Goal: Task Accomplishment & Management: Manage account settings

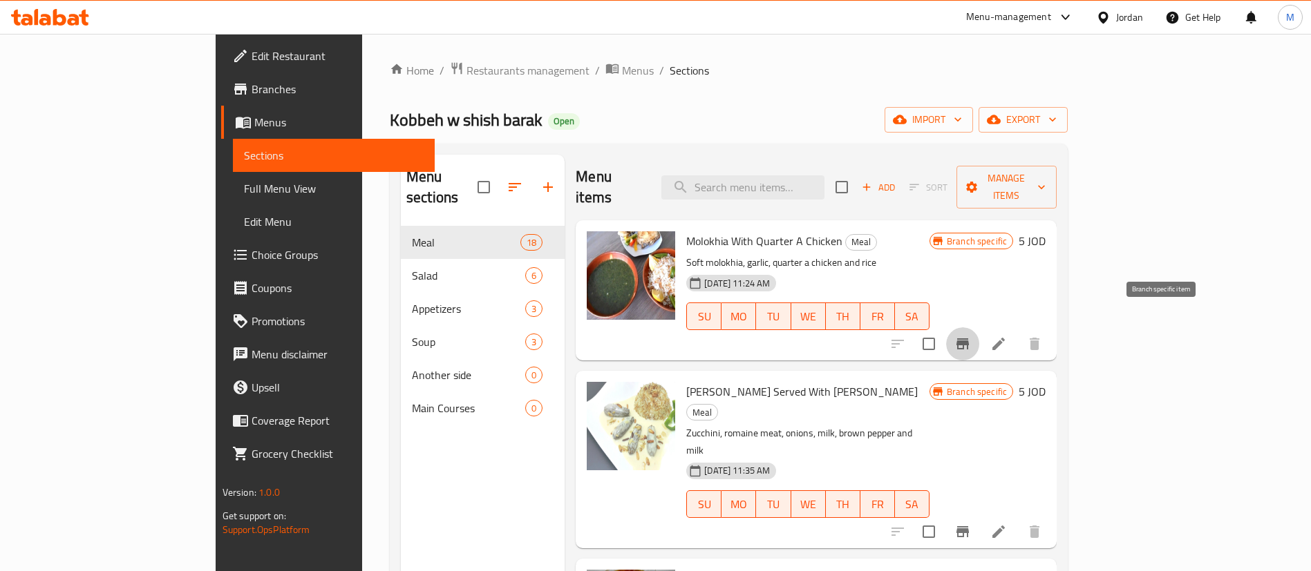
click at [969, 339] on icon "Branch-specific-item" at bounding box center [962, 344] width 12 height 11
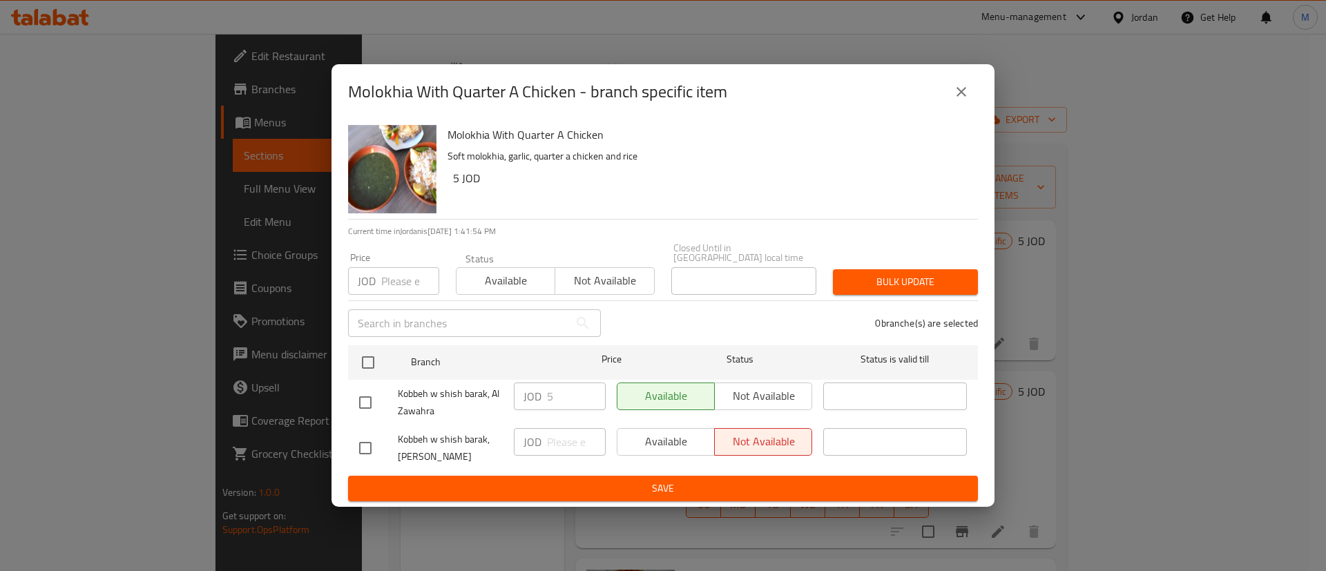
click at [967, 92] on icon "close" at bounding box center [961, 92] width 17 height 17
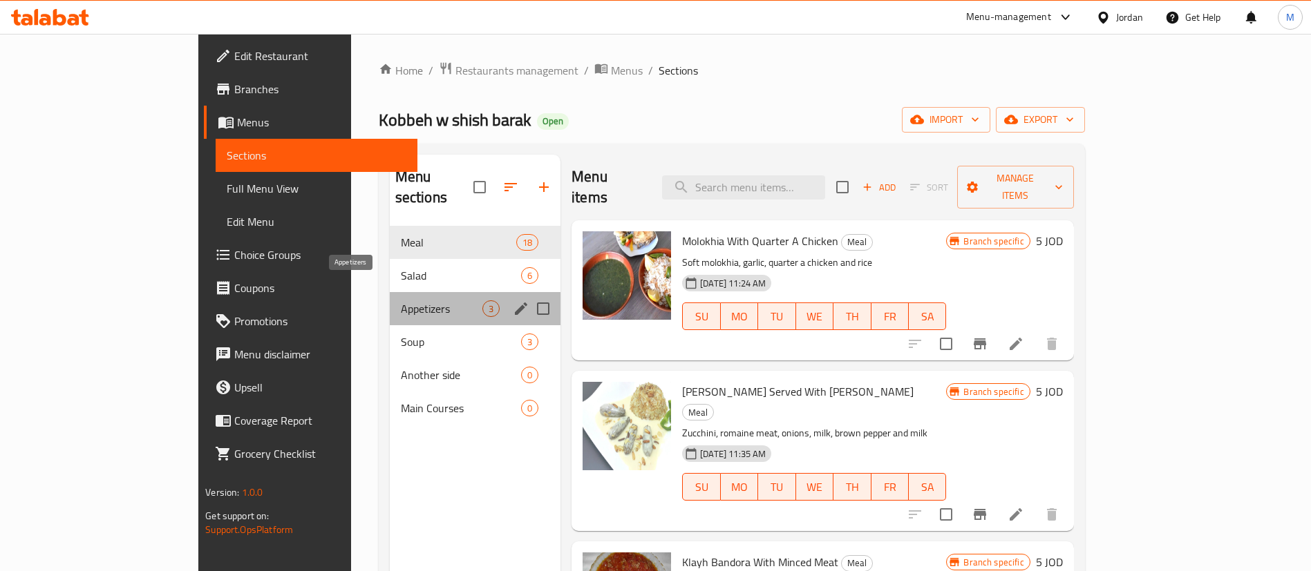
click at [401, 301] on span "Appetizers" at bounding box center [442, 309] width 82 height 17
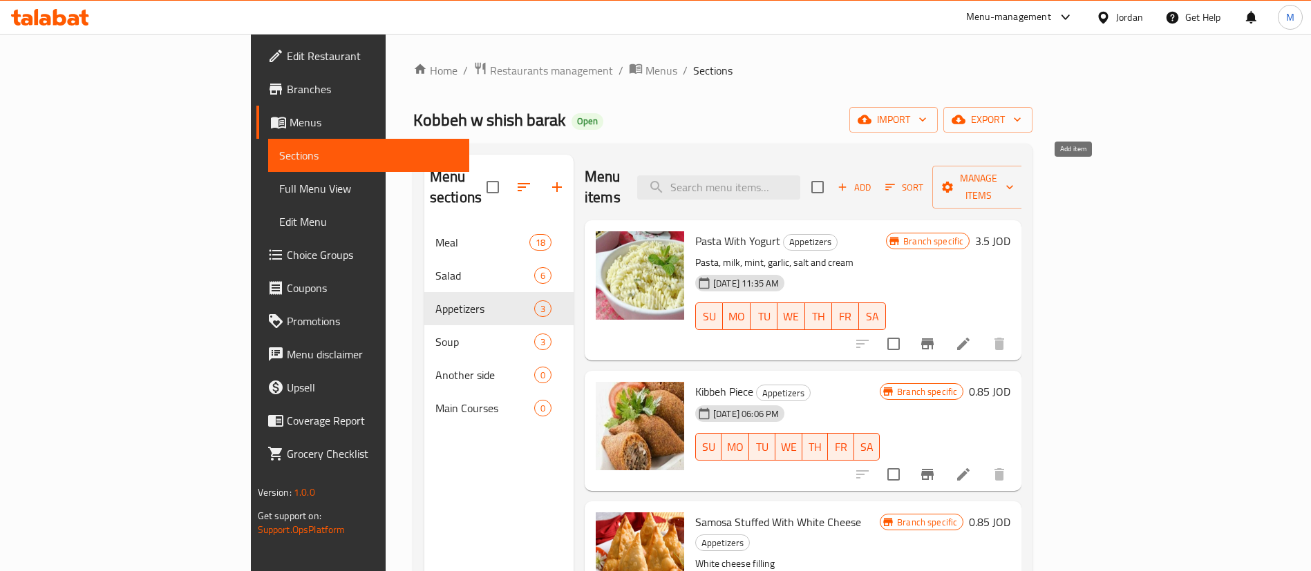
click at [873, 180] on span "Add" at bounding box center [853, 188] width 37 height 16
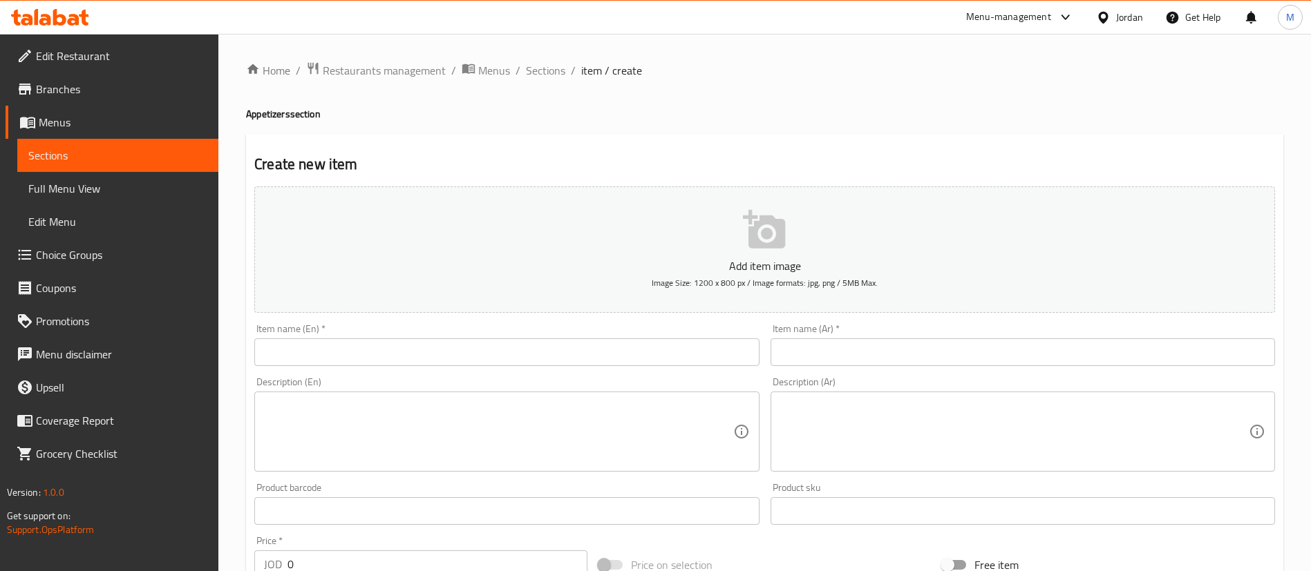
click at [931, 348] on input "text" at bounding box center [1022, 353] width 504 height 28
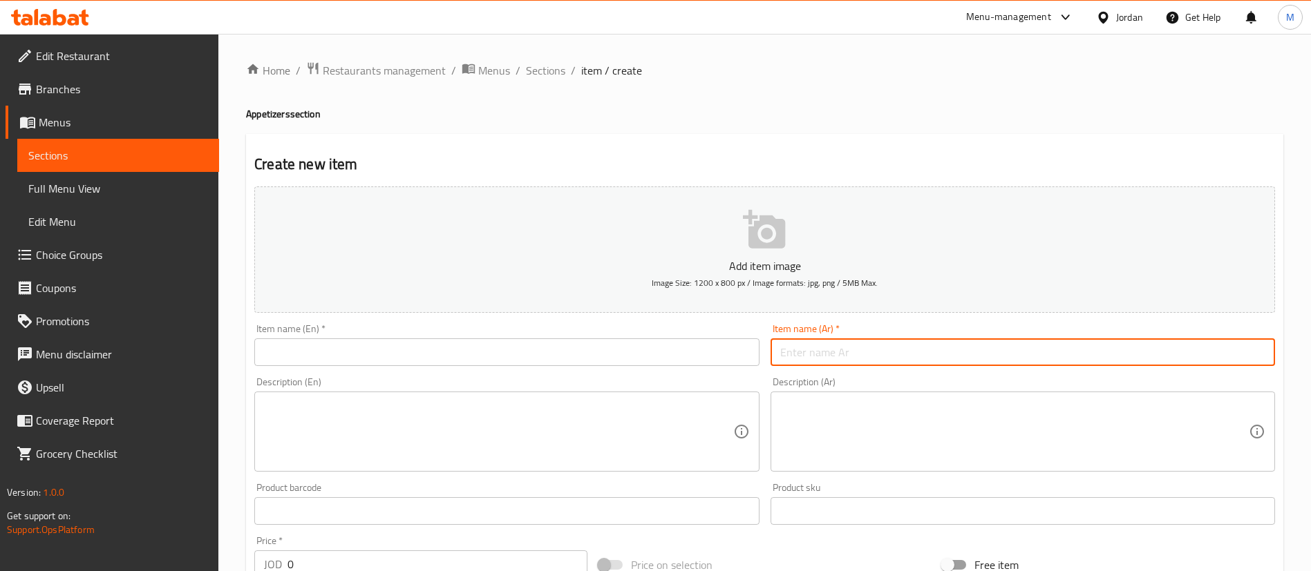
paste input "بطاطا حارة"
type input "بطاطا حارة"
click at [856, 417] on textarea at bounding box center [1014, 432] width 468 height 66
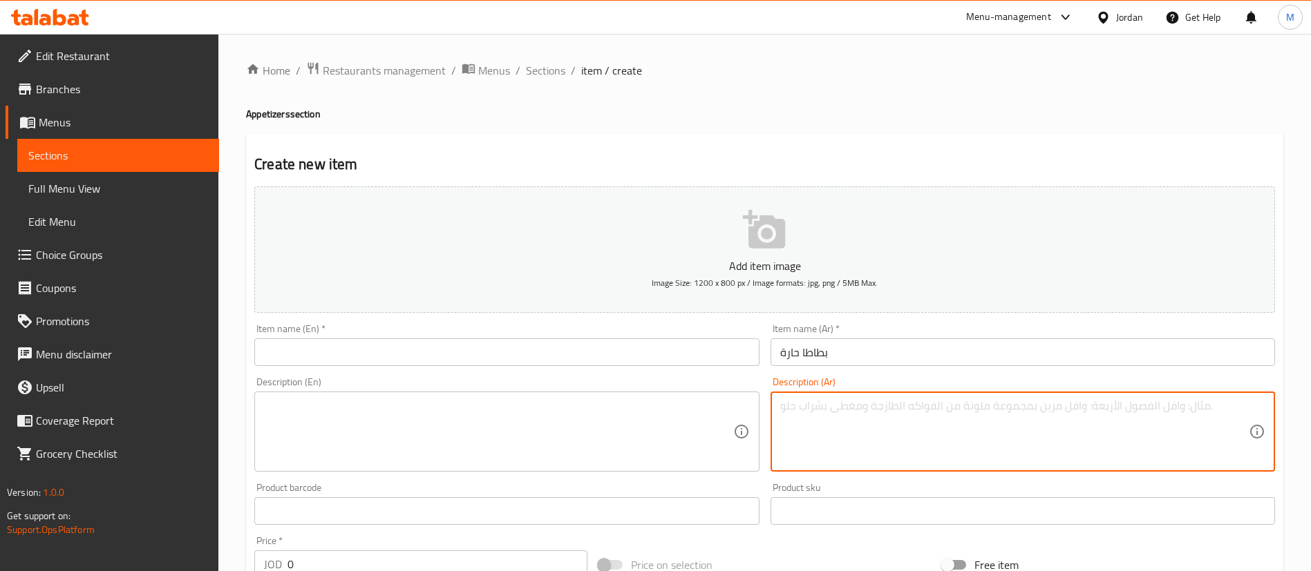
paste textarea "مكعبات بطاطا مقلية مع كزبرة وثوم"
type textarea "مكعبات بطاطا مقلية مع كزبرة وثوم"
click at [643, 421] on textarea at bounding box center [498, 432] width 468 height 66
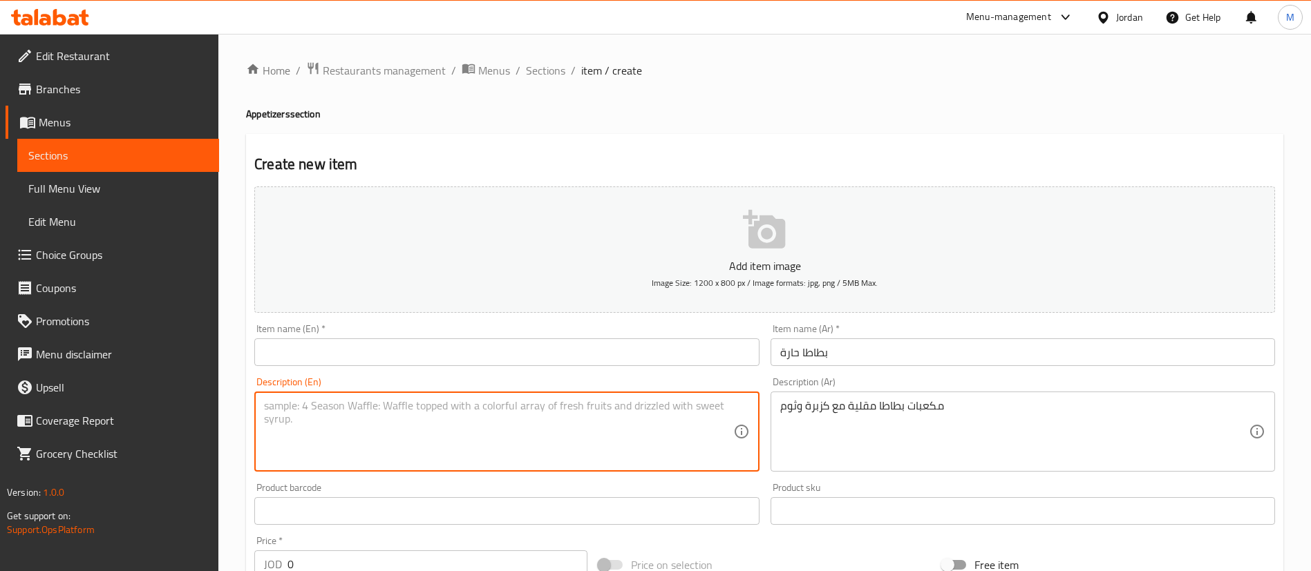
click at [636, 348] on input "text" at bounding box center [506, 353] width 504 height 28
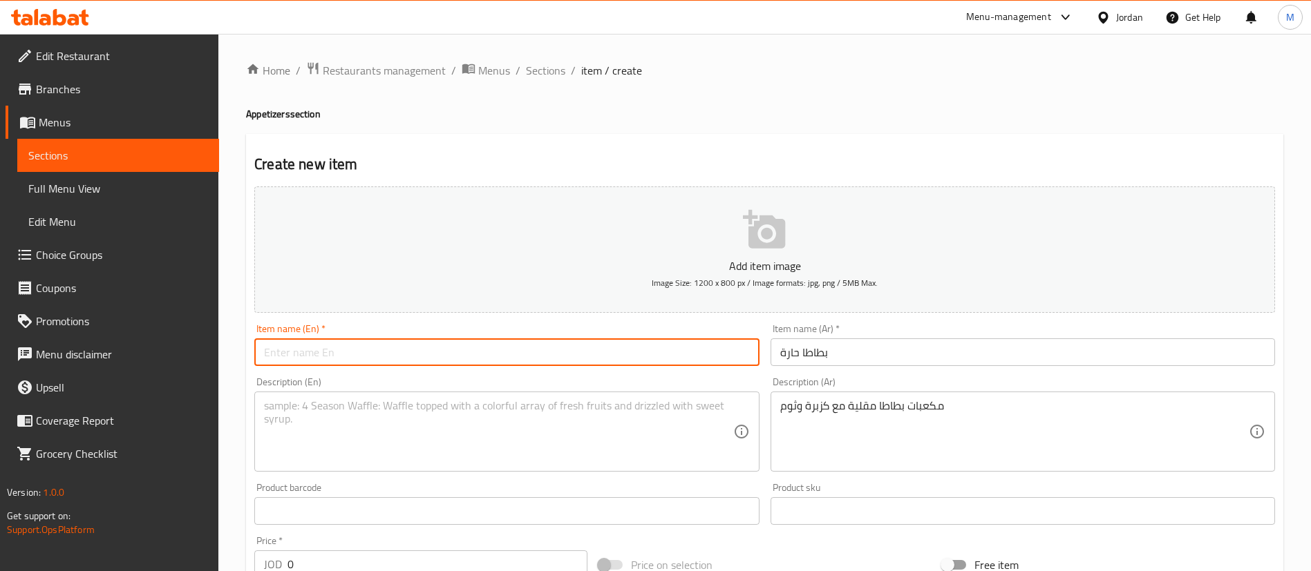
paste input "Spicy Potatoes"
type input "Spicy Potatoes"
click at [485, 420] on textarea at bounding box center [498, 432] width 468 height 66
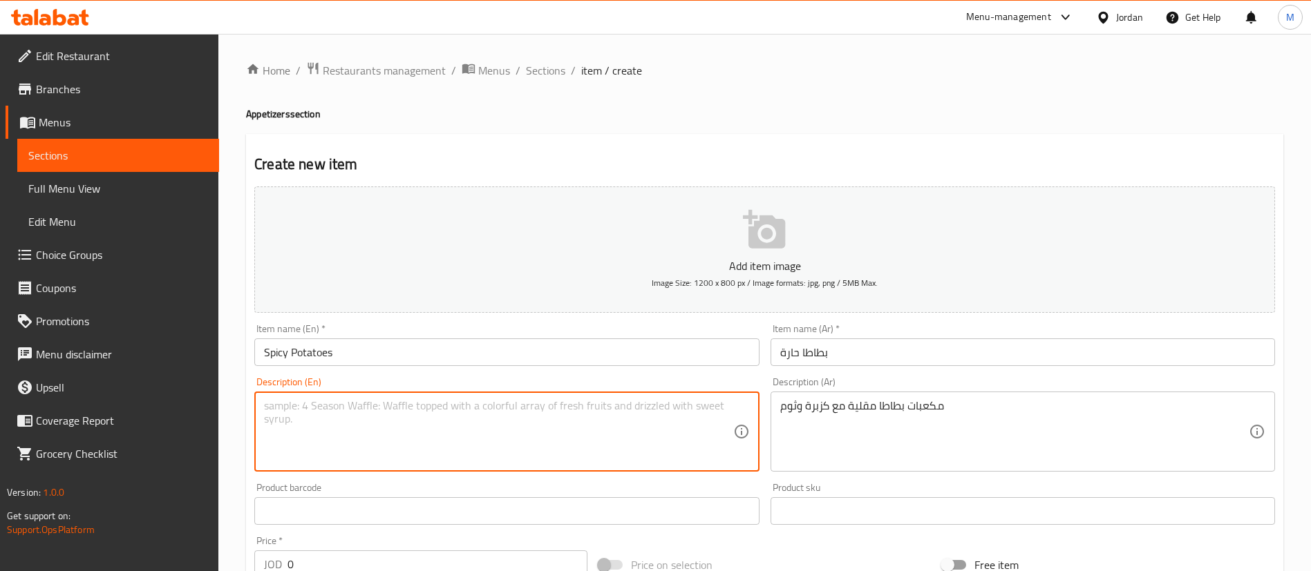
paste textarea "Fried potato cubes with coriander and garlic"
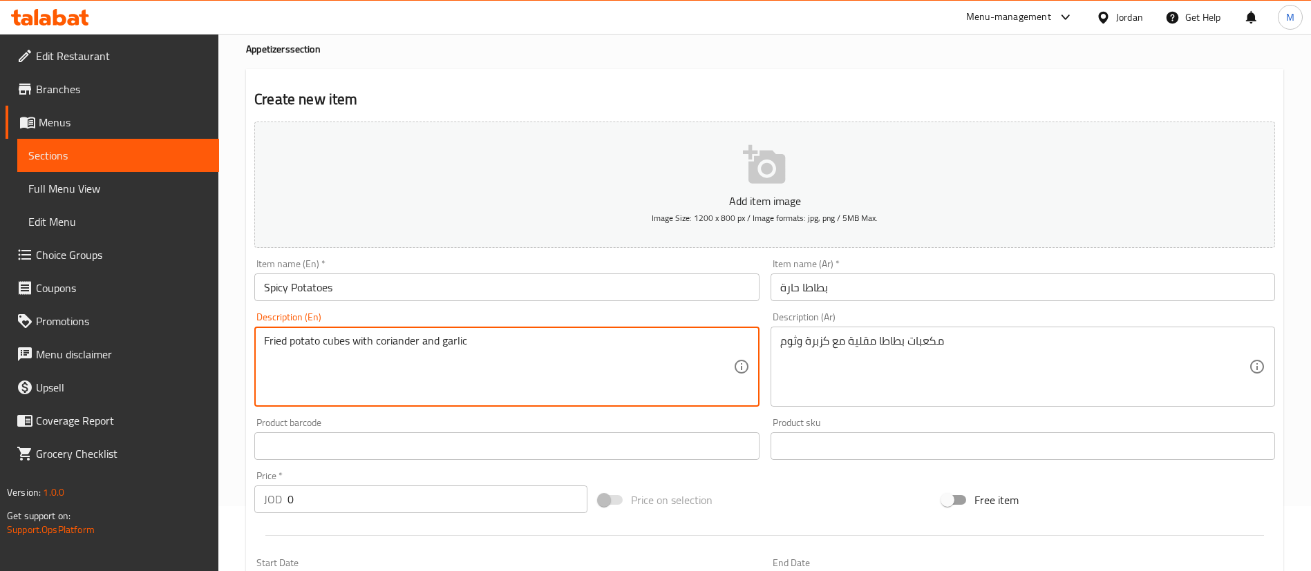
scroll to position [104, 0]
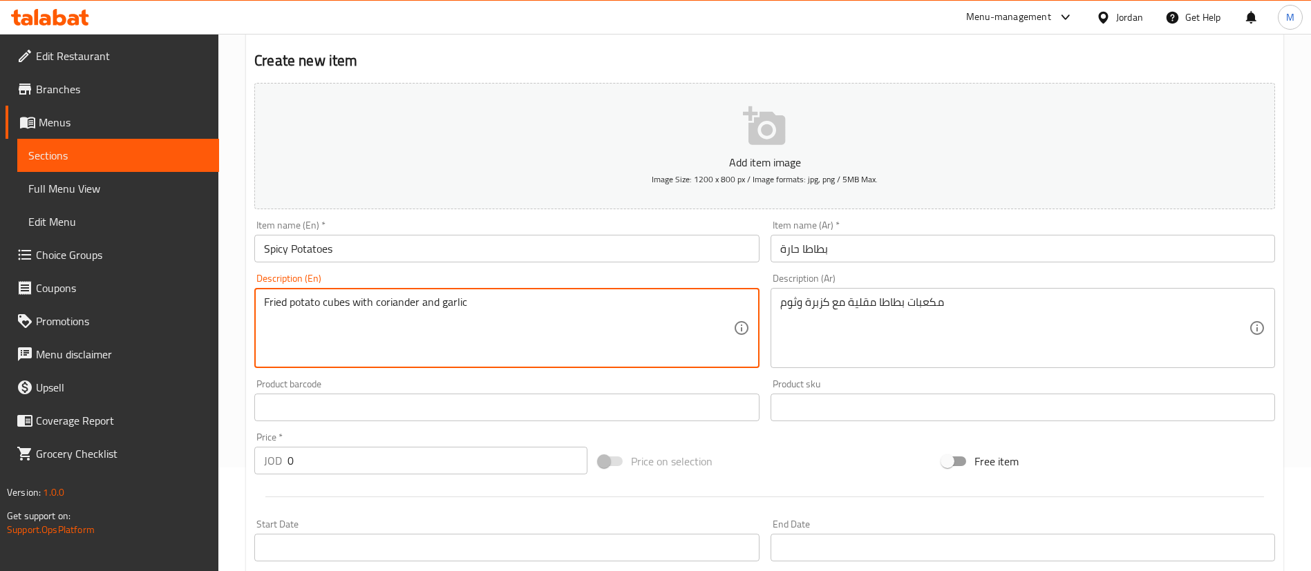
type textarea "Fried potato cubes with coriander and garlic"
click at [412, 460] on input "0" at bounding box center [437, 461] width 300 height 28
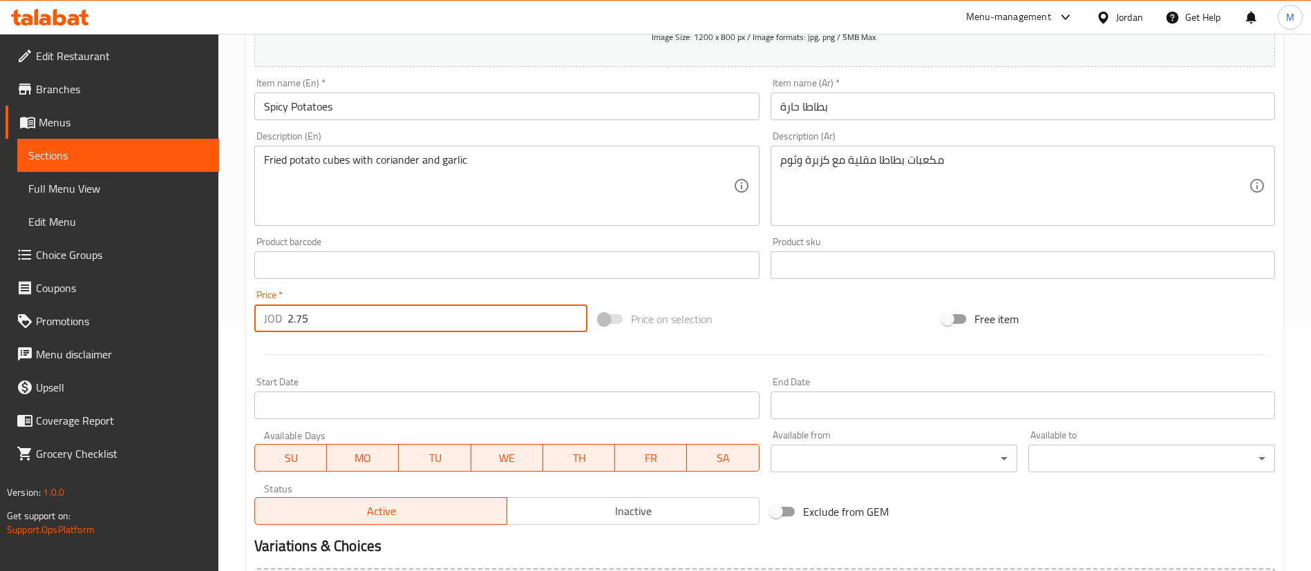
scroll to position [405, 0]
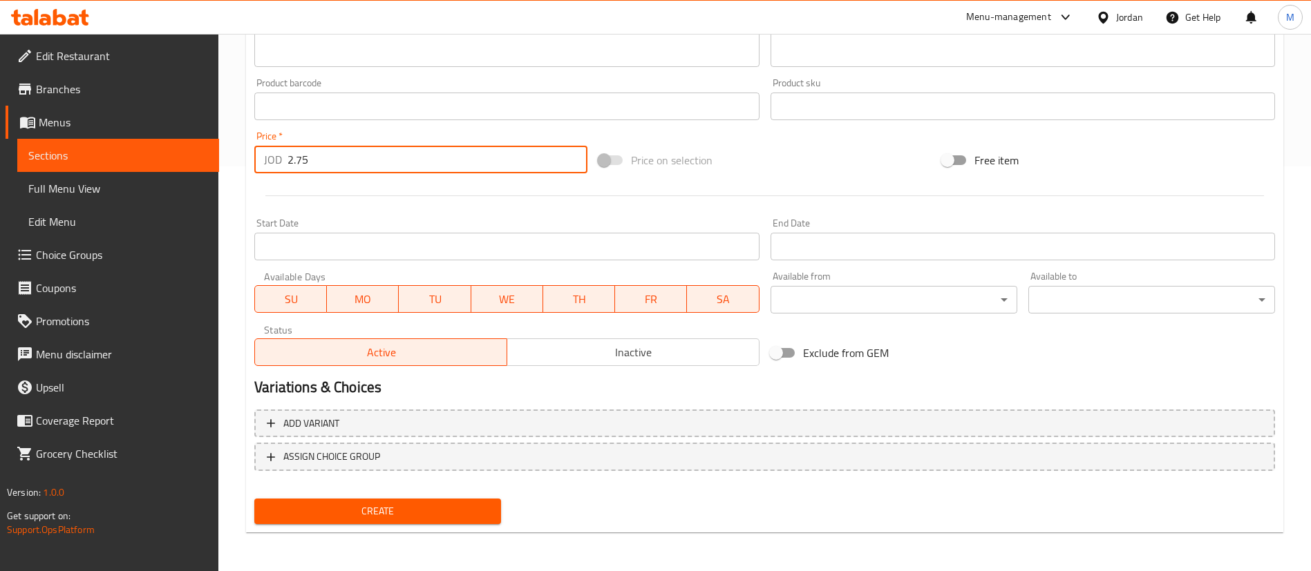
type input "2.75"
click at [457, 515] on span "Create" at bounding box center [377, 511] width 225 height 17
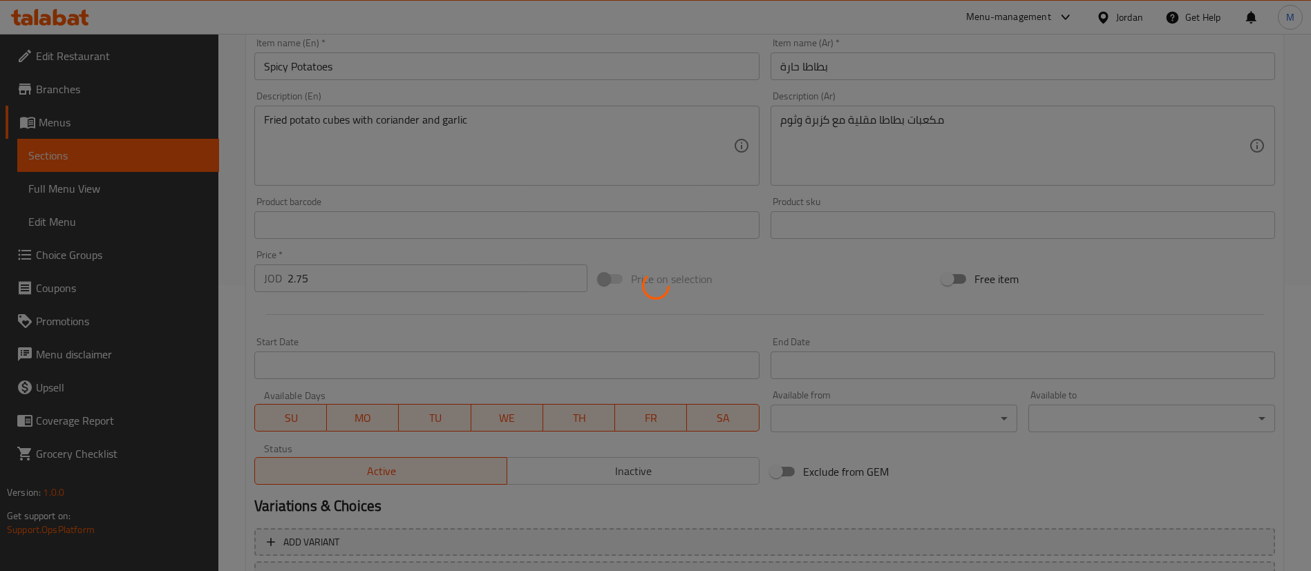
scroll to position [94, 0]
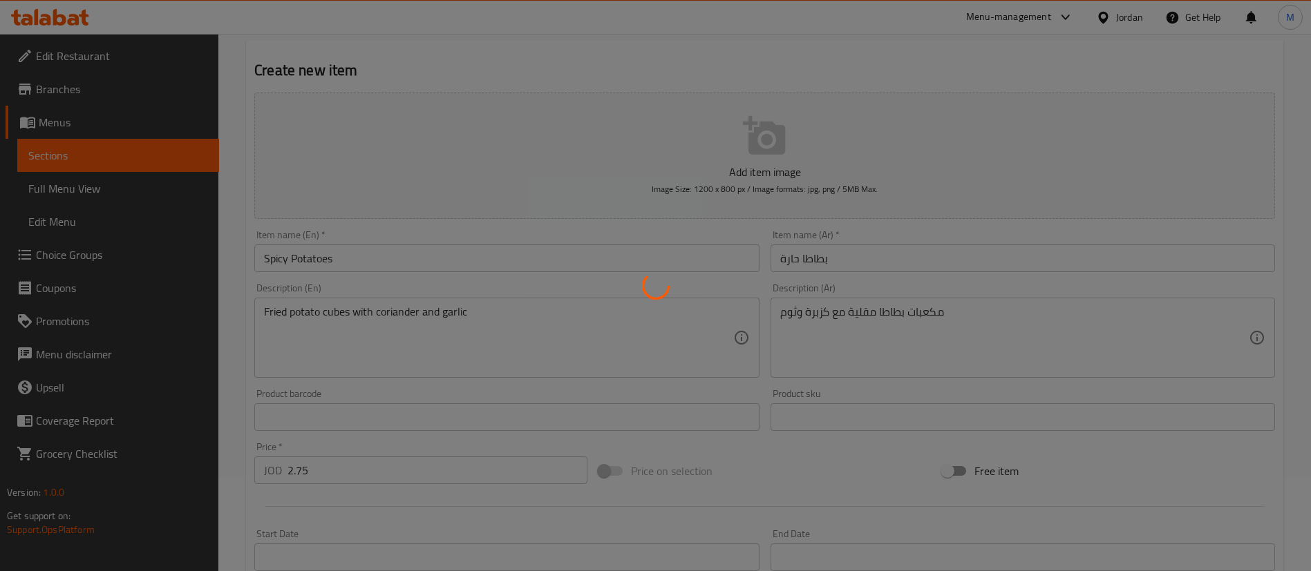
type input "0"
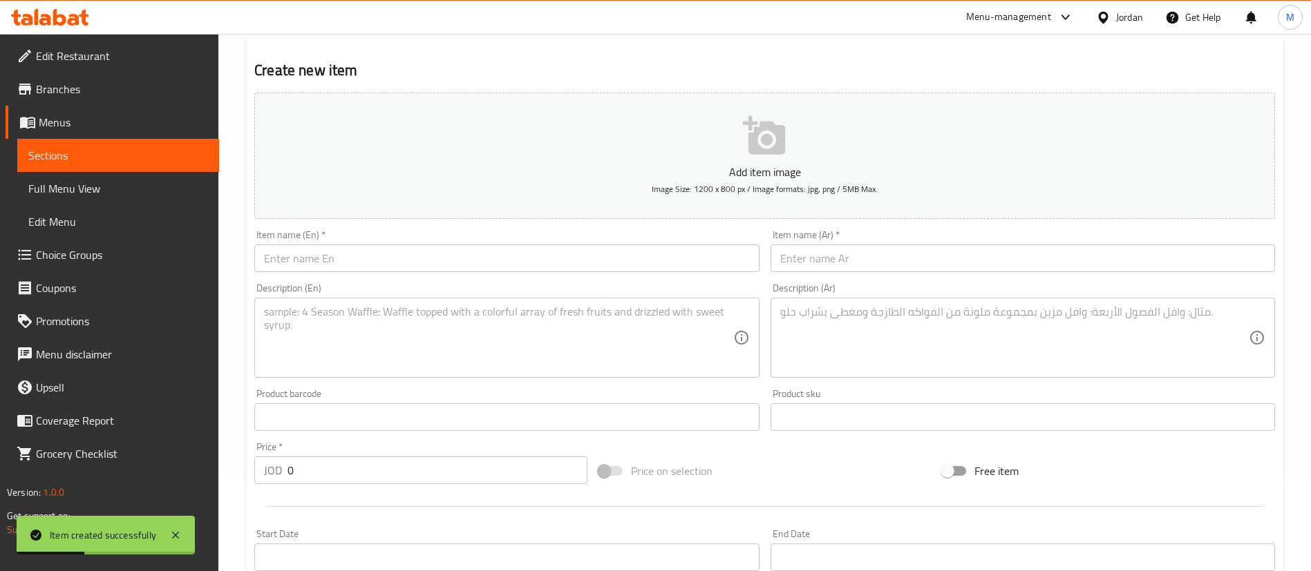
click at [817, 258] on input "text" at bounding box center [1022, 259] width 504 height 28
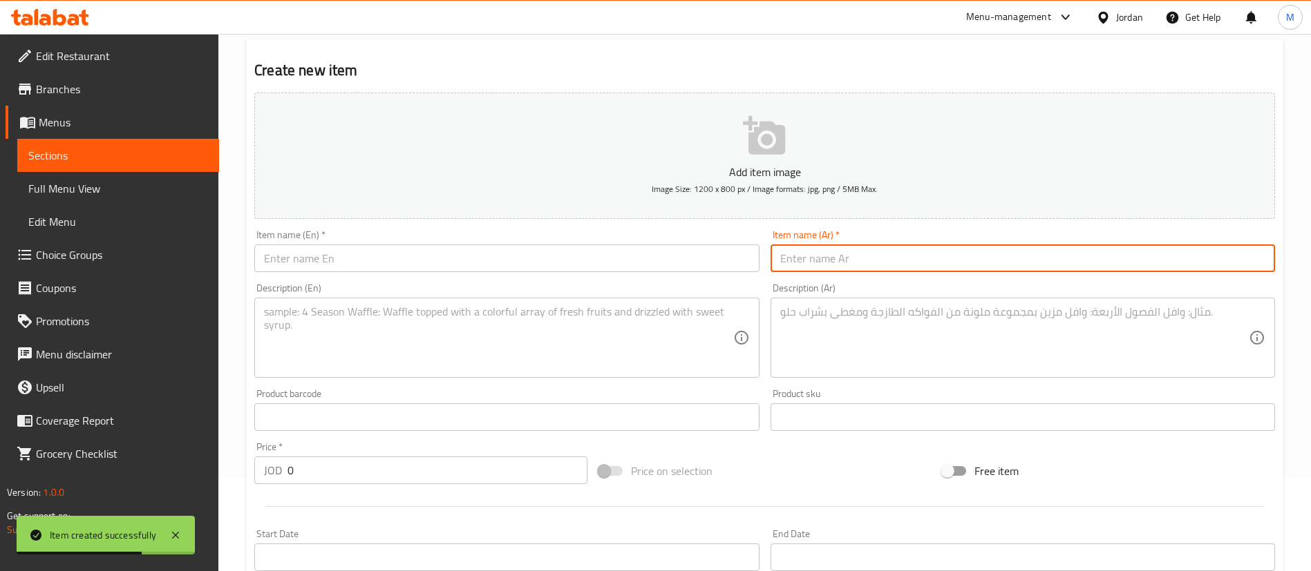
paste input "كبدة دجاج بدبس رمان"
type input "كبدة دجاج بدبس رمان"
click at [926, 321] on textarea at bounding box center [1014, 338] width 468 height 66
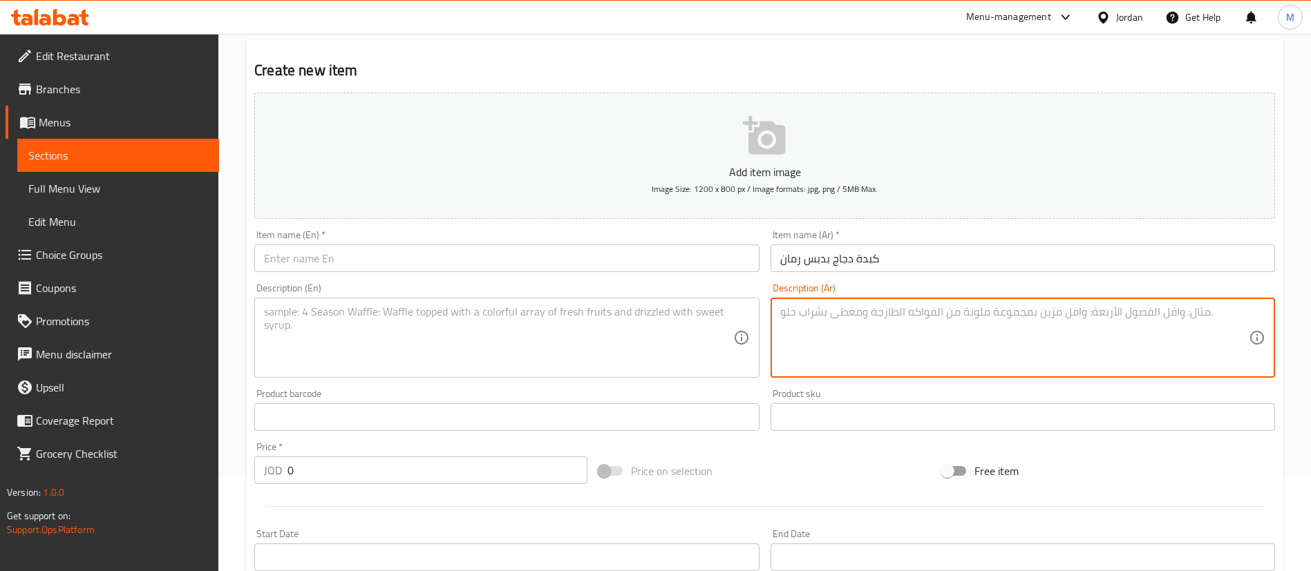
paste textarea "كبدة دجاج بدبس الرمان الحامض"
type textarea "كبدة دجاج بدبس الرمان الحامض"
click at [494, 267] on input "text" at bounding box center [506, 259] width 504 height 28
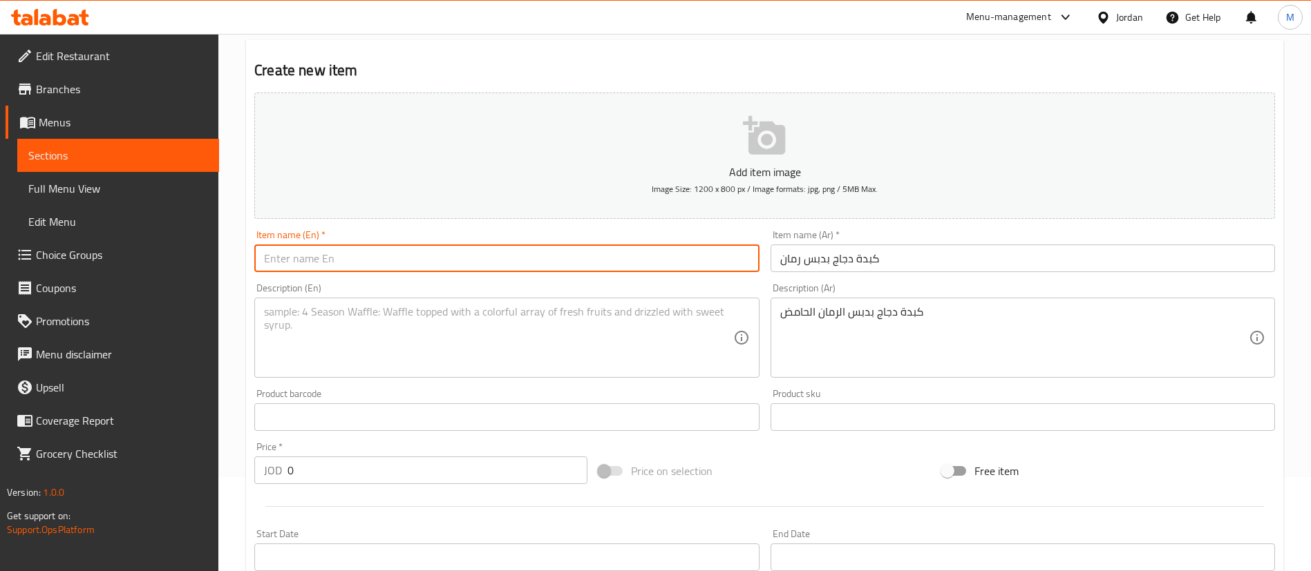
paste input "Chicken liver with pomegranate molasses"
type input "Chicken liver with pomegranate molasses"
click at [495, 340] on textarea at bounding box center [498, 338] width 468 height 66
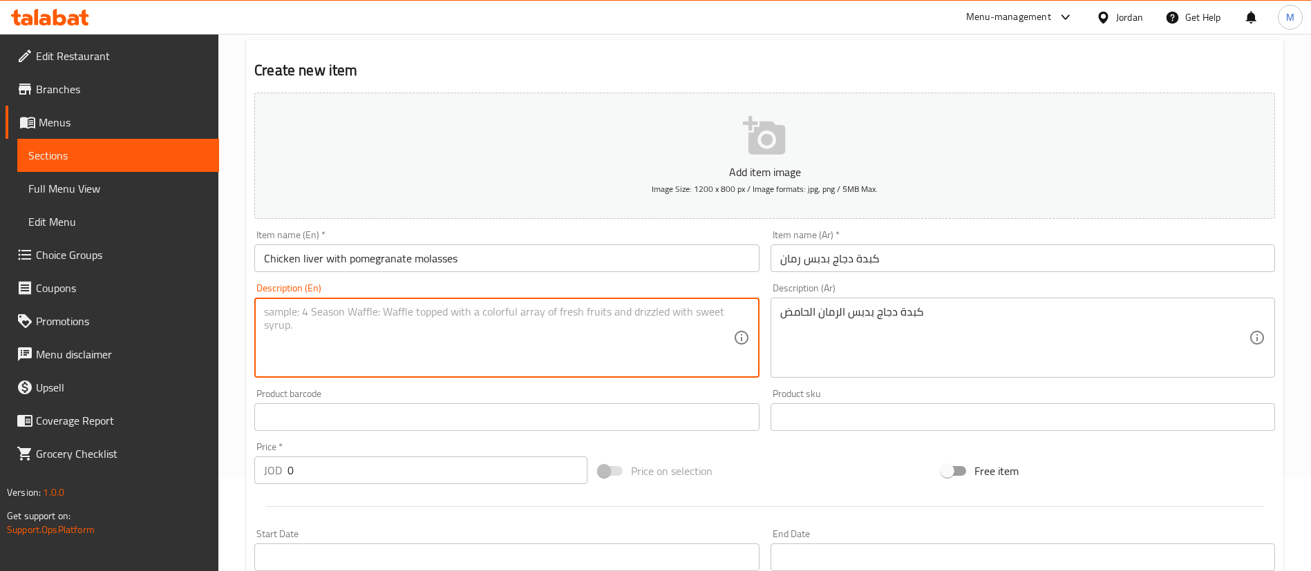
paste textarea "Chicken liver with sour pomegranate molasses"
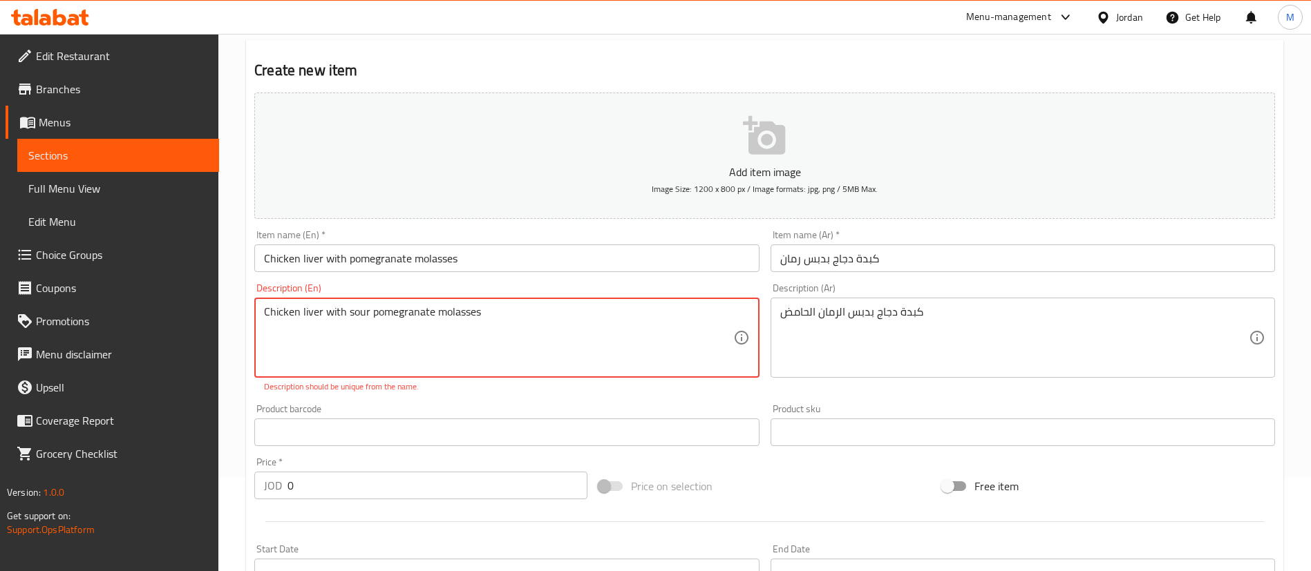
type textarea "Chicken liver with sour pomegranate molasses"
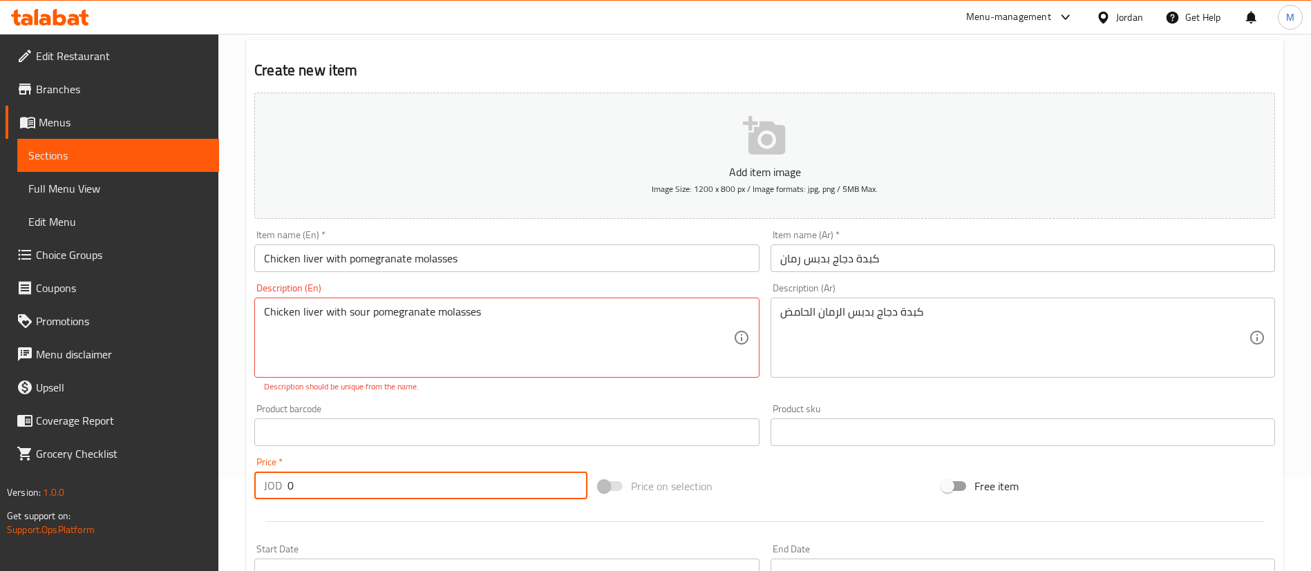
click at [403, 475] on input "0" at bounding box center [437, 486] width 300 height 28
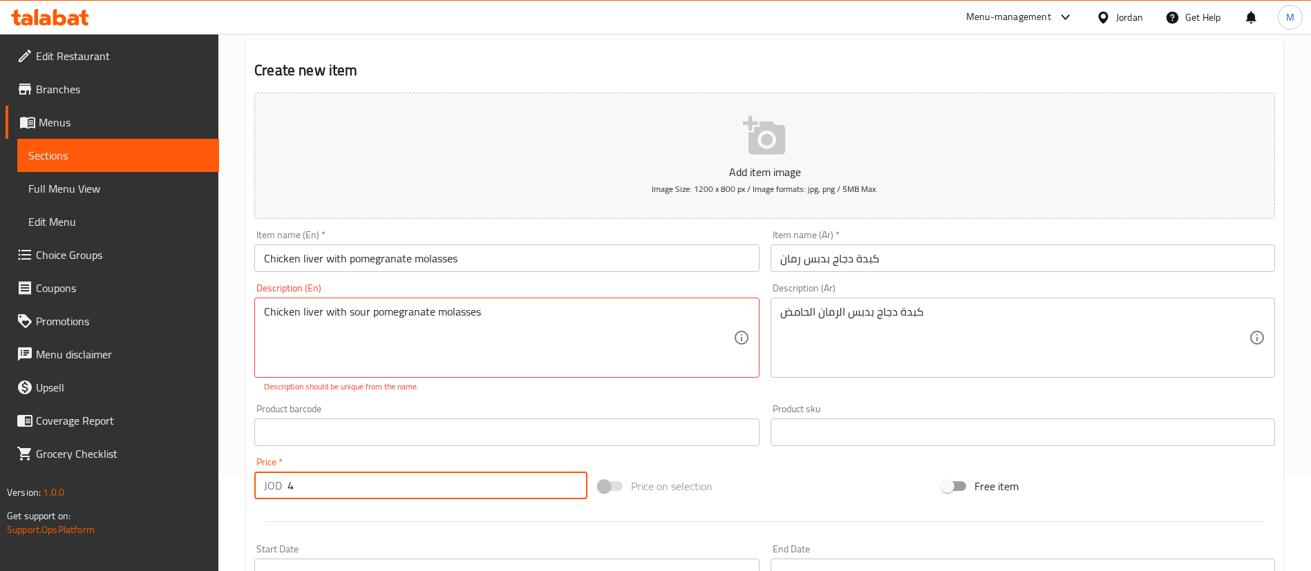
type input "4"
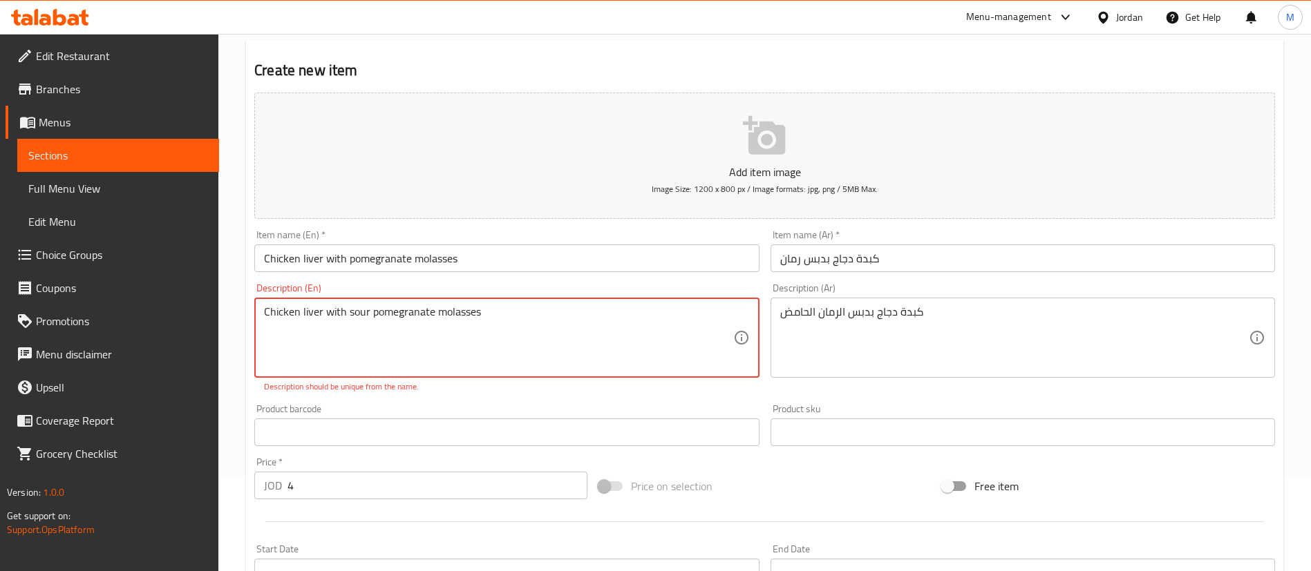
click at [270, 312] on textarea "Chicken liver with sour pomegranate molasses" at bounding box center [498, 338] width 468 height 66
type textarea "C hicken liver with sour pomegranate molasses"
click at [457, 403] on input "text" at bounding box center [506, 417] width 504 height 28
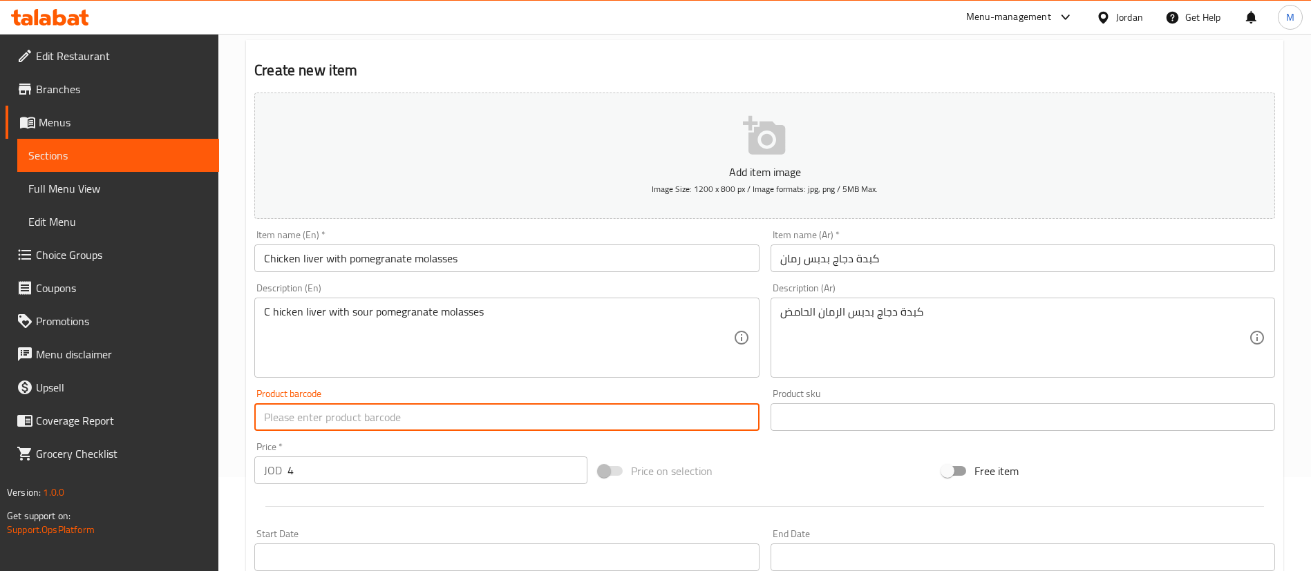
click at [455, 385] on div "Product barcode Product barcode" at bounding box center [506, 409] width 515 height 53
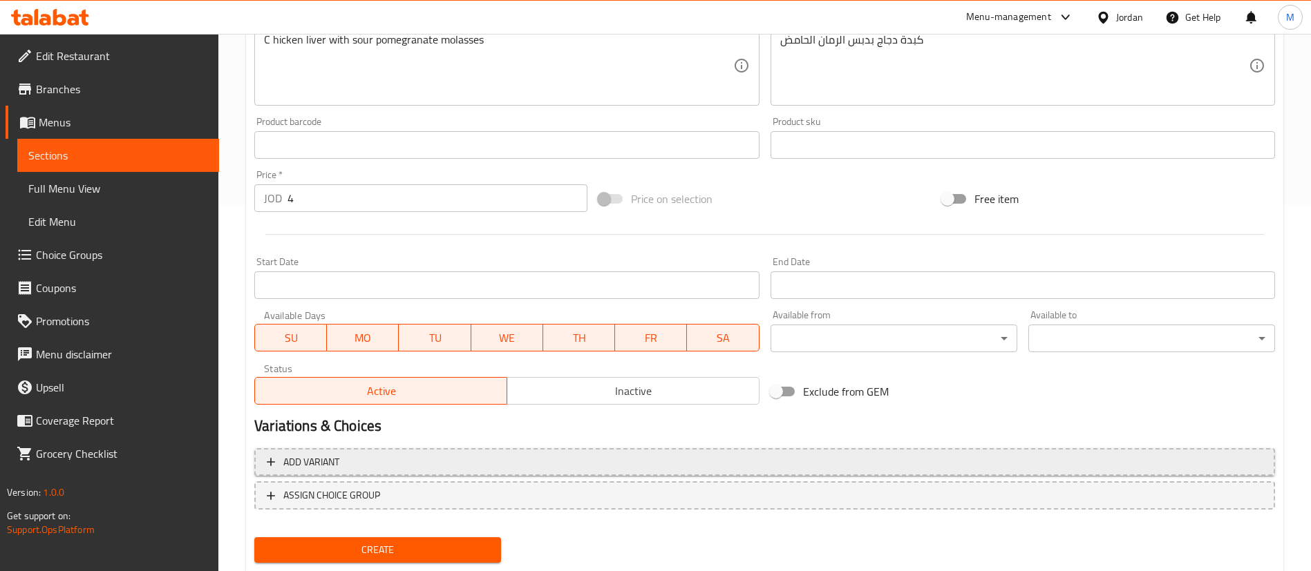
scroll to position [405, 0]
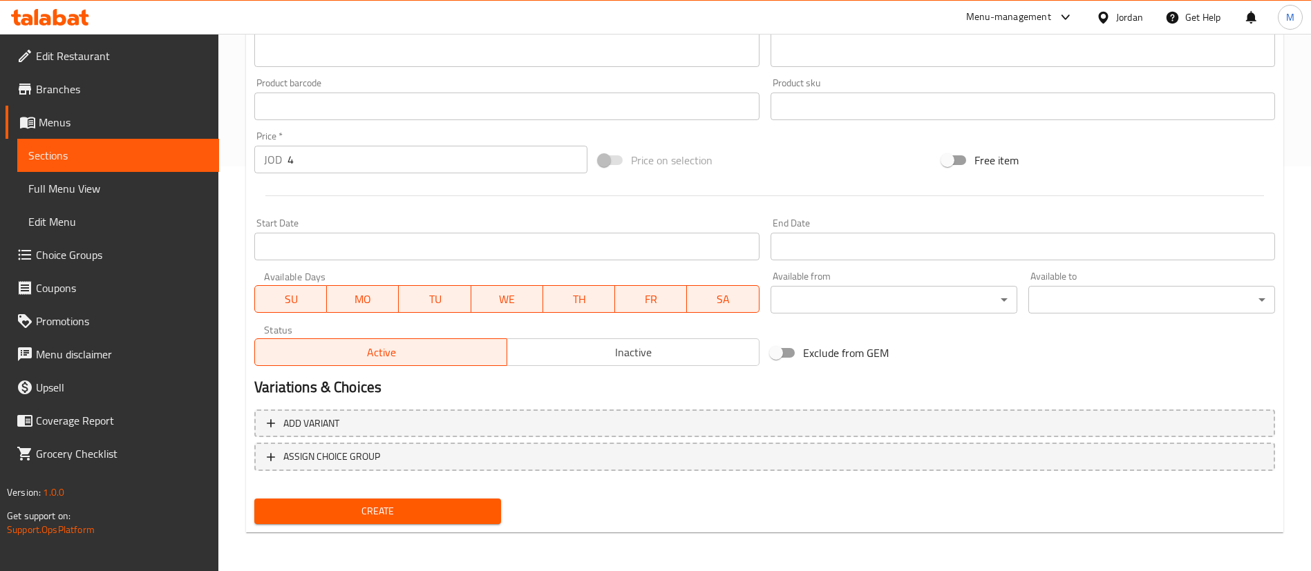
click at [458, 501] on button "Create" at bounding box center [377, 512] width 247 height 26
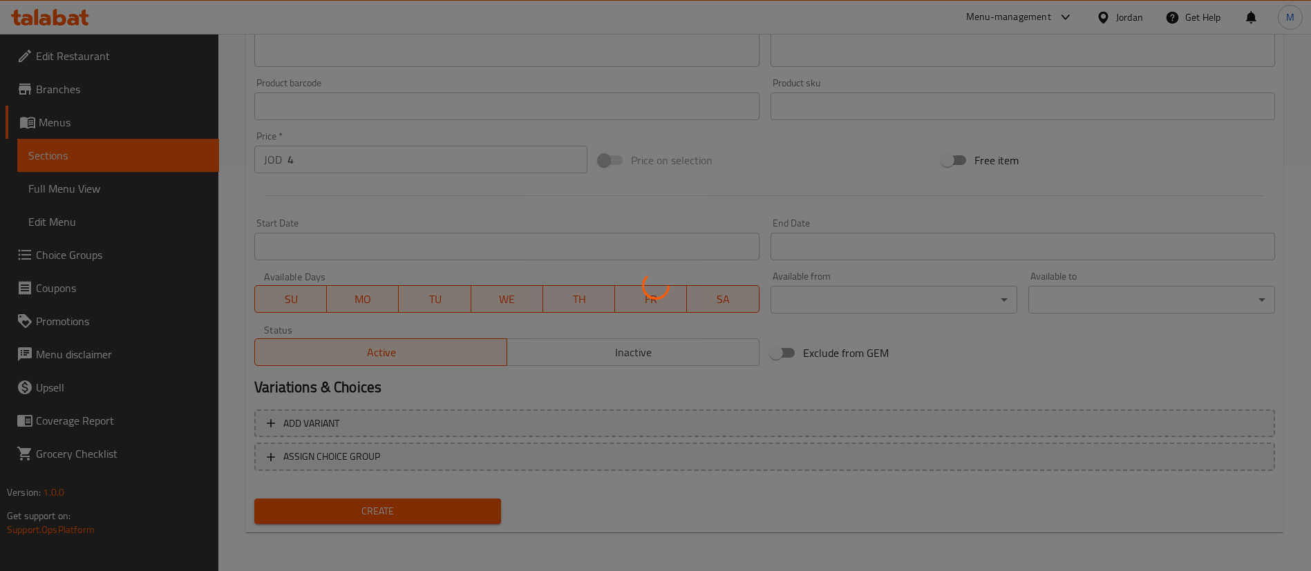
type input "0"
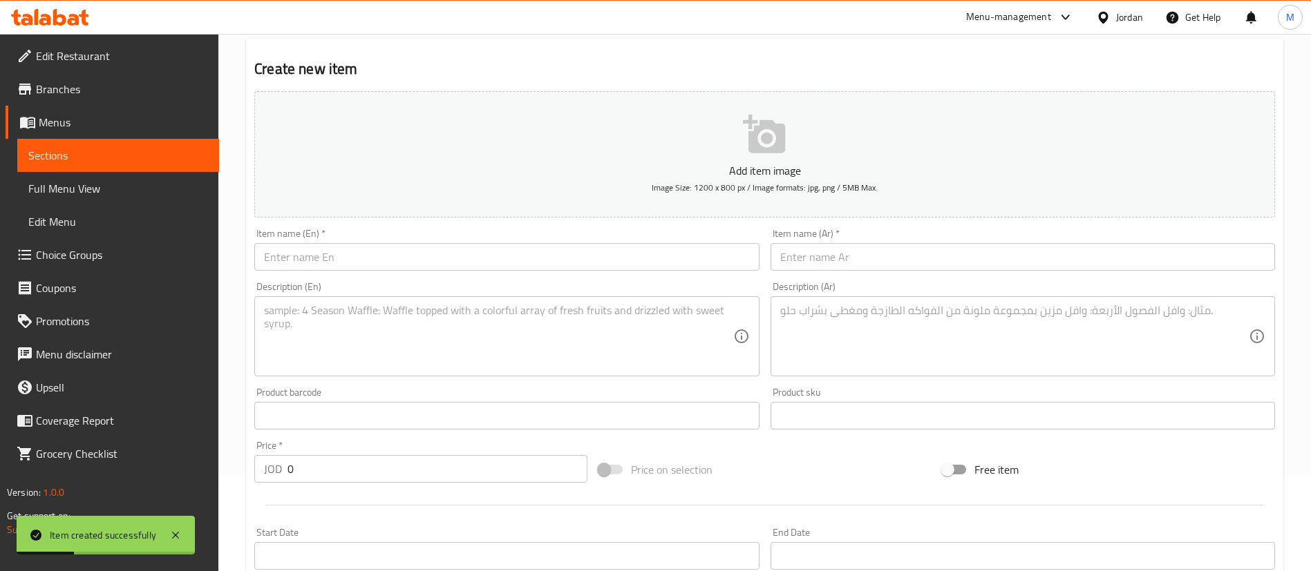
scroll to position [0, 0]
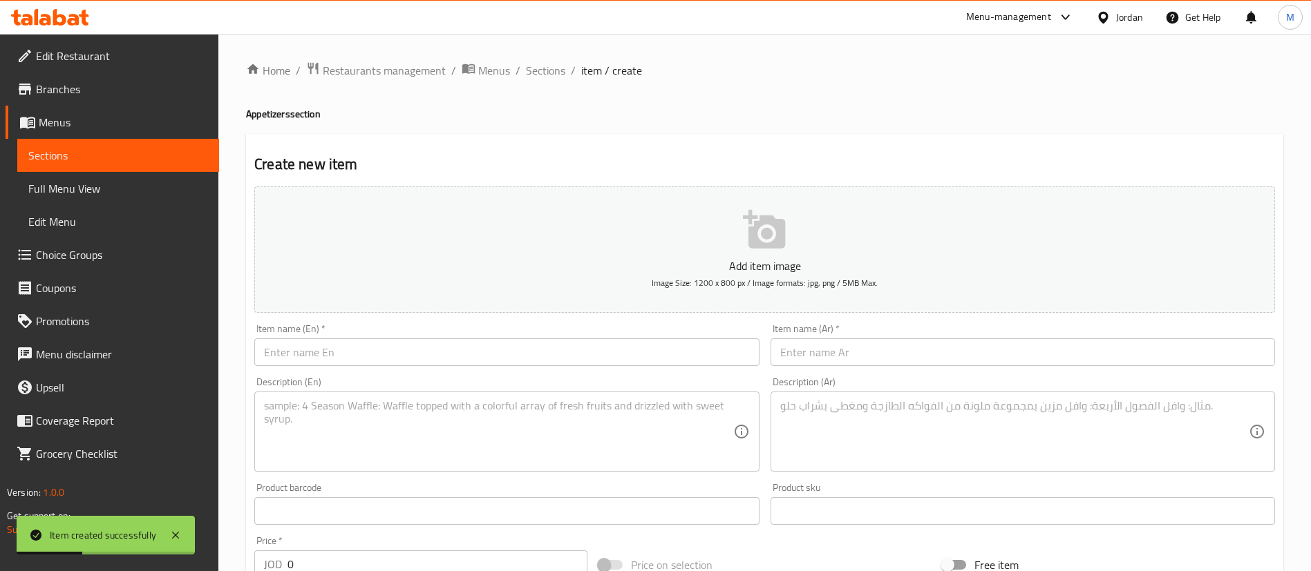
drag, startPoint x: 537, startPoint y: 68, endPoint x: 552, endPoint y: 92, distance: 28.6
click at [537, 67] on span "Sections" at bounding box center [545, 70] width 39 height 17
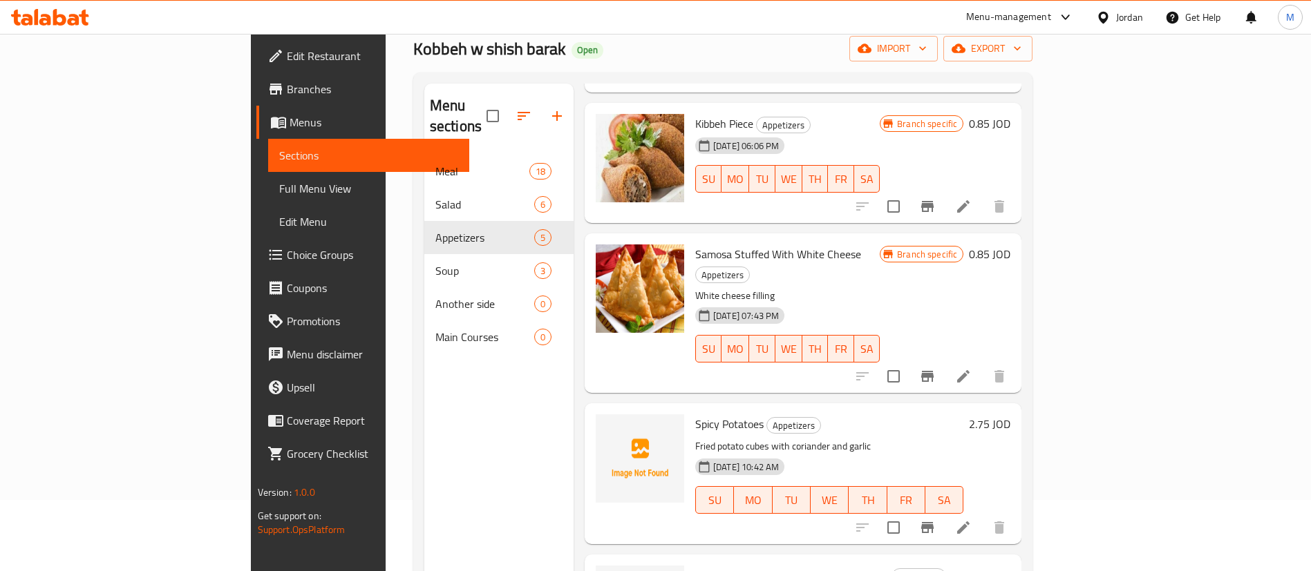
scroll to position [90, 0]
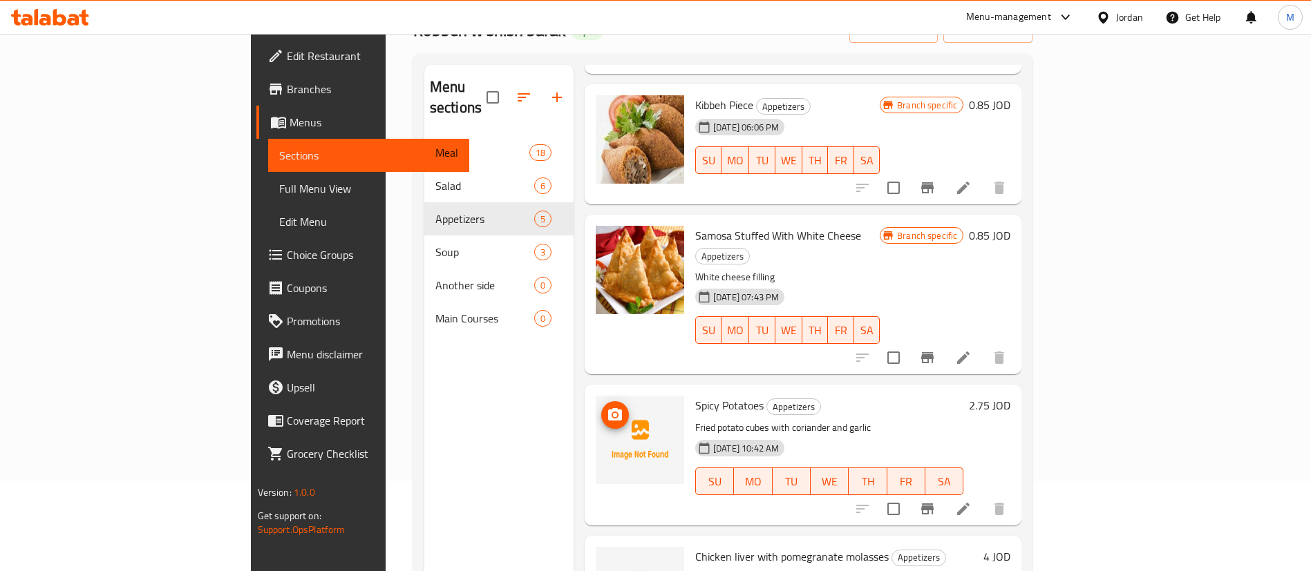
click at [608, 408] on icon "upload picture" at bounding box center [615, 414] width 14 height 12
click at [607, 558] on icon "upload picture" at bounding box center [615, 566] width 17 height 17
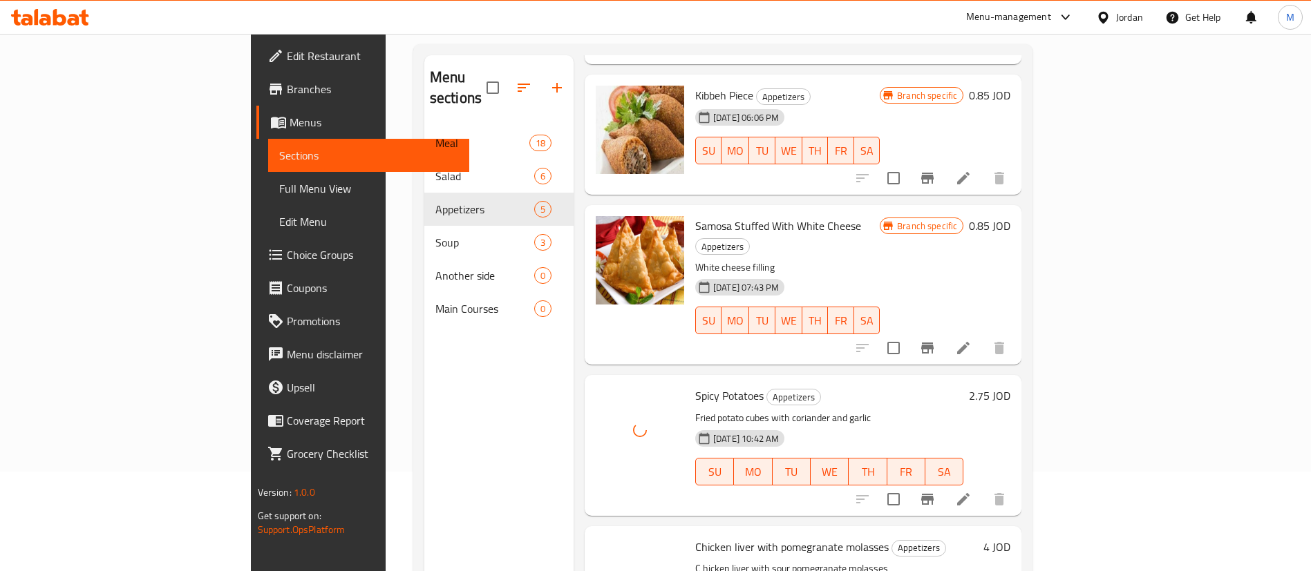
scroll to position [193, 0]
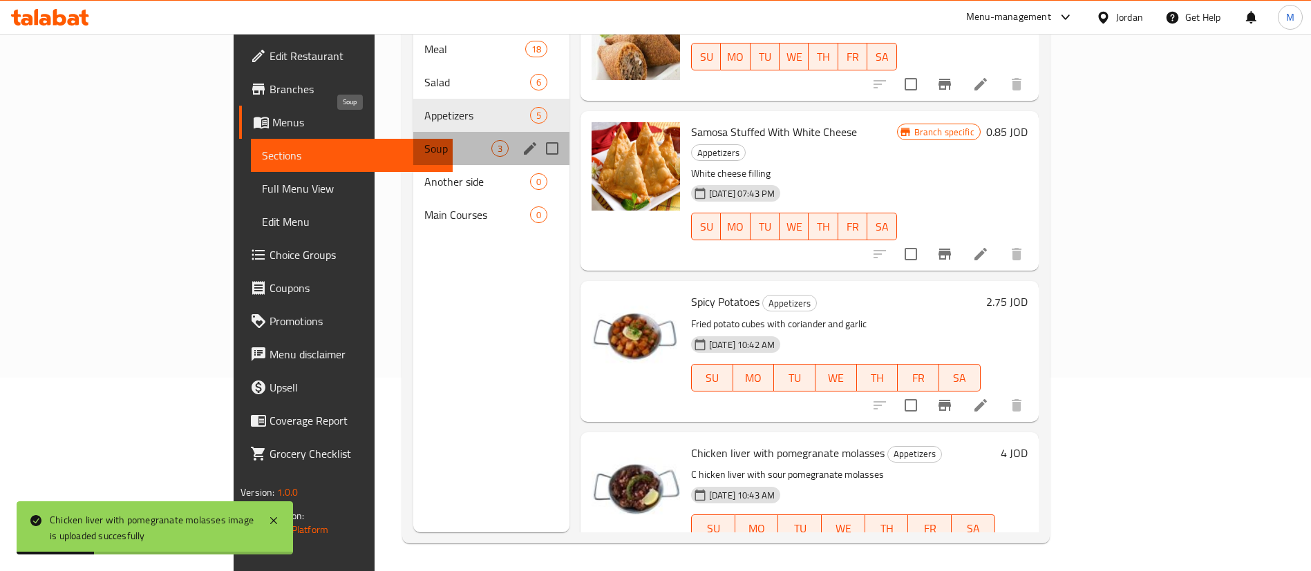
click at [424, 140] on span "Soup" at bounding box center [457, 148] width 67 height 17
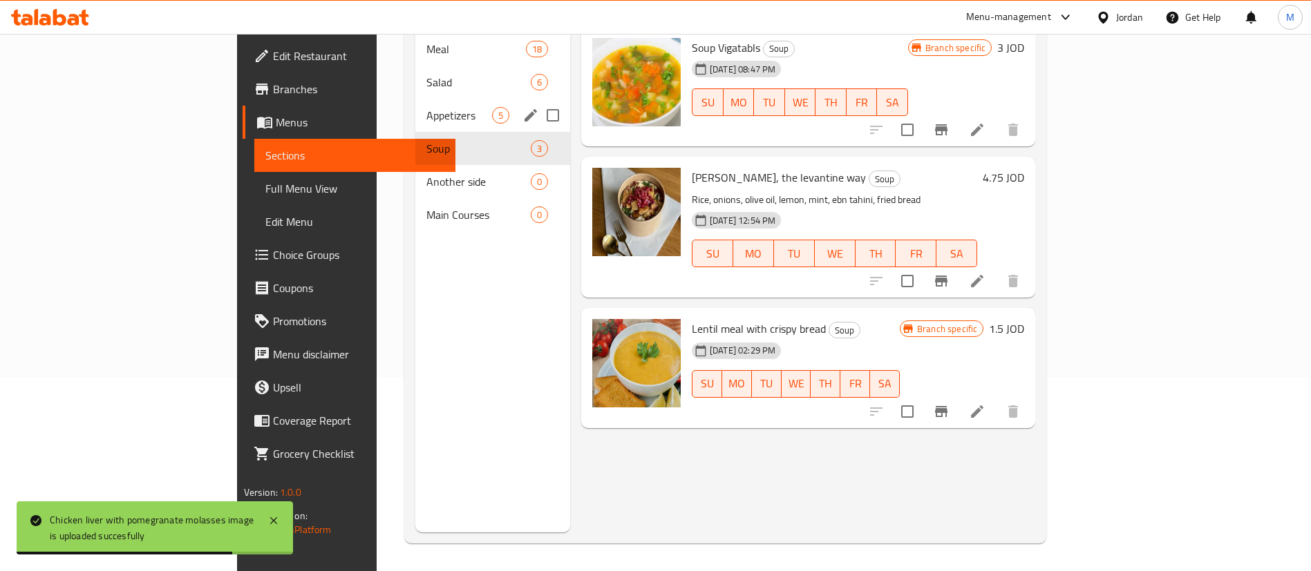
click at [426, 107] on span "Appetizers" at bounding box center [459, 115] width 66 height 17
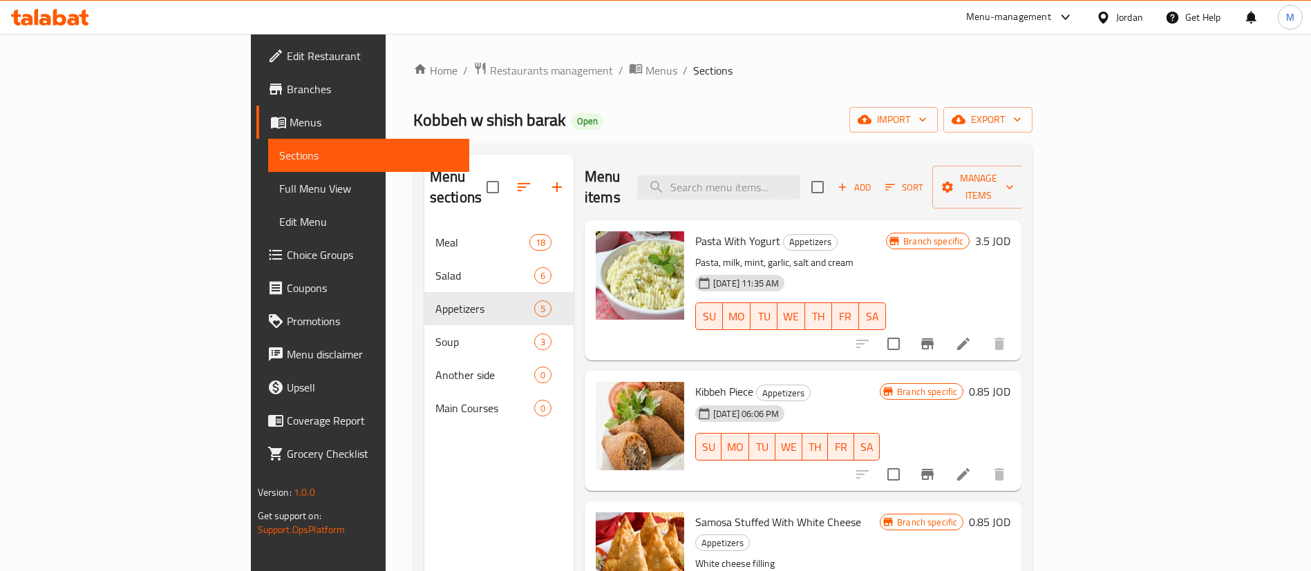
click at [896, 181] on icon "button" at bounding box center [890, 187] width 12 height 12
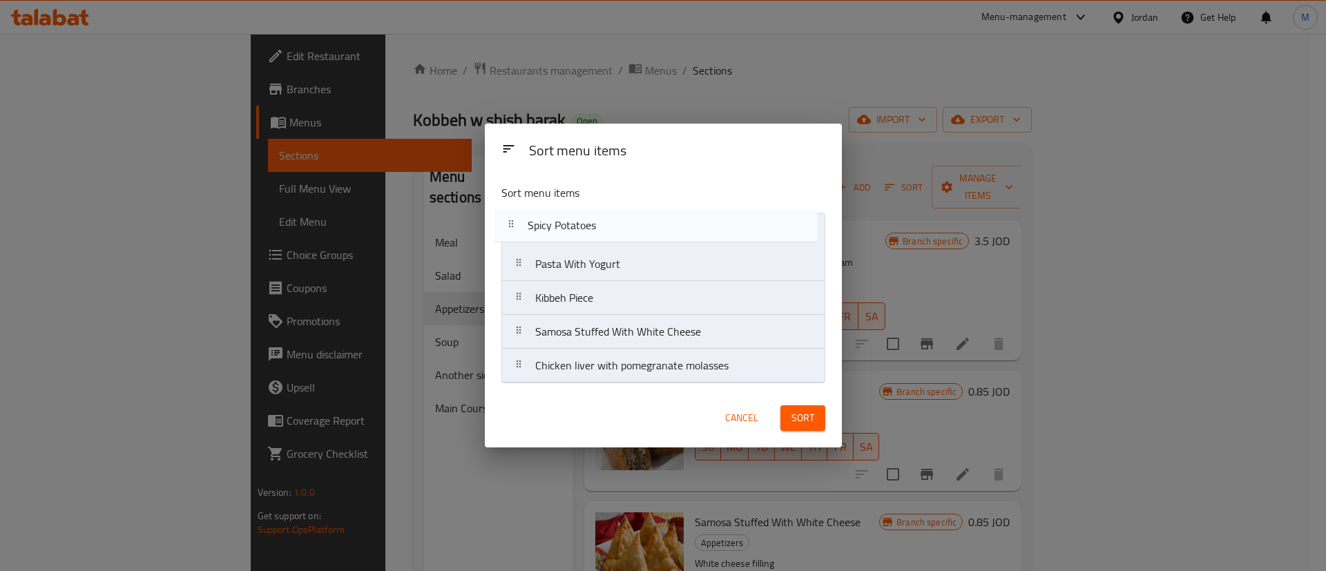
drag, startPoint x: 683, startPoint y: 340, endPoint x: 673, endPoint y: 228, distance: 112.4
click at [673, 228] on nav "Pasta With Yogurt Kibbeh Piece Samosa Stuffed With White Cheese Spicy Potatoes …" at bounding box center [664, 298] width 324 height 171
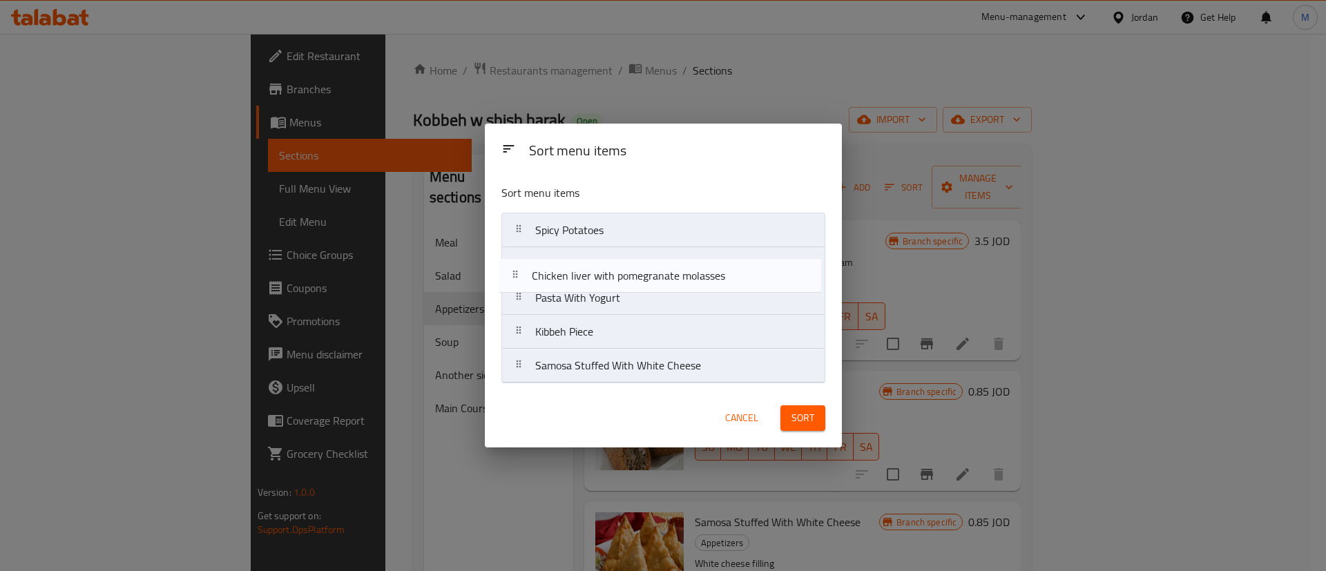
drag, startPoint x: 676, startPoint y: 356, endPoint x: 672, endPoint y: 260, distance: 95.4
click at [672, 260] on nav "Spicy Potatoes Pasta With Yogurt Kibbeh Piece Samosa Stuffed With White Cheese …" at bounding box center [664, 298] width 324 height 171
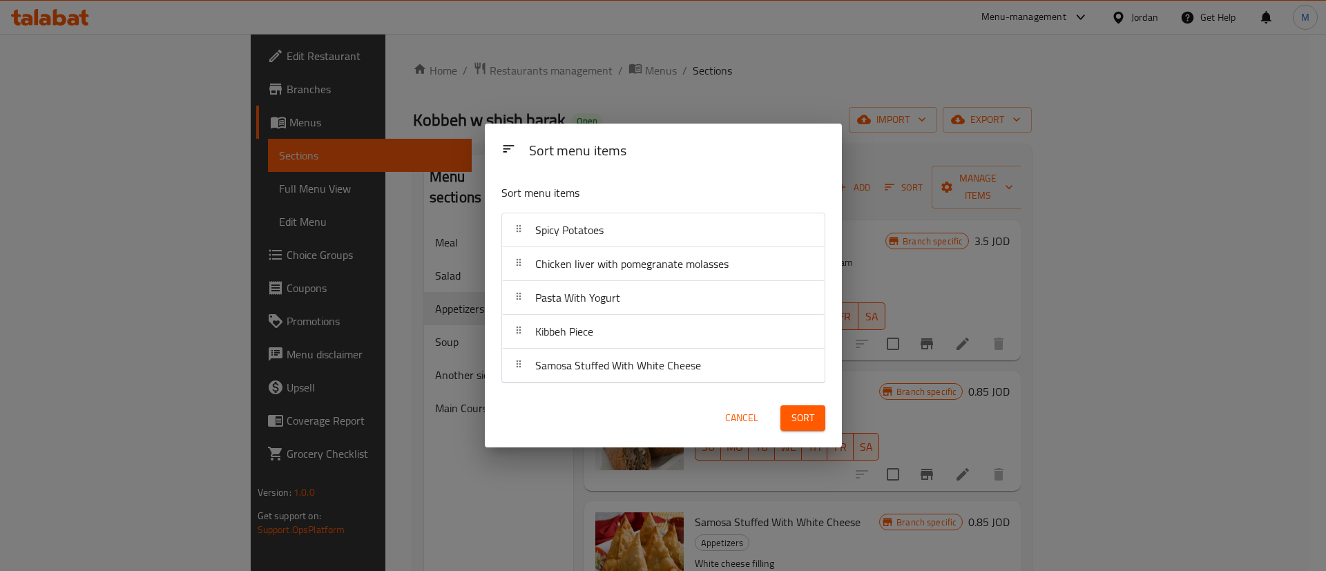
click at [790, 420] on button "Sort" at bounding box center [803, 419] width 45 height 26
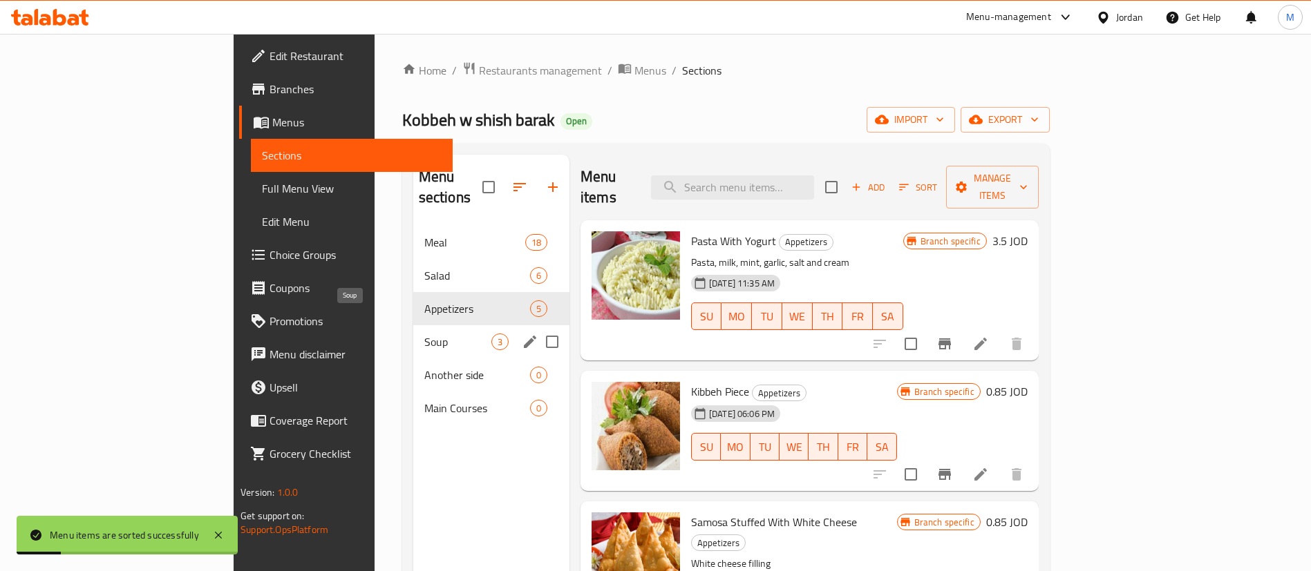
click at [424, 334] on span "Soup" at bounding box center [457, 342] width 67 height 17
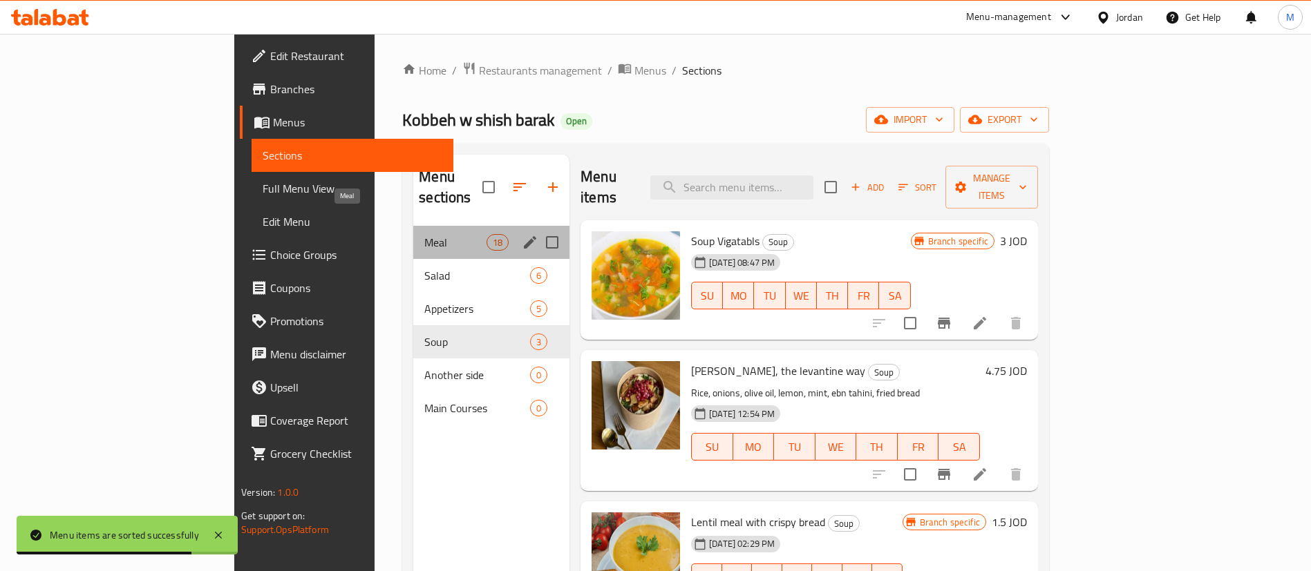
click at [424, 234] on span "Meal" at bounding box center [455, 242] width 62 height 17
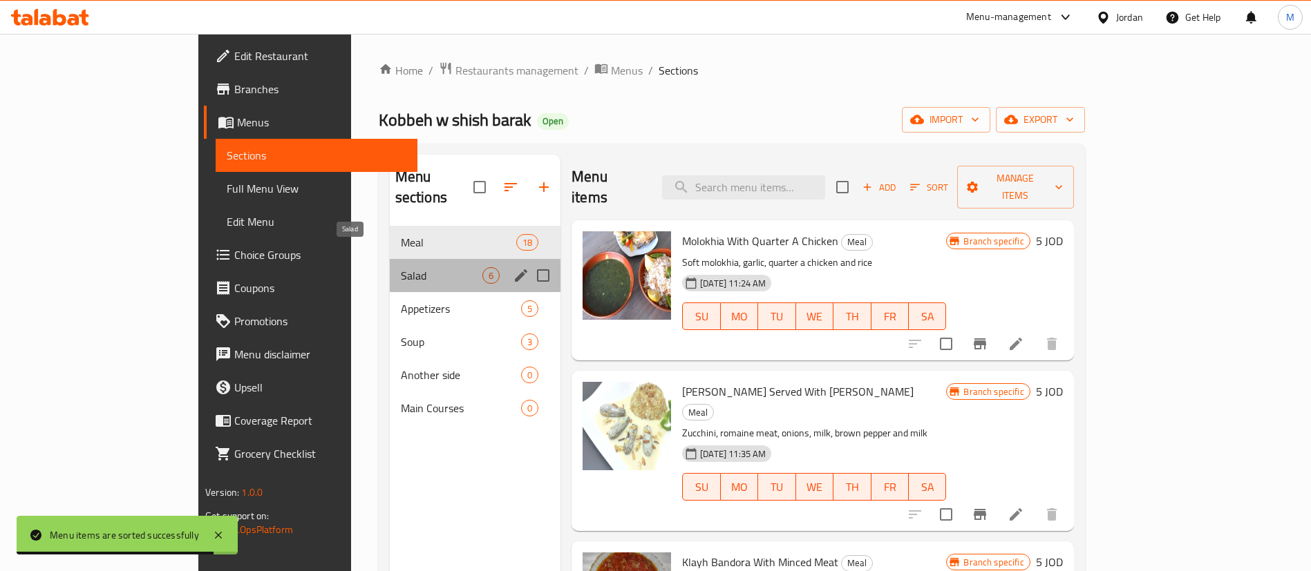
click at [401, 267] on span "Salad" at bounding box center [442, 275] width 82 height 17
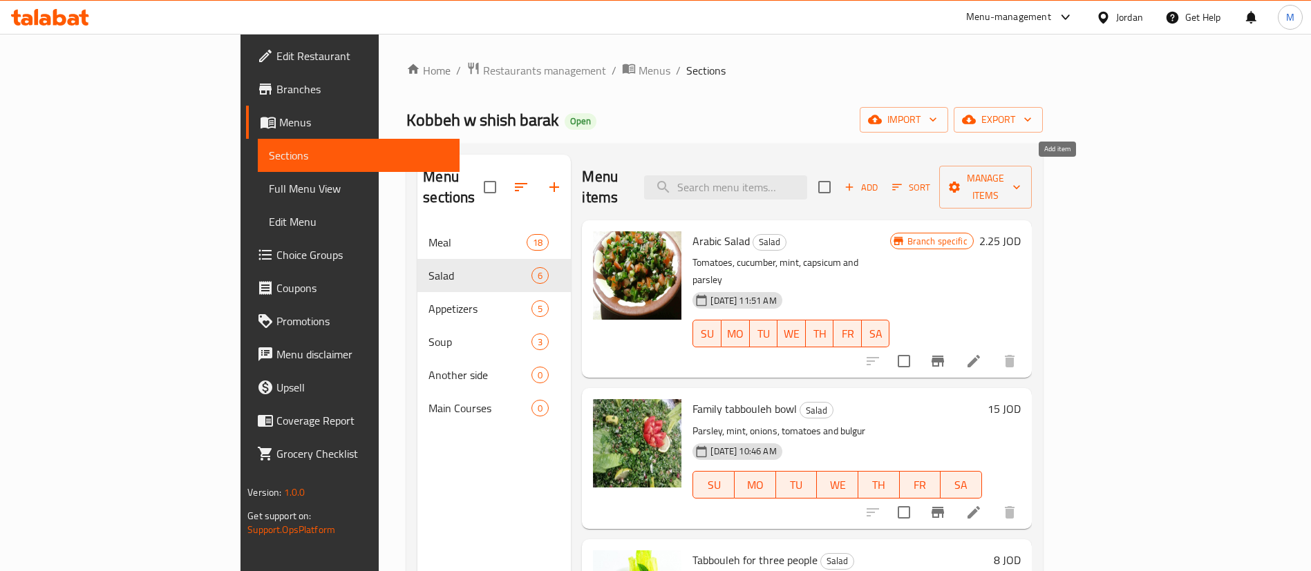
click at [879, 180] on span "Add" at bounding box center [860, 188] width 37 height 16
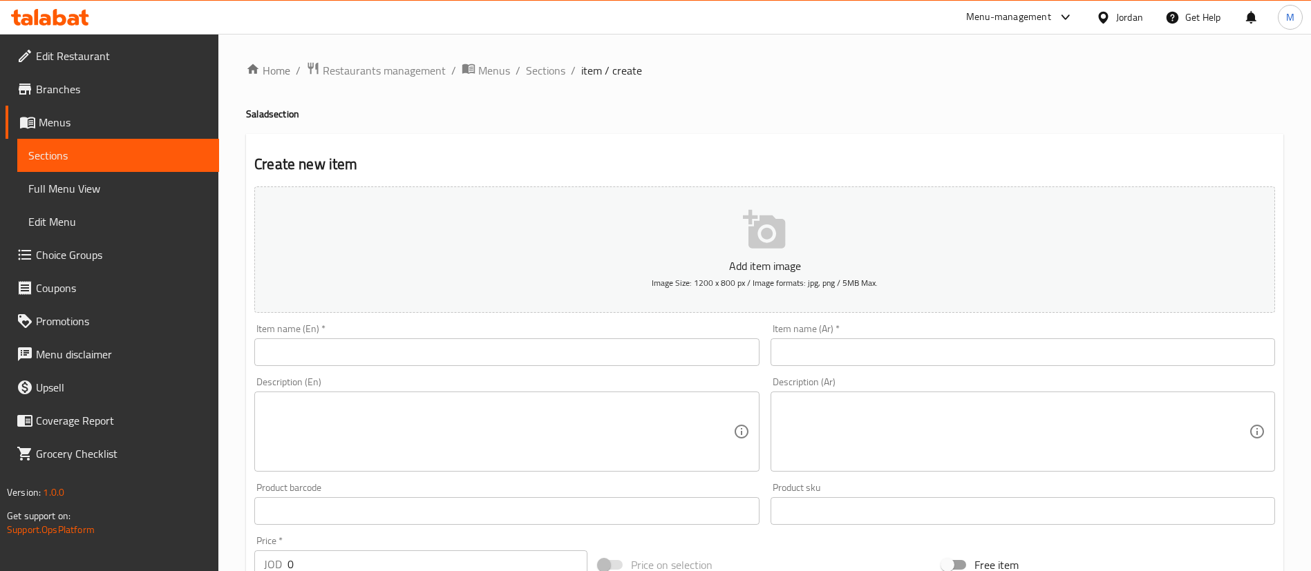
click at [851, 332] on div "Item name (Ar)   * Item name (Ar) *" at bounding box center [1022, 345] width 504 height 42
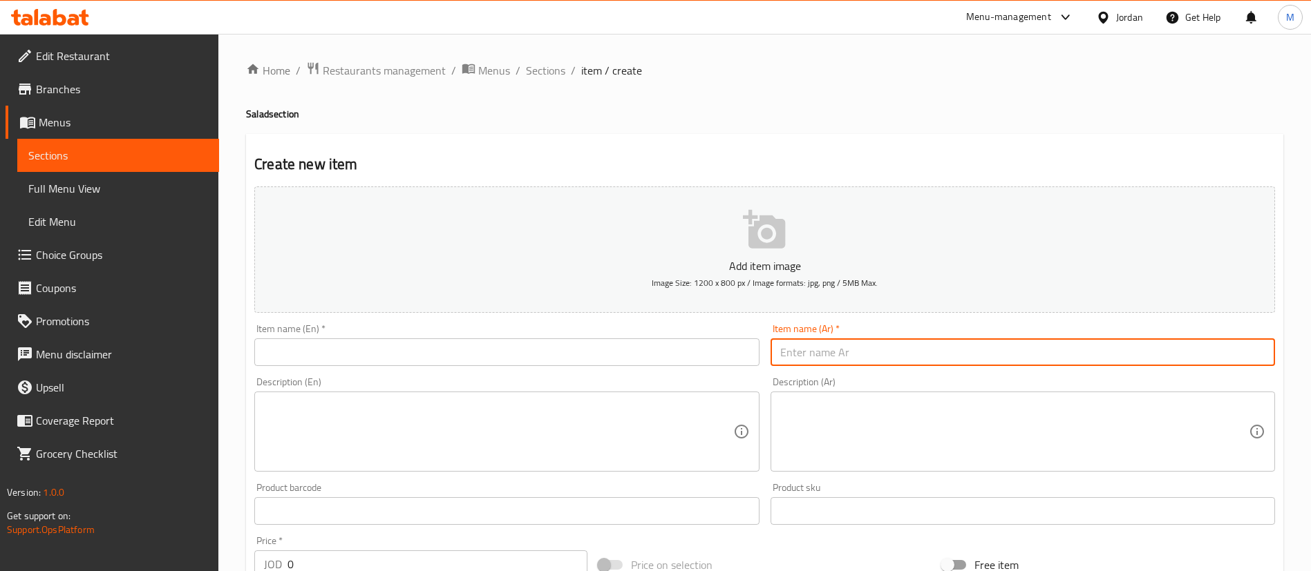
click at [855, 351] on input "text" at bounding box center [1022, 353] width 504 height 28
paste input "لبن بخيار"
type input "لبن بخيار"
click at [941, 426] on textarea at bounding box center [1014, 432] width 468 height 66
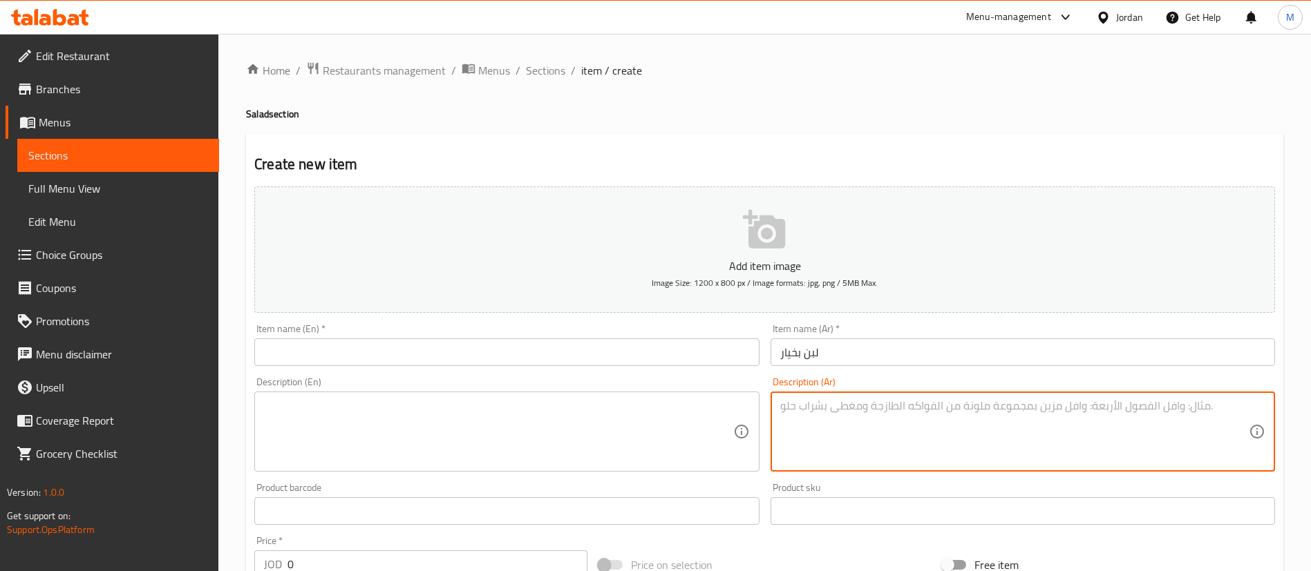
paste textarea "لبن مع خيار ونعناع يابس"
type textarea "لبن مع خيار ونعناع يابس"
click at [937, 349] on input "لبن بخيار" at bounding box center [1022, 353] width 504 height 28
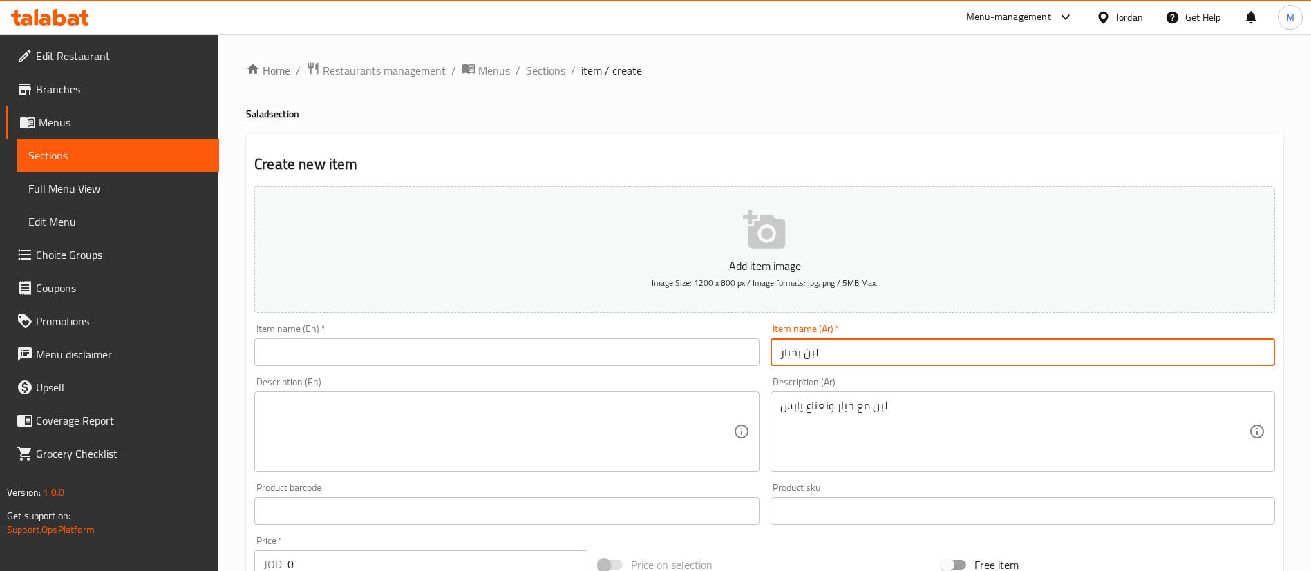
click at [776, 355] on input "لبن بخيار" at bounding box center [1022, 353] width 504 height 28
click at [883, 356] on input "سلطة [PERSON_NAME]" at bounding box center [1022, 353] width 504 height 28
type input "سلطة [PERSON_NAME]"
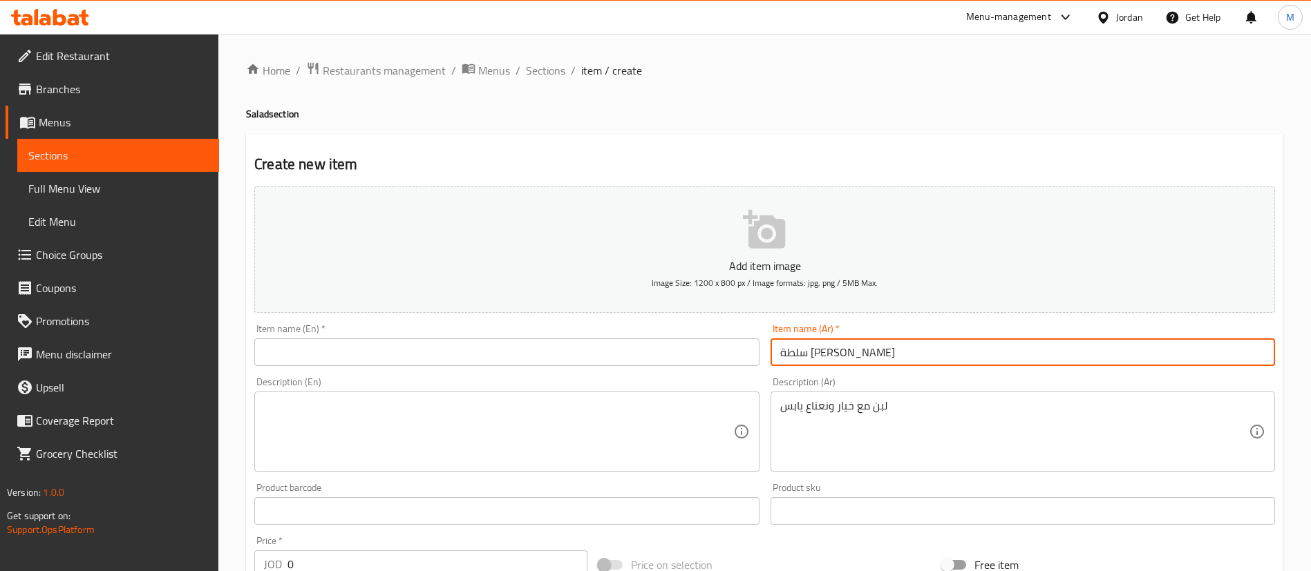
click at [554, 352] on input "text" at bounding box center [506, 353] width 504 height 28
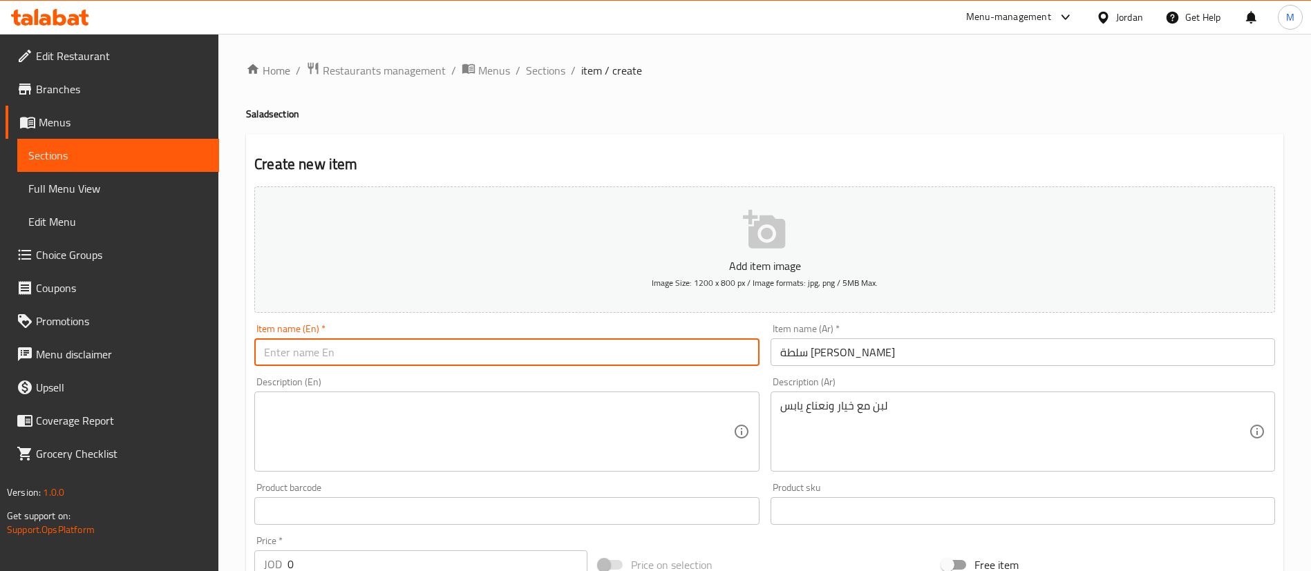
paste input "Yogurt with cucumber salad"
type input "Yogurt with cucumber salad"
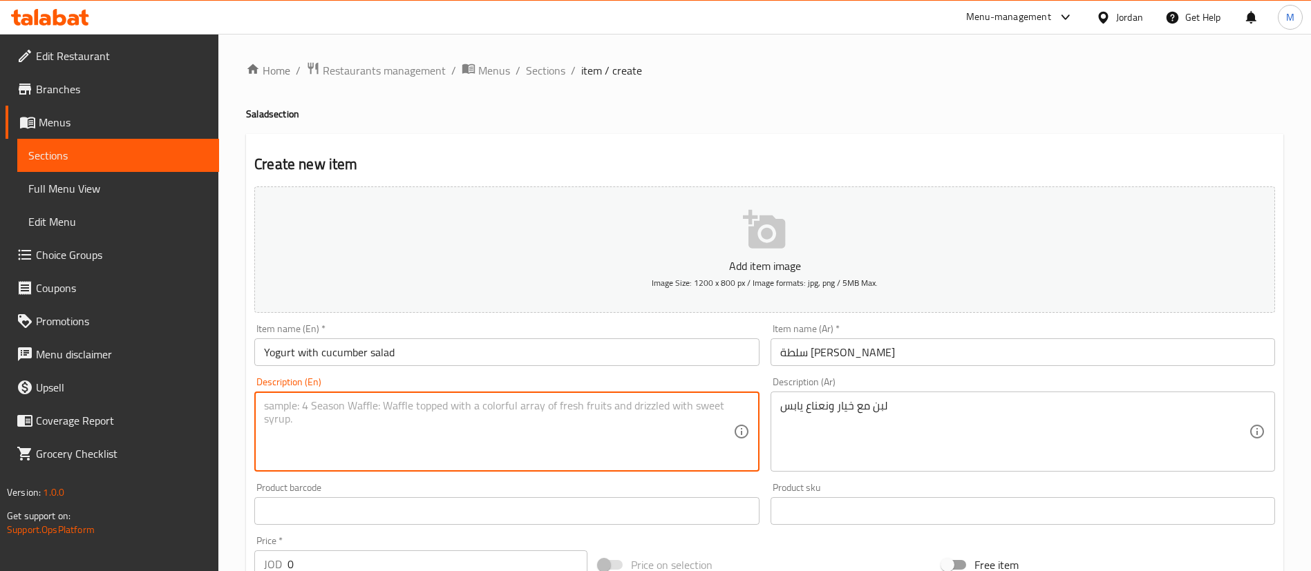
click at [461, 421] on textarea at bounding box center [498, 432] width 468 height 66
paste textarea "Yogurt with cucumber and dried mint"
type textarea "Yogurt with cucumber and dried mint"
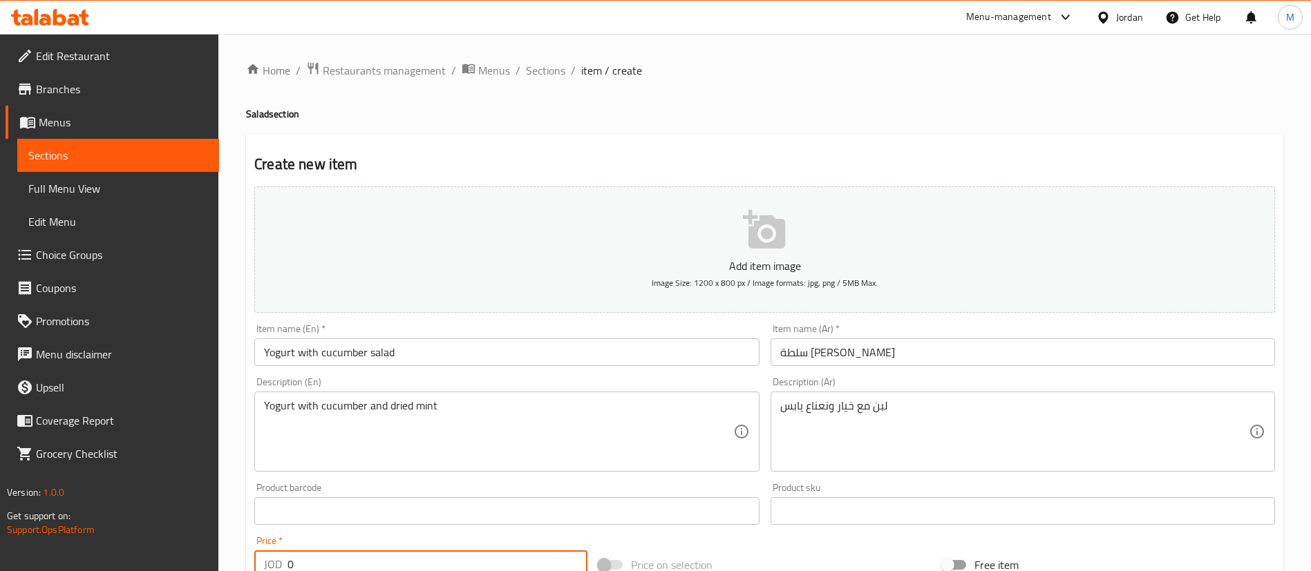
click at [379, 551] on input "0" at bounding box center [437, 565] width 300 height 28
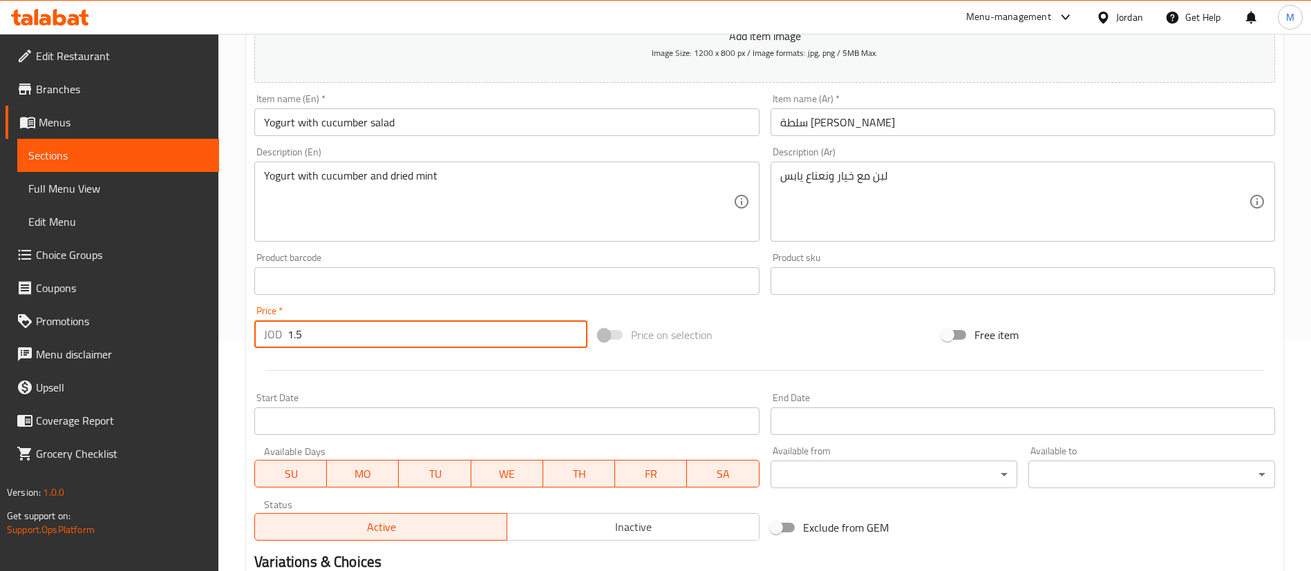
scroll to position [405, 0]
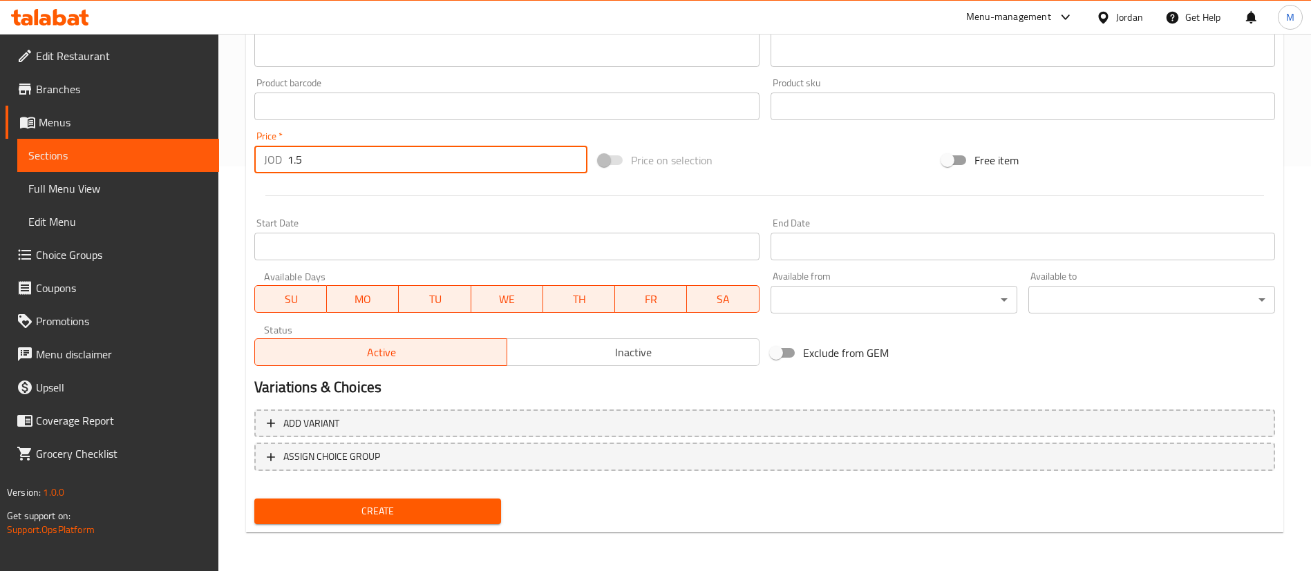
type input "1.5"
click at [442, 215] on div "Start Date Start Date" at bounding box center [506, 239] width 515 height 53
click at [382, 514] on span "Create" at bounding box center [377, 511] width 225 height 17
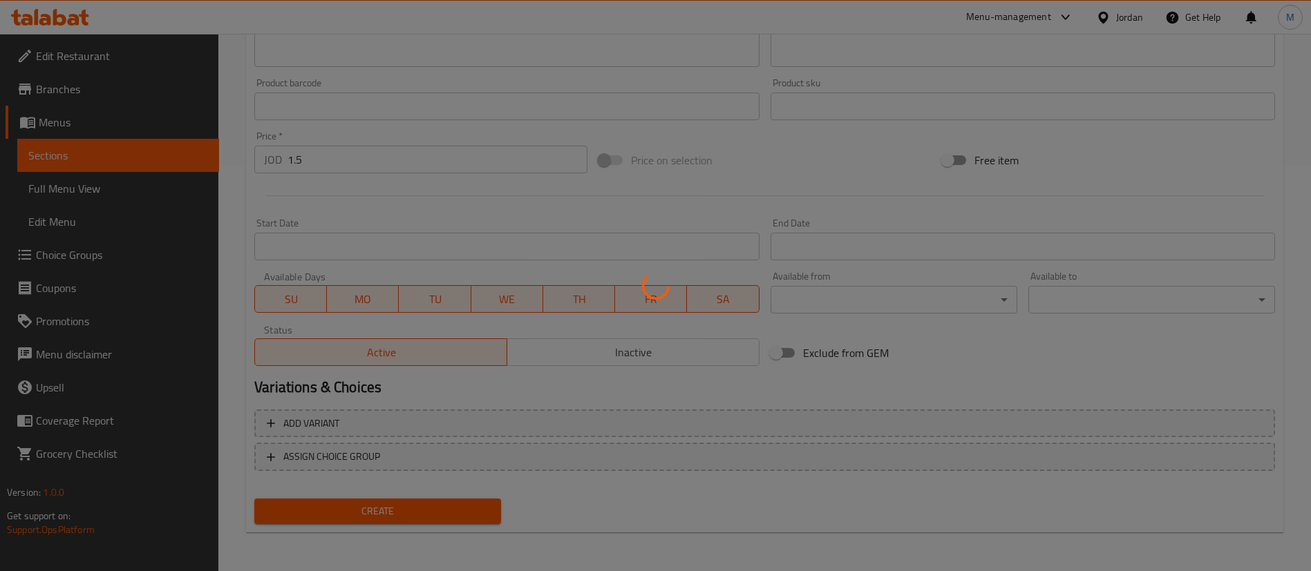
type input "0"
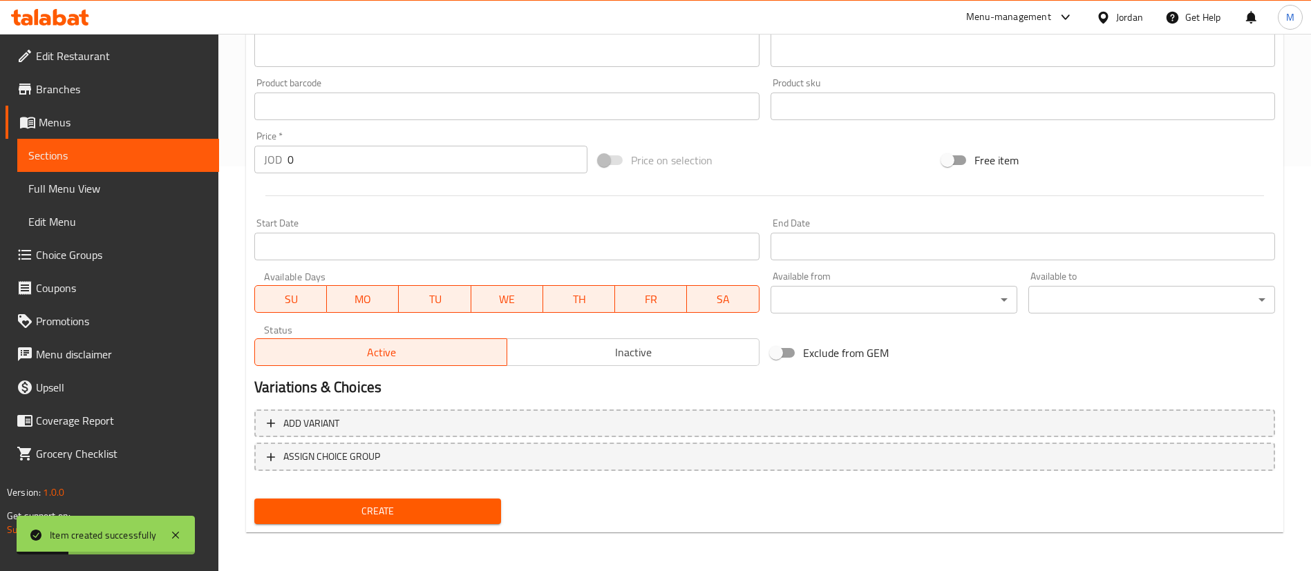
scroll to position [104, 0]
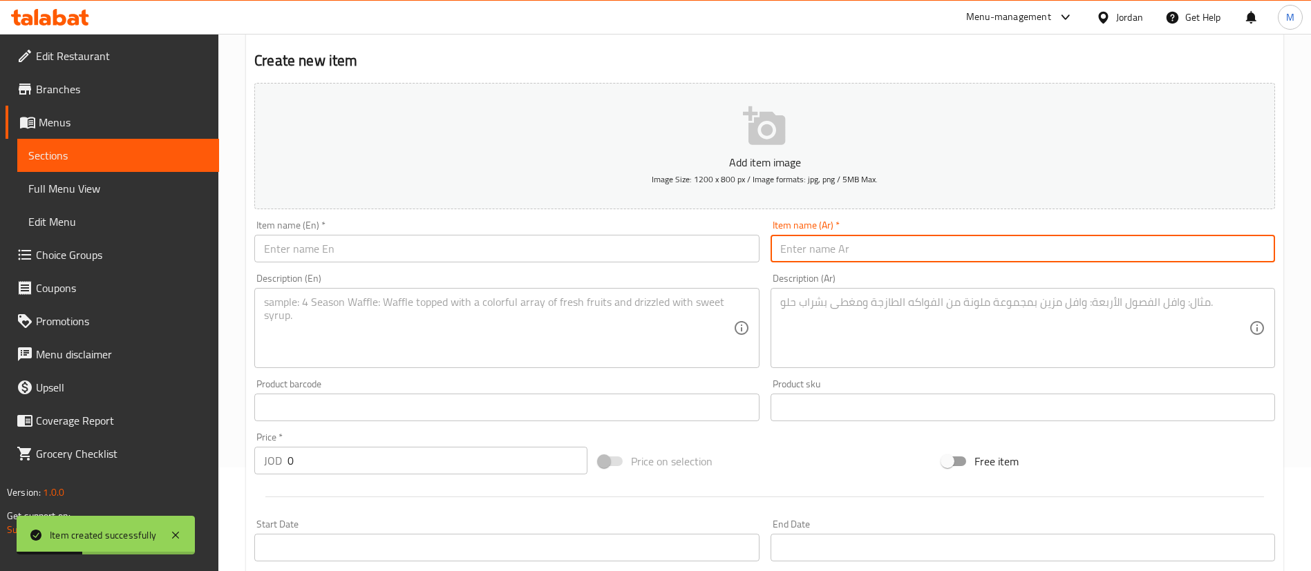
click at [897, 254] on input "text" at bounding box center [1022, 249] width 504 height 28
paste input "سلطة فلاحين"
type input "سلطة فلاحين"
click at [906, 311] on textarea at bounding box center [1014, 329] width 468 height 66
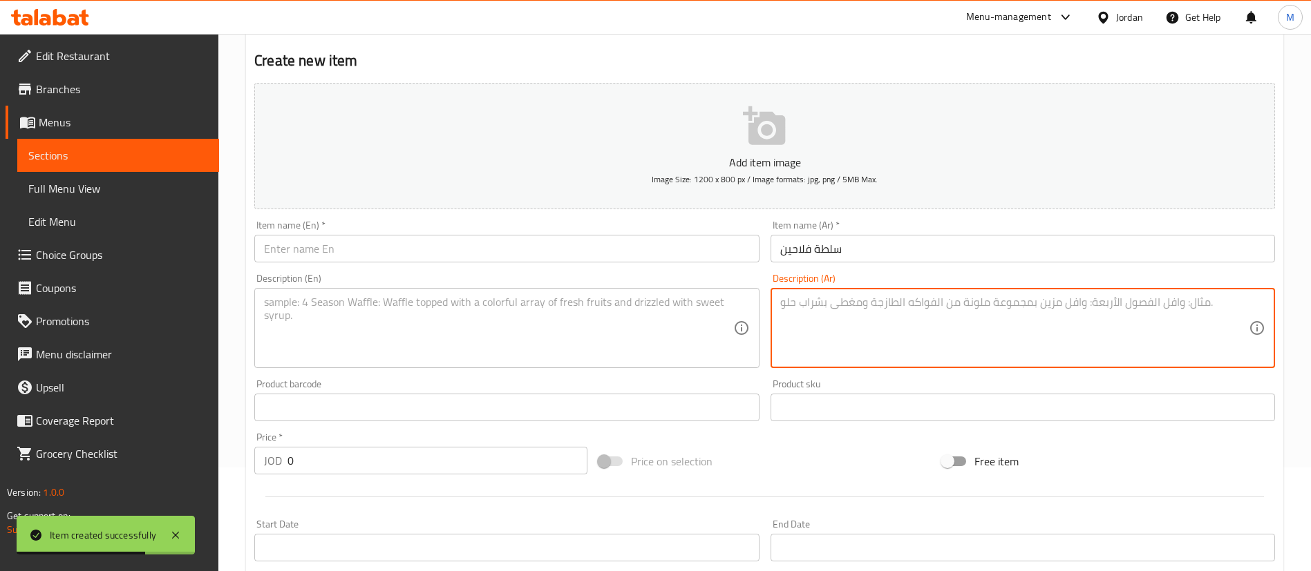
paste textarea "سلطة خضار موسمي مع صلصة خاصة"
type textarea "سلطة خضار موسمي مع صلصة خاصة"
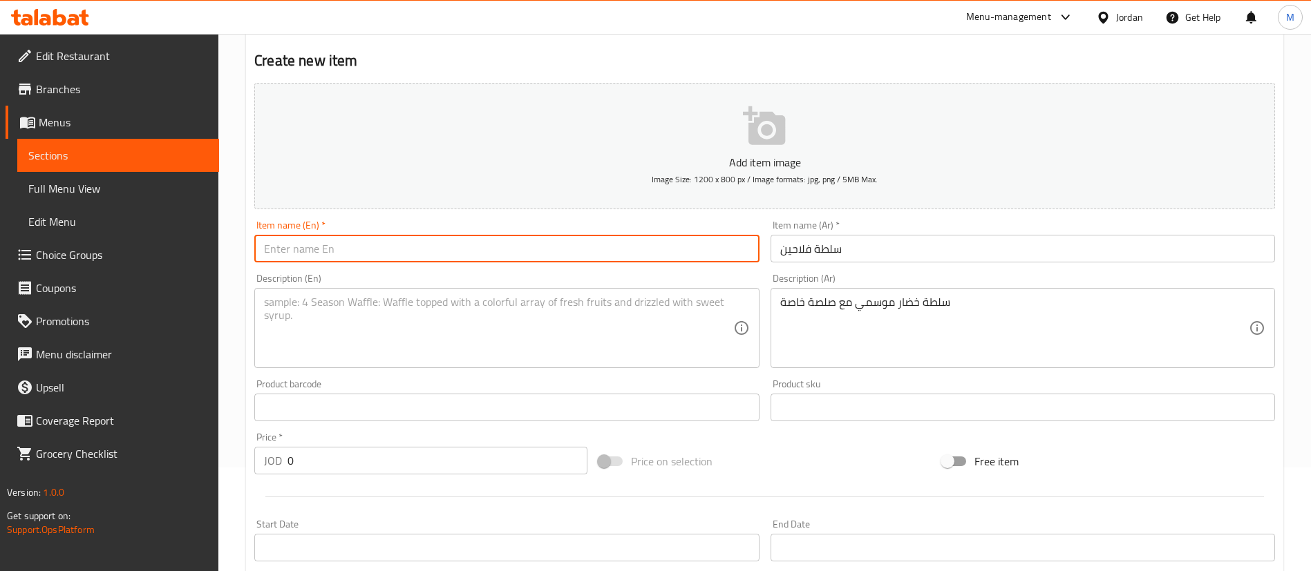
click at [492, 252] on input "text" at bounding box center [506, 249] width 504 height 28
paste input "Peasant Salad"
type input "Peasant Salad"
click at [490, 328] on textarea at bounding box center [498, 329] width 468 height 66
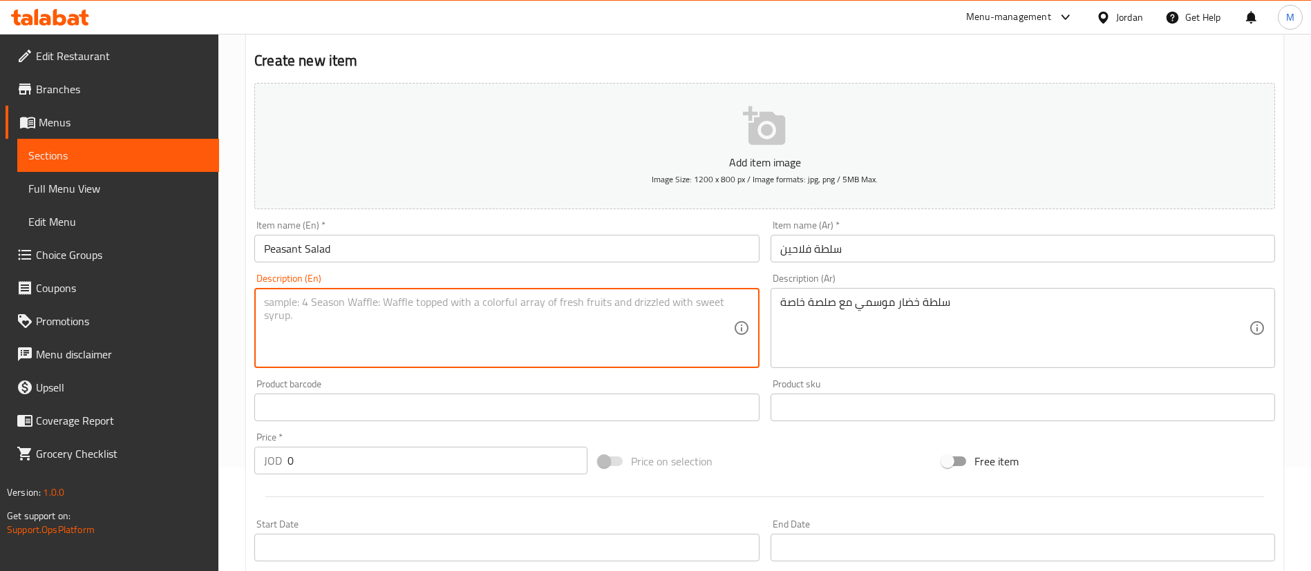
paste textarea "Seasonal vegetable salad with a special dressing"
type textarea "Seasonal vegetable salad with a special dressing"
click at [278, 246] on input "Peasant Salad" at bounding box center [506, 249] width 504 height 28
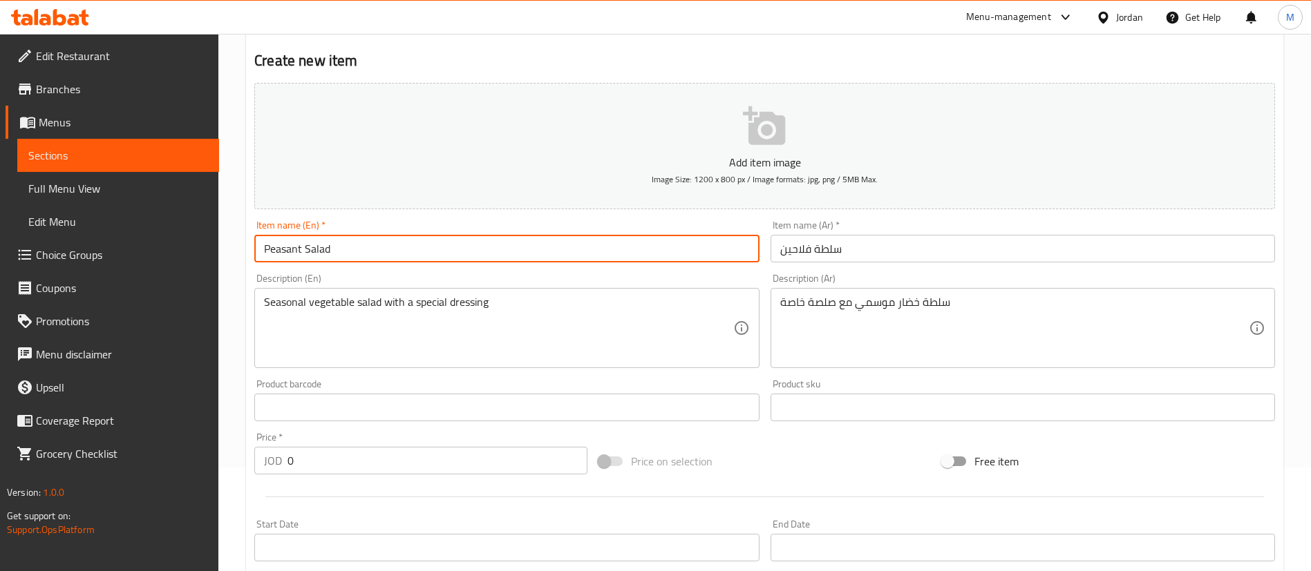
click at [278, 246] on input "Peasant Salad" at bounding box center [506, 249] width 504 height 28
type input "Falahy Salad"
click at [428, 461] on input "0" at bounding box center [437, 461] width 300 height 28
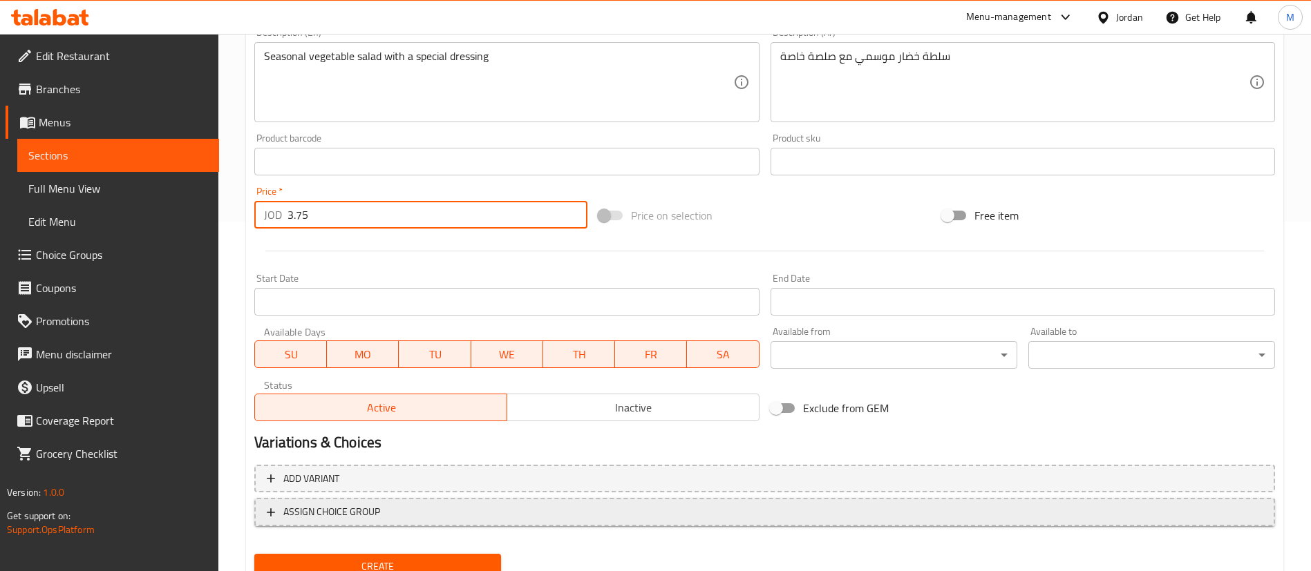
scroll to position [405, 0]
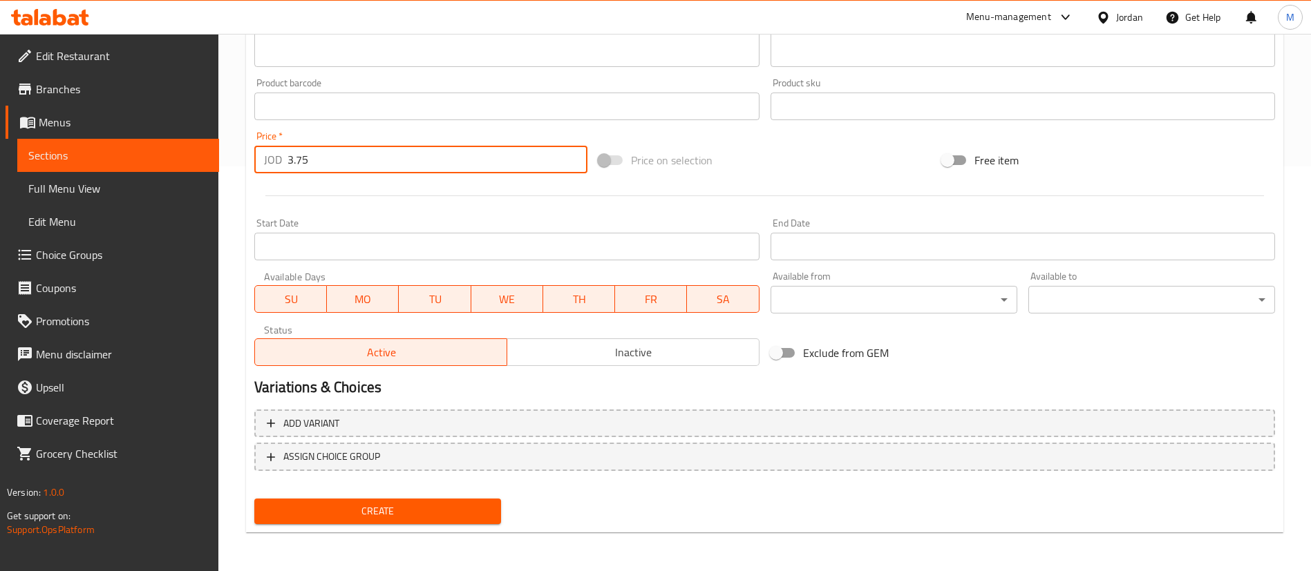
type input "3.75"
click at [455, 500] on button "Create" at bounding box center [377, 512] width 247 height 26
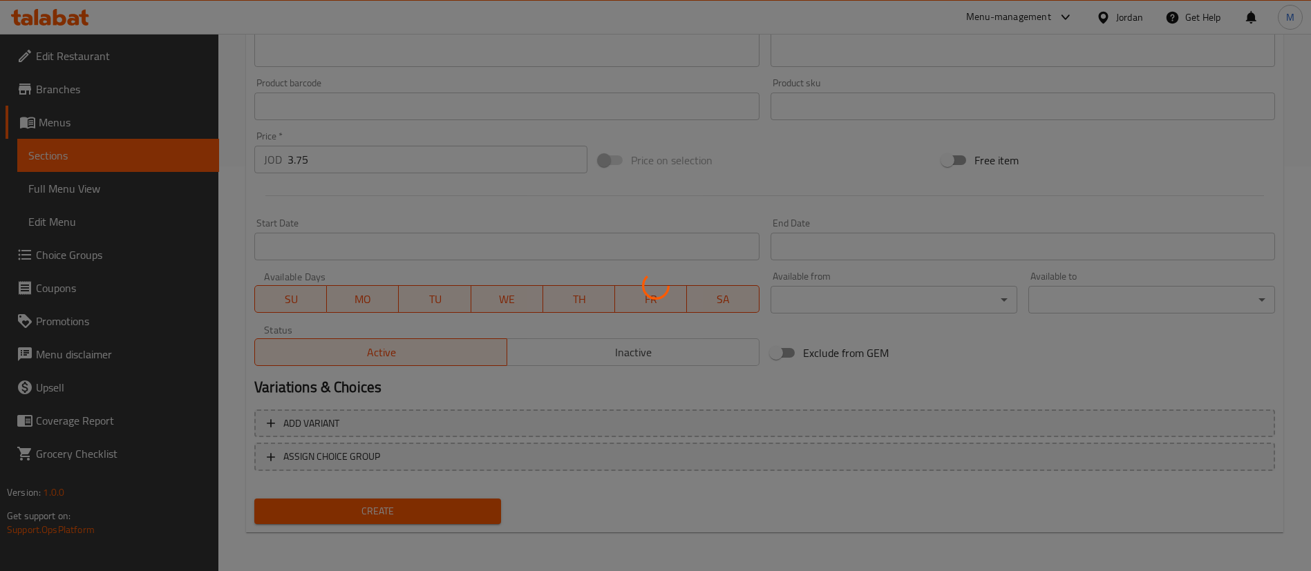
scroll to position [0, 0]
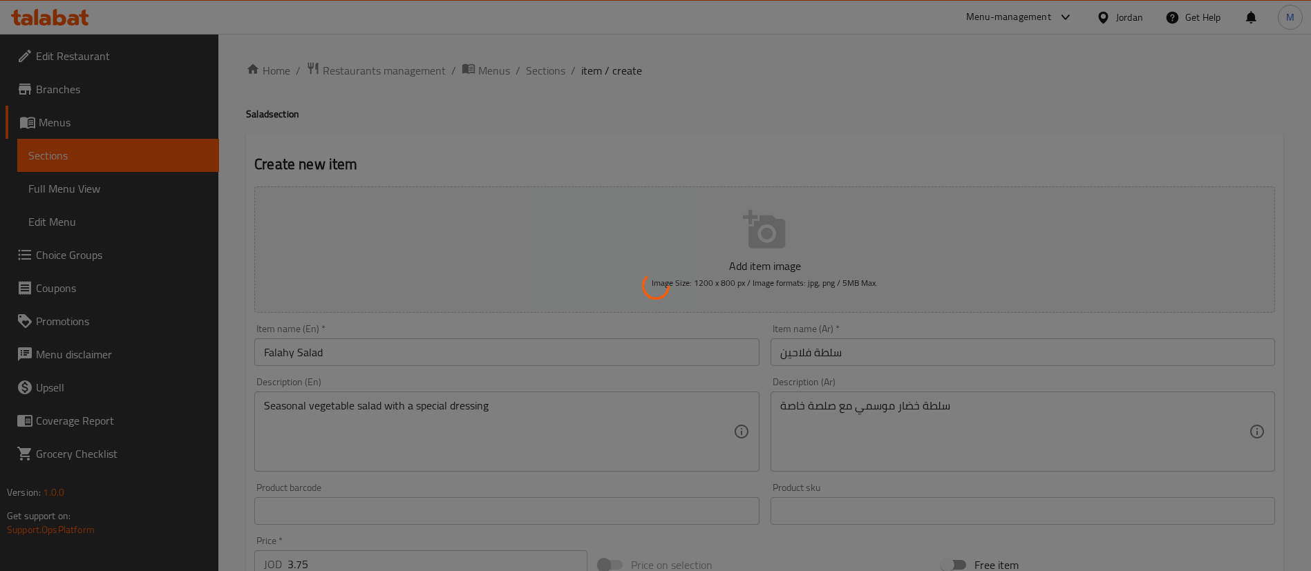
type input "0"
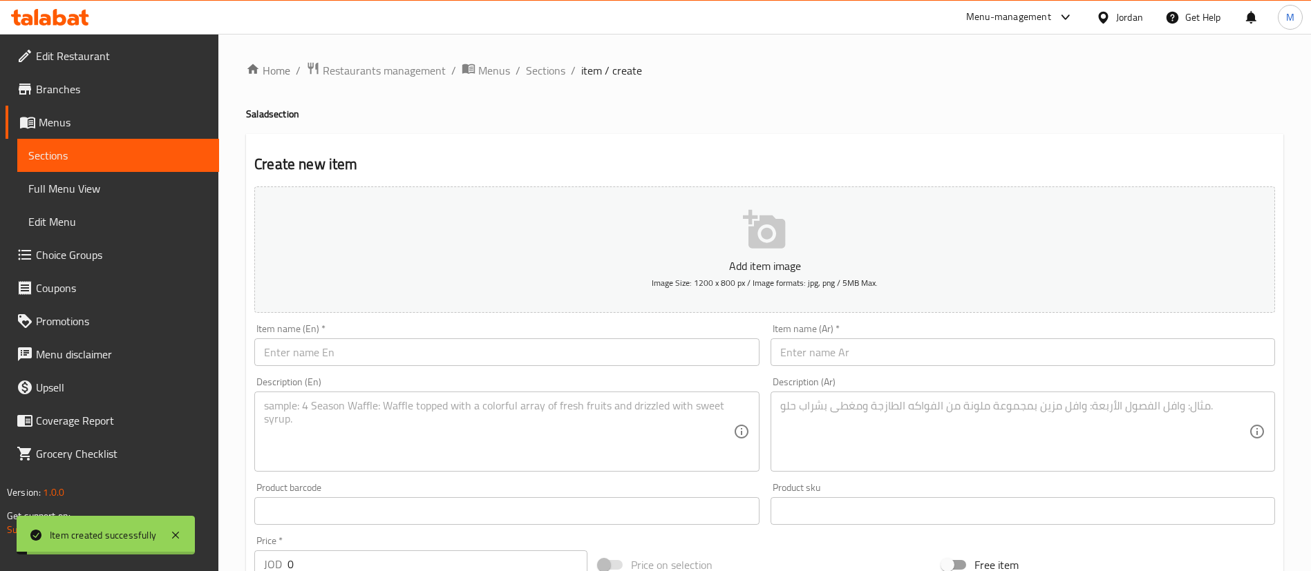
drag, startPoint x: 550, startPoint y: 78, endPoint x: 592, endPoint y: 93, distance: 44.6
click at [550, 77] on span "Sections" at bounding box center [545, 70] width 39 height 17
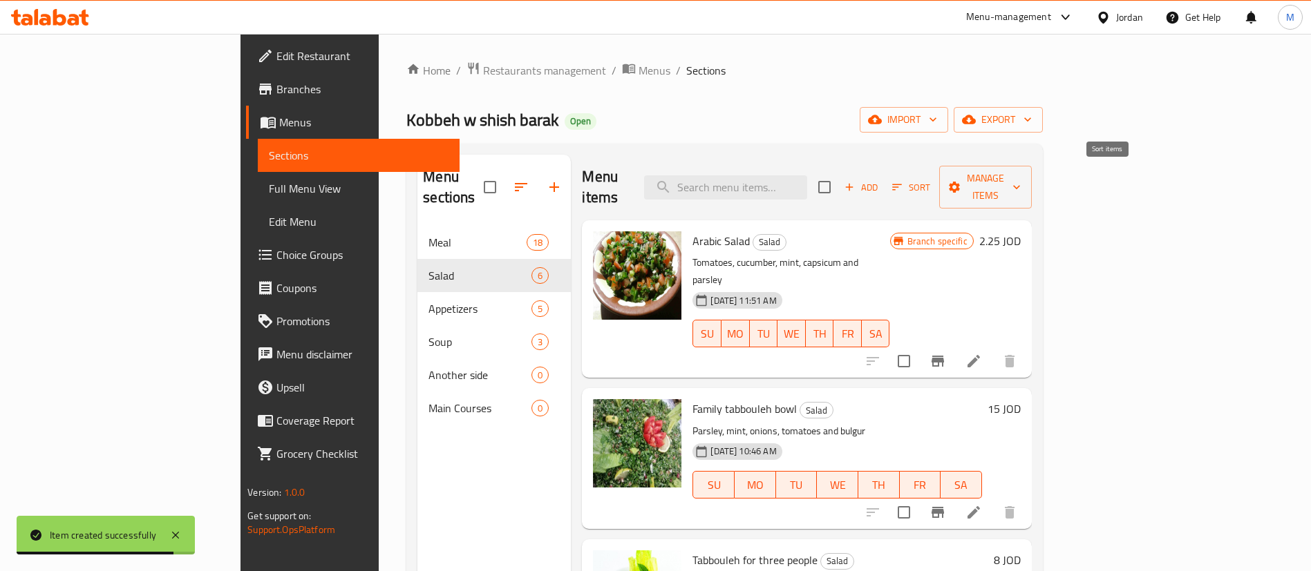
click at [930, 180] on span "Sort" at bounding box center [911, 188] width 38 height 16
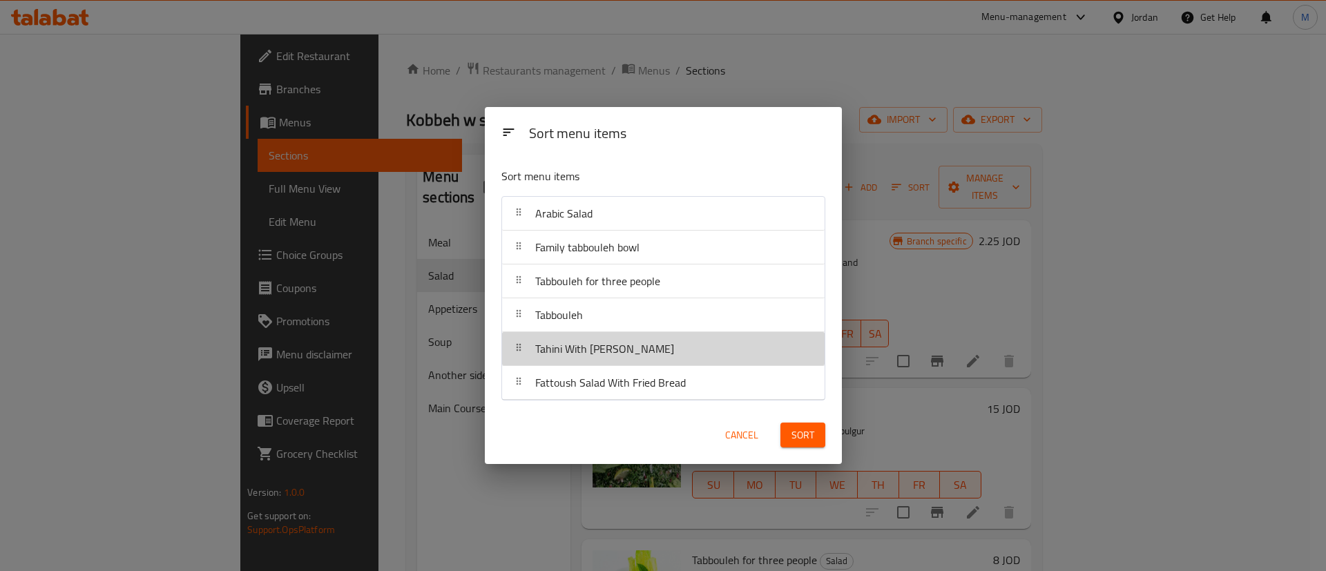
click at [654, 361] on div "Tahini With [PERSON_NAME]" at bounding box center [664, 348] width 312 height 33
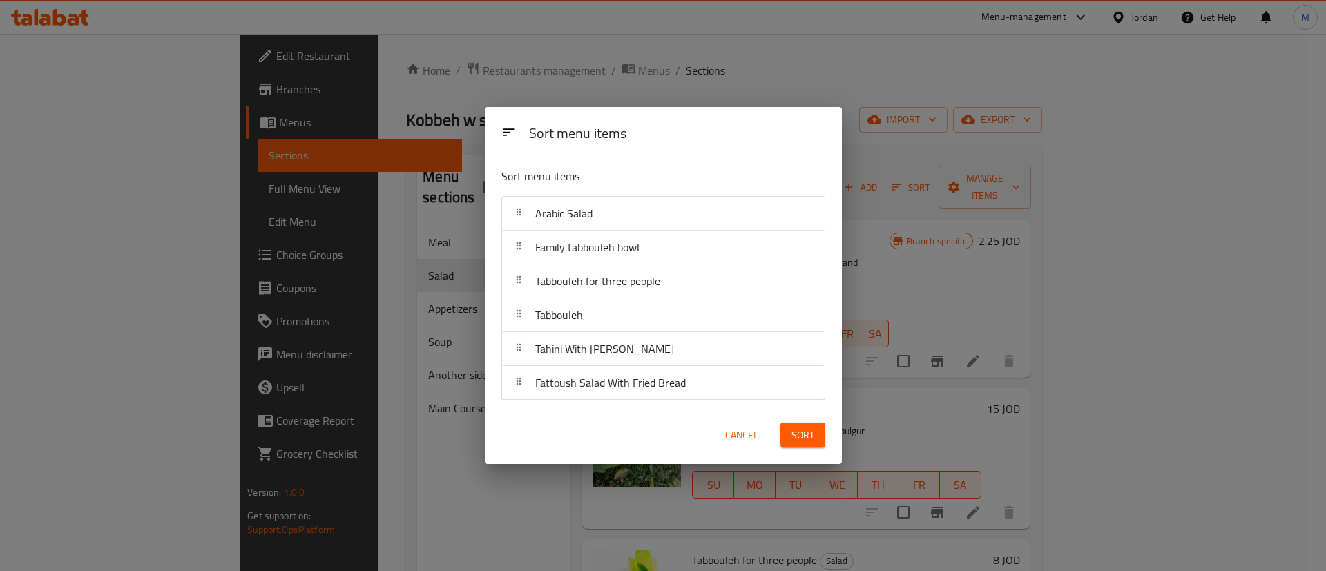
click at [737, 430] on span "Cancel" at bounding box center [741, 435] width 33 height 17
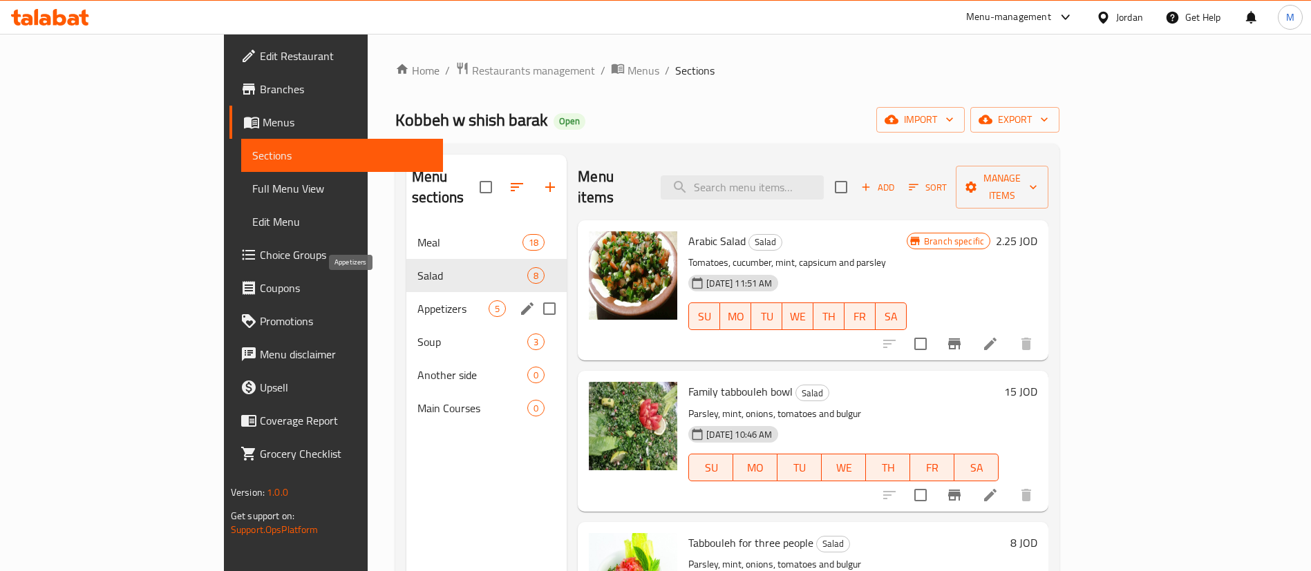
click at [417, 301] on span "Appetizers" at bounding box center [452, 309] width 71 height 17
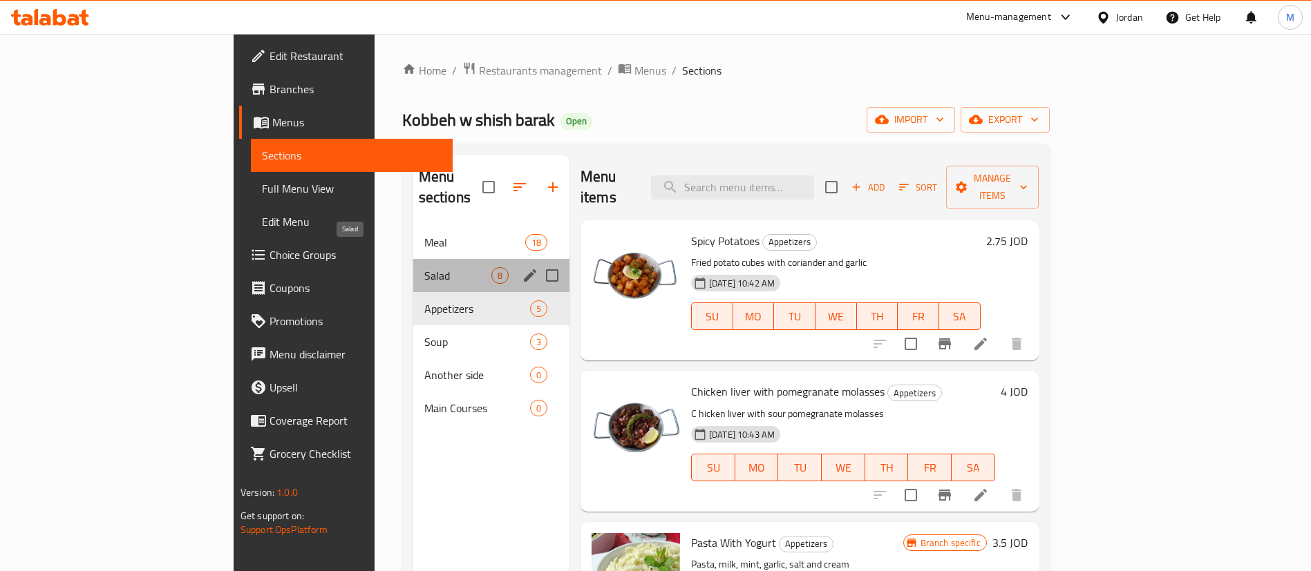
click at [424, 267] on span "Salad" at bounding box center [457, 275] width 67 height 17
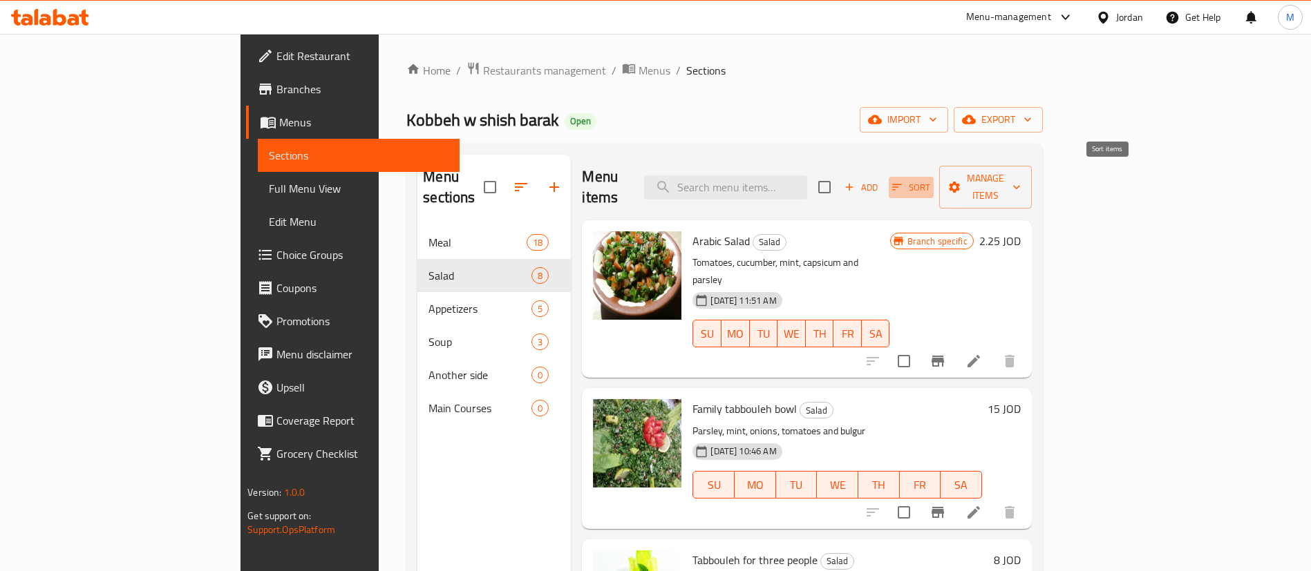
click at [902, 184] on icon "button" at bounding box center [897, 187] width 10 height 6
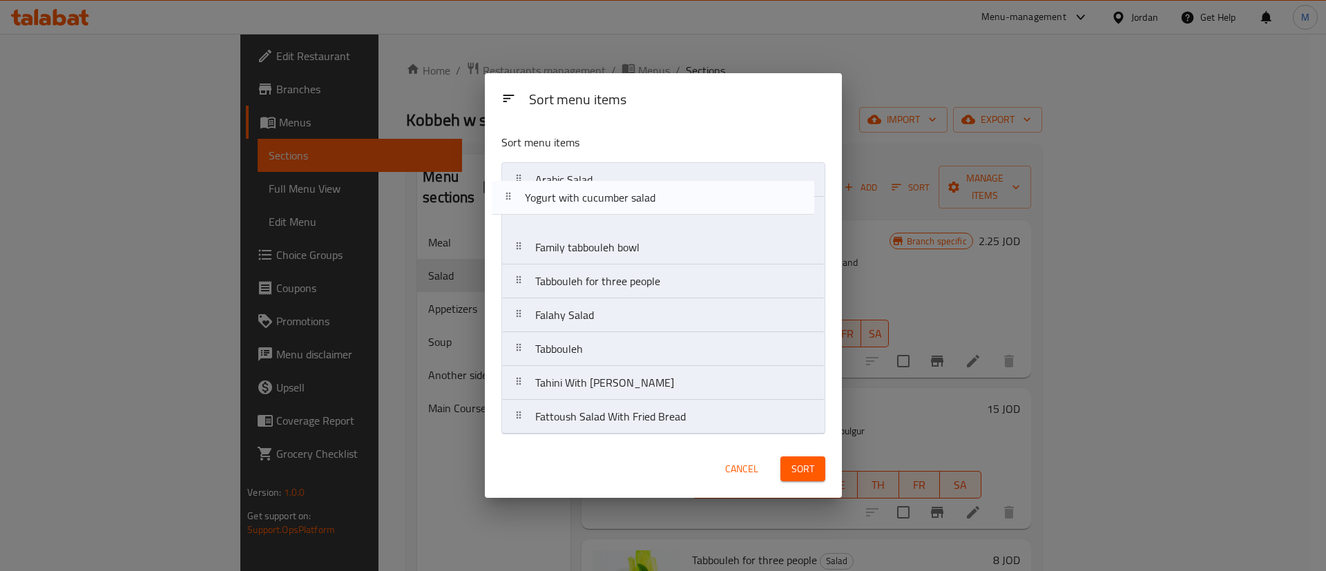
drag, startPoint x: 647, startPoint y: 284, endPoint x: 636, endPoint y: 194, distance: 90.5
click at [636, 194] on nav "Arabic Salad Family tabbouleh bowl Tabbouleh for three people Yogurt with cucum…" at bounding box center [664, 298] width 324 height 272
drag, startPoint x: 632, startPoint y: 222, endPoint x: 627, endPoint y: 184, distance: 37.6
click at [627, 184] on nav "Arabic Salad Yogurt with cucumber salad Family tabbouleh bowl Tabbouleh for thr…" at bounding box center [664, 298] width 324 height 272
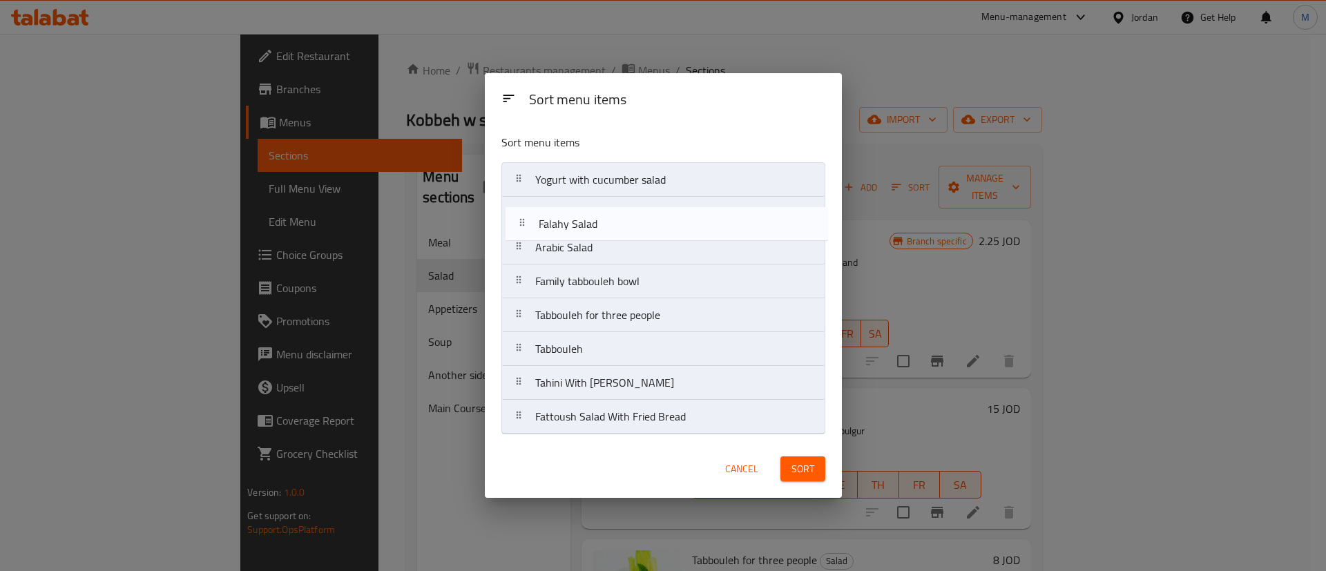
drag, startPoint x: 629, startPoint y: 325, endPoint x: 633, endPoint y: 209, distance: 115.4
click at [633, 209] on nav "Yogurt with cucumber salad Arabic Salad Family tabbouleh bowl Tabbouleh for thr…" at bounding box center [664, 298] width 324 height 272
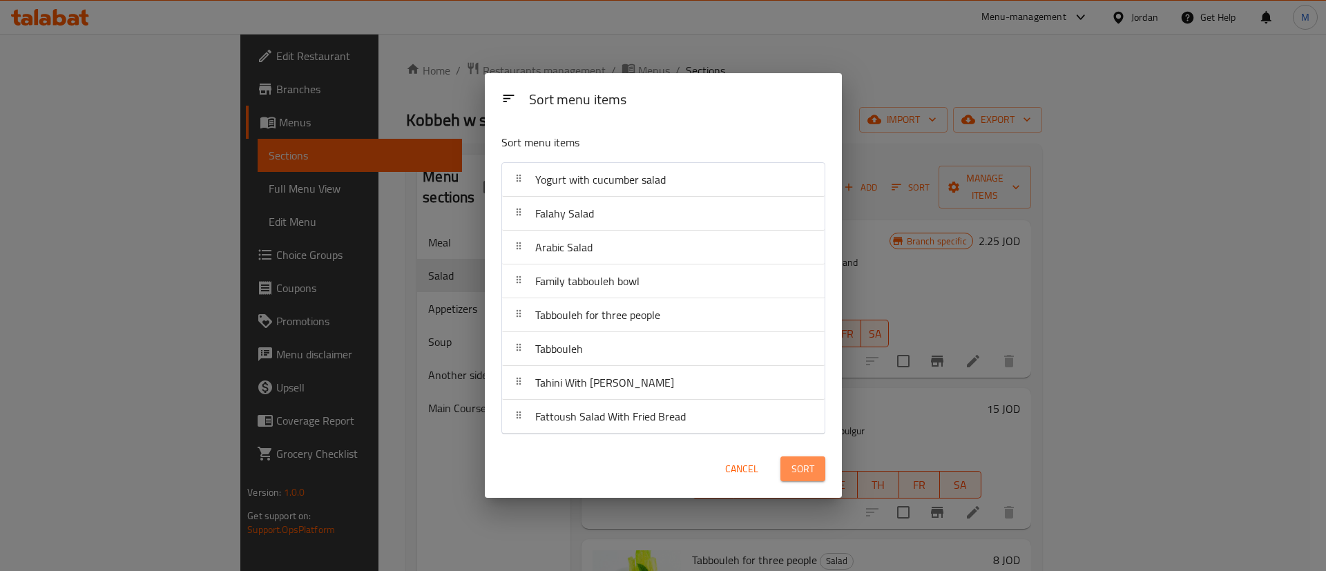
click at [807, 475] on span "Sort" at bounding box center [803, 469] width 23 height 17
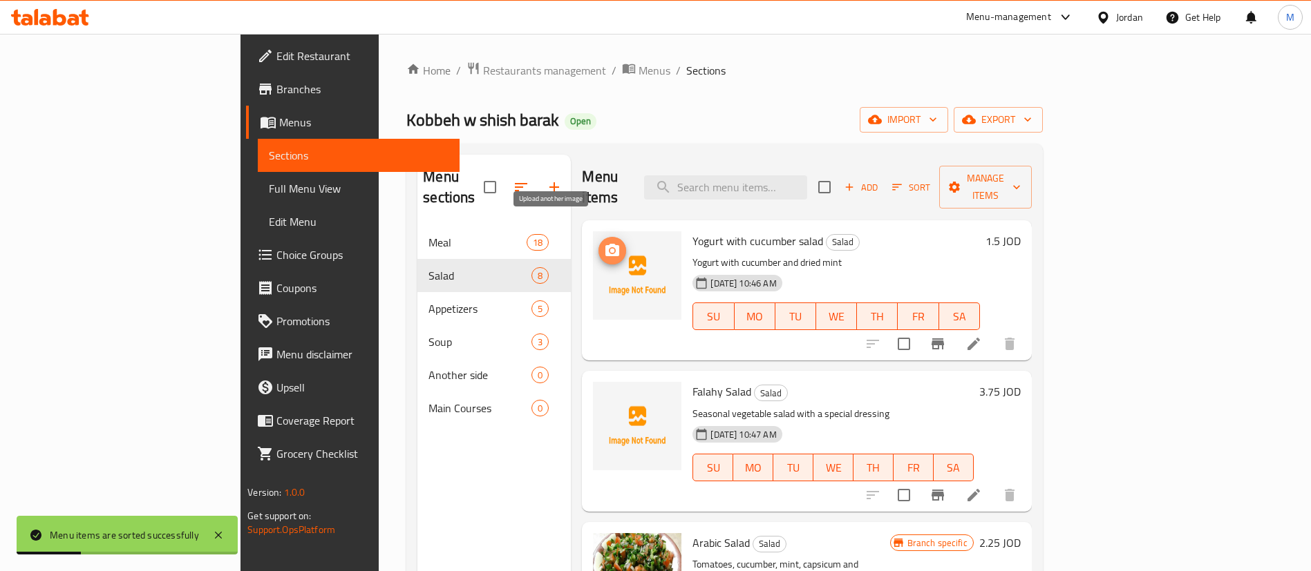
click at [604, 242] on icon "upload picture" at bounding box center [612, 250] width 17 height 17
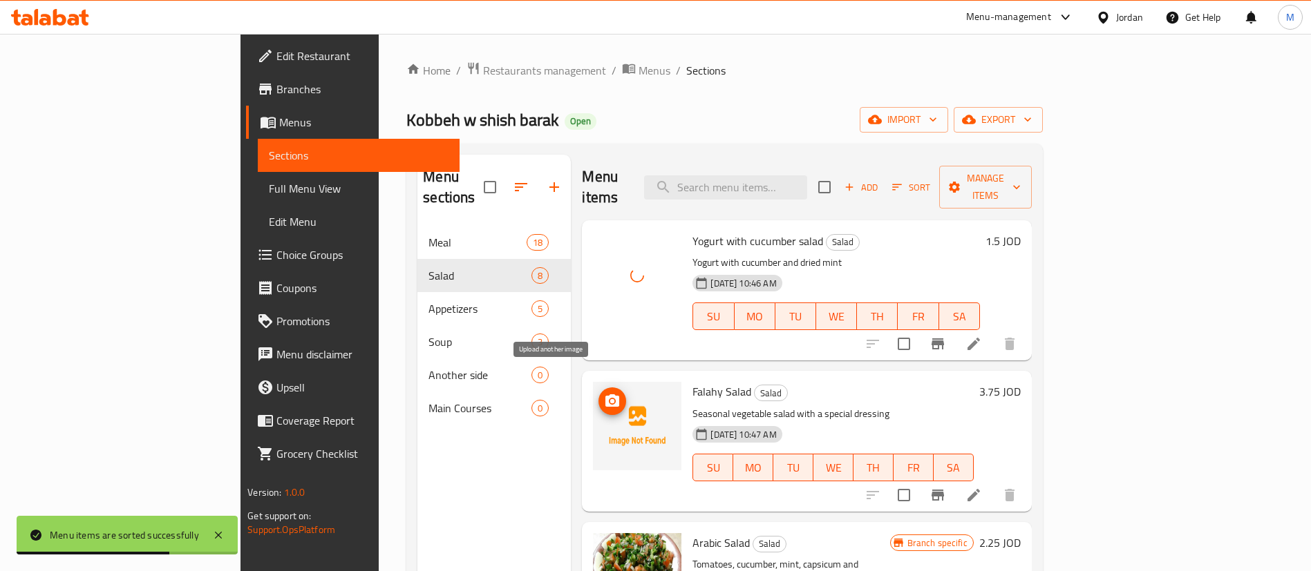
click at [598, 393] on span "upload picture" at bounding box center [612, 401] width 28 height 17
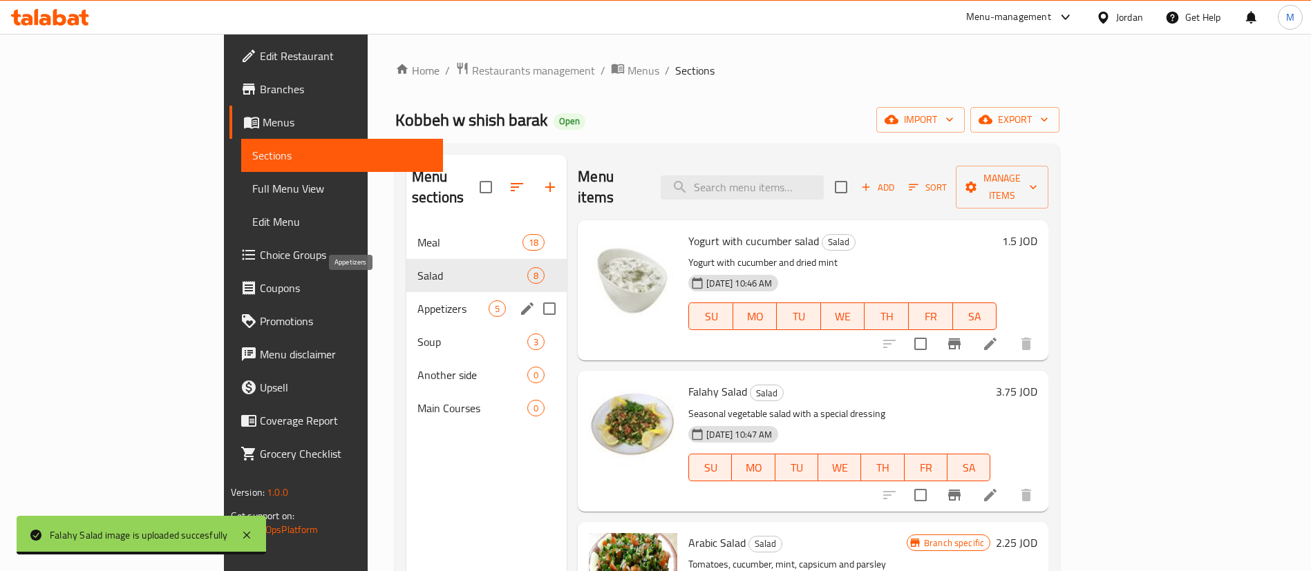
click at [417, 301] on span "Appetizers" at bounding box center [452, 309] width 71 height 17
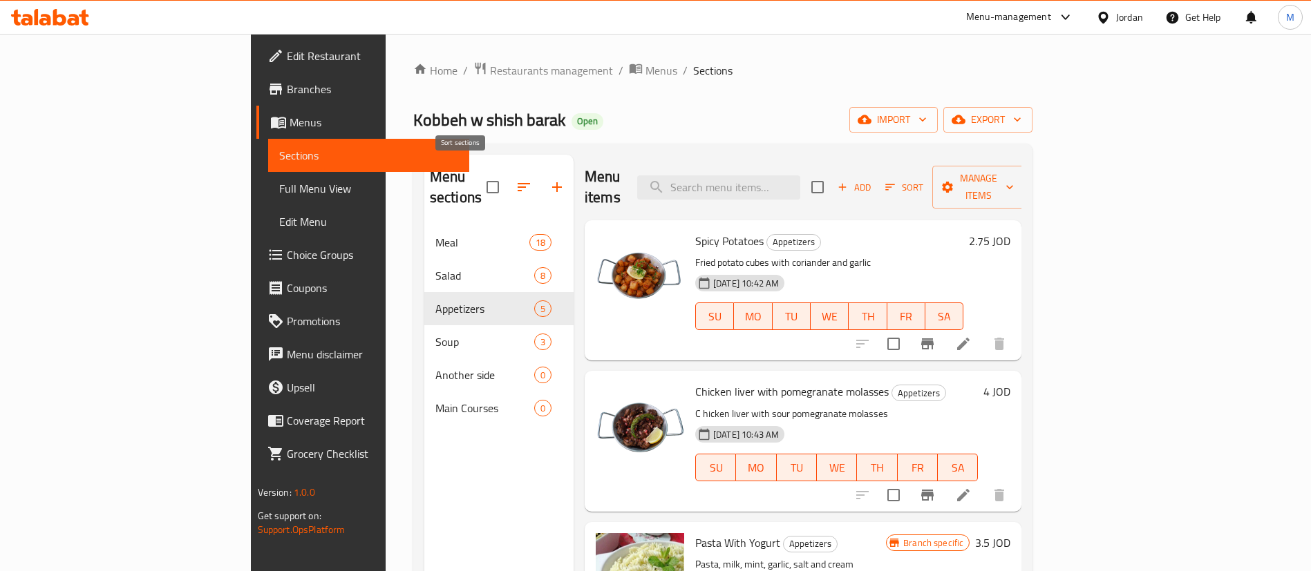
click at [515, 183] on icon "button" at bounding box center [523, 187] width 17 height 17
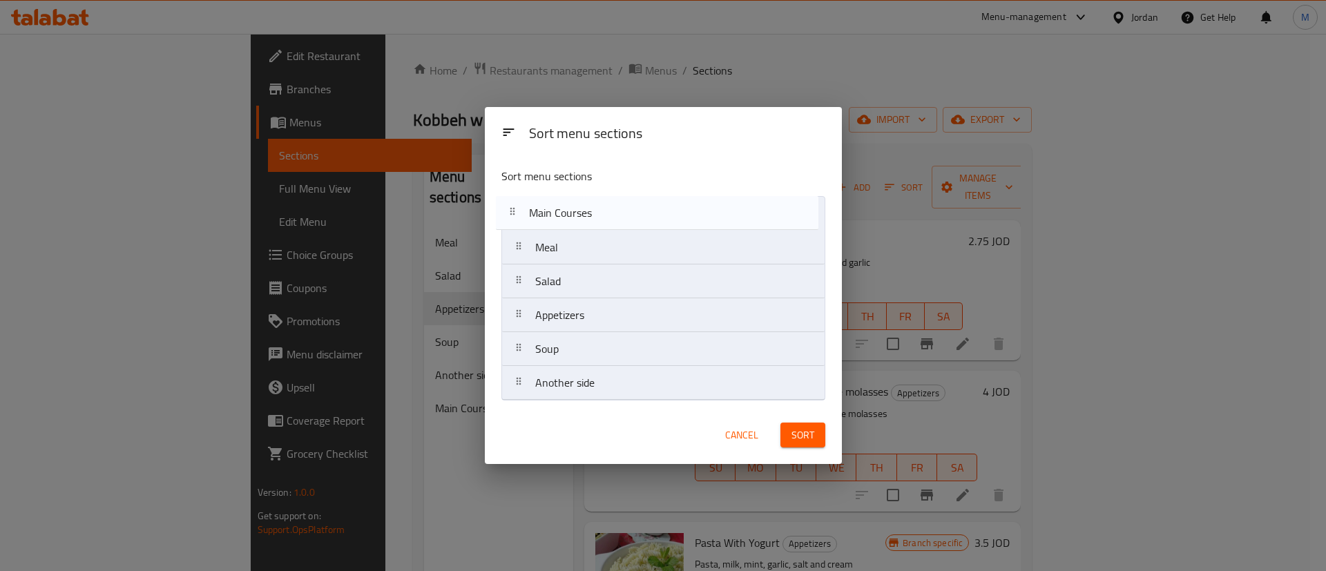
drag, startPoint x: 596, startPoint y: 367, endPoint x: 592, endPoint y: 216, distance: 151.3
click at [592, 216] on nav "Meal Salad Appetizers Soup Another side Main Courses" at bounding box center [664, 298] width 324 height 204
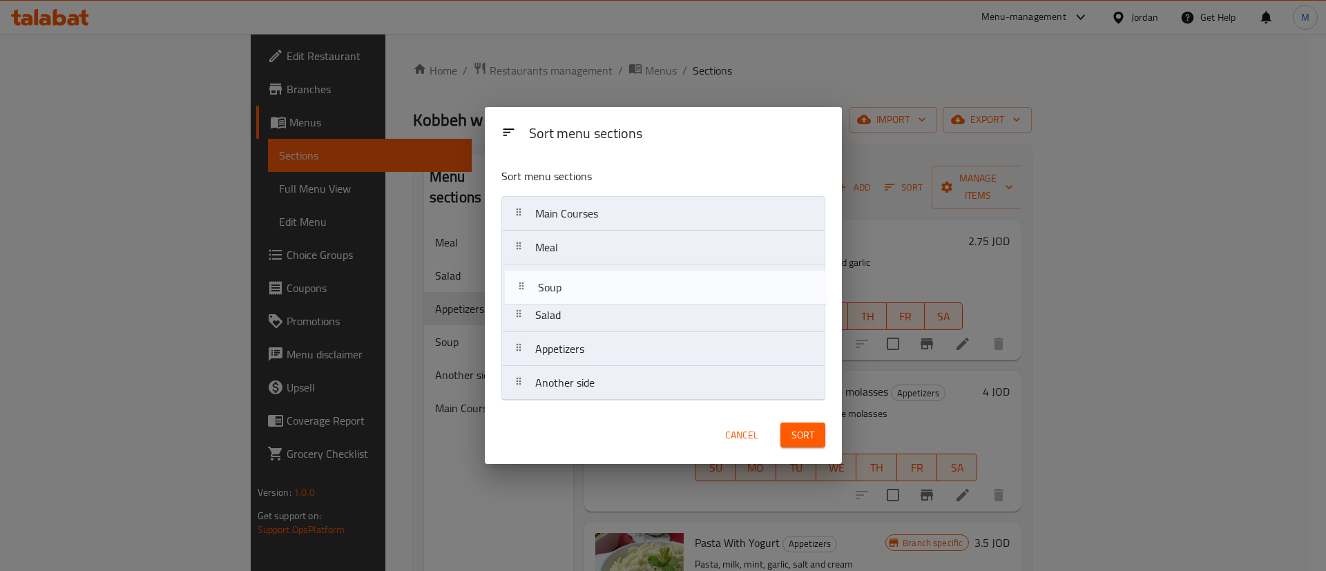
drag, startPoint x: 603, startPoint y: 350, endPoint x: 605, endPoint y: 284, distance: 66.4
click at [605, 284] on nav "Main Courses Meal Salad Appetizers Soup Another side" at bounding box center [664, 298] width 324 height 204
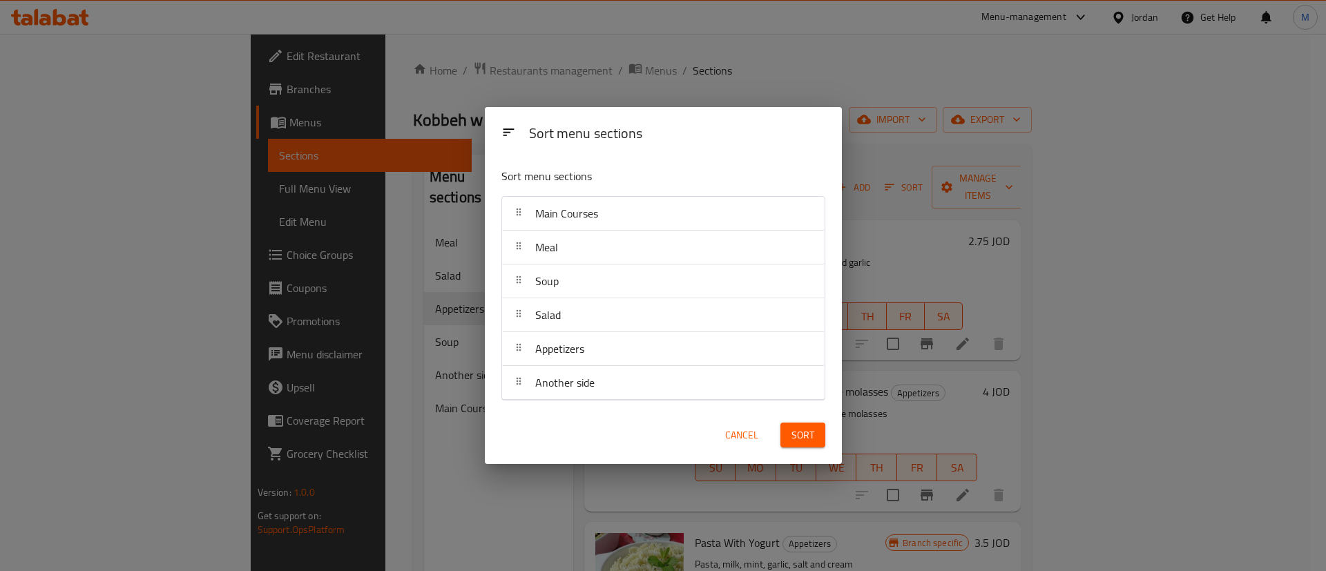
click at [799, 428] on span "Sort" at bounding box center [803, 435] width 23 height 17
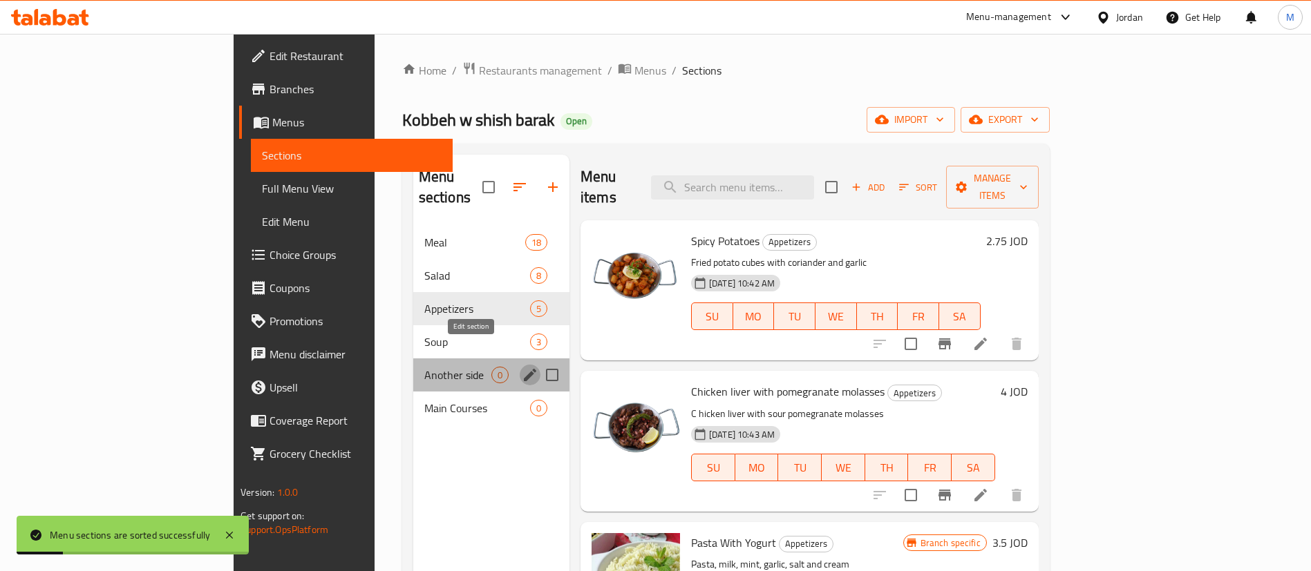
click at [522, 367] on icon "edit" at bounding box center [530, 375] width 17 height 17
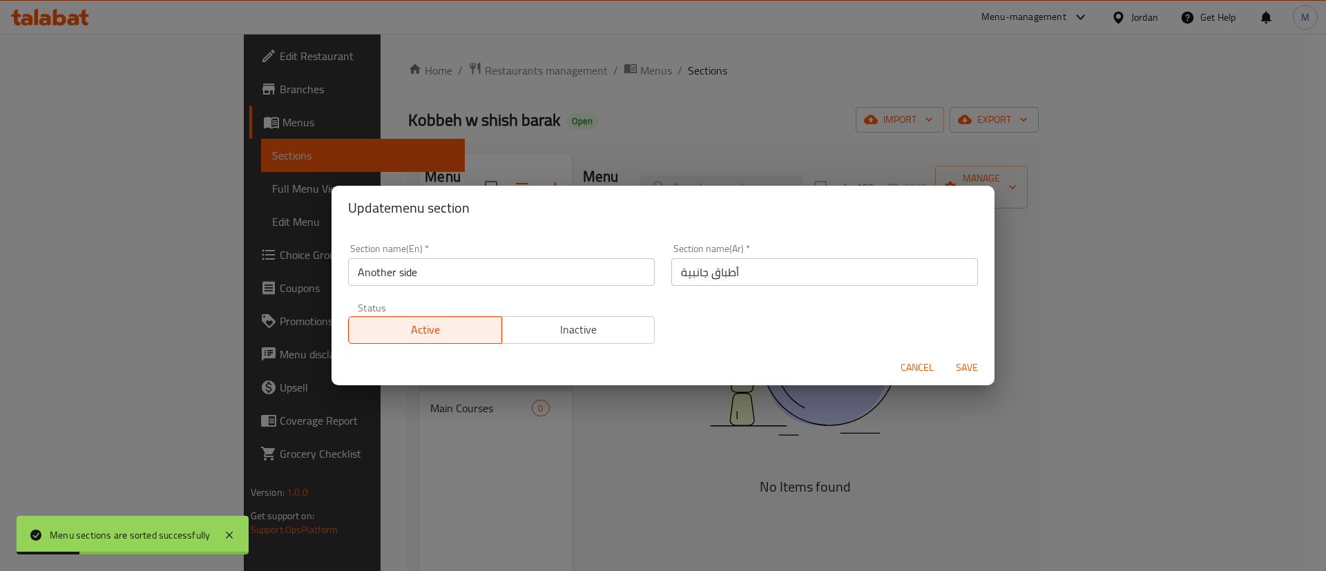
click at [479, 273] on input "Another side" at bounding box center [501, 272] width 307 height 28
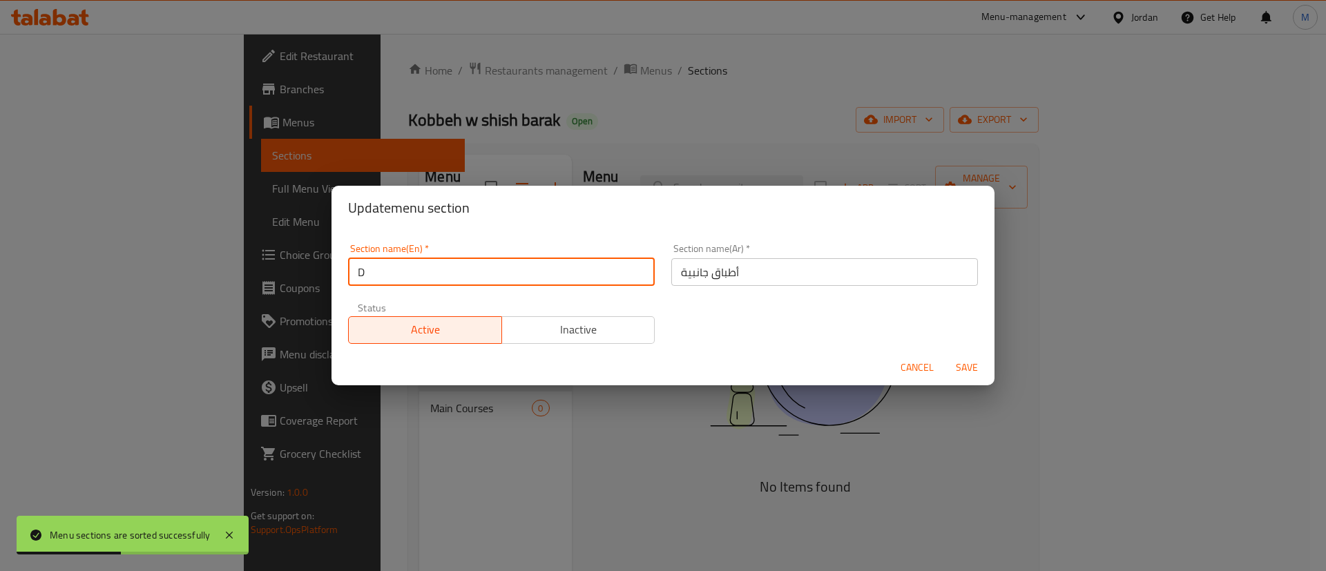
type input "Dr"
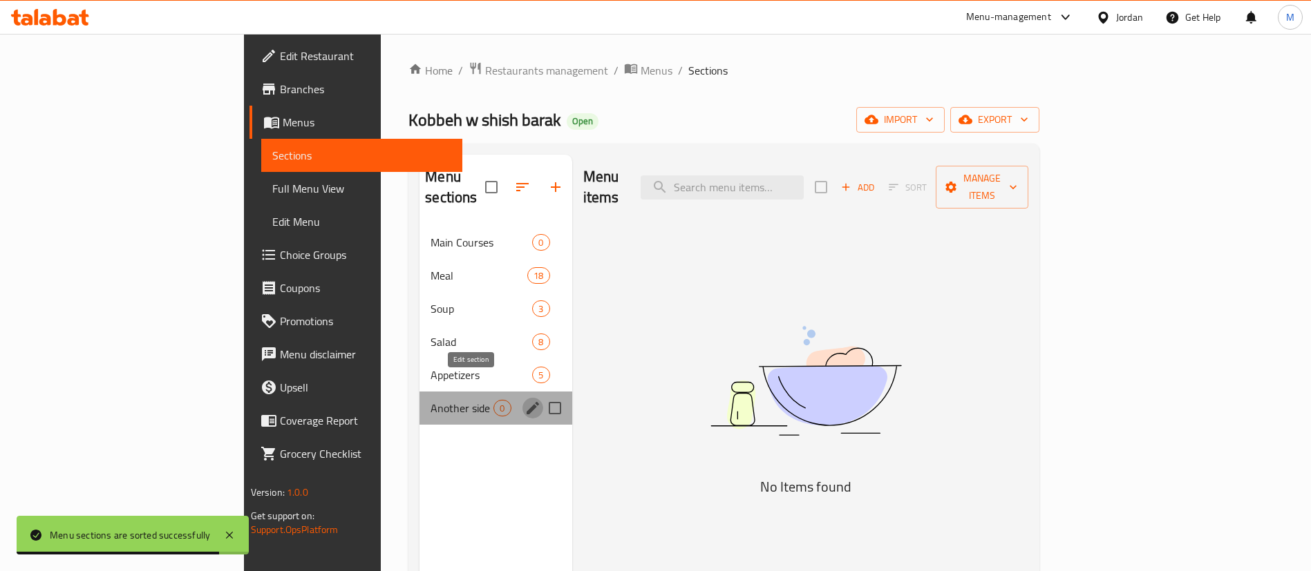
click at [526, 402] on icon "edit" at bounding box center [532, 408] width 12 height 12
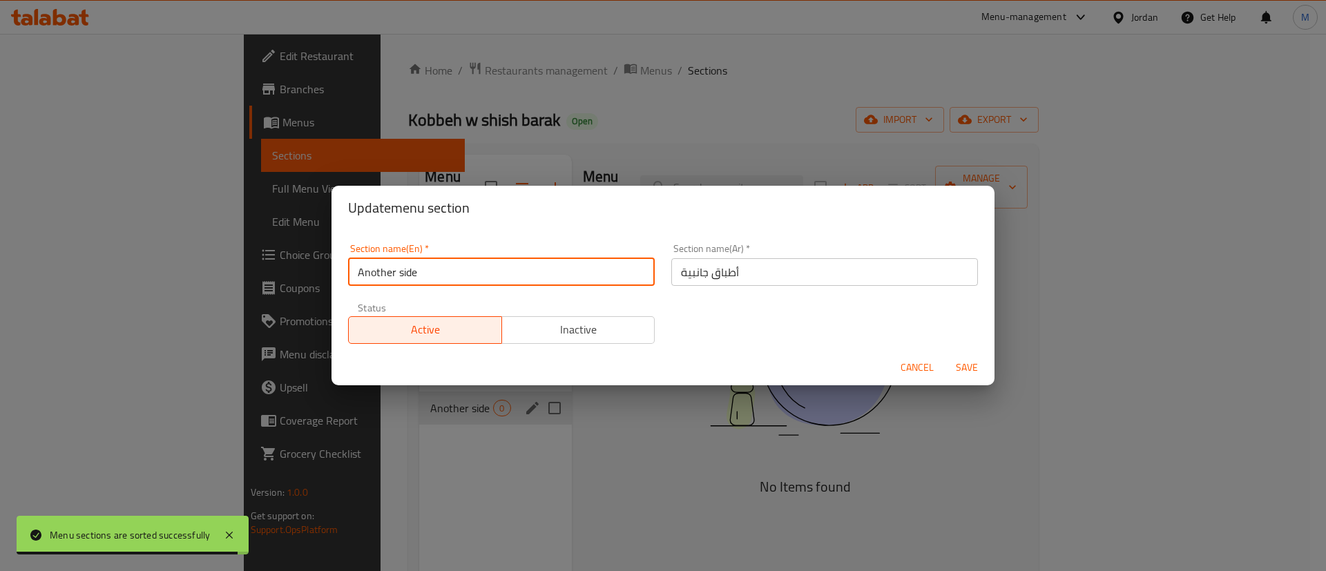
click at [483, 274] on input "Another side" at bounding box center [501, 272] width 307 height 28
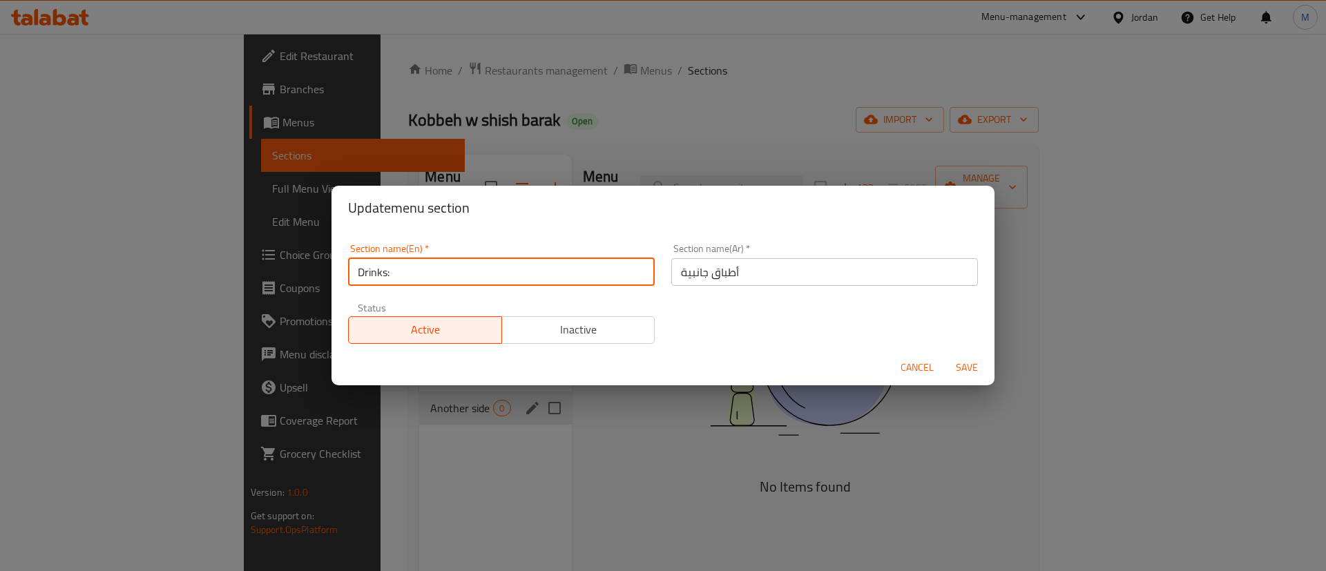
type input "Drinks:"
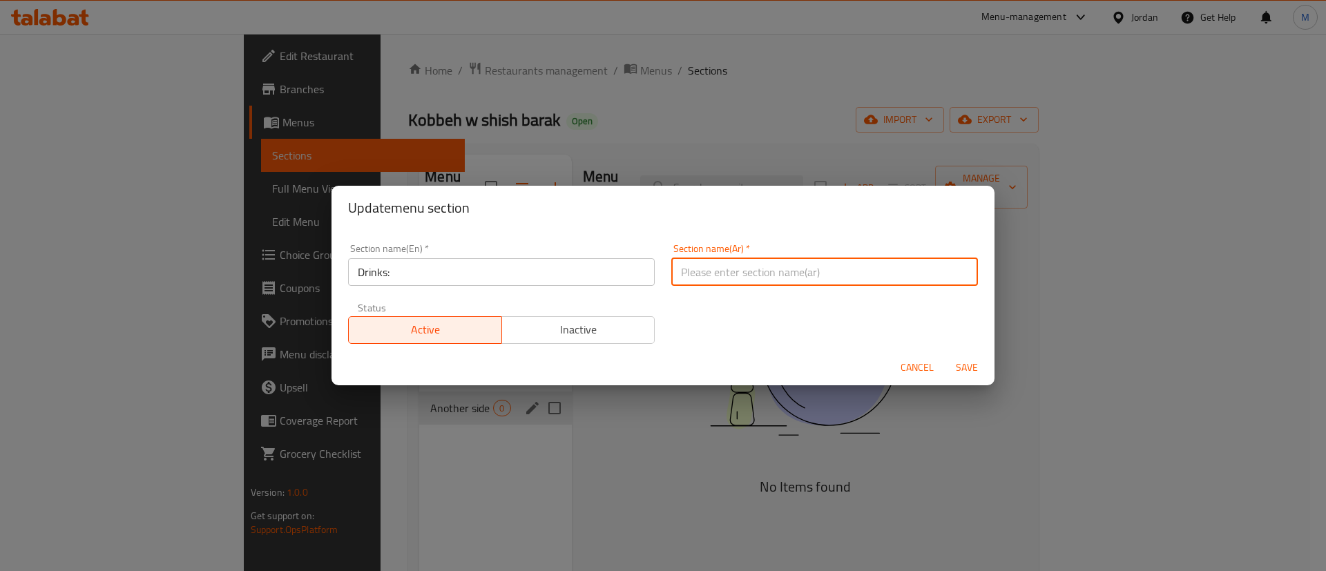
click at [708, 265] on input "text" at bounding box center [825, 272] width 307 height 28
type input "المشروبات الباردة"
type button "0"
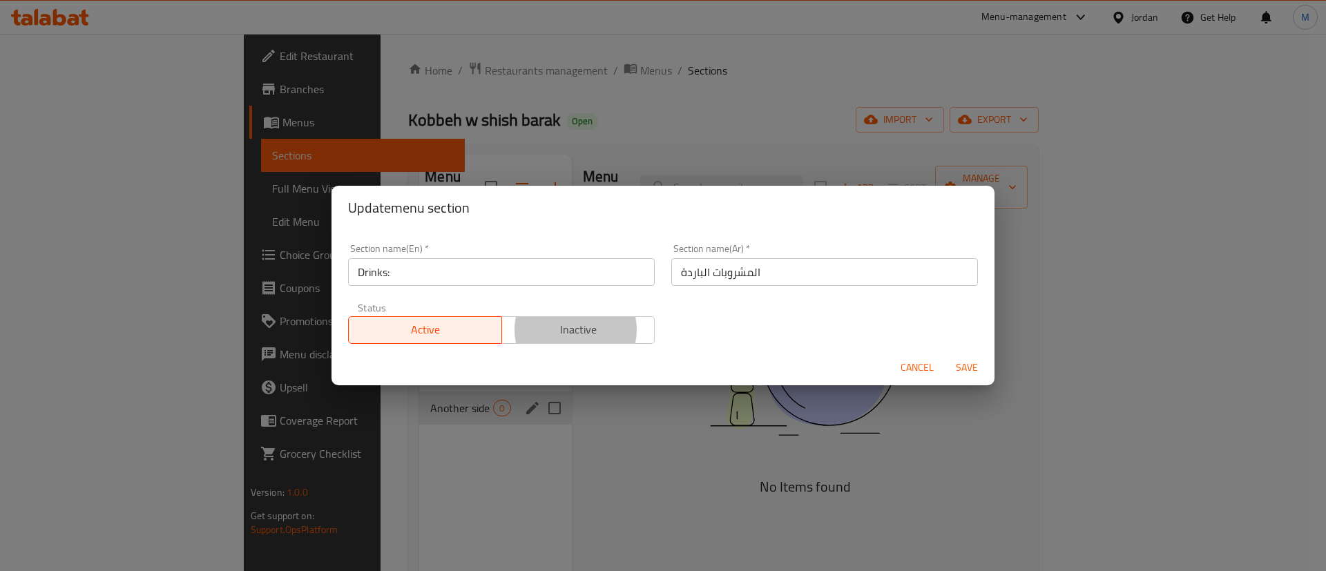
type button "1"
click at [945, 355] on button "Save" at bounding box center [967, 368] width 44 height 26
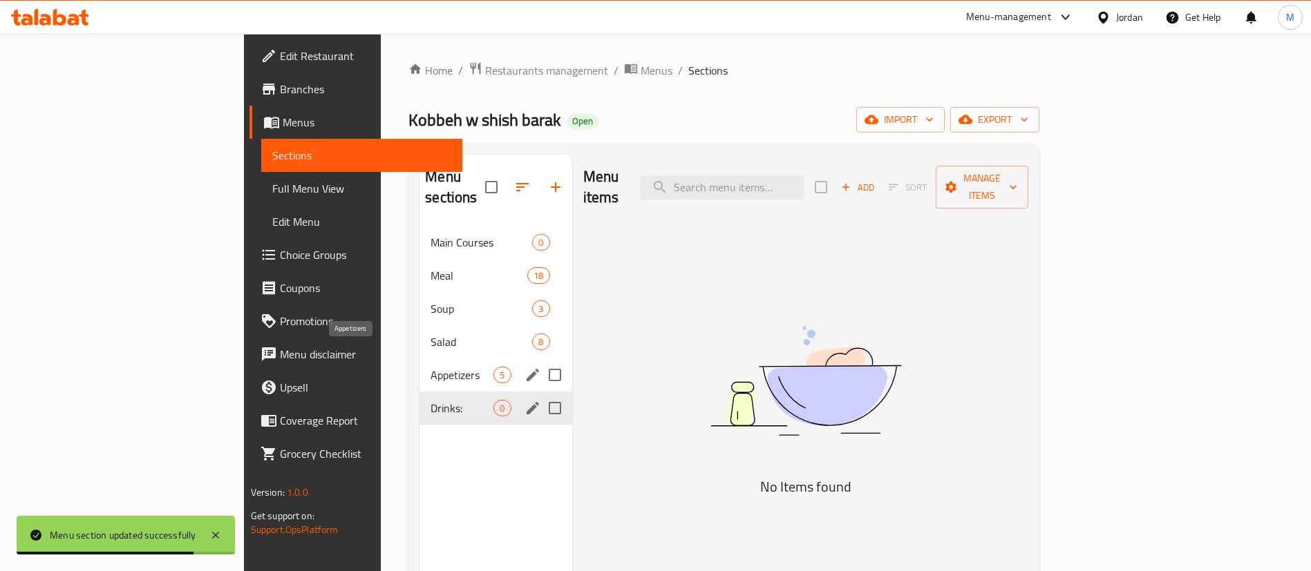
click at [430, 367] on span "Appetizers" at bounding box center [461, 375] width 63 height 17
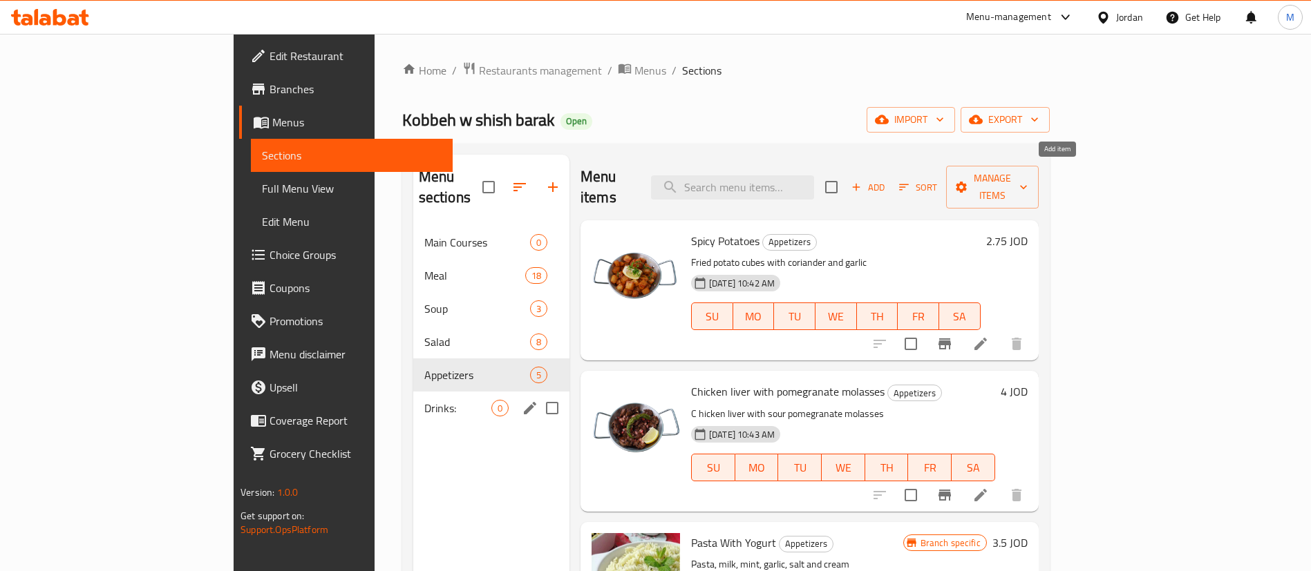
click at [886, 181] on span "Add" at bounding box center [867, 188] width 37 height 16
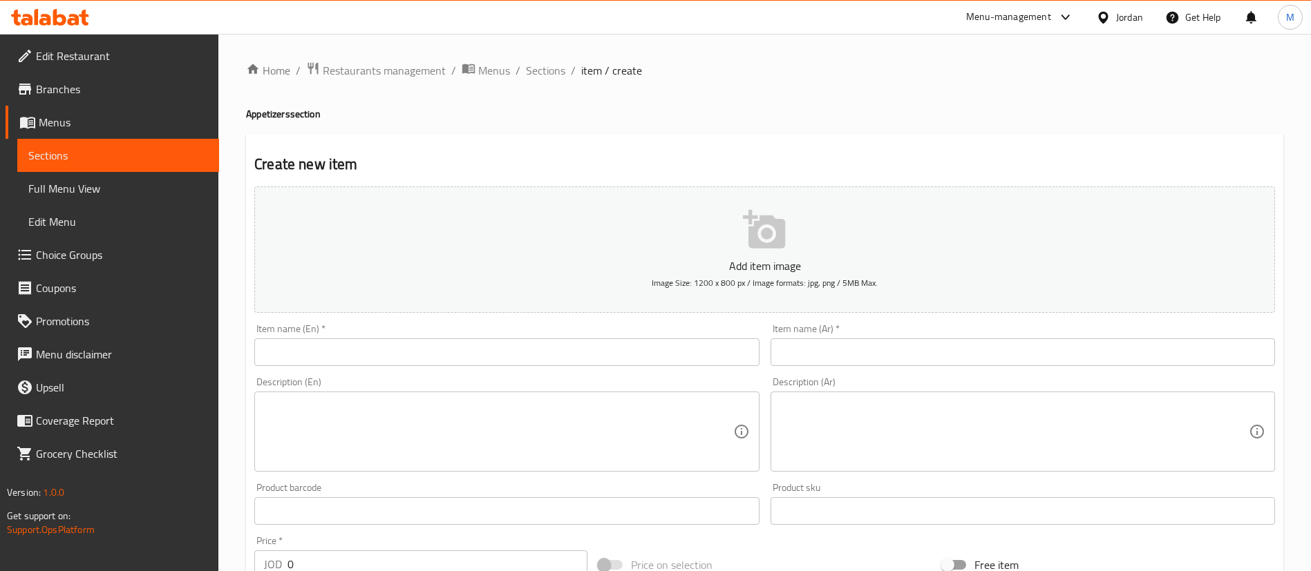
click at [933, 341] on input "text" at bounding box center [1022, 353] width 504 height 28
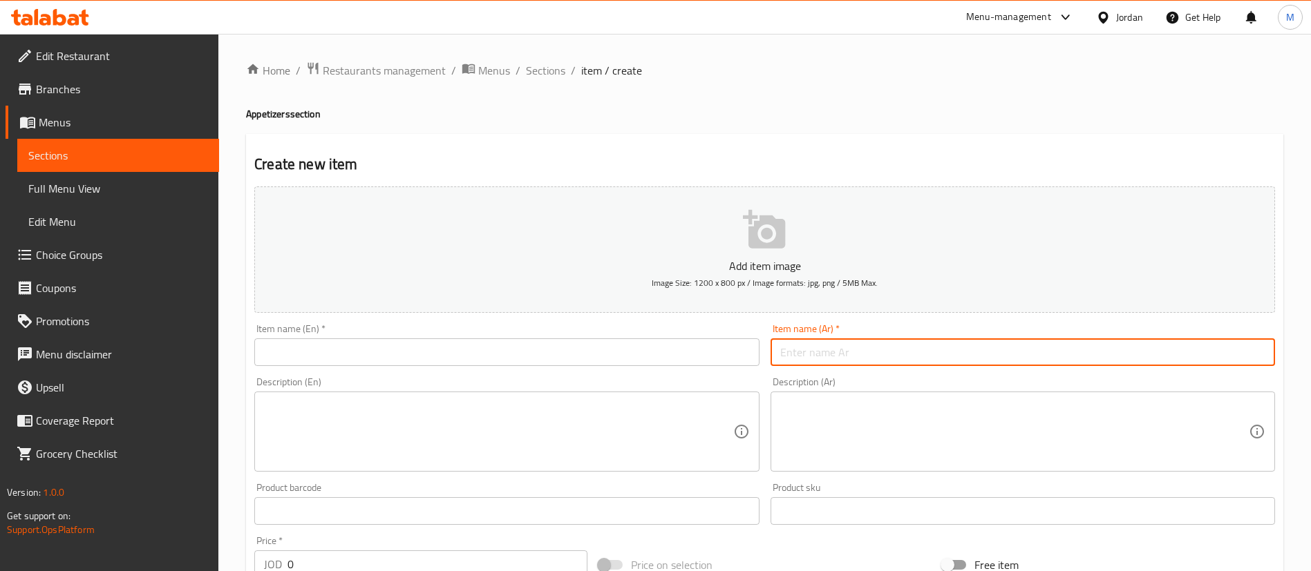
paste input "فتة المقـدوس"
type input "فتة المقـدوس"
click at [915, 432] on textarea at bounding box center [1014, 432] width 468 height 66
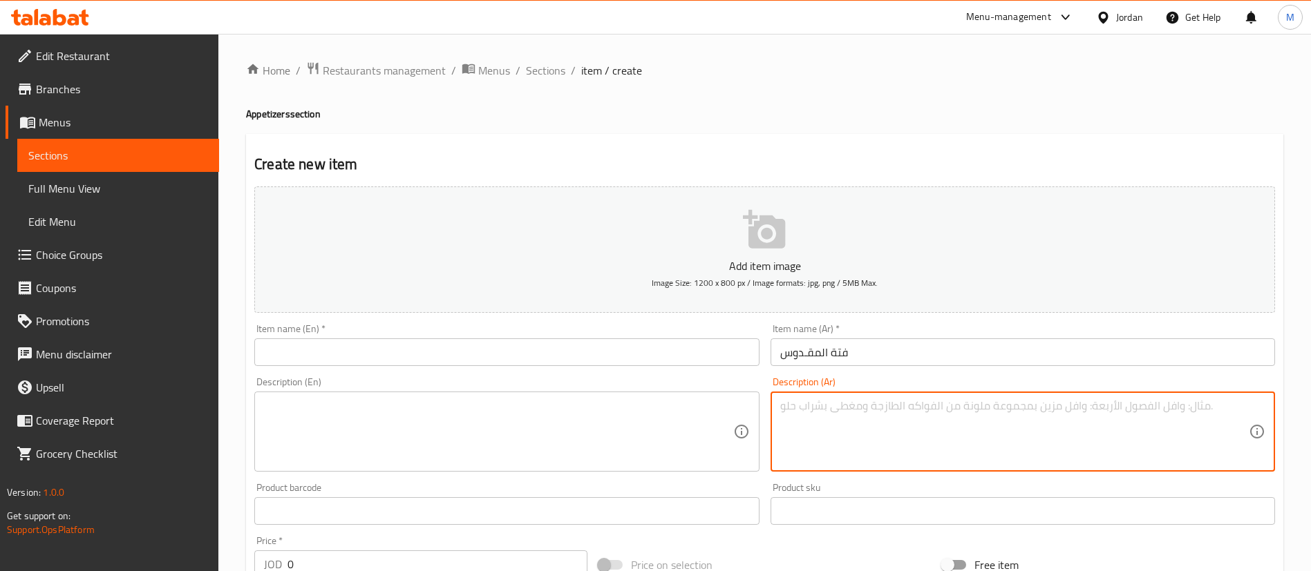
paste textarea "خبز مقلي مع باذنجان وصلصة اللبن"
click at [964, 407] on textarea "خبز مقلي مع باذنجان وصلصة اللبن - مقبلات باردة" at bounding box center [1014, 432] width 468 height 66
type textarea "خبز مقلي مع باذنجان وصلصة اللبن - مقبلات باردة"
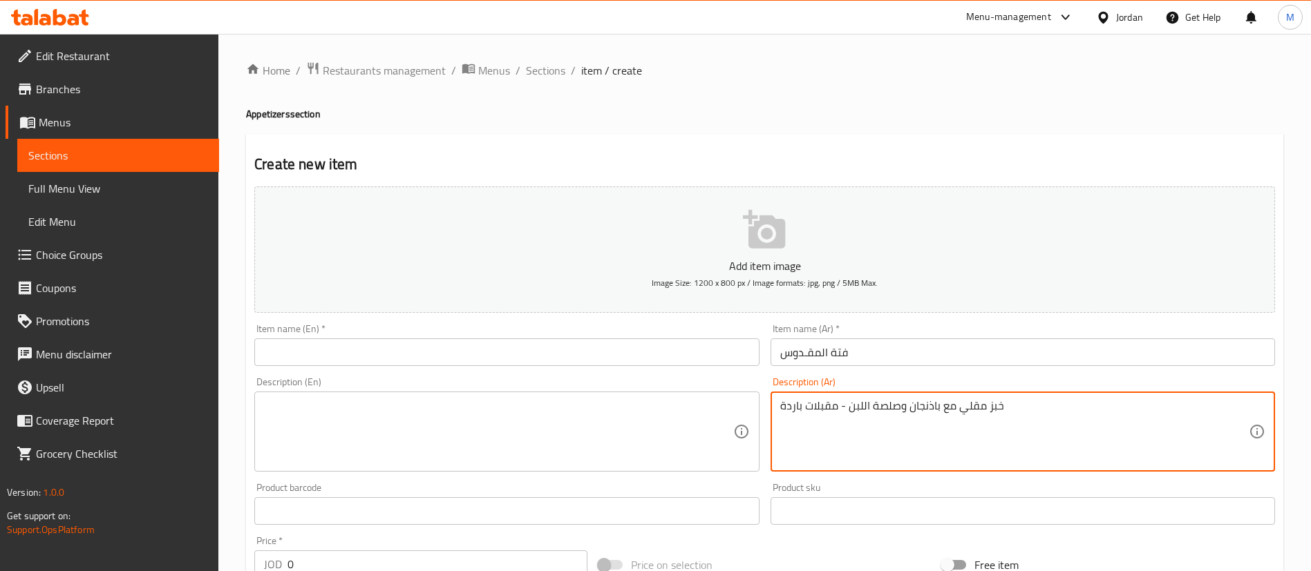
click at [633, 344] on input "text" at bounding box center [506, 353] width 504 height 28
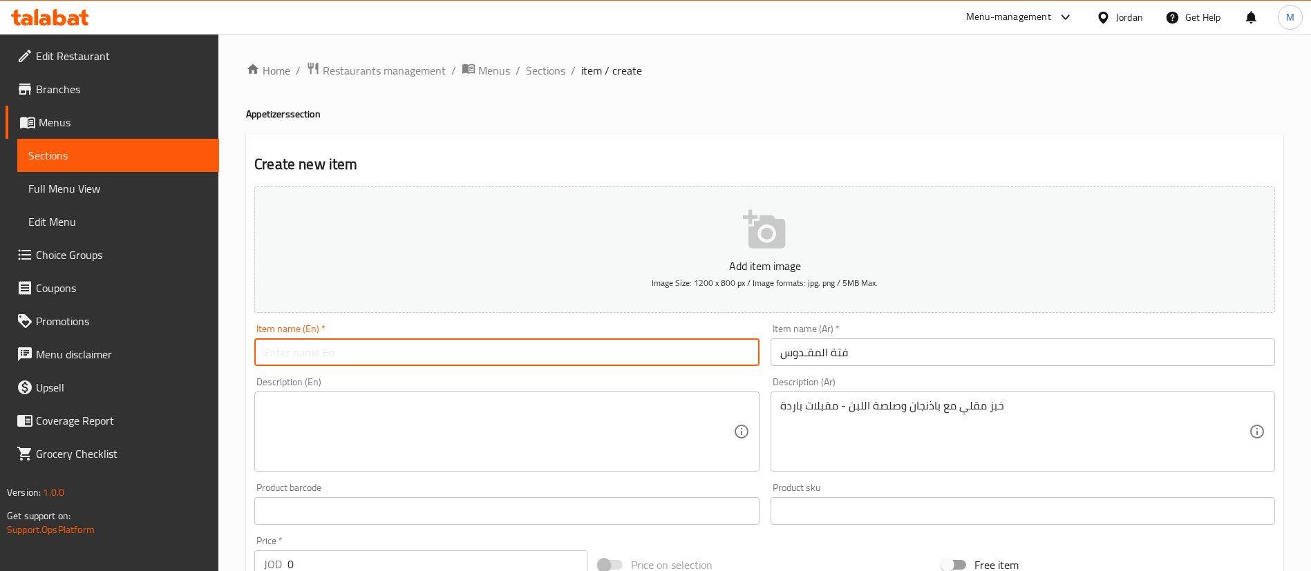
paste input "[PERSON_NAME]"
type input "[PERSON_NAME]"
click at [491, 445] on textarea at bounding box center [498, 432] width 468 height 66
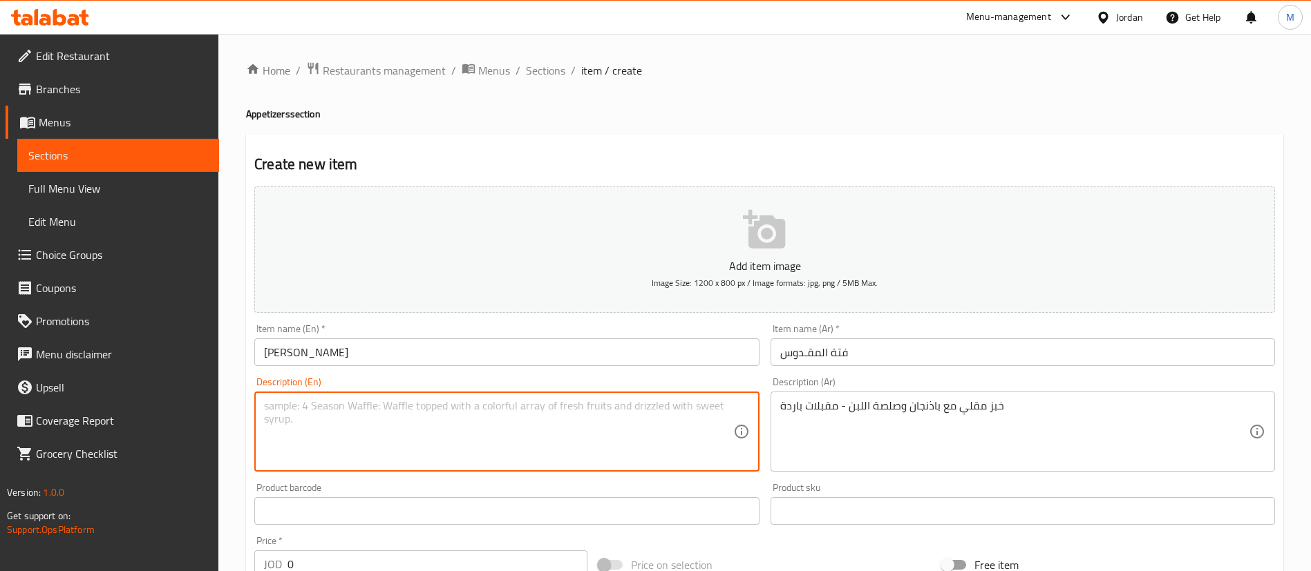
paste textarea "Fried bread with eggplant and yogurt sauce - cold appetizer"
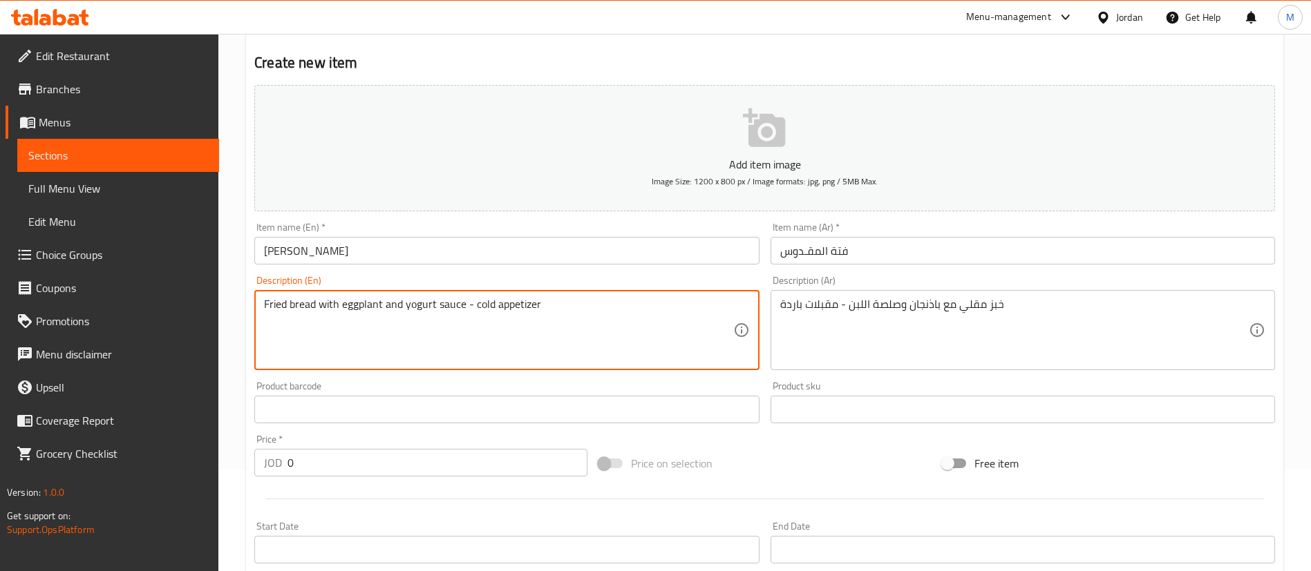
scroll to position [104, 0]
type textarea "Fried bread with eggplant and yogurt sauce - cold appetizer"
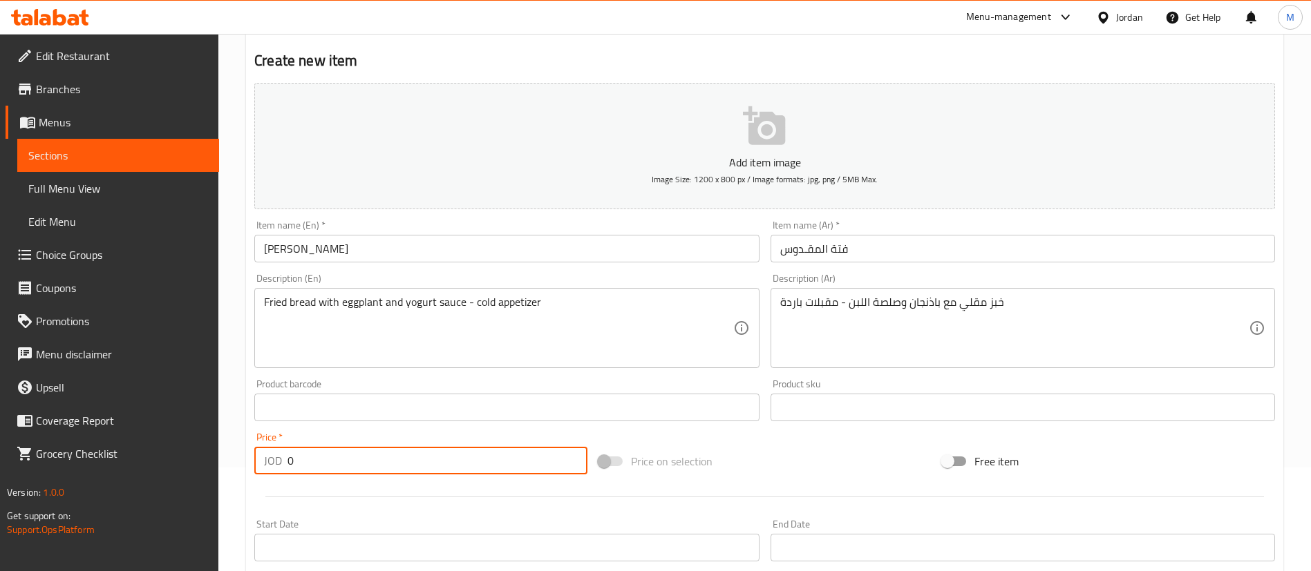
click at [472, 466] on input "0" at bounding box center [437, 461] width 300 height 28
type input "3"
type input "3.75"
click at [477, 513] on div at bounding box center [764, 497] width 1031 height 34
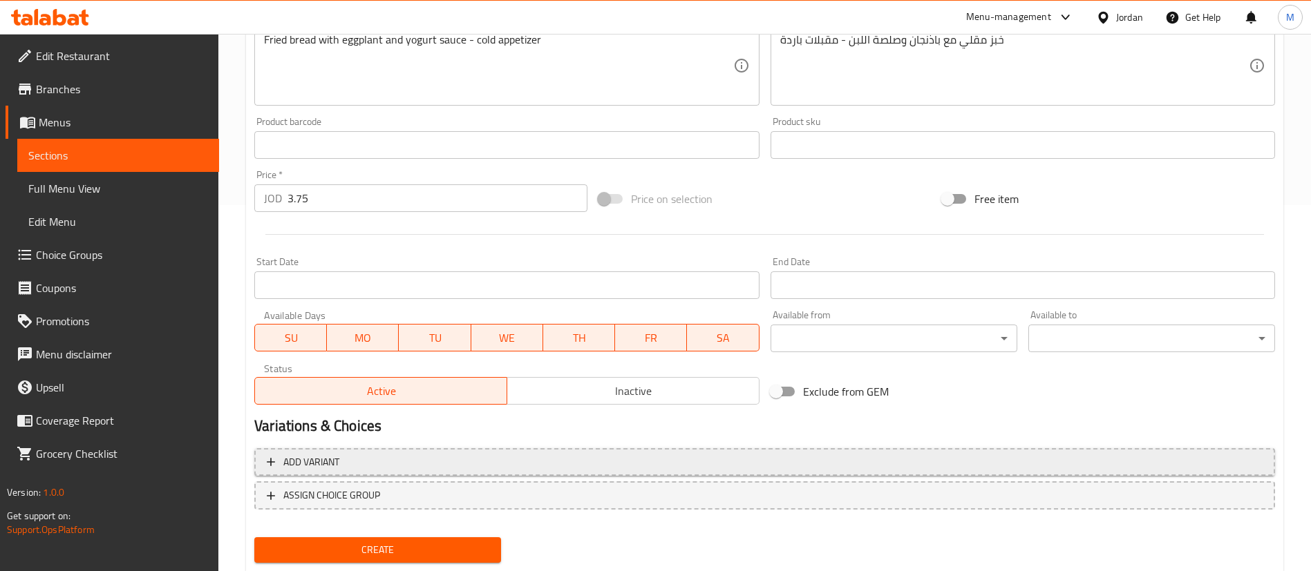
scroll to position [405, 0]
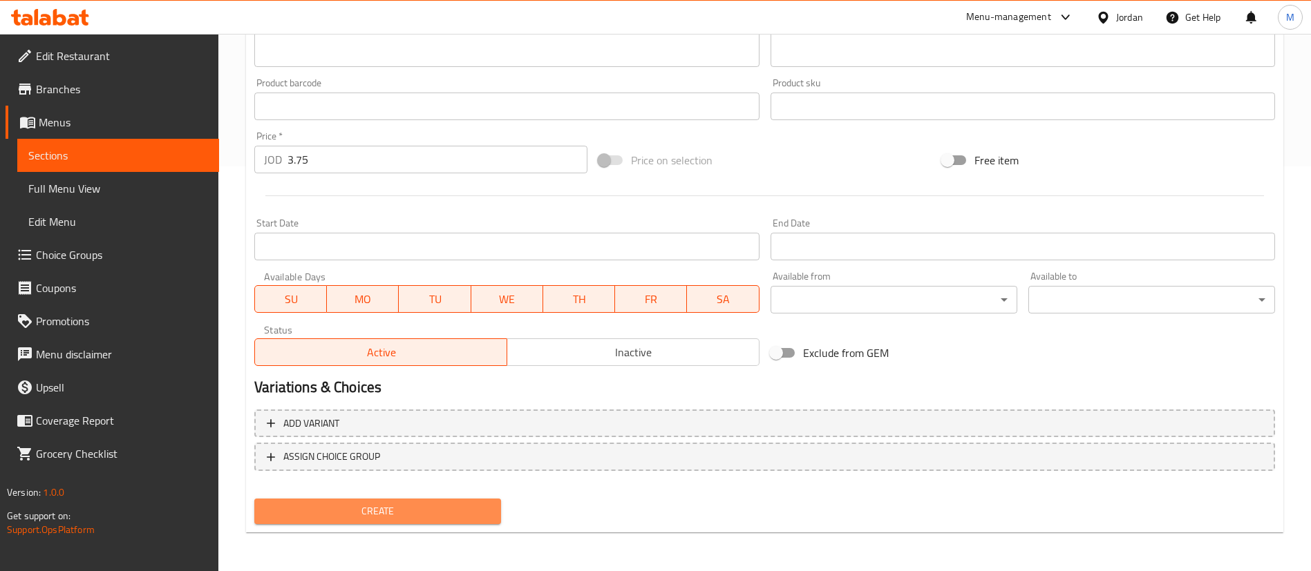
click at [478, 515] on span "Create" at bounding box center [377, 511] width 225 height 17
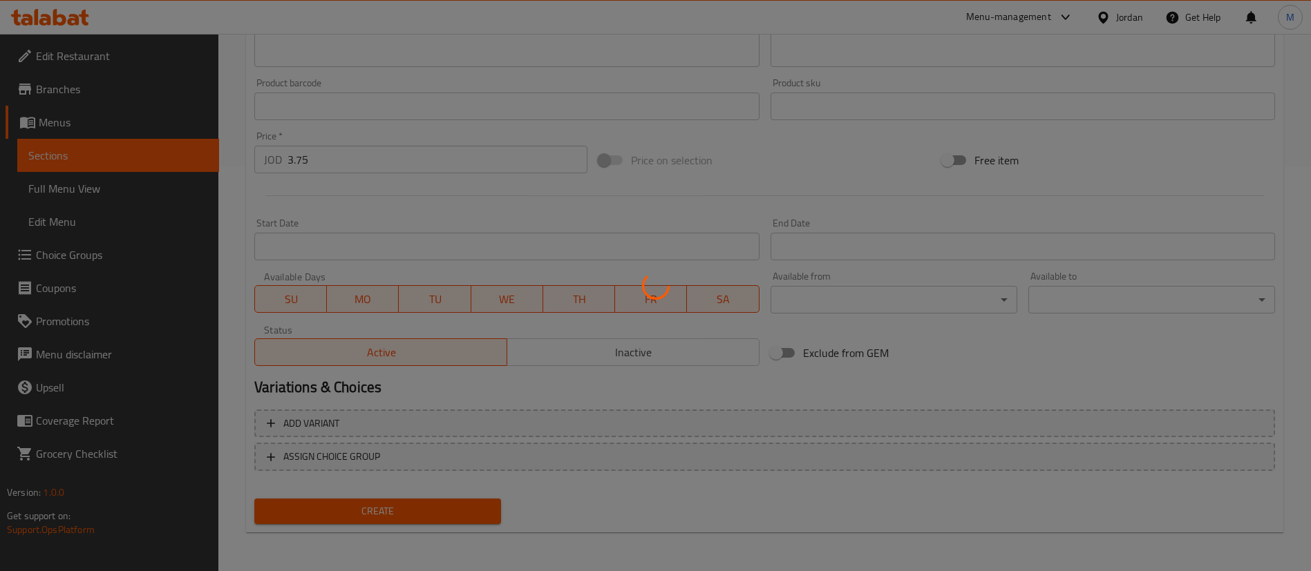
scroll to position [0, 0]
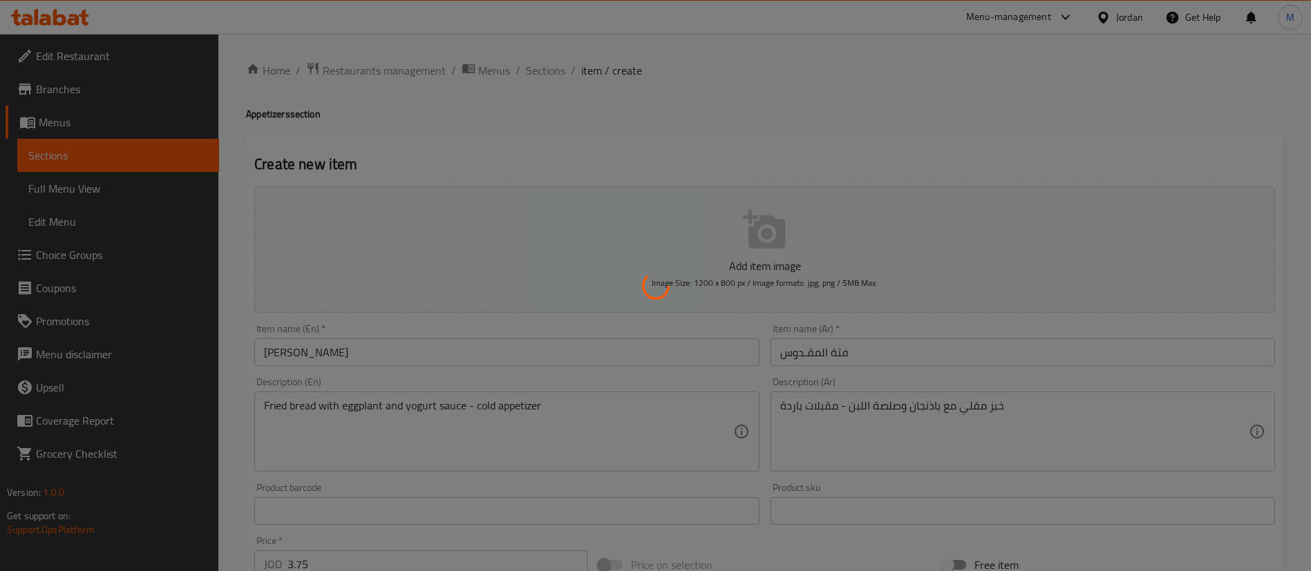
type input "0"
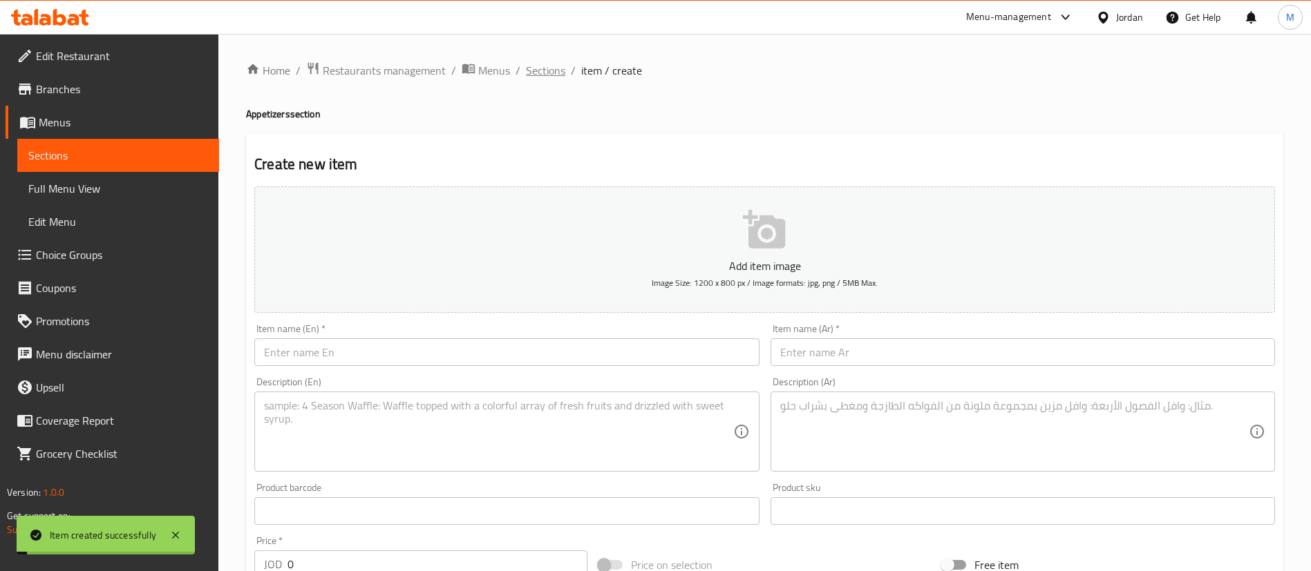
click at [547, 71] on span "Sections" at bounding box center [545, 70] width 39 height 17
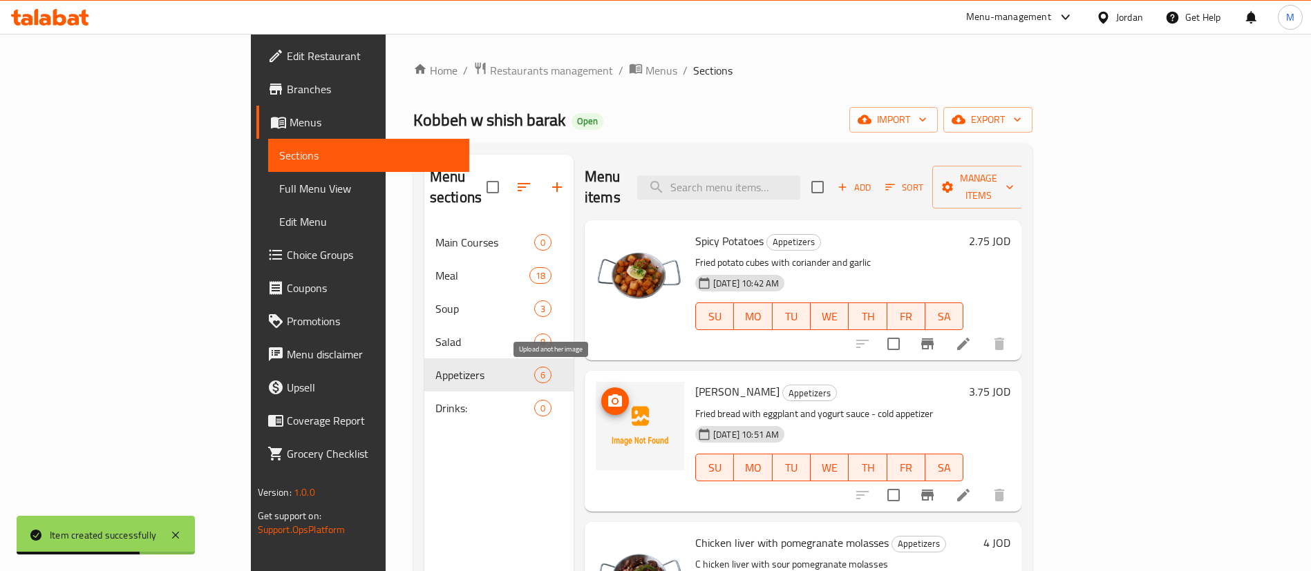
click at [608, 394] on icon "upload picture" at bounding box center [615, 400] width 14 height 12
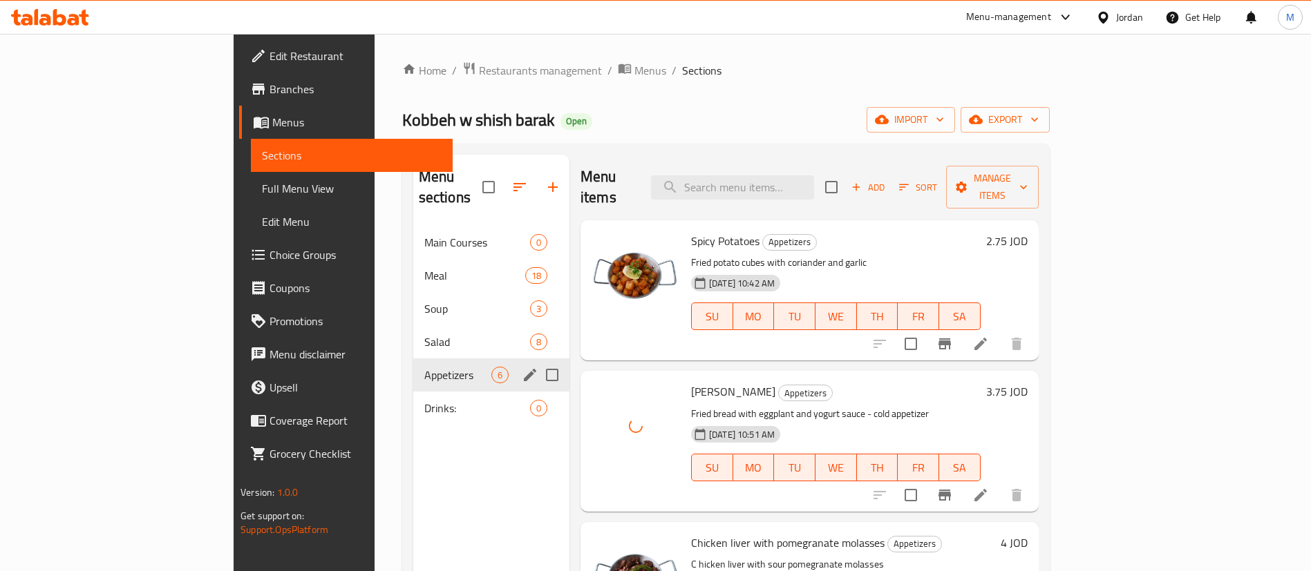
click at [537, 361] on input "Menu sections" at bounding box center [551, 375] width 29 height 29
checkbox input "false"
click at [522, 367] on icon "edit" at bounding box center [530, 375] width 17 height 17
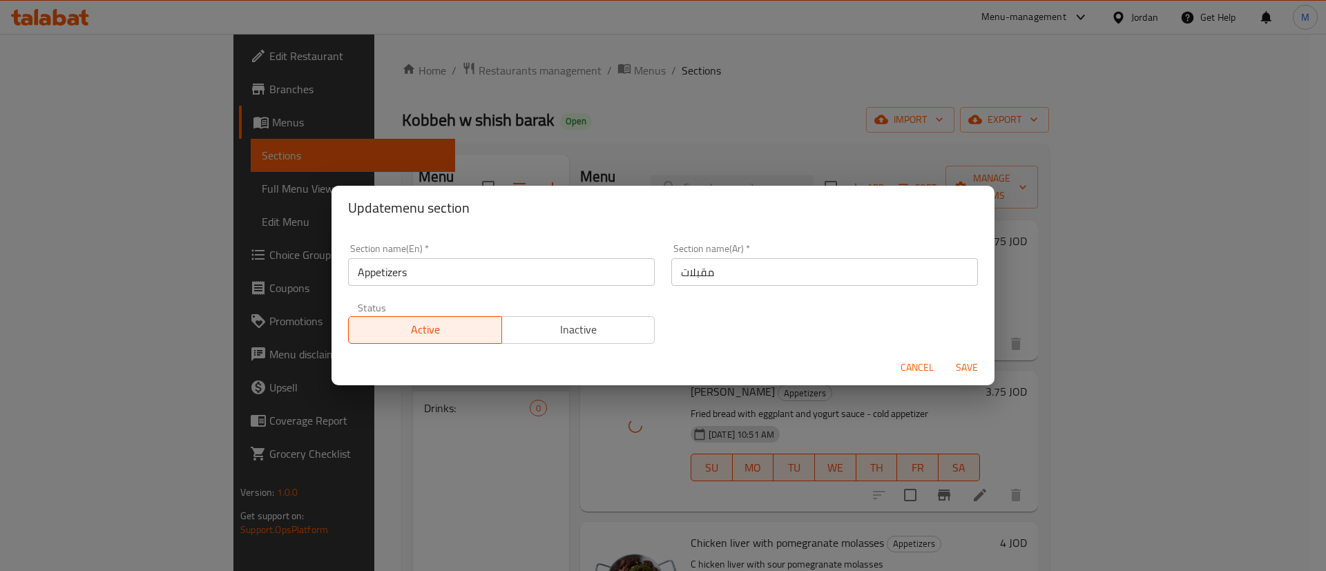
click at [443, 447] on div "Update menu section Section name(En)   * Appetizers Section name(En) * Section …" at bounding box center [663, 285] width 1326 height 571
click at [918, 367] on span "Cancel" at bounding box center [917, 367] width 33 height 17
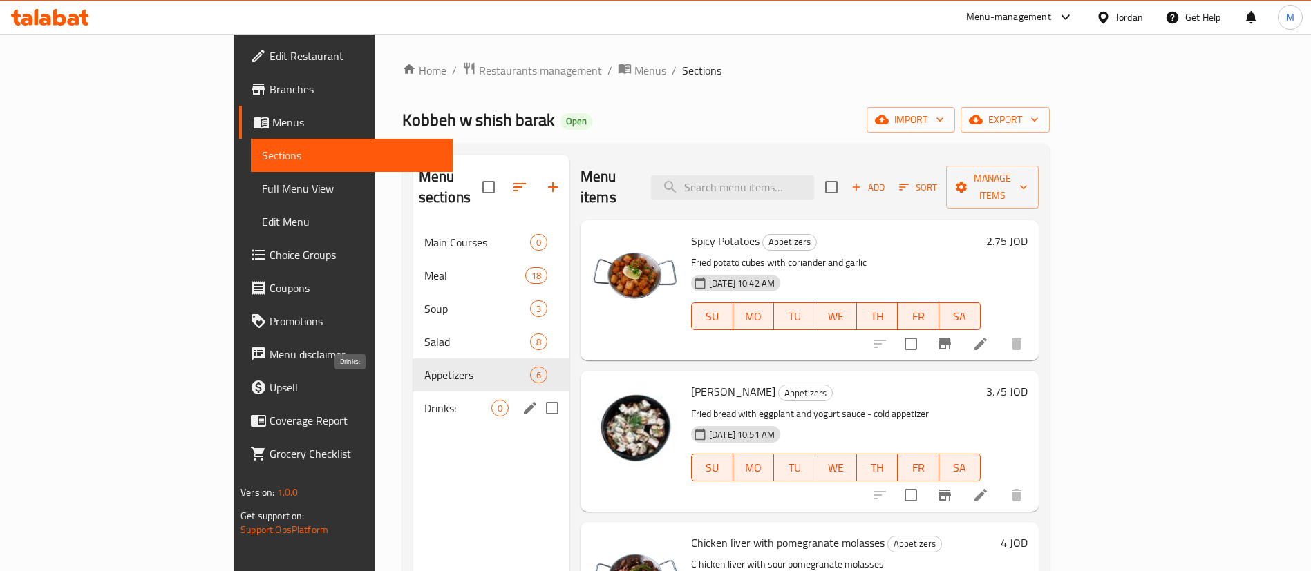
click at [424, 400] on span "Drinks:" at bounding box center [457, 408] width 67 height 17
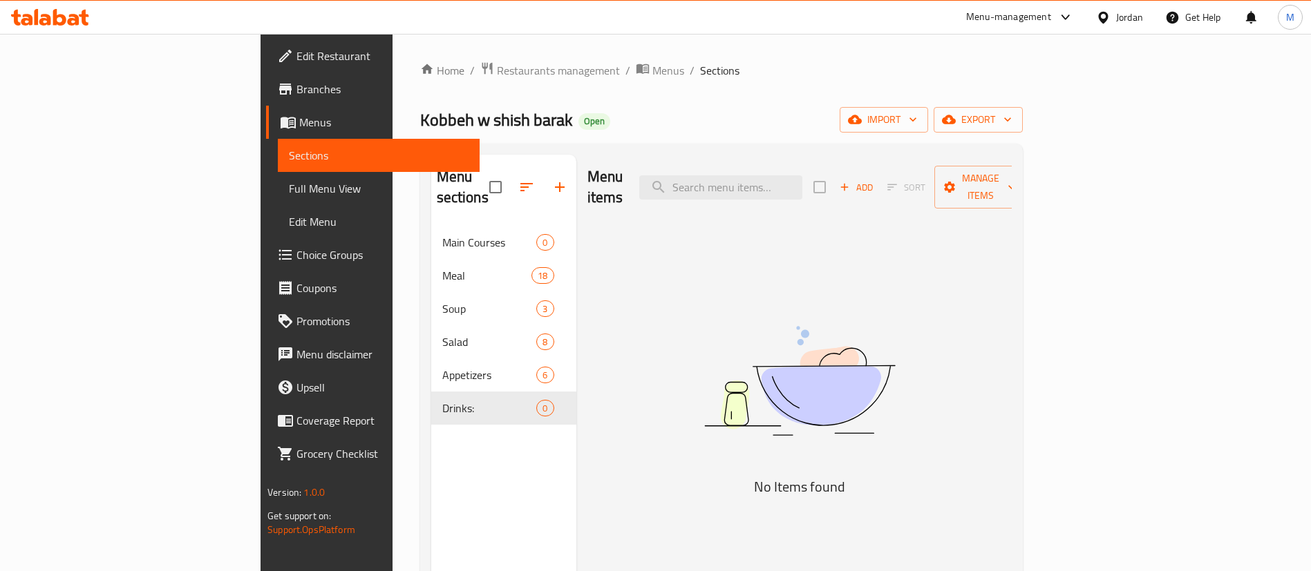
click at [875, 180] on span "Add" at bounding box center [855, 188] width 37 height 16
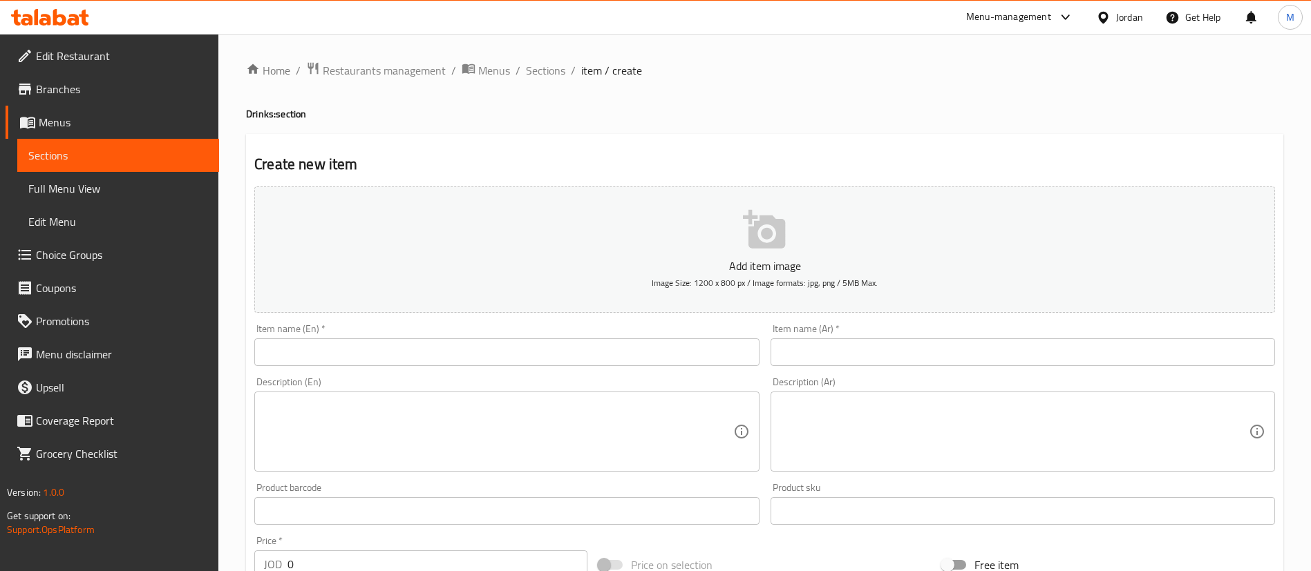
click at [639, 352] on input "text" at bounding box center [506, 353] width 504 height 28
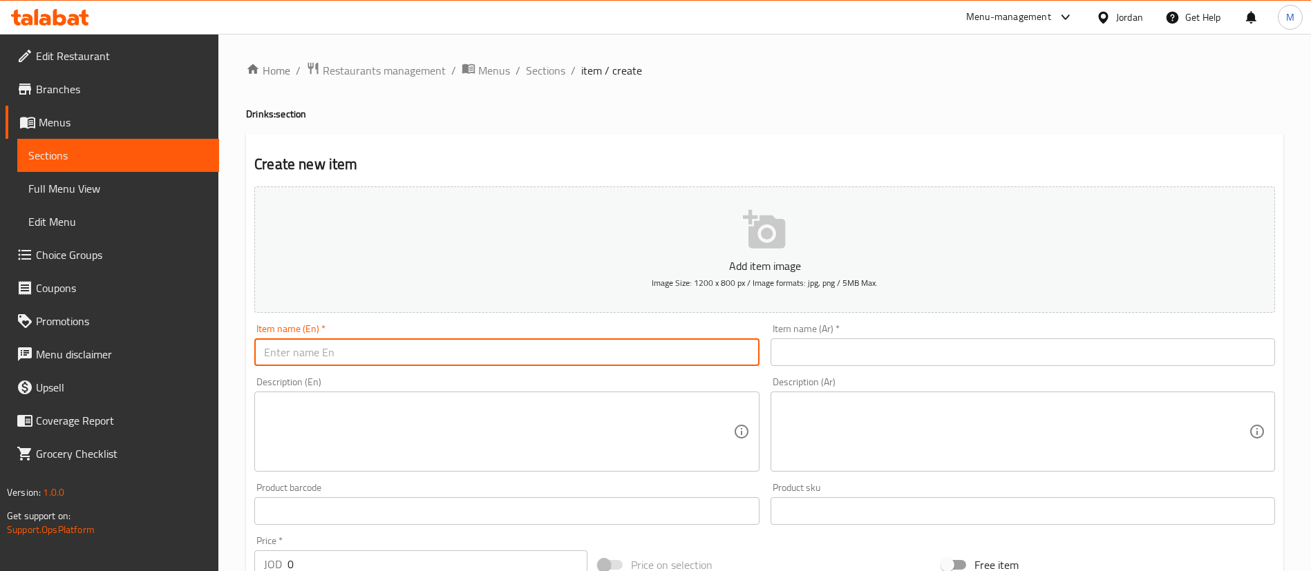
paste input "مياه معدنية"
type input "مياه معدنية"
click at [472, 341] on input "مياه معدنية" at bounding box center [506, 353] width 504 height 28
click at [475, 351] on input "مياه معدنية" at bounding box center [506, 353] width 504 height 28
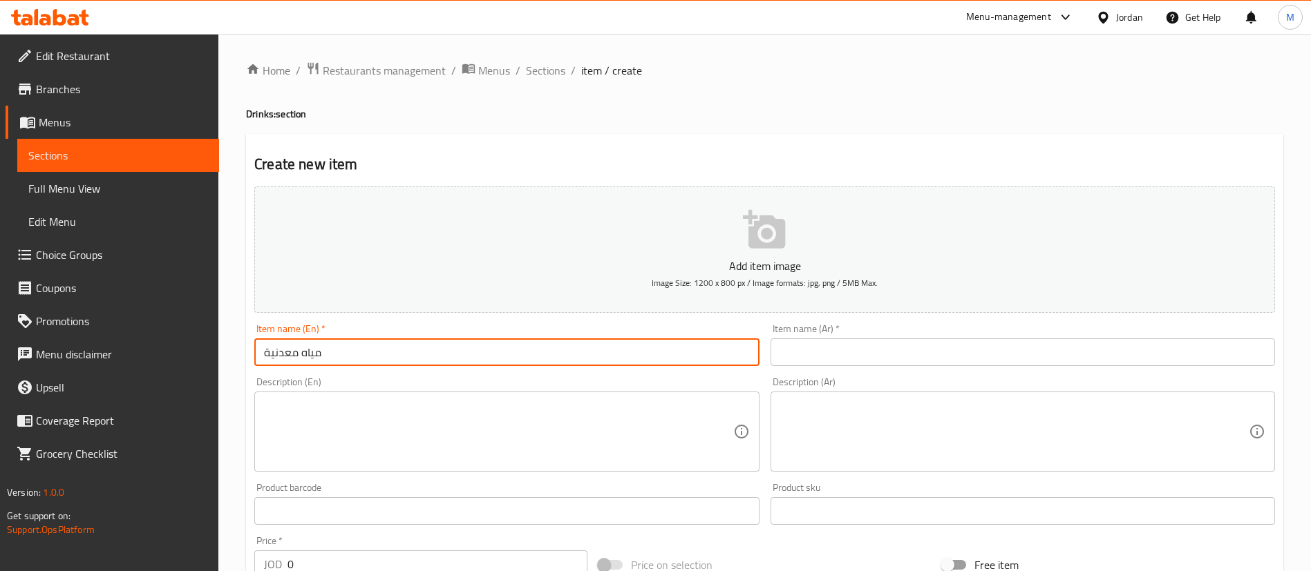
click at [475, 351] on input "مياه معدنية" at bounding box center [506, 353] width 504 height 28
click at [815, 341] on input "text" at bounding box center [1022, 353] width 504 height 28
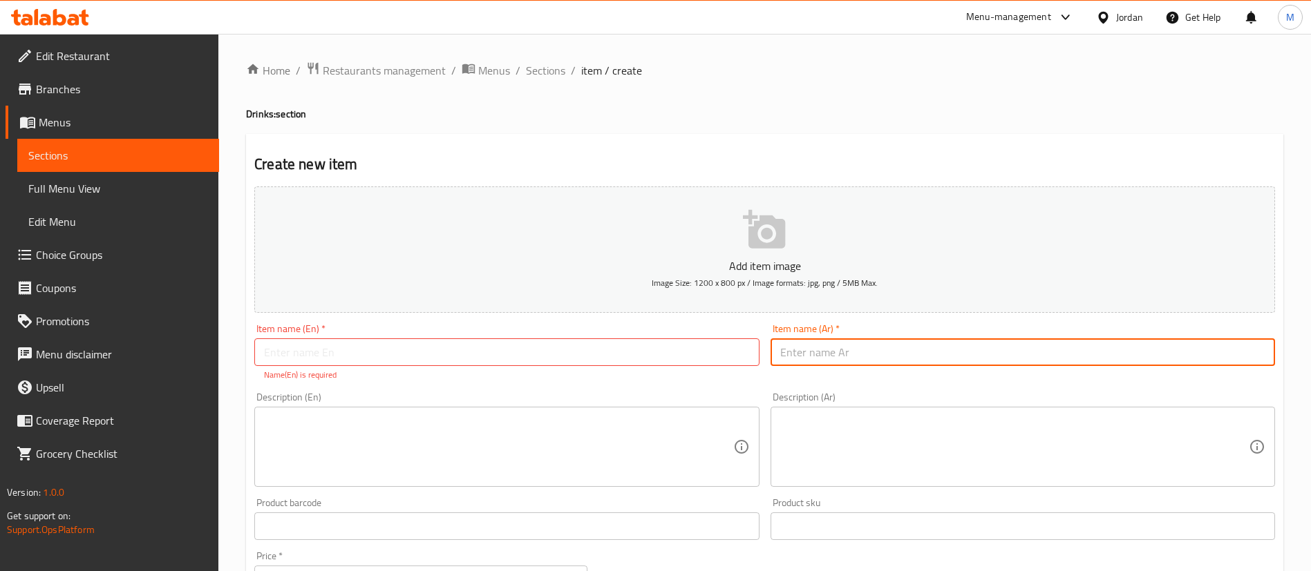
paste input "مشروبات غازية"
type input "مشروبات غازية"
click at [923, 441] on textarea at bounding box center [1014, 448] width 468 height 66
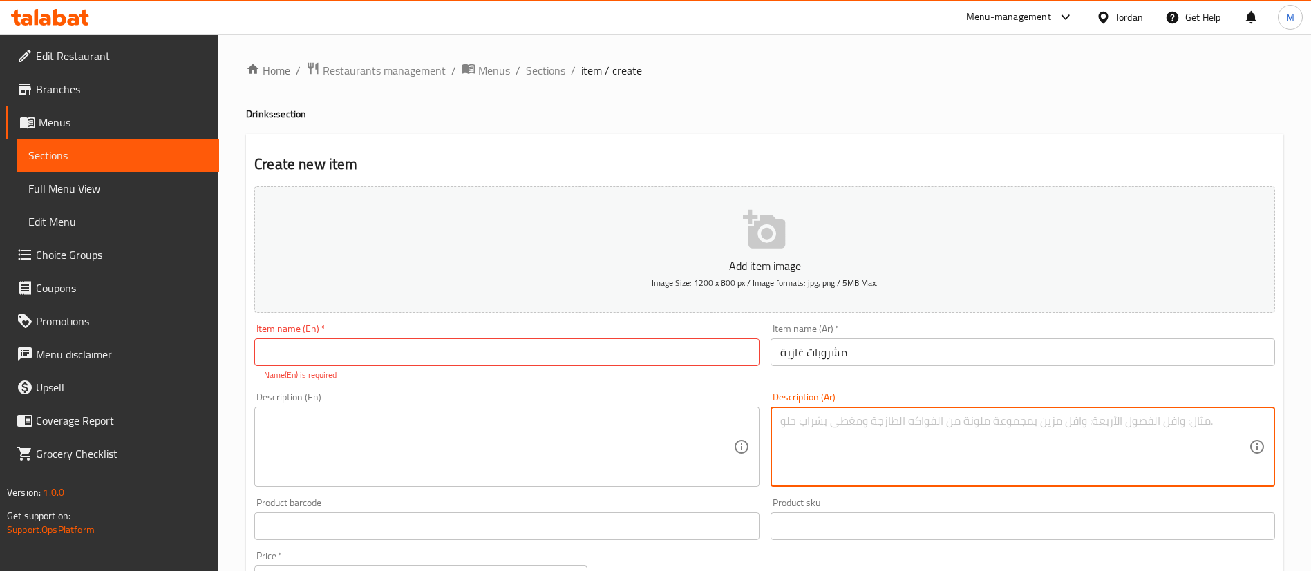
paste textarea "كوكاكولا – بيبسي – سفن آب - ميراندا"
type textarea "كوكاكولا – بيبسي – سفن آب - ميراندا"
click at [445, 342] on input "text" at bounding box center [506, 353] width 504 height 28
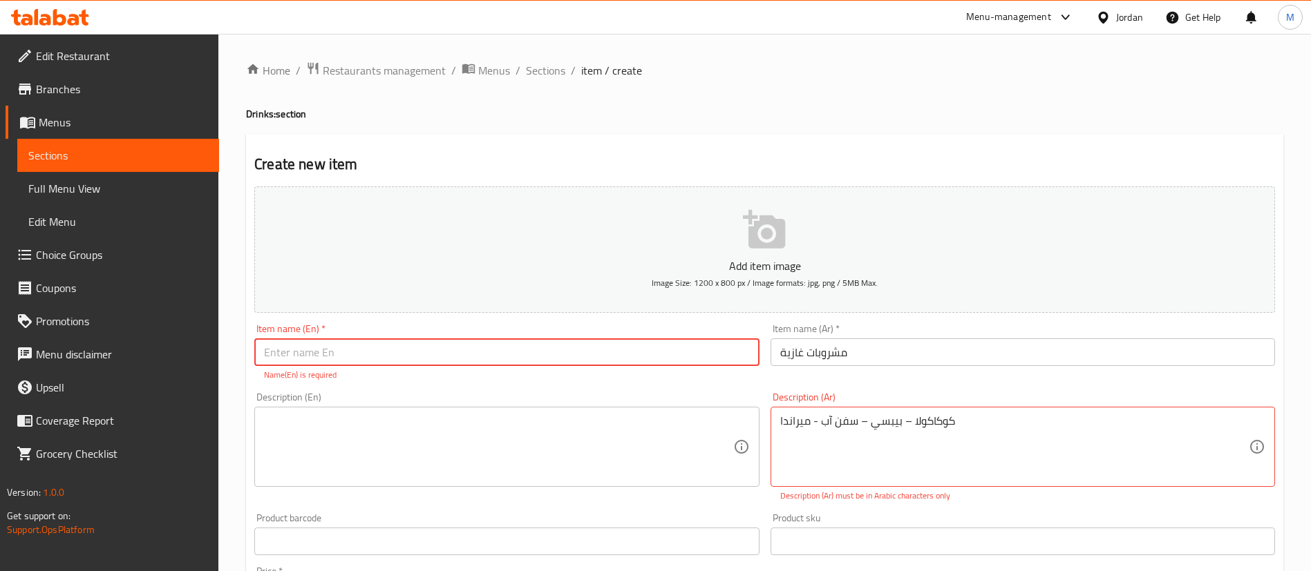
paste input "soft drinks"
type input "Soft Drinks"
click at [316, 459] on textarea at bounding box center [498, 448] width 468 height 66
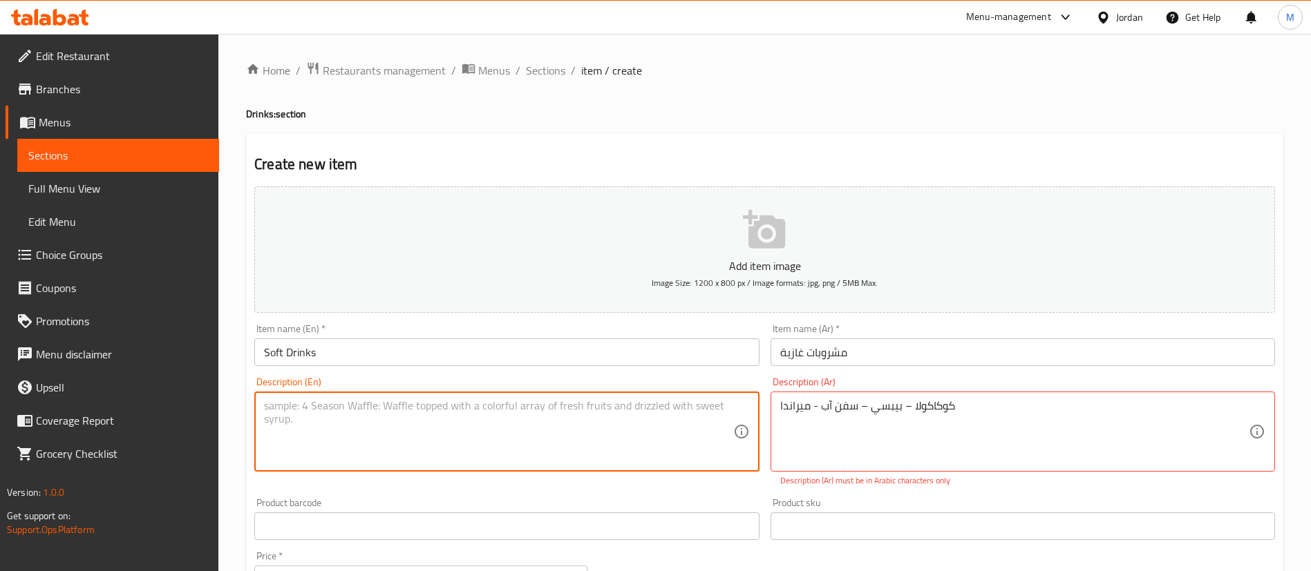
click at [475, 448] on textarea at bounding box center [498, 432] width 468 height 66
paste textarea "Coca-Cola - Pepsi - 7-Up - [PERSON_NAME]"
type textarea "Coca-Cola - Pepsi - 7-Up - [PERSON_NAME]"
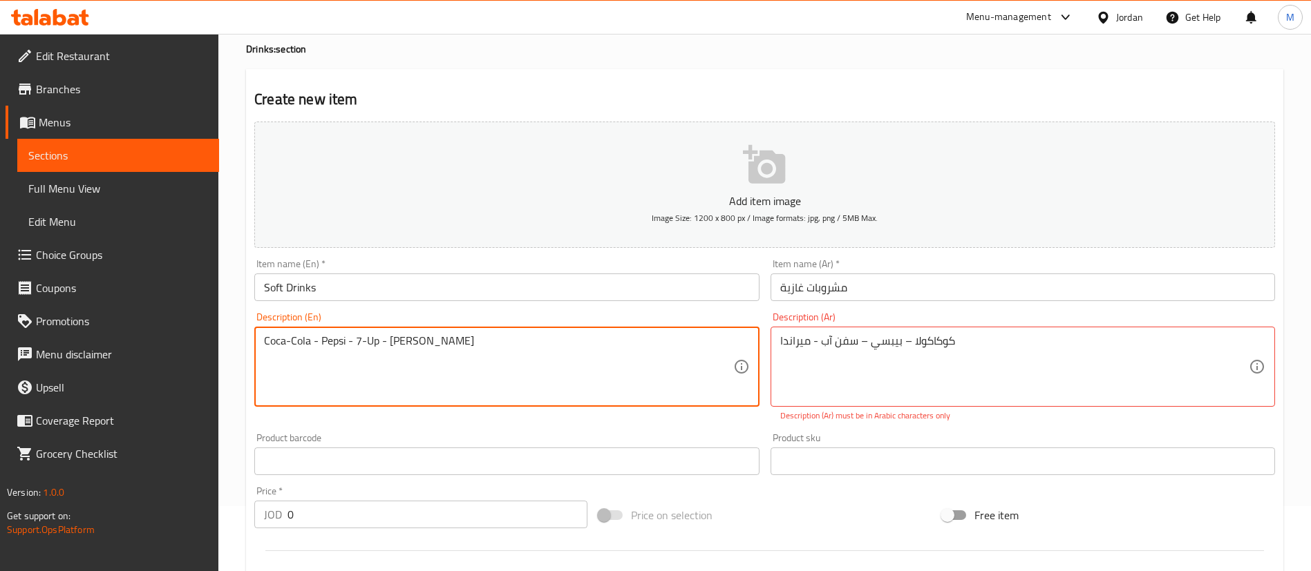
scroll to position [104, 0]
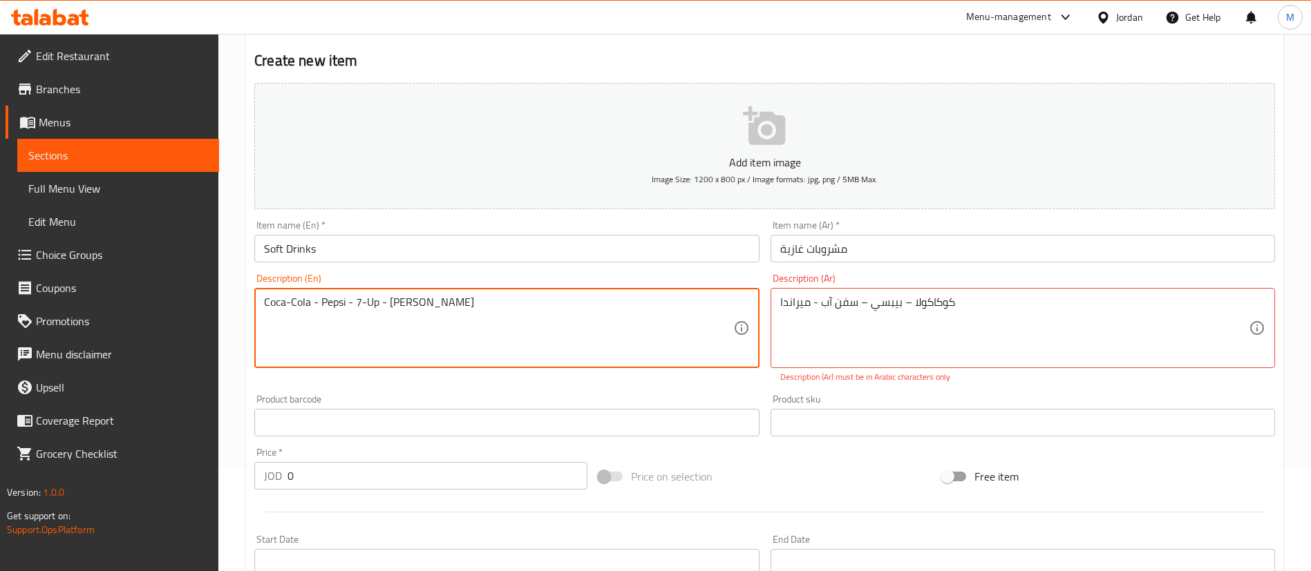
click at [444, 481] on input "0" at bounding box center [437, 476] width 300 height 28
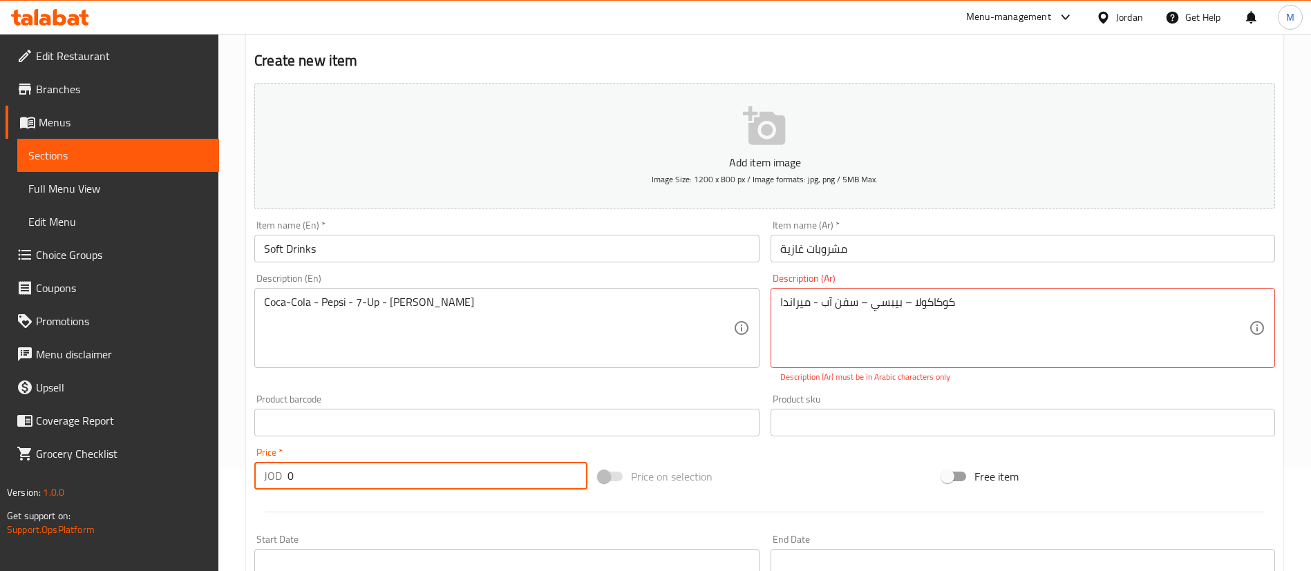
click at [444, 481] on input "0" at bounding box center [437, 476] width 300 height 28
type input "1"
click at [538, 528] on div at bounding box center [764, 512] width 1031 height 34
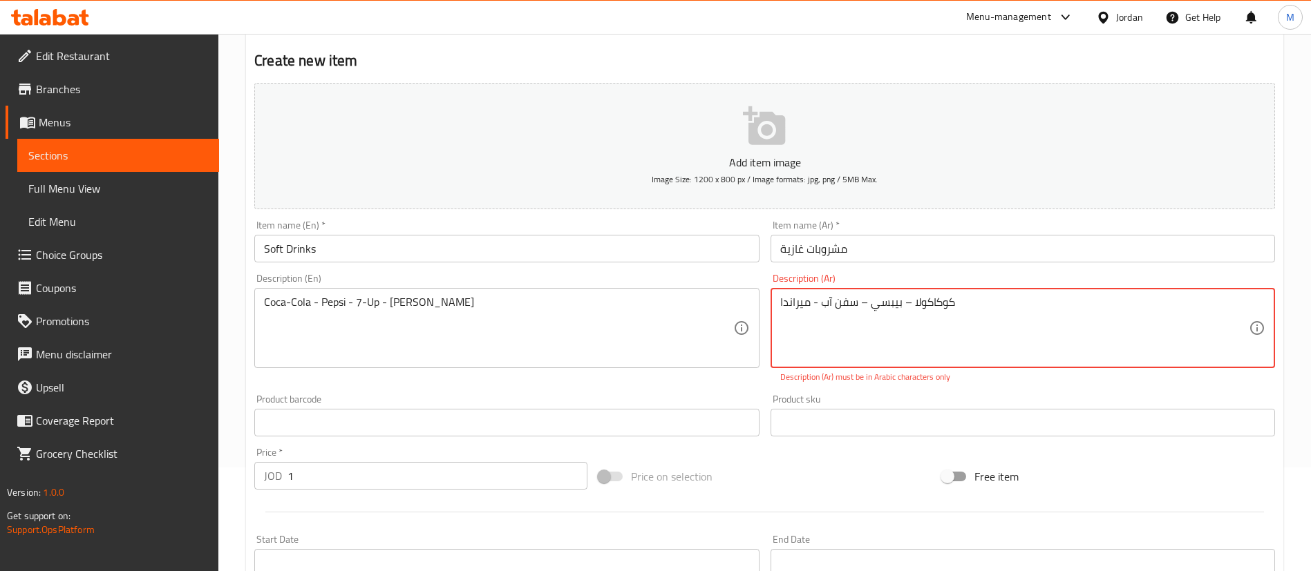
click at [949, 305] on textarea "كوكاكولا – بيبسي – سفن آب - ميراندا" at bounding box center [1014, 329] width 468 height 66
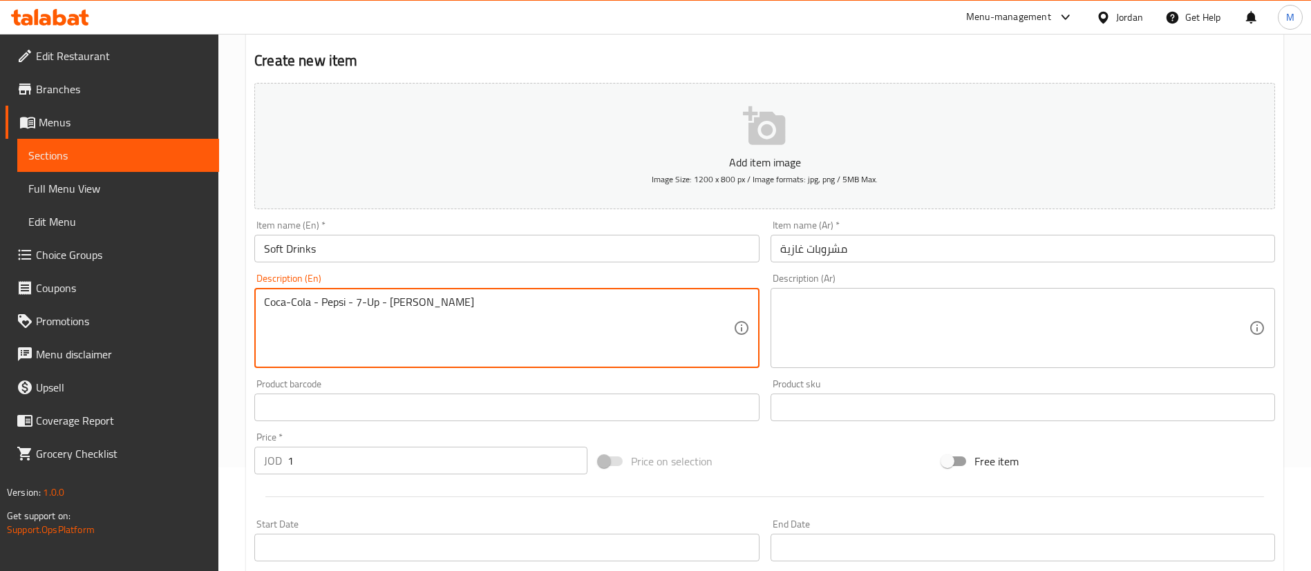
click at [553, 316] on textarea "Coca-Cola - Pepsi - 7-Up - [PERSON_NAME]" at bounding box center [498, 329] width 468 height 66
paste textarea "soft drinks"
click at [270, 298] on textarea "soft drinks" at bounding box center [498, 329] width 468 height 66
type textarea "s oft drinks"
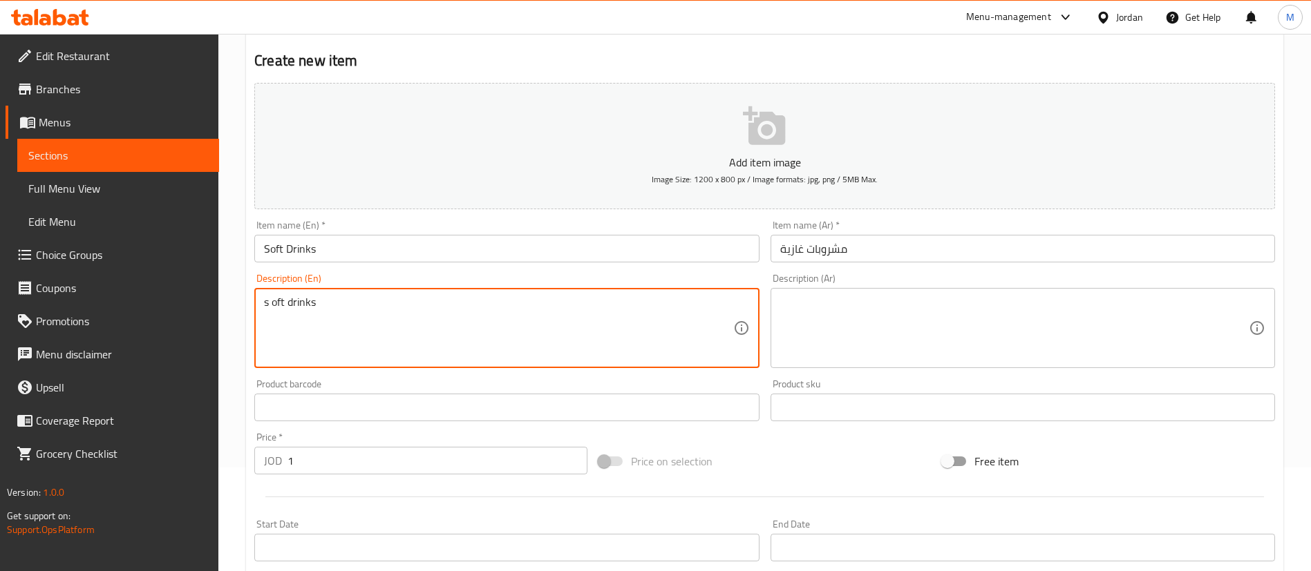
drag, startPoint x: 824, startPoint y: 330, endPoint x: 825, endPoint y: 320, distance: 9.7
click at [825, 327] on textarea at bounding box center [1014, 329] width 468 height 66
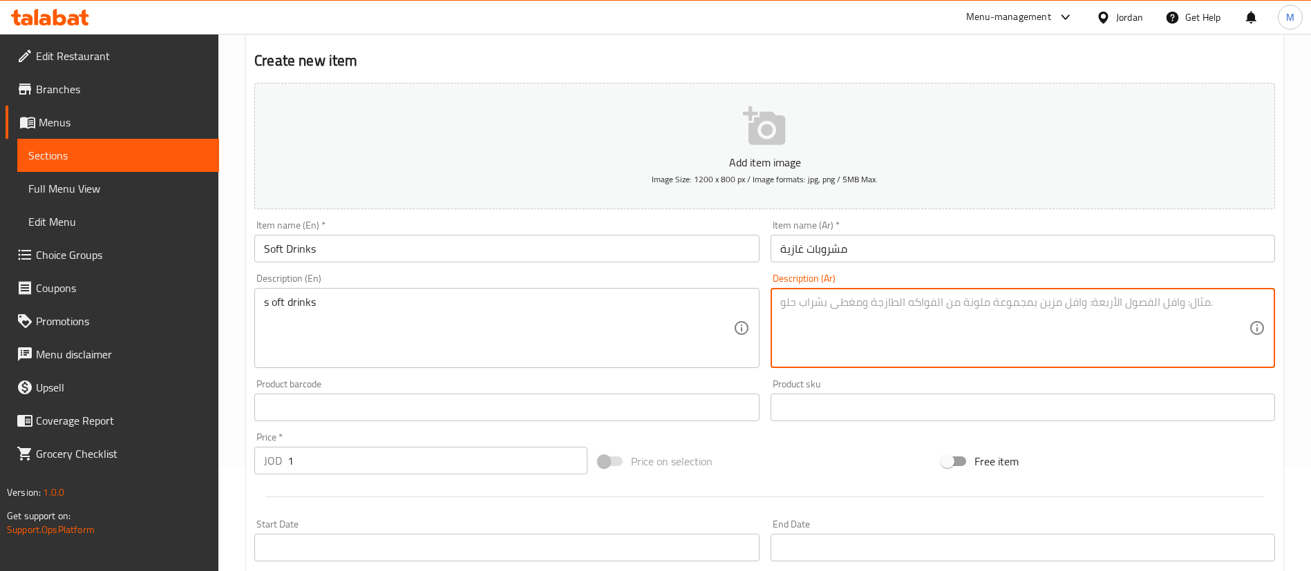
click at [848, 246] on input "مشروبات غازية" at bounding box center [1022, 249] width 504 height 28
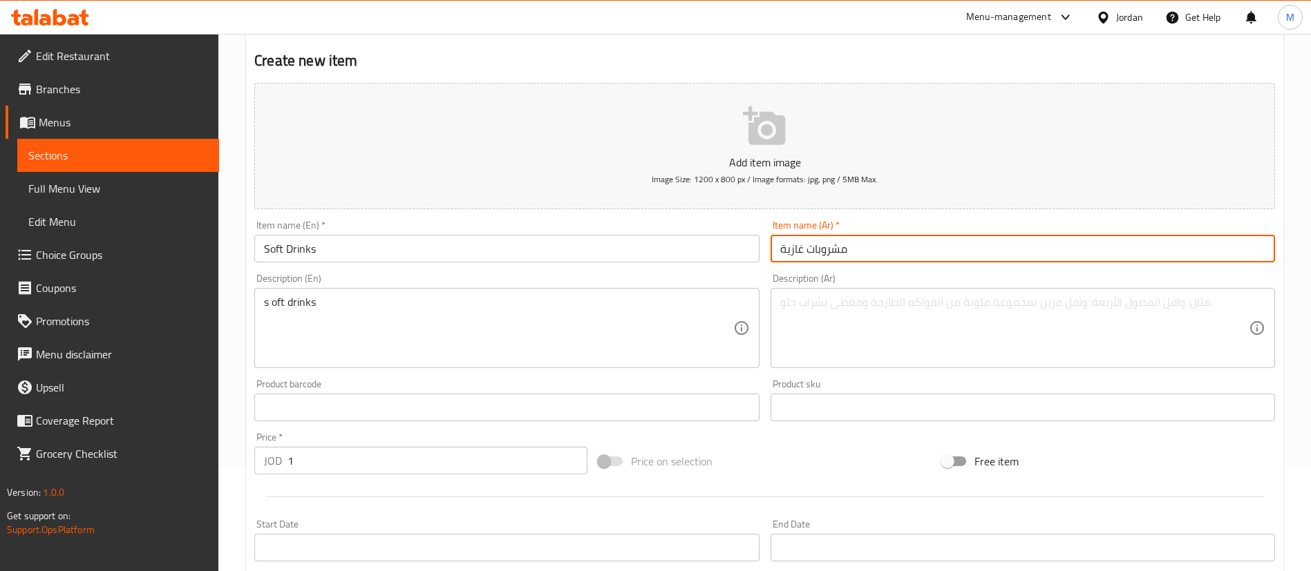
click at [848, 246] on input "مشروبات غازية" at bounding box center [1022, 249] width 504 height 28
click at [855, 326] on textarea at bounding box center [1014, 329] width 468 height 66
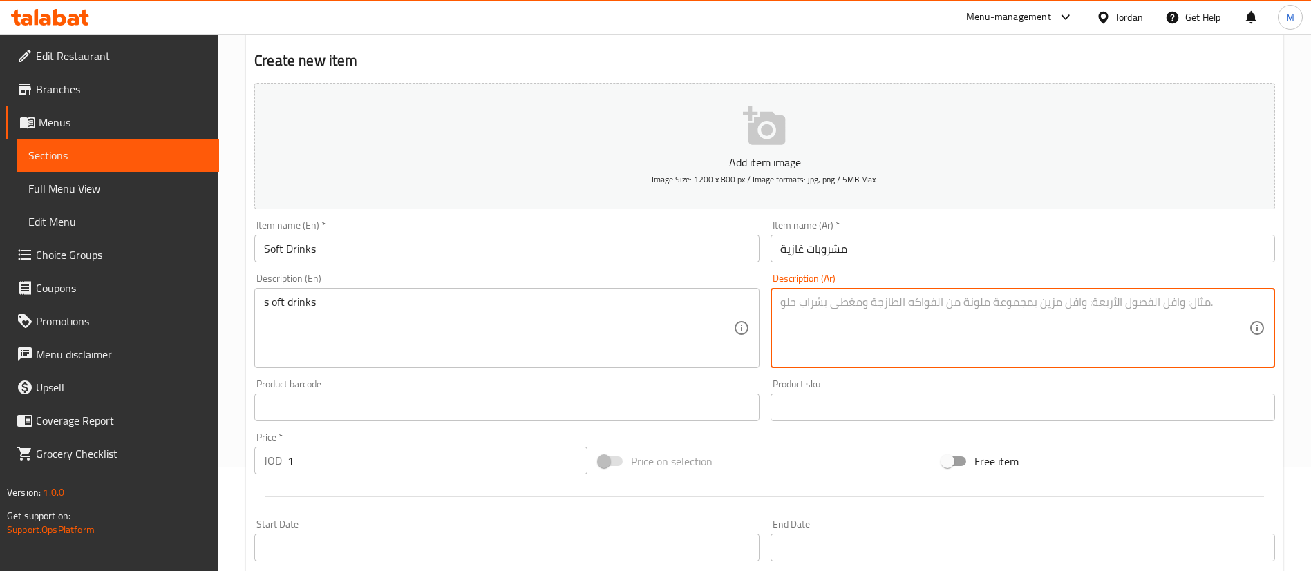
paste textarea "مشروبات غازية"
click at [837, 304] on textarea "مشروبات غازية" at bounding box center [1014, 329] width 468 height 66
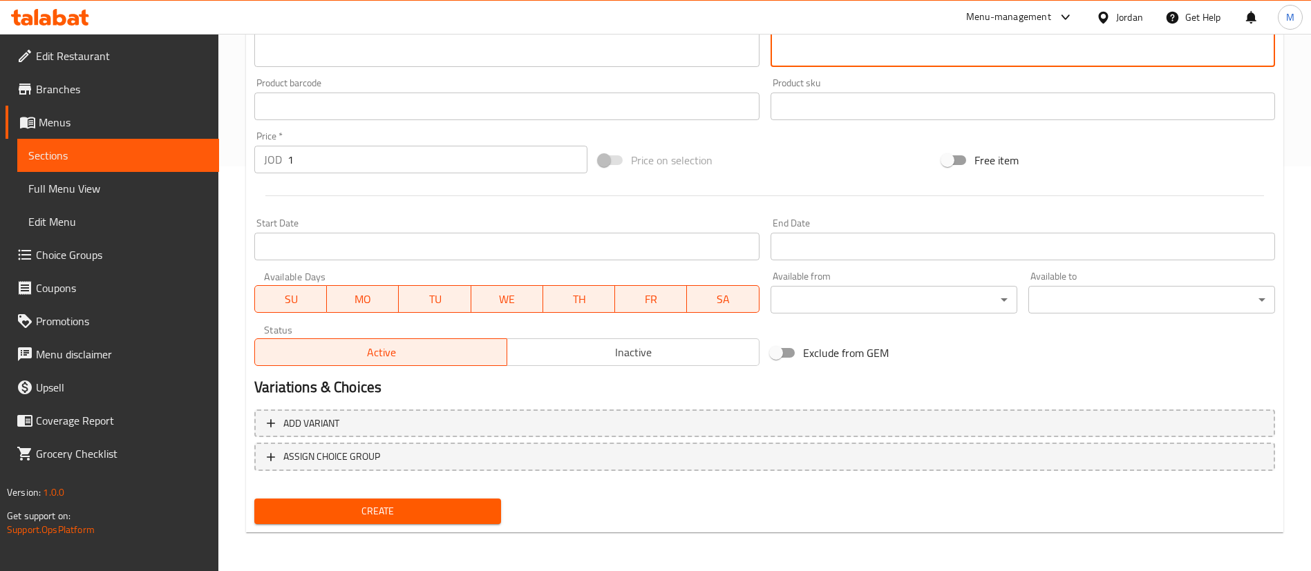
type textarea "م شروبات غازية"
click at [425, 511] on span "Create" at bounding box center [377, 511] width 225 height 17
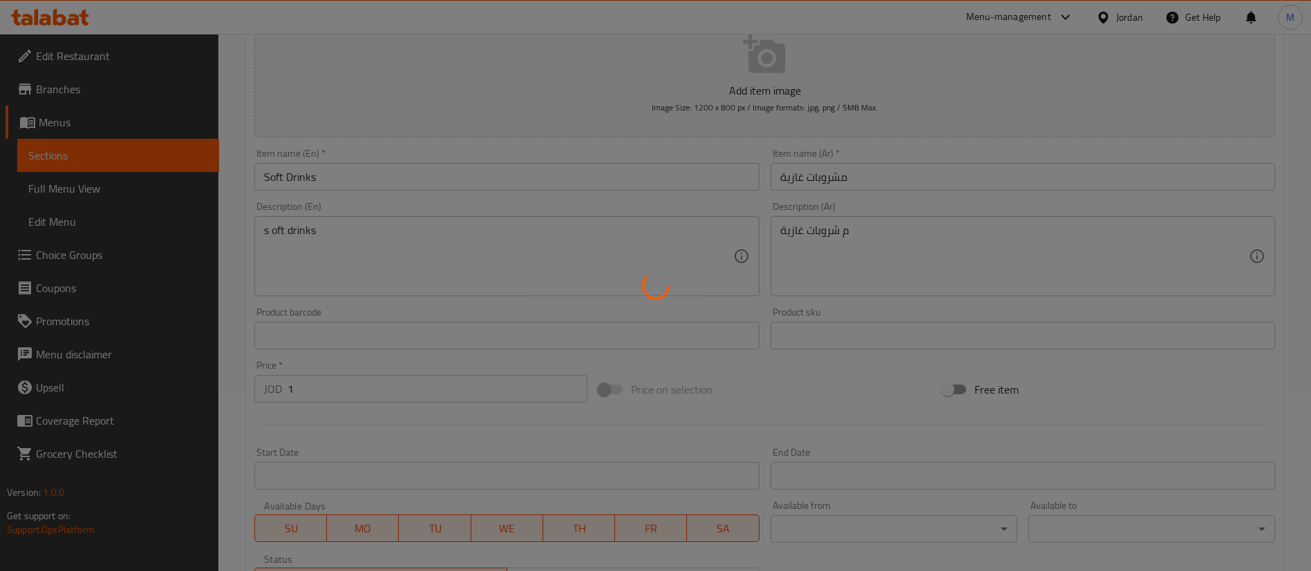
scroll to position [0, 0]
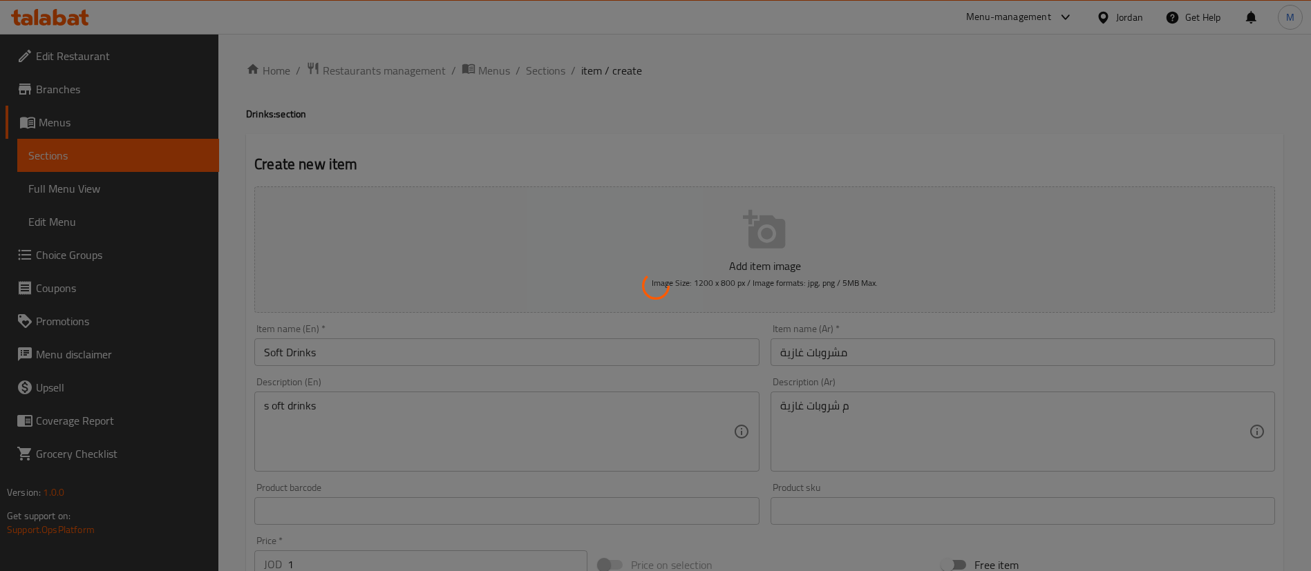
type input "0"
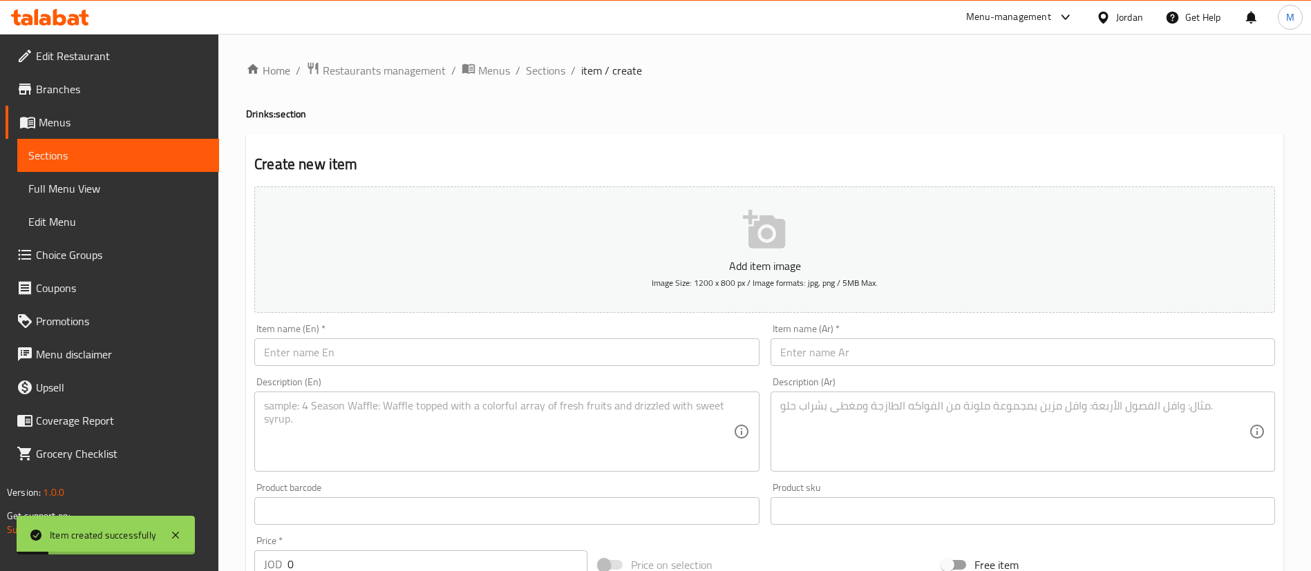
click at [817, 347] on input "text" at bounding box center [1022, 353] width 504 height 28
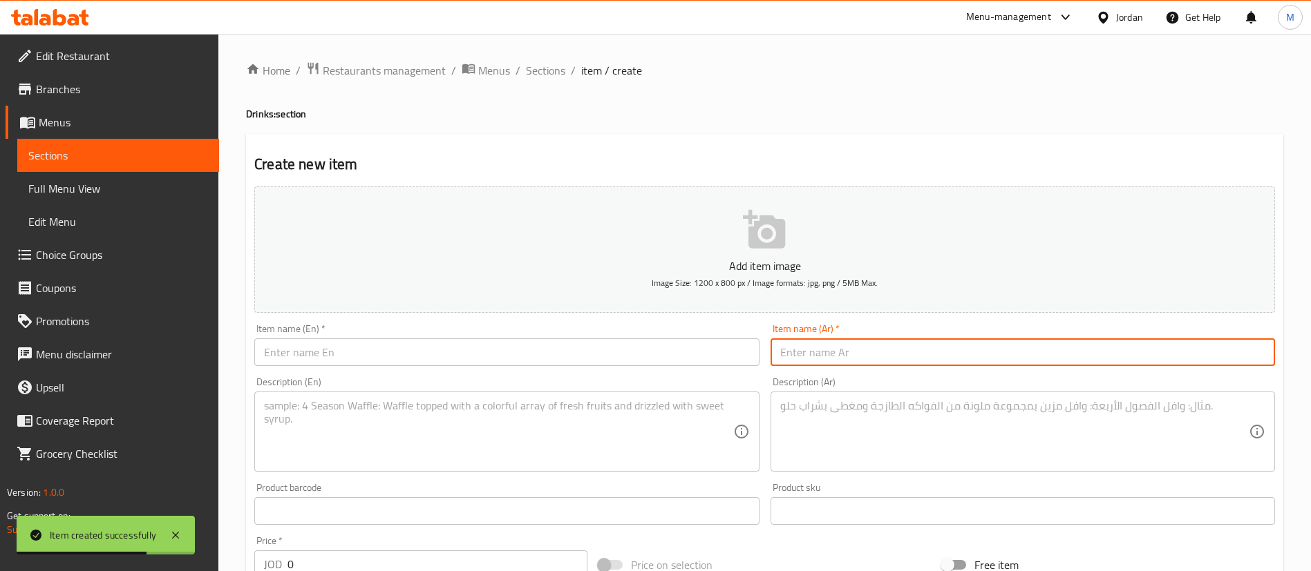
paste input "مياه معدنية"
type input "مياه معدنية"
click at [1022, 441] on textarea at bounding box center [1014, 432] width 468 height 66
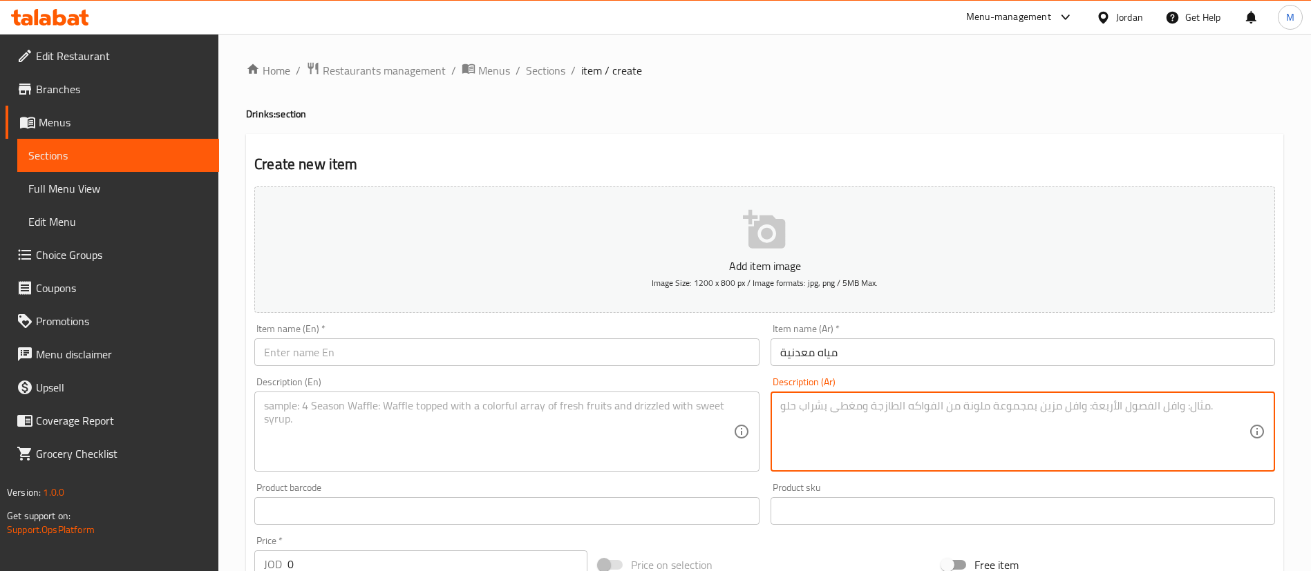
paste textarea "مياه شرب نقية مبردة"
type textarea "مياه شرب نقية مبردة"
click at [589, 344] on input "text" at bounding box center [506, 353] width 504 height 28
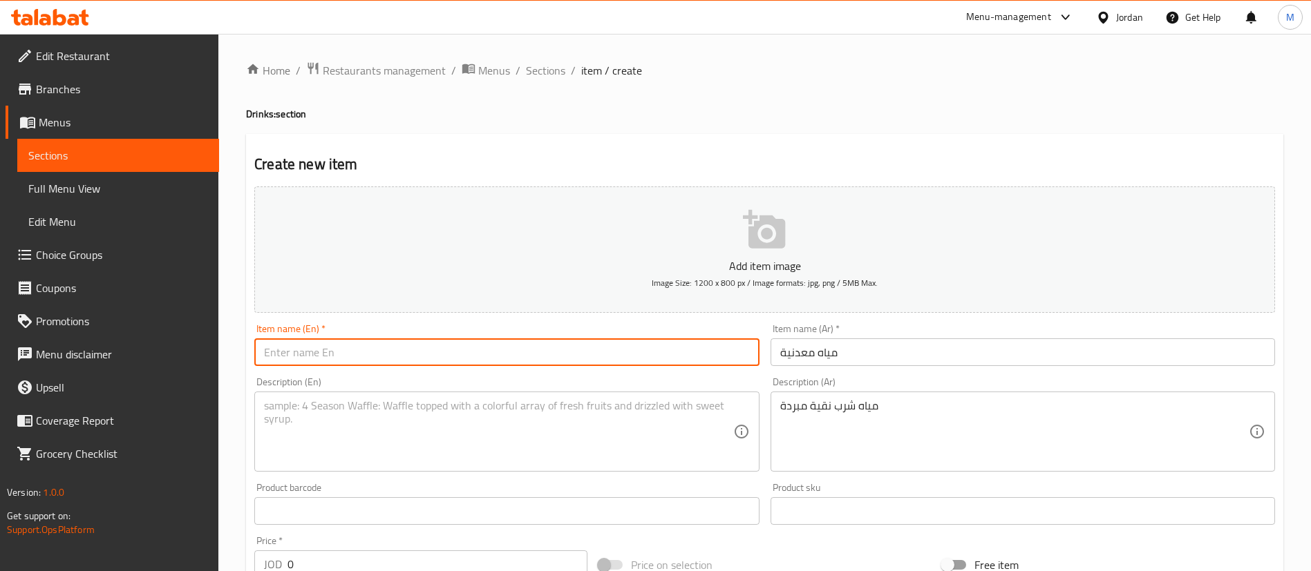
click at [513, 361] on input "text" at bounding box center [506, 353] width 504 height 28
paste input "Mineral water"
type input "Mineral Water"
click at [451, 450] on textarea at bounding box center [498, 432] width 468 height 66
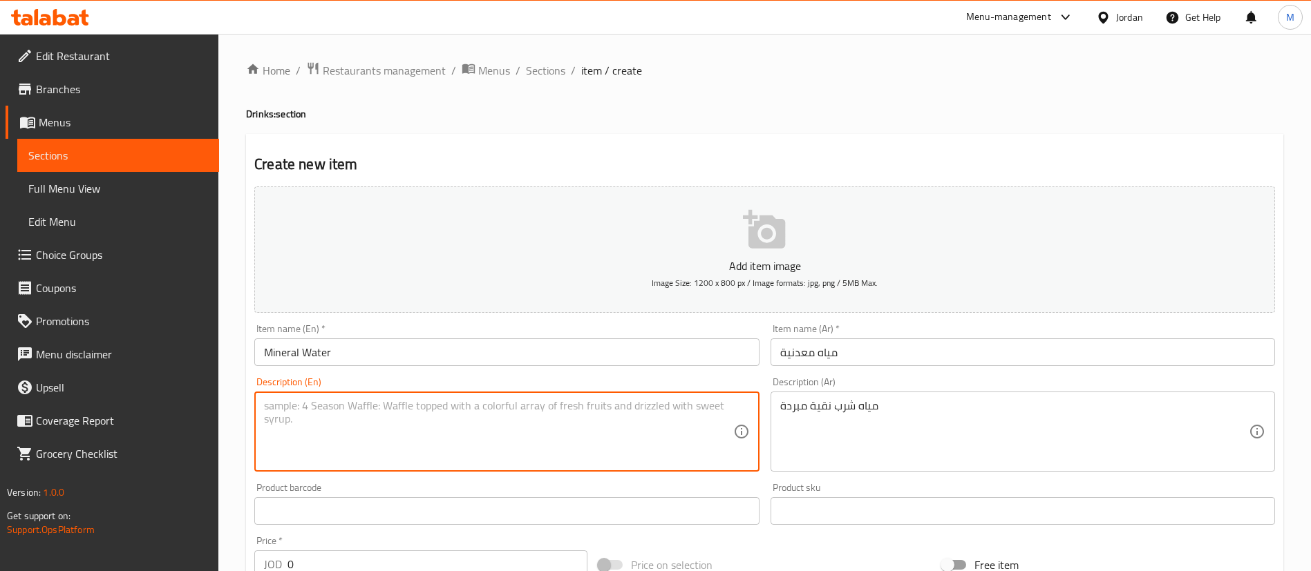
paste textarea "Mineral water"
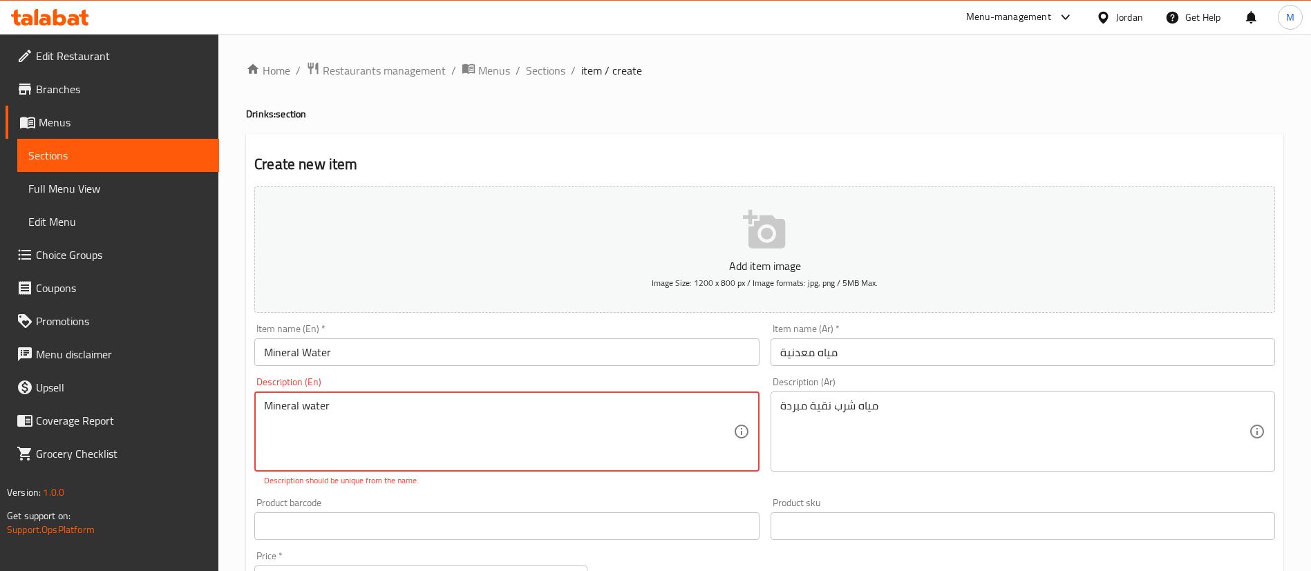
click at [269, 408] on textarea "Mineral water" at bounding box center [498, 432] width 468 height 66
click at [327, 441] on textarea "M ineral water" at bounding box center [498, 432] width 468 height 66
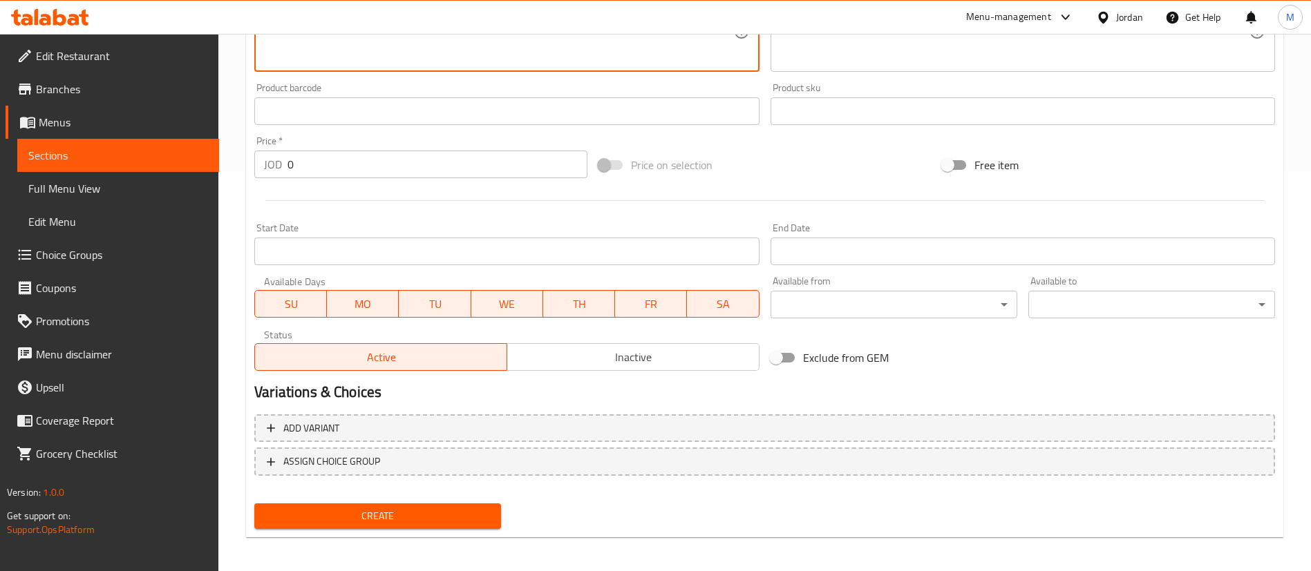
scroll to position [405, 0]
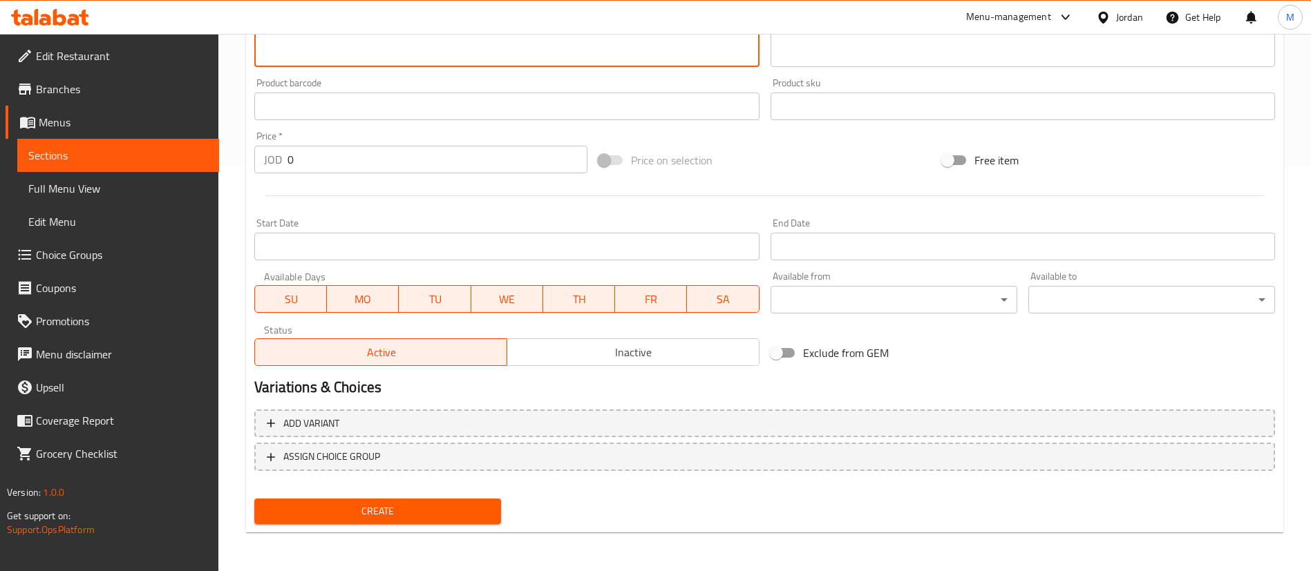
type textarea "M ineral water"
click at [323, 170] on input "0" at bounding box center [437, 160] width 300 height 28
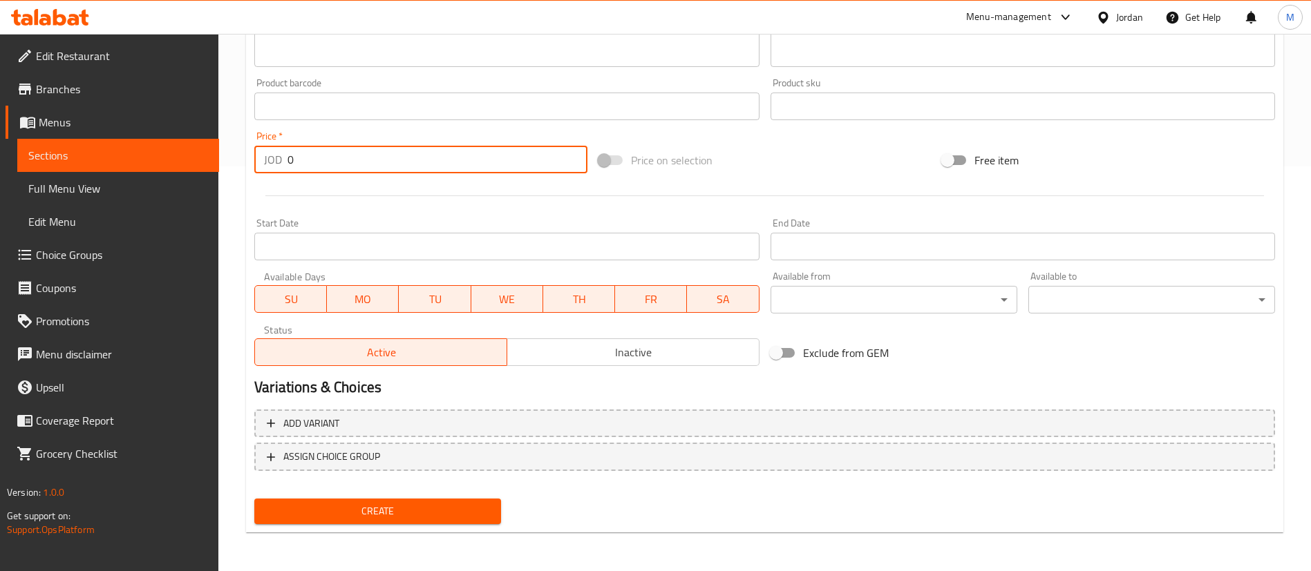
click at [323, 170] on input "0" at bounding box center [437, 160] width 300 height 28
type input "0.75"
click at [352, 197] on div at bounding box center [764, 196] width 1031 height 34
click at [454, 514] on span "Create" at bounding box center [377, 511] width 225 height 17
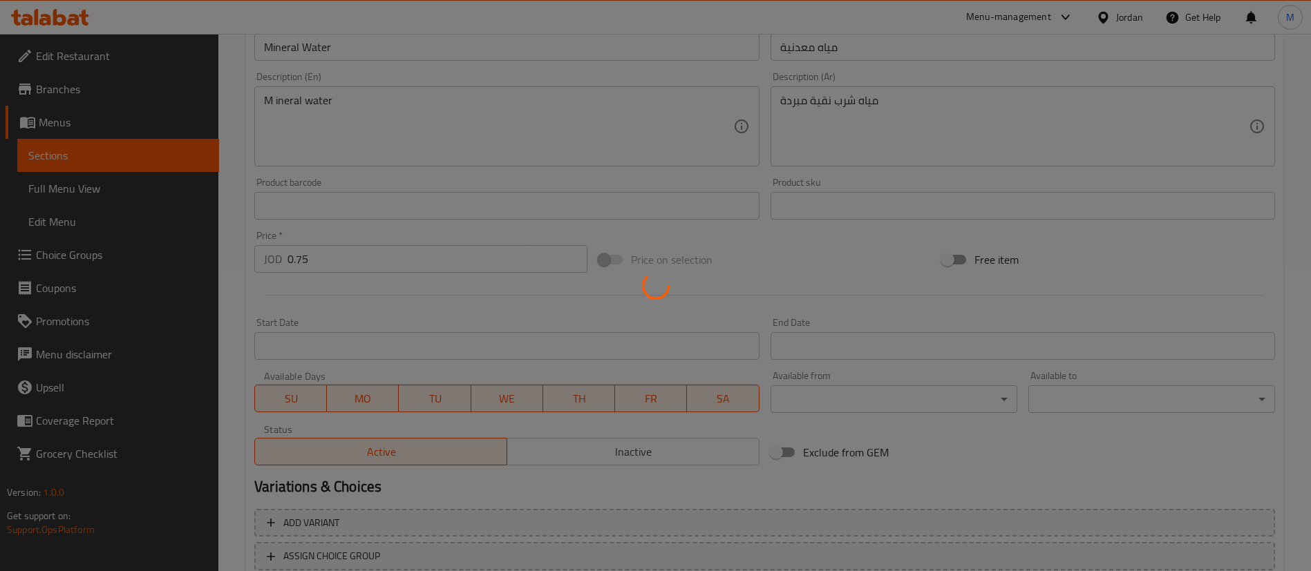
scroll to position [0, 0]
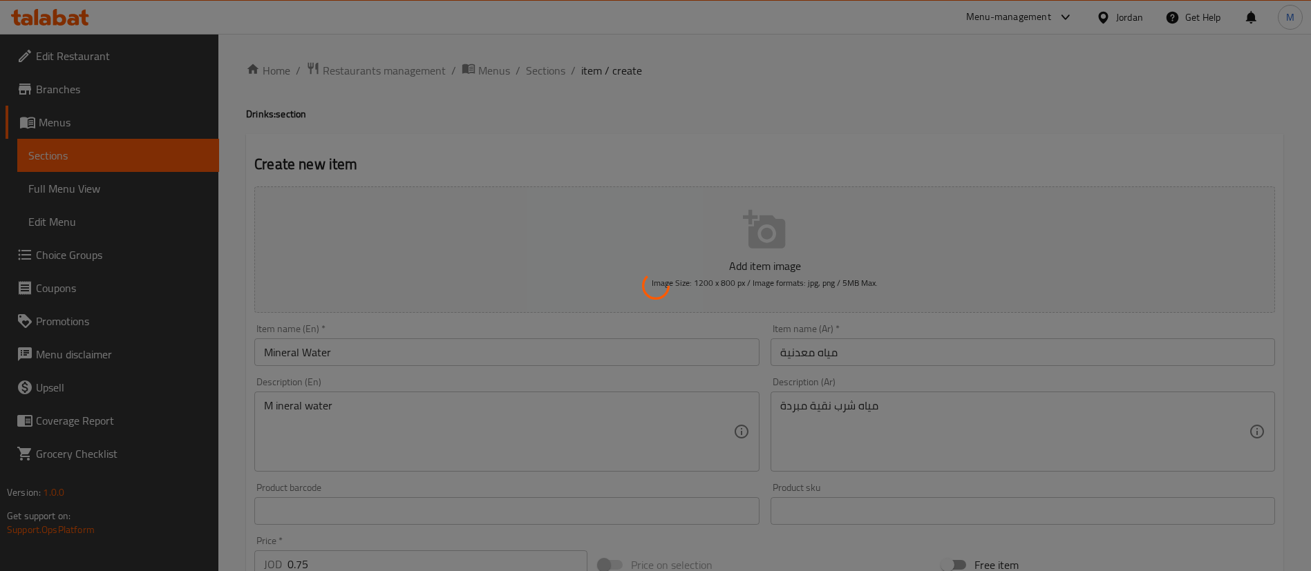
type input "0"
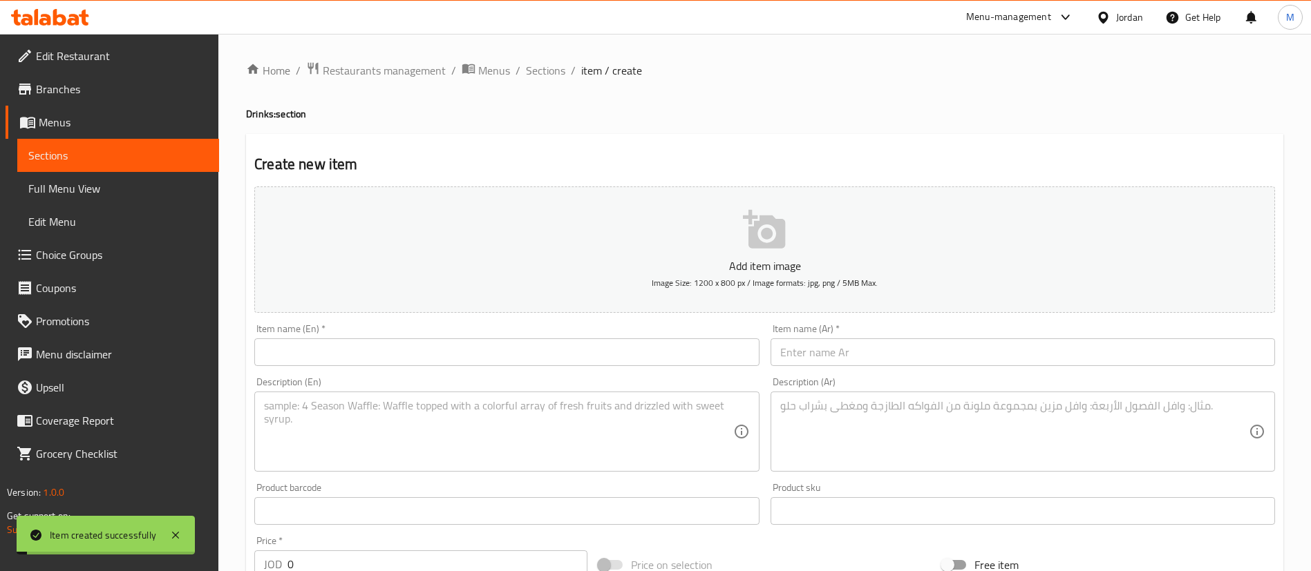
drag, startPoint x: 545, startPoint y: 78, endPoint x: 562, endPoint y: 97, distance: 25.0
click at [545, 77] on span "Sections" at bounding box center [545, 70] width 39 height 17
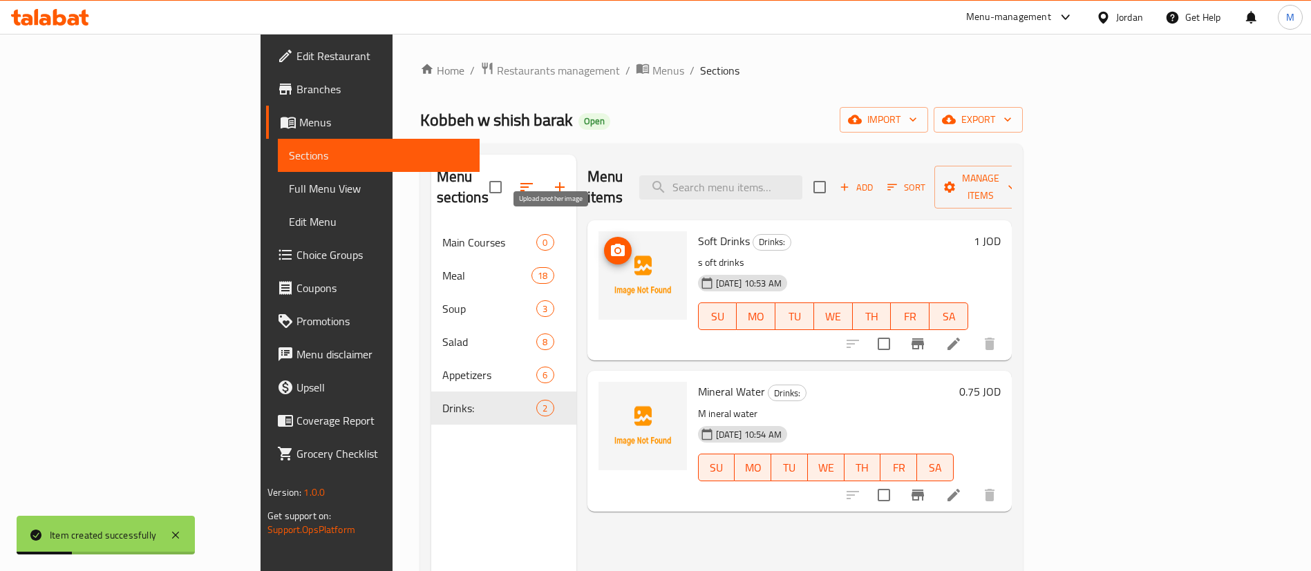
click at [604, 242] on span "upload picture" at bounding box center [618, 250] width 28 height 17
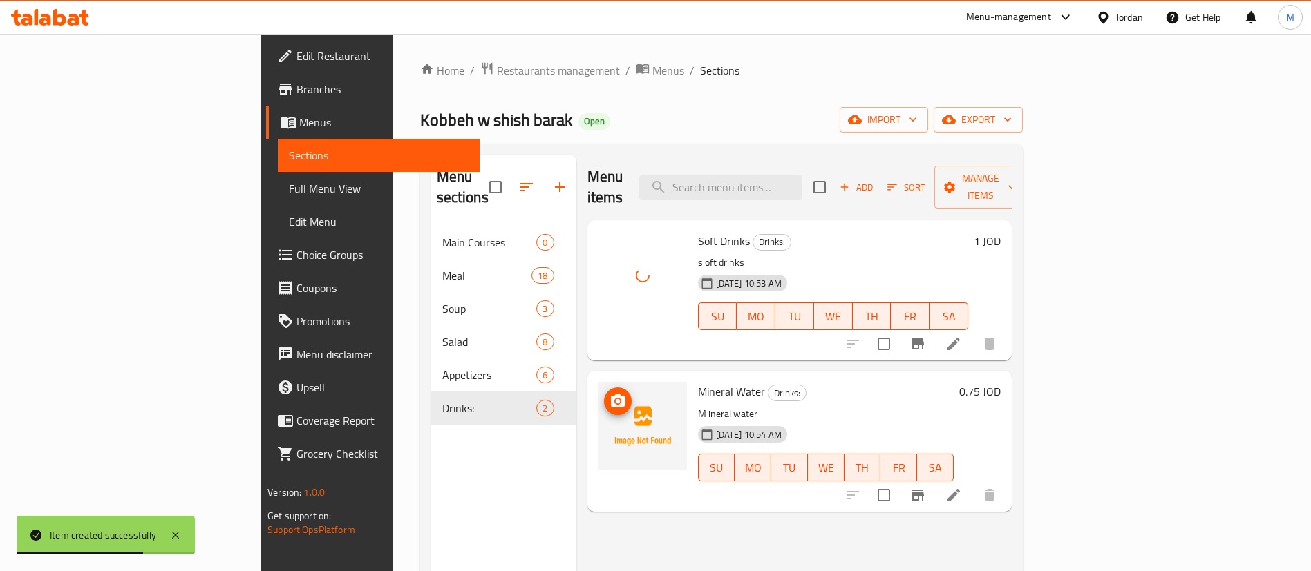
click at [611, 394] on icon "upload picture" at bounding box center [618, 400] width 14 height 12
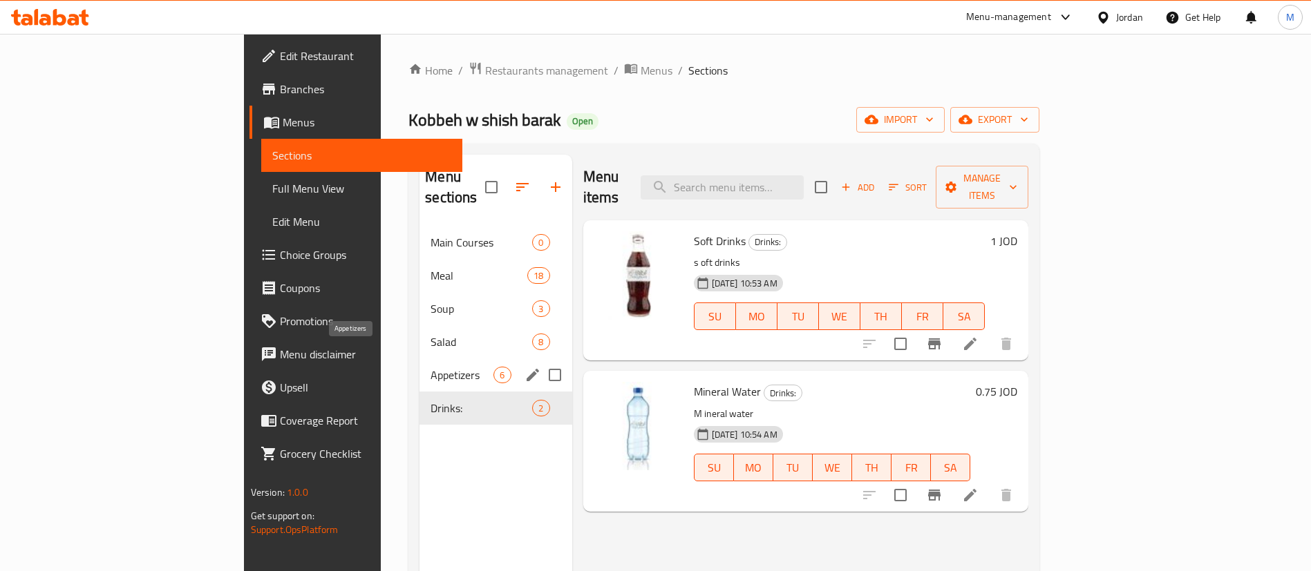
click at [430, 367] on span "Appetizers" at bounding box center [461, 375] width 63 height 17
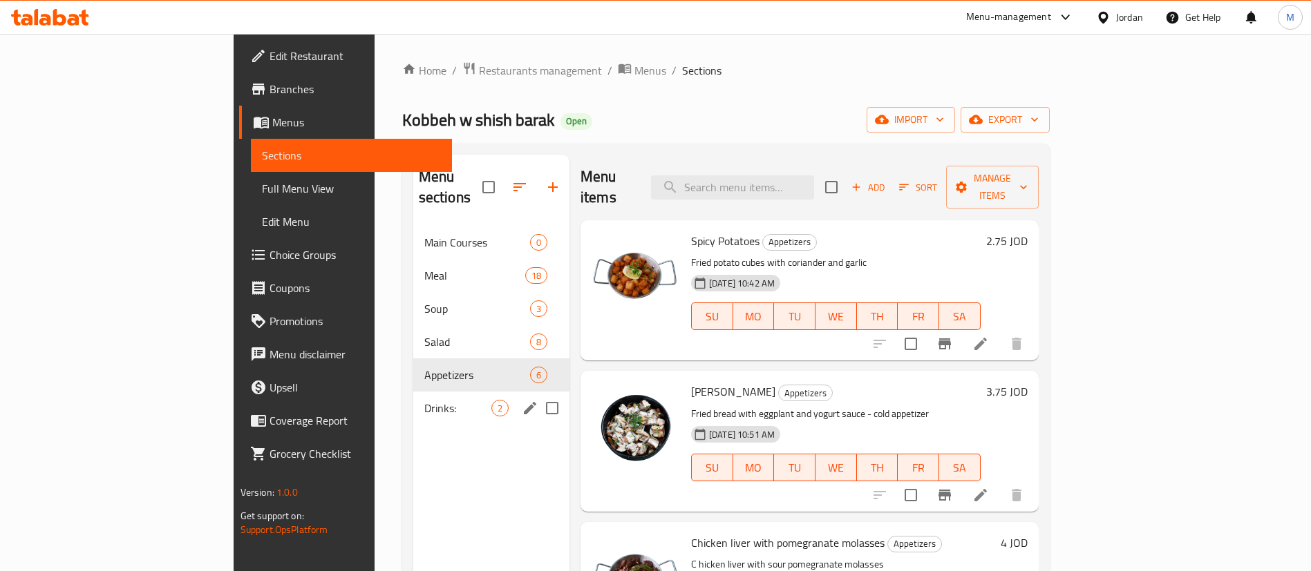
click at [424, 400] on span "Drinks:" at bounding box center [457, 408] width 67 height 17
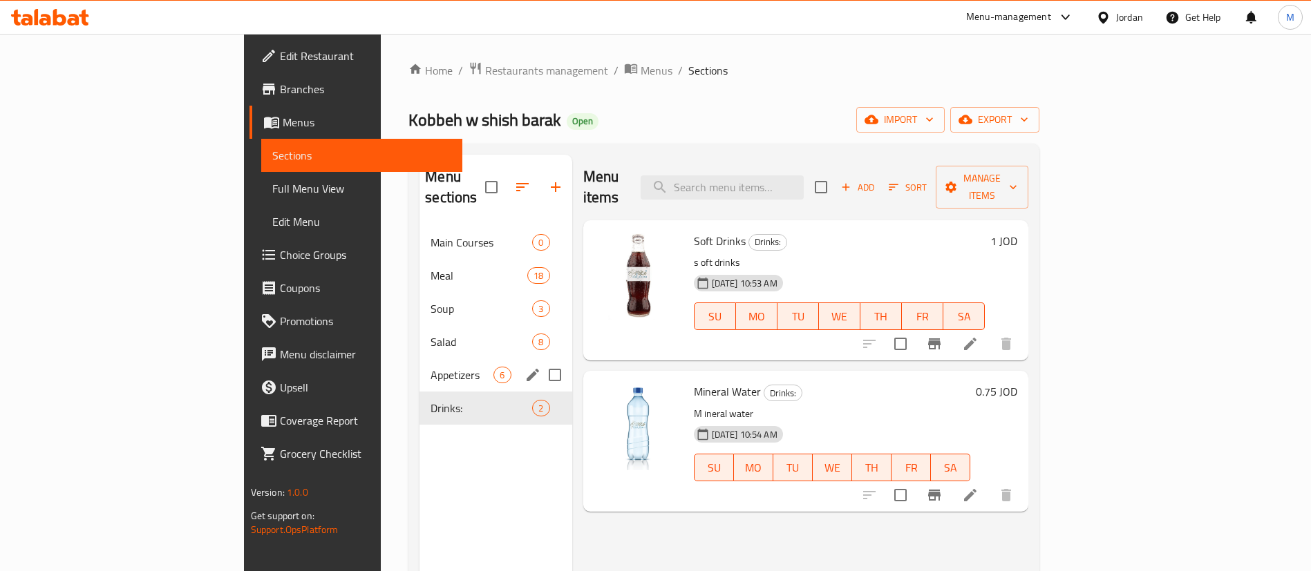
click at [430, 367] on span "Appetizers" at bounding box center [461, 375] width 63 height 17
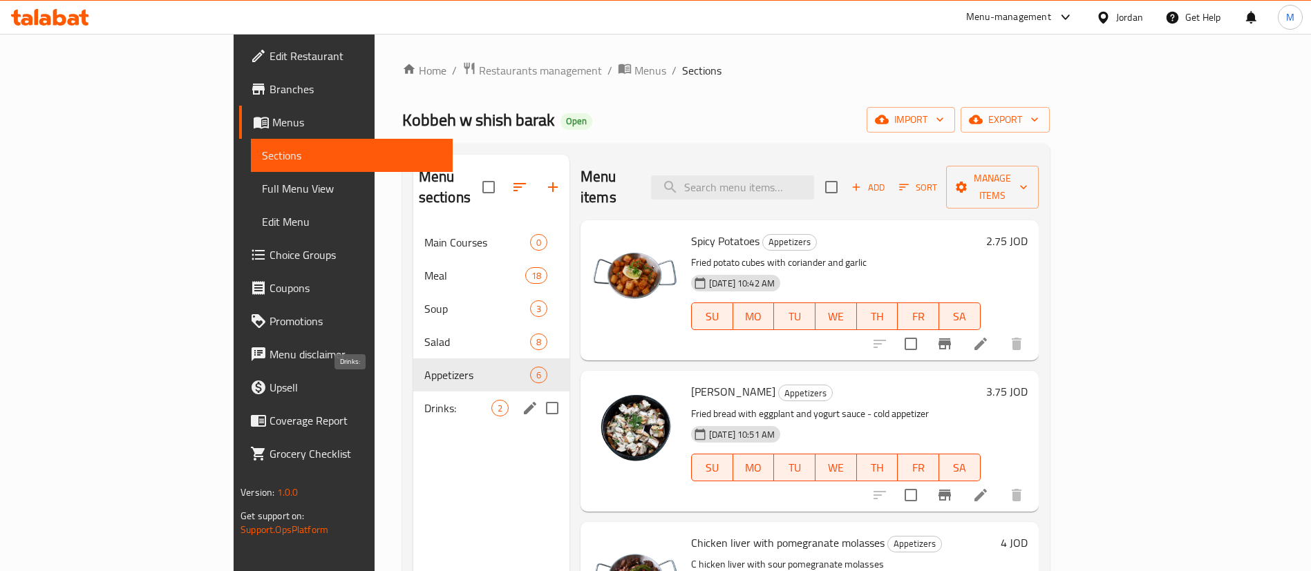
click at [424, 400] on span "Drinks:" at bounding box center [457, 408] width 67 height 17
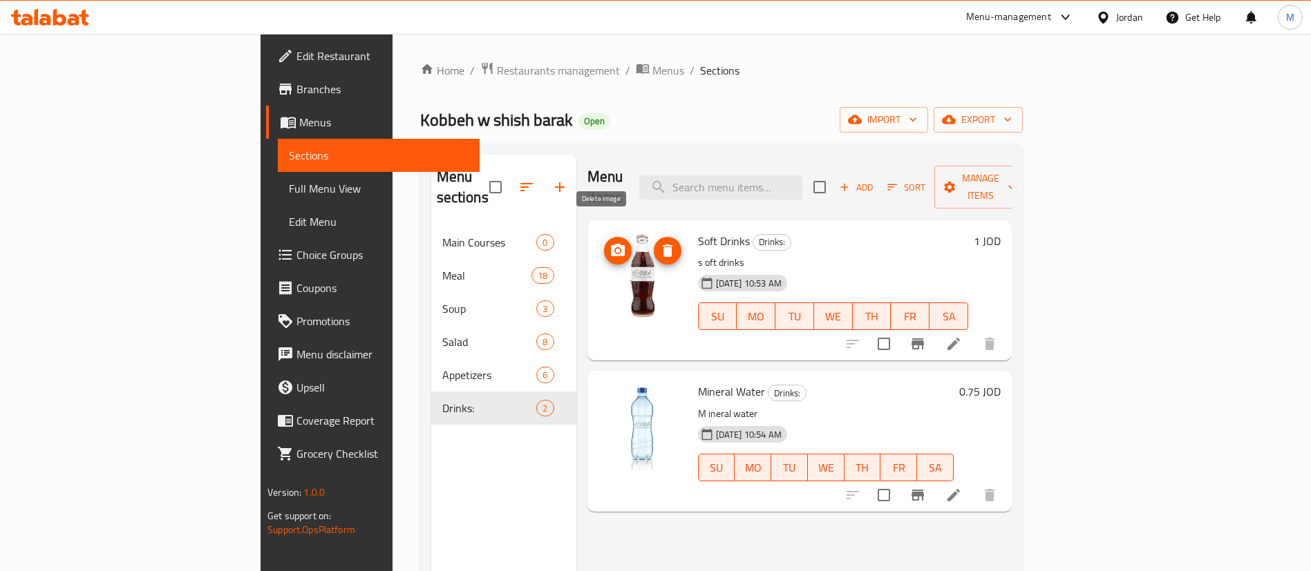
click at [659, 242] on icon "delete image" at bounding box center [667, 250] width 17 height 17
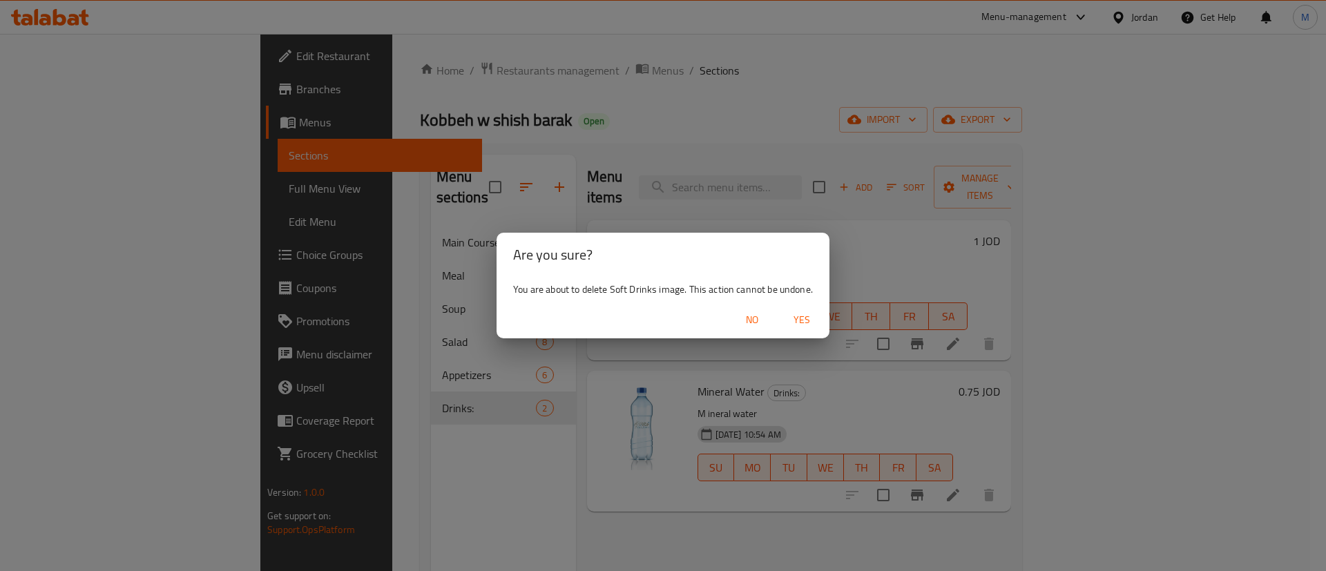
click at [798, 321] on span "Yes" at bounding box center [802, 320] width 33 height 17
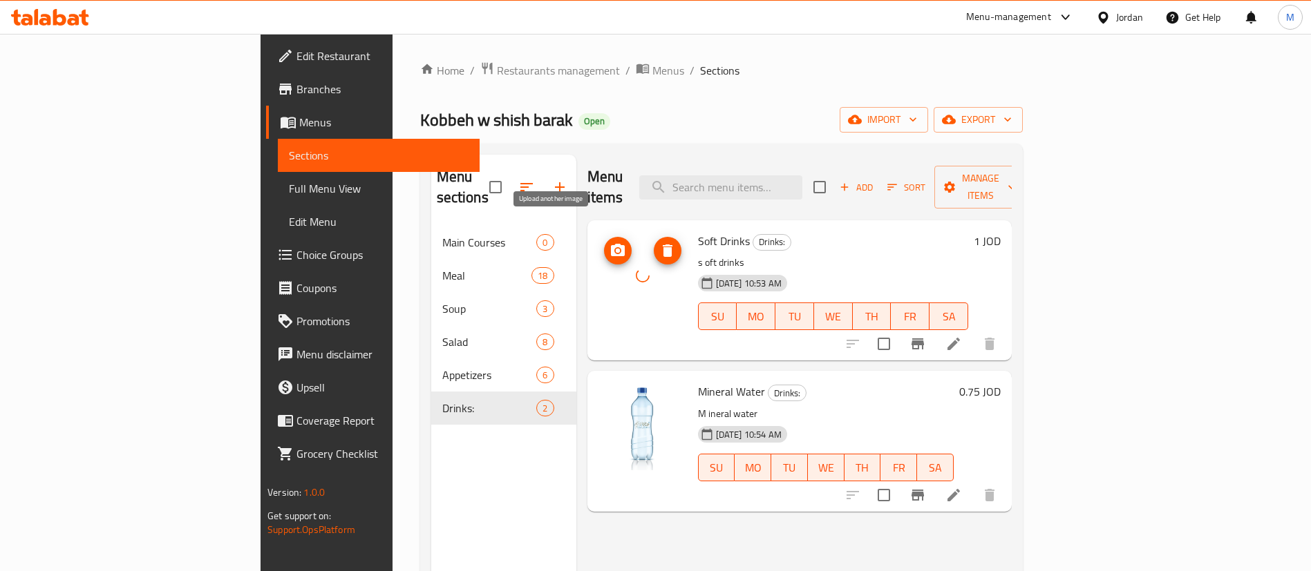
click at [609, 242] on icon "upload picture" at bounding box center [617, 250] width 17 height 17
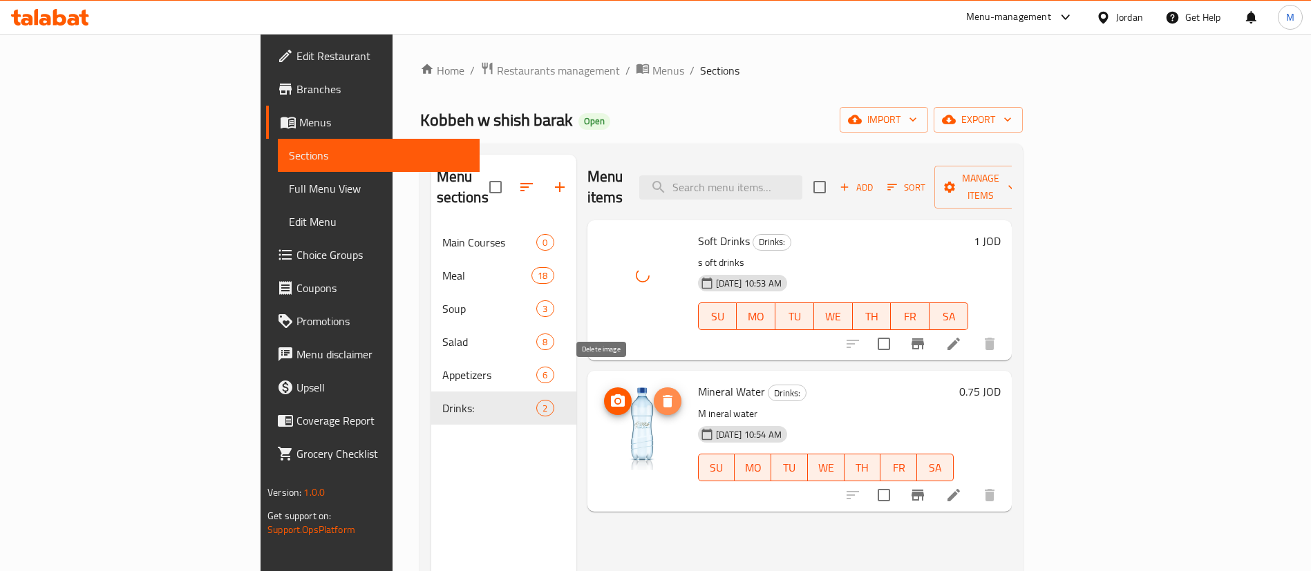
click at [654, 388] on button "delete image" at bounding box center [668, 402] width 28 height 28
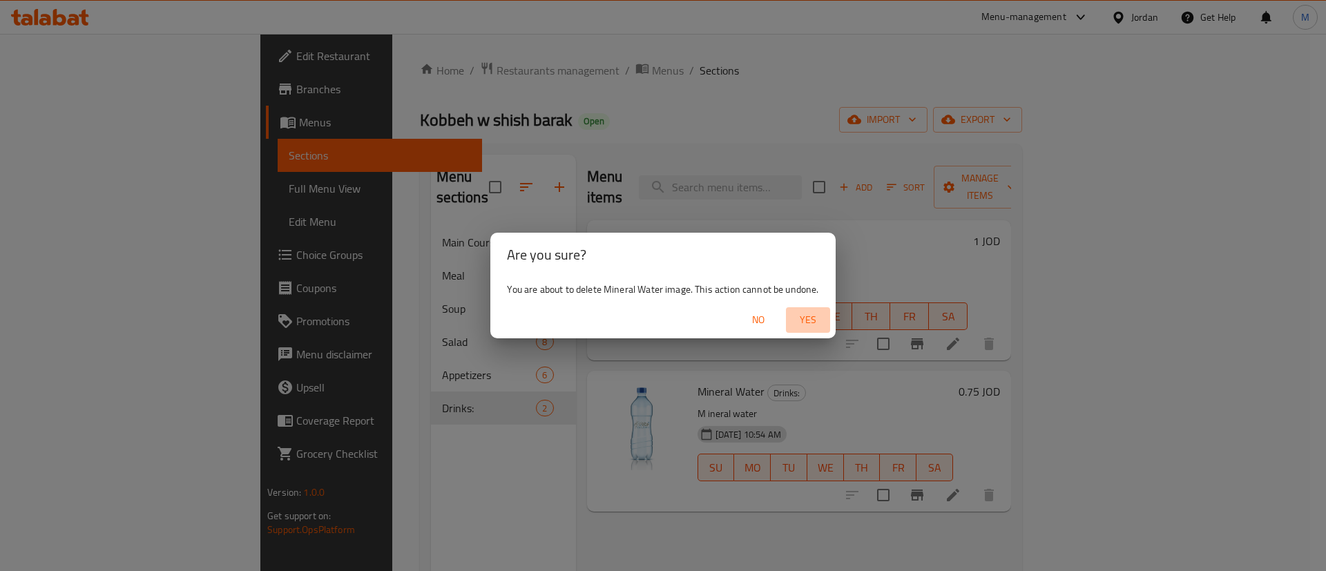
click at [805, 323] on span "Yes" at bounding box center [808, 320] width 33 height 17
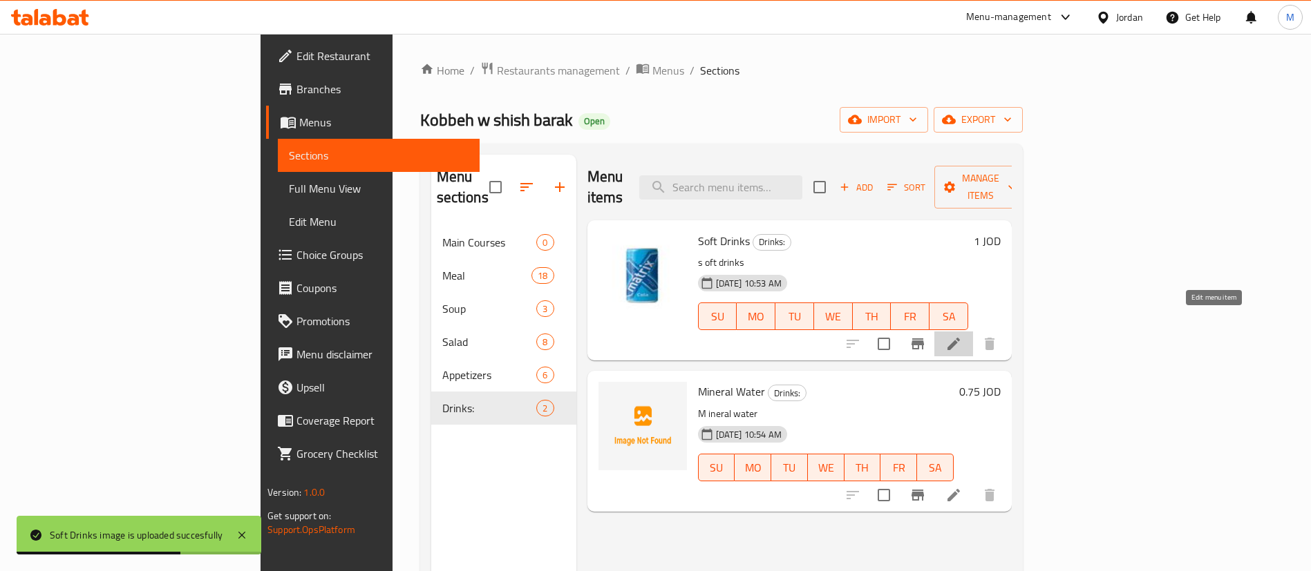
click at [960, 338] on icon at bounding box center [953, 344] width 12 height 12
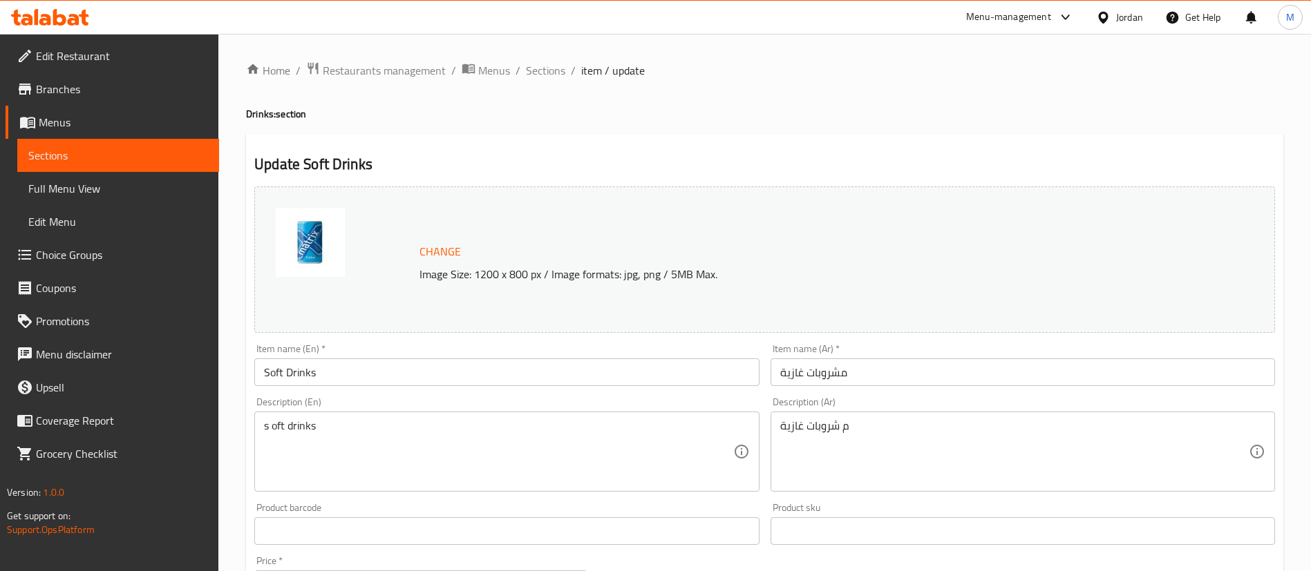
click at [326, 369] on input "Soft Drinks" at bounding box center [506, 373] width 504 height 28
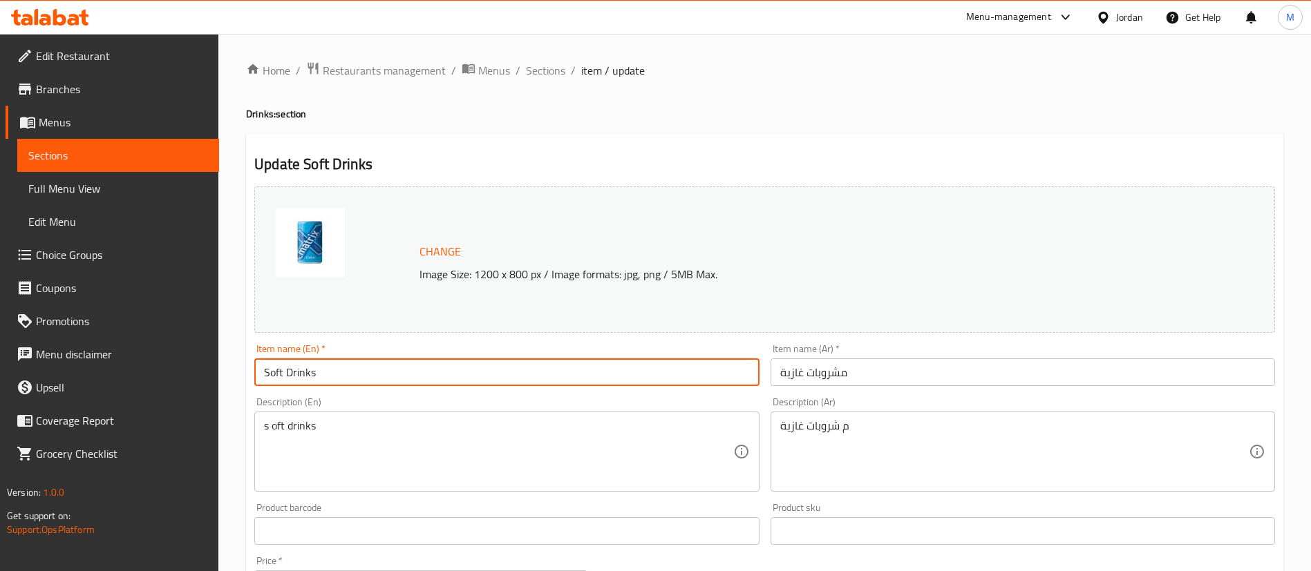
click at [326, 369] on input "Soft Drinks" at bounding box center [506, 373] width 504 height 28
type input "Matrix Soft Drink"
click at [889, 370] on input "مشروبات غازية" at bounding box center [1022, 373] width 504 height 28
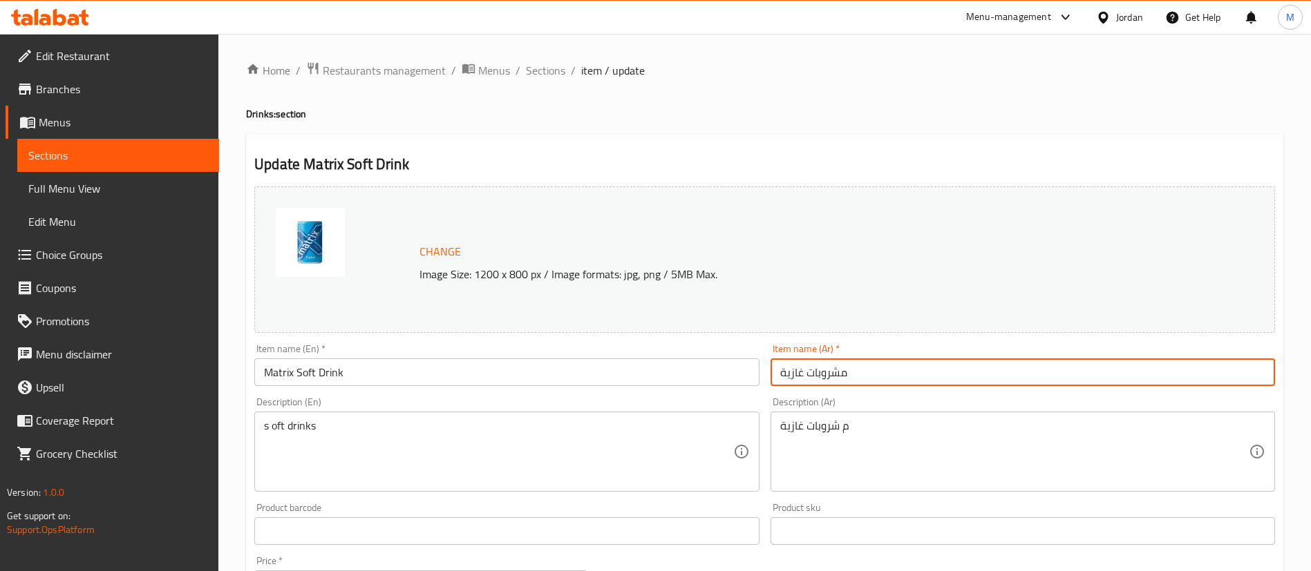
click at [889, 370] on input "مشروبات غازية" at bounding box center [1022, 373] width 504 height 28
type input "l"
type input "مشروب [PERSON_NAME]"
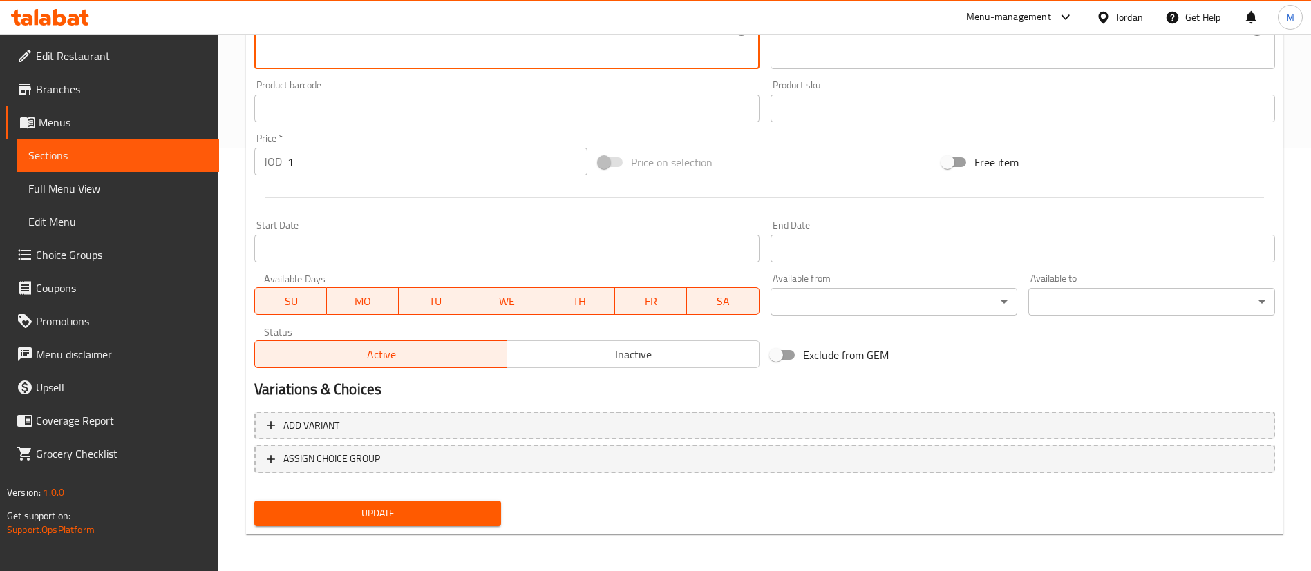
scroll to position [425, 0]
click at [472, 526] on div "Update" at bounding box center [378, 511] width 258 height 37
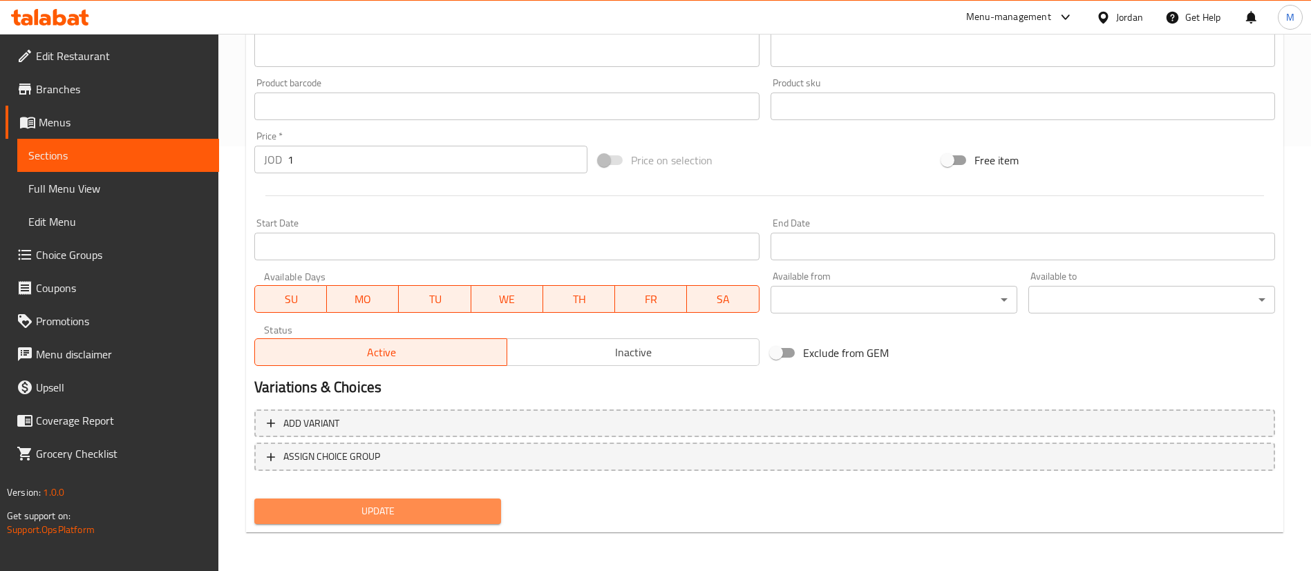
click at [488, 515] on span "Update" at bounding box center [377, 511] width 225 height 17
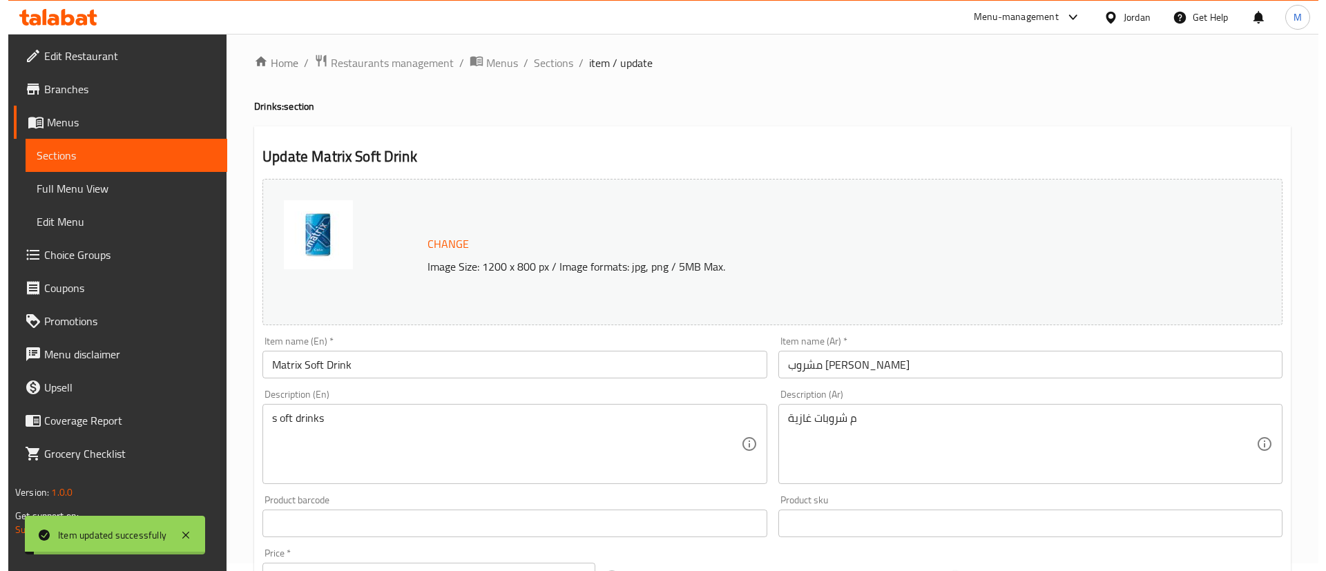
scroll to position [0, 0]
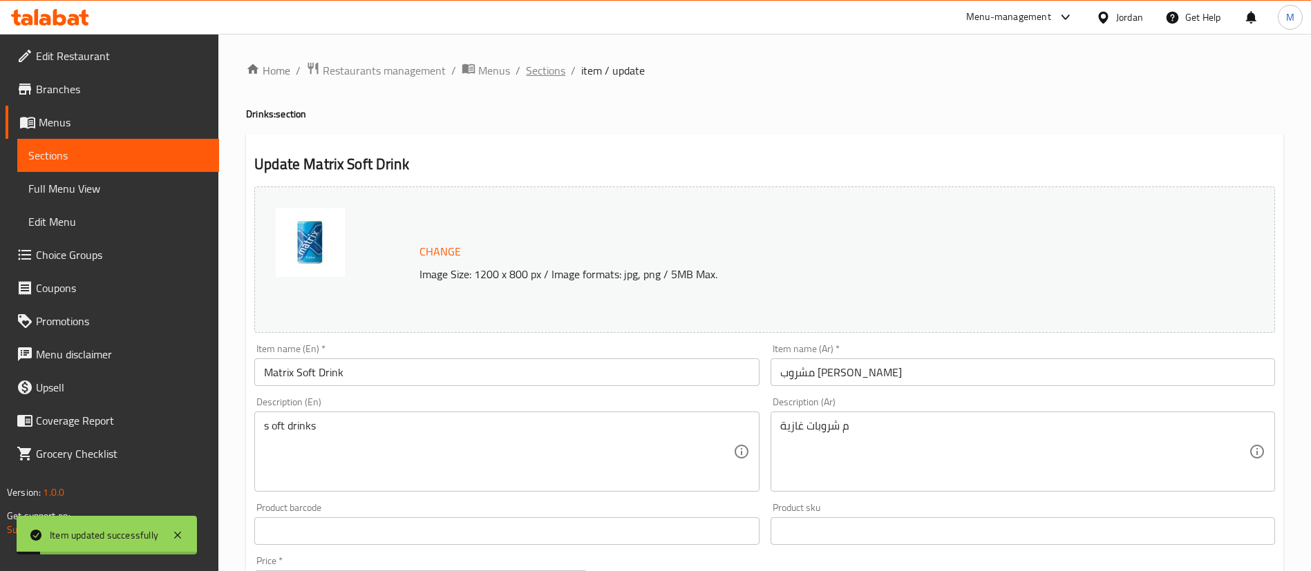
click at [553, 77] on span "Sections" at bounding box center [545, 70] width 39 height 17
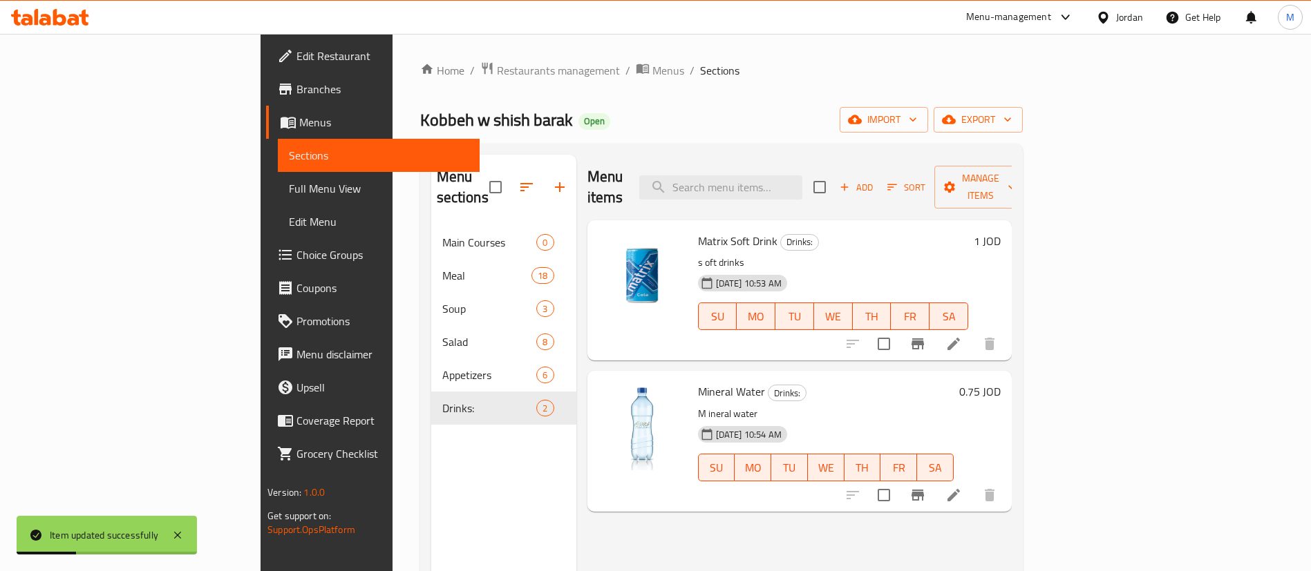
click at [296, 260] on span "Choice Groups" at bounding box center [382, 255] width 172 height 17
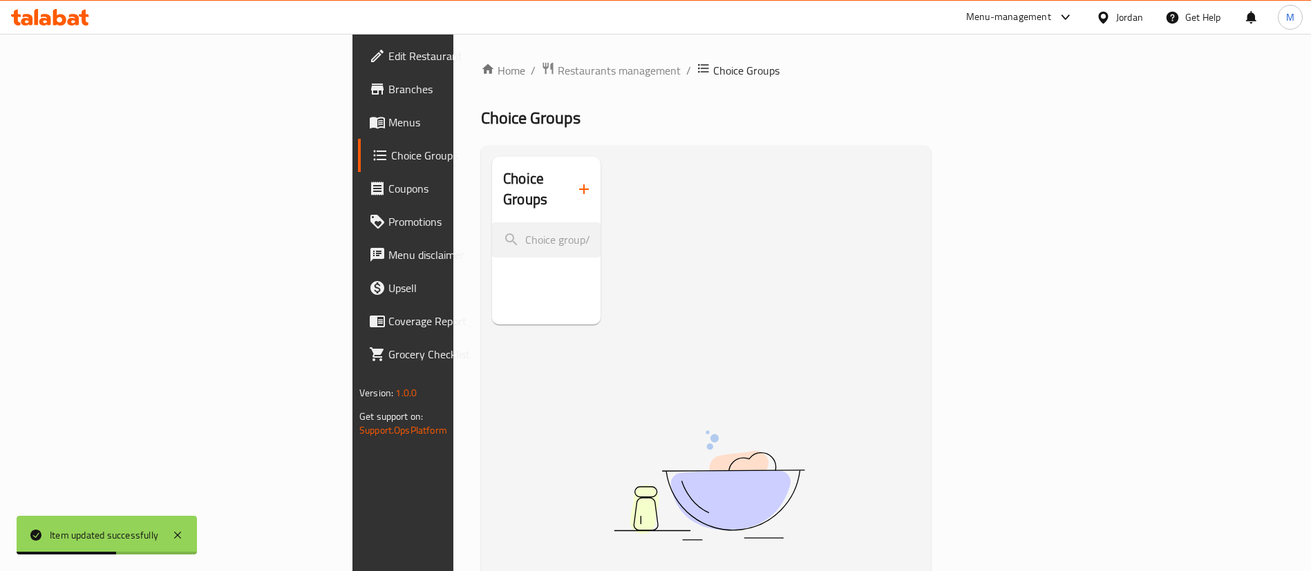
click at [575, 183] on icon "button" at bounding box center [583, 189] width 17 height 17
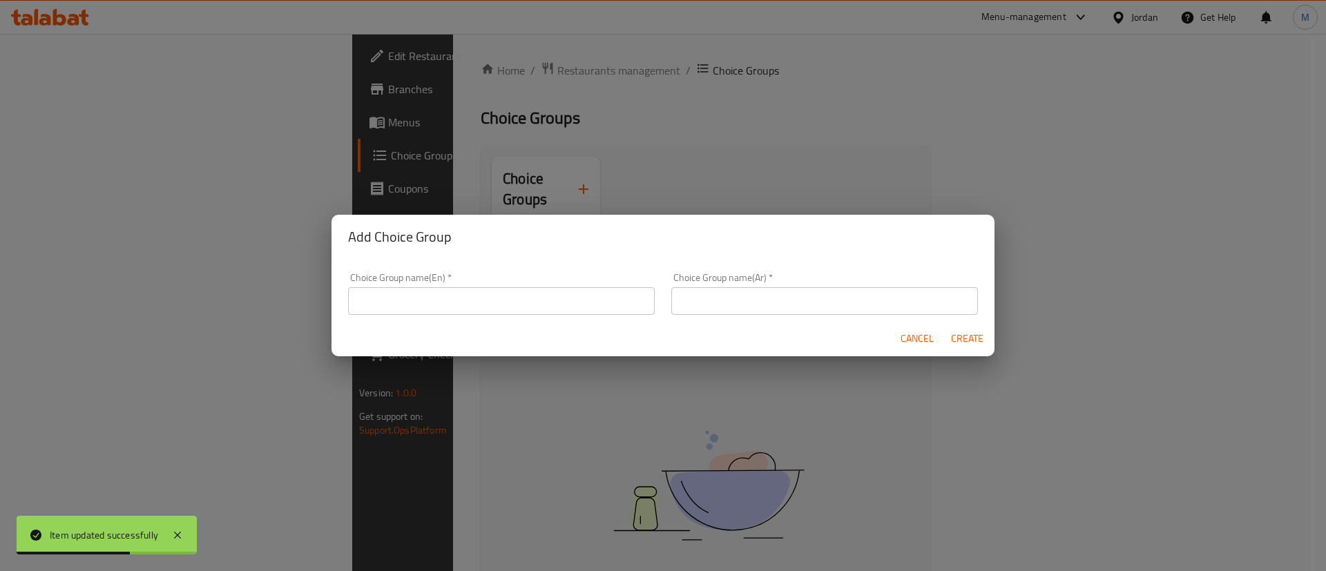
click at [460, 291] on input "text" at bounding box center [501, 301] width 307 height 28
type input "إ"
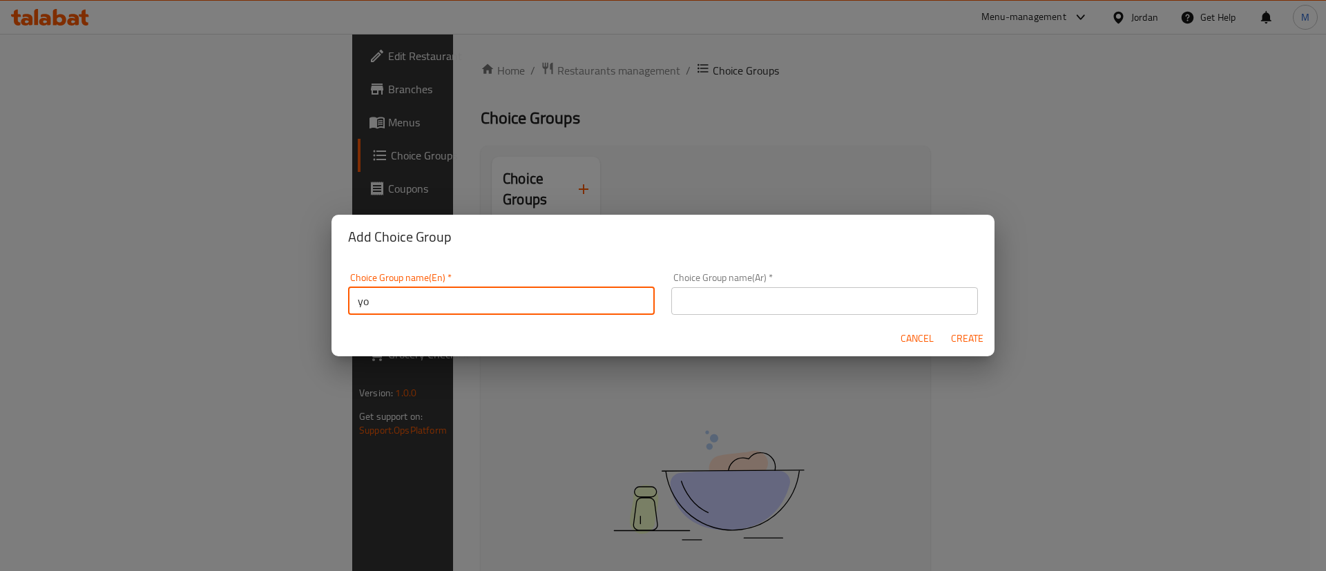
type input "y"
type input "Your Choice Of Drink:"
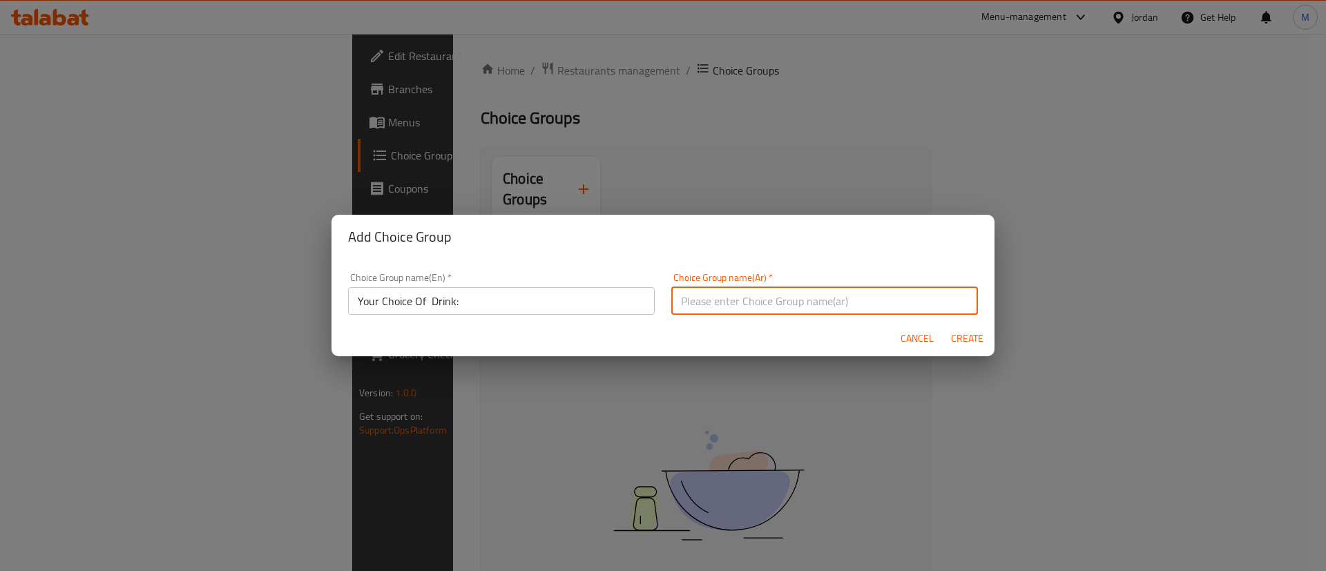
click at [739, 307] on input "text" at bounding box center [825, 301] width 307 height 28
type input "اختيارك من الصلصة الإضافية:"
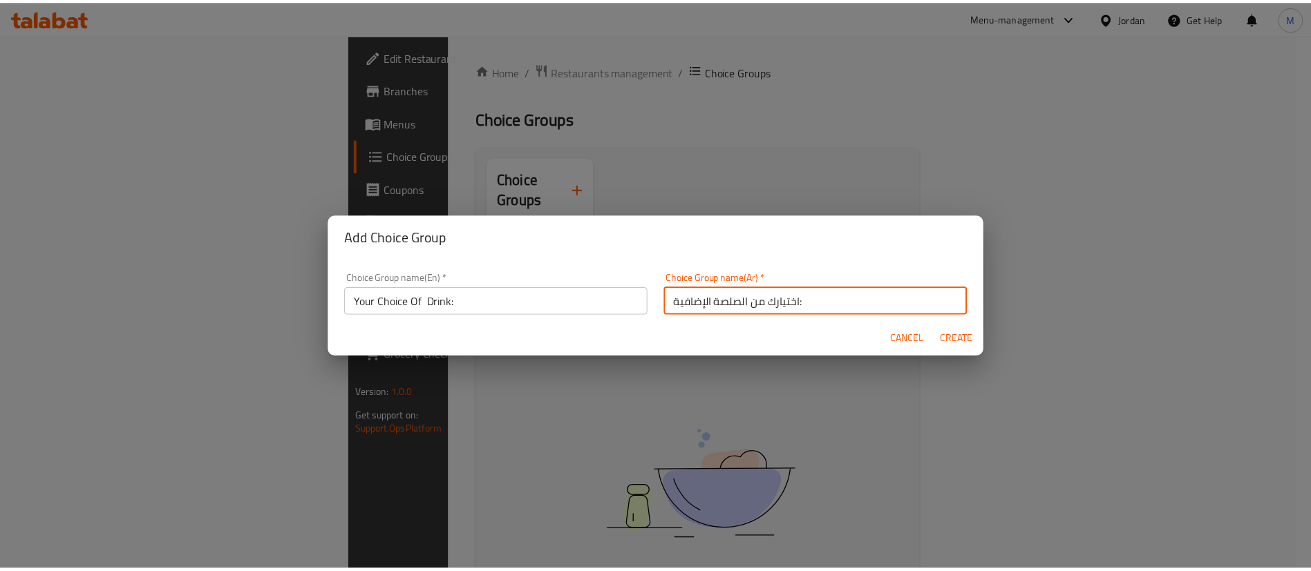
scroll to position [4, 0]
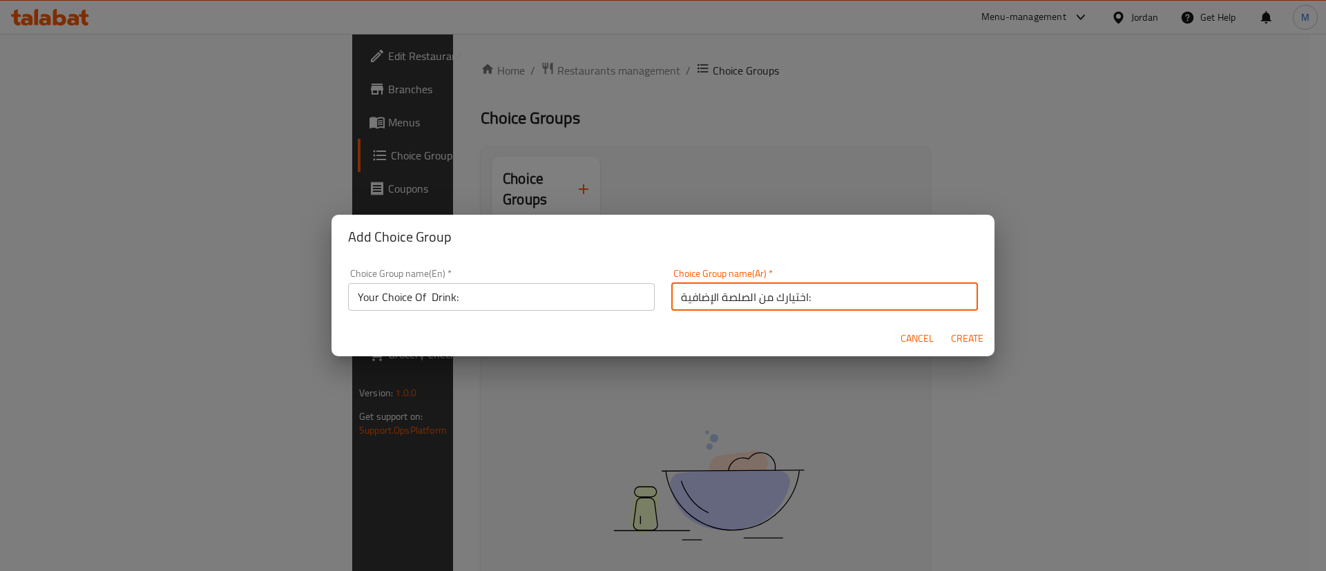
drag, startPoint x: 749, startPoint y: 305, endPoint x: 676, endPoint y: 303, distance: 73.2
click at [676, 303] on input "اختيارك من الصلصة الإضافية:" at bounding box center [825, 297] width 307 height 28
click at [945, 326] on button "Create" at bounding box center [967, 339] width 44 height 26
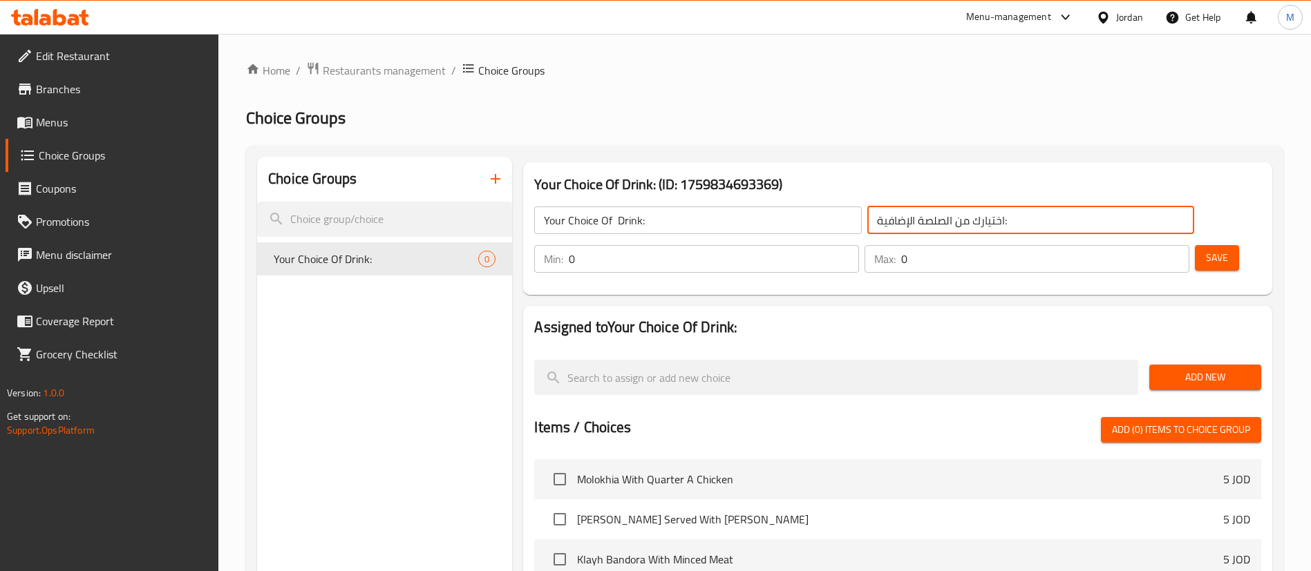
click at [867, 220] on input "اختيارك من الصلصة الإضافية:" at bounding box center [1030, 221] width 327 height 28
drag, startPoint x: 786, startPoint y: 219, endPoint x: 860, endPoint y: 222, distance: 74.0
click at [867, 222] on input "اختيارك من الصلصة الإضافية:" at bounding box center [1030, 221] width 327 height 28
type input "اختيارك من المشروب الغازي:"
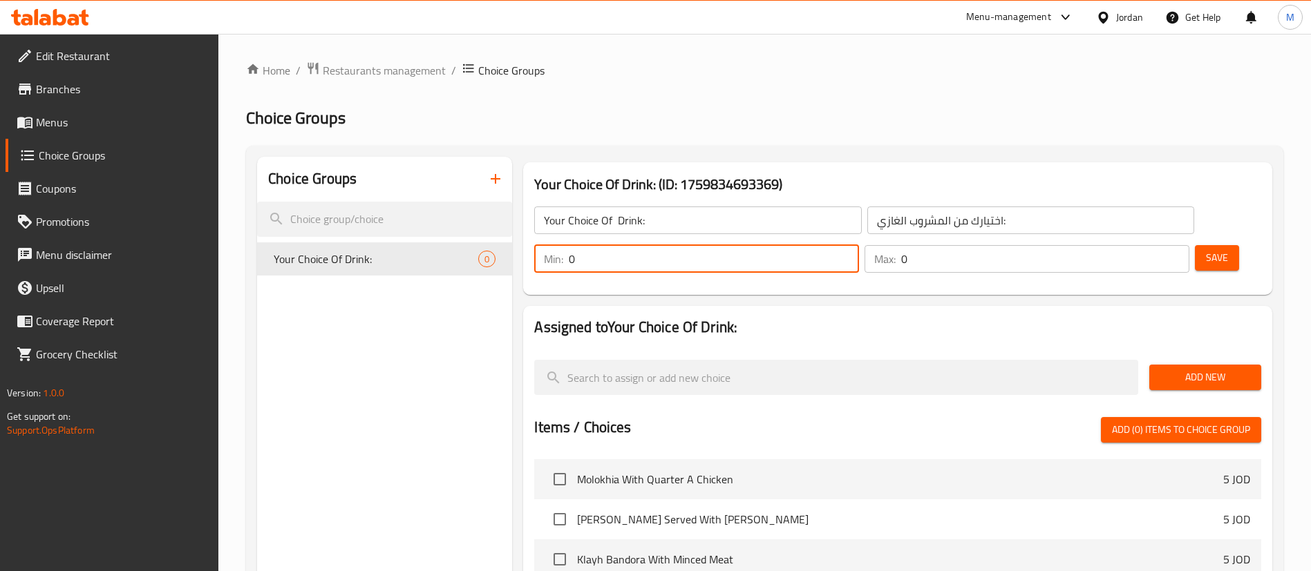
drag, startPoint x: 1060, startPoint y: 214, endPoint x: 1051, endPoint y: 218, distance: 9.6
click at [859, 245] on div "Min: 0 ​" at bounding box center [696, 259] width 325 height 28
type input "1"
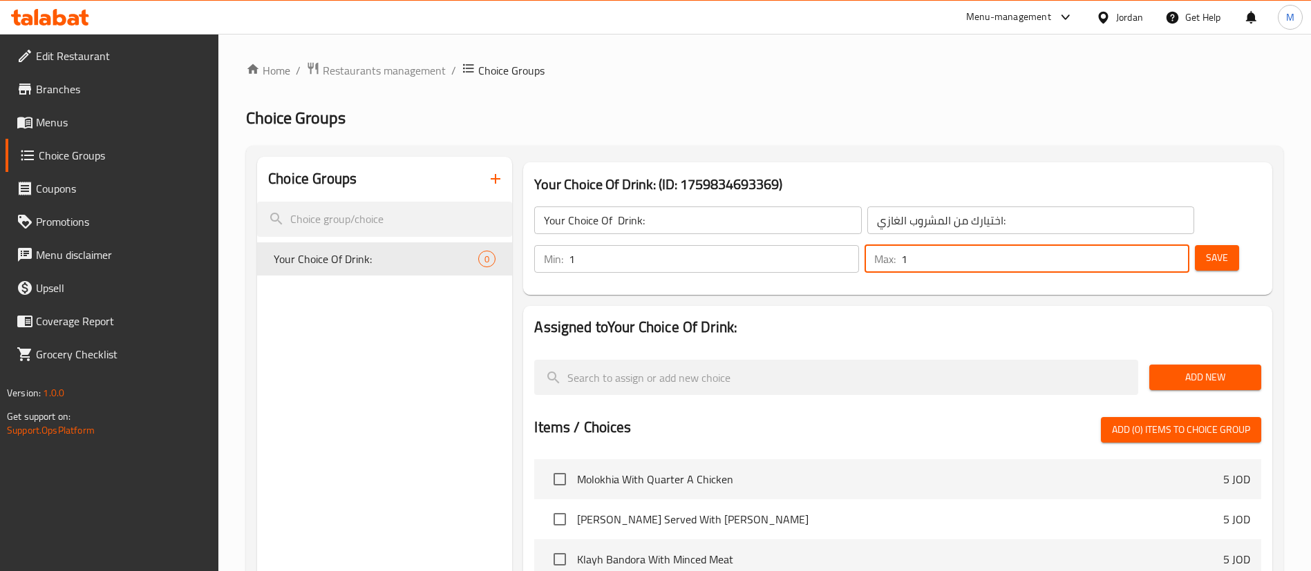
drag, startPoint x: 1140, startPoint y: 223, endPoint x: 1127, endPoint y: 222, distance: 12.5
click at [1127, 245] on div "Max: 1 ​" at bounding box center [1026, 259] width 325 height 28
type input "1"
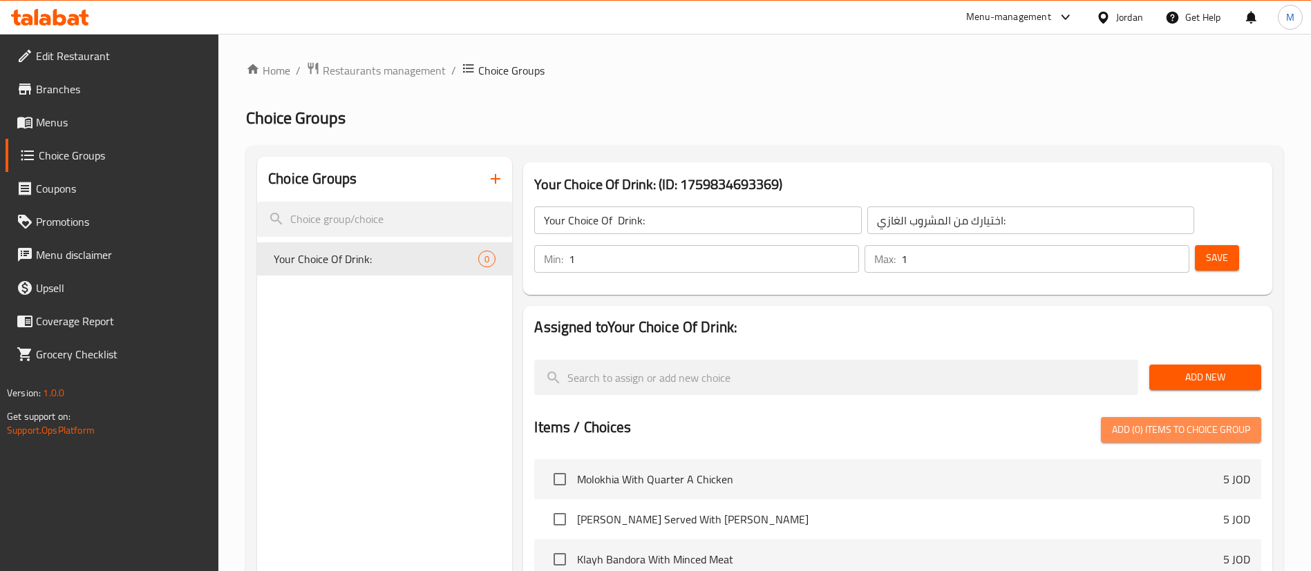
click at [1163, 421] on span "Add (0) items to choice group" at bounding box center [1181, 429] width 138 height 17
click at [1146, 421] on span "Add (0) items to choice group" at bounding box center [1181, 429] width 138 height 17
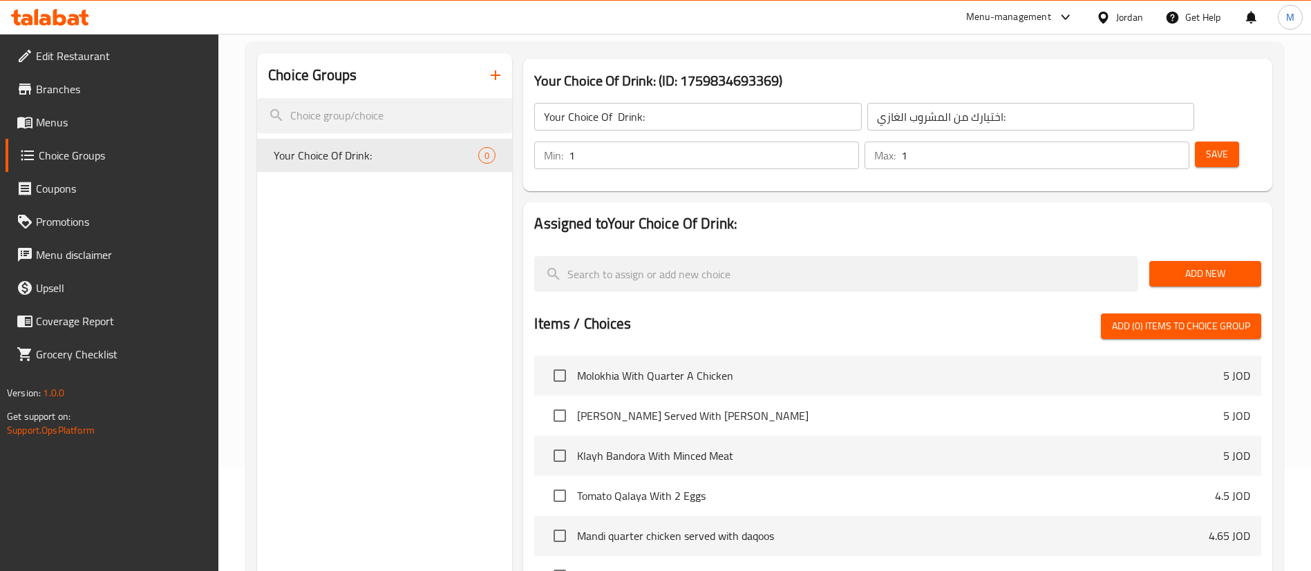
scroll to position [0, 0]
drag, startPoint x: 1202, startPoint y: 231, endPoint x: 1152, endPoint y: 245, distance: 52.3
click at [1202, 265] on span "Add New" at bounding box center [1205, 273] width 90 height 17
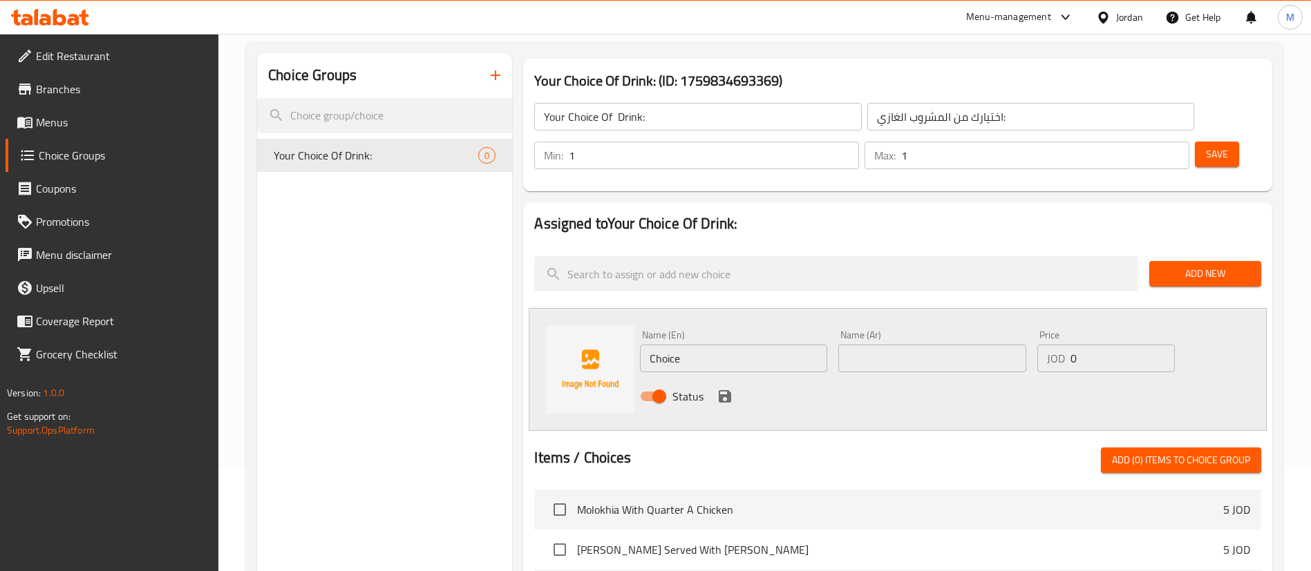
click at [791, 345] on input "Choice" at bounding box center [733, 359] width 187 height 28
type input "’"
click at [904, 345] on input "text" at bounding box center [931, 359] width 187 height 28
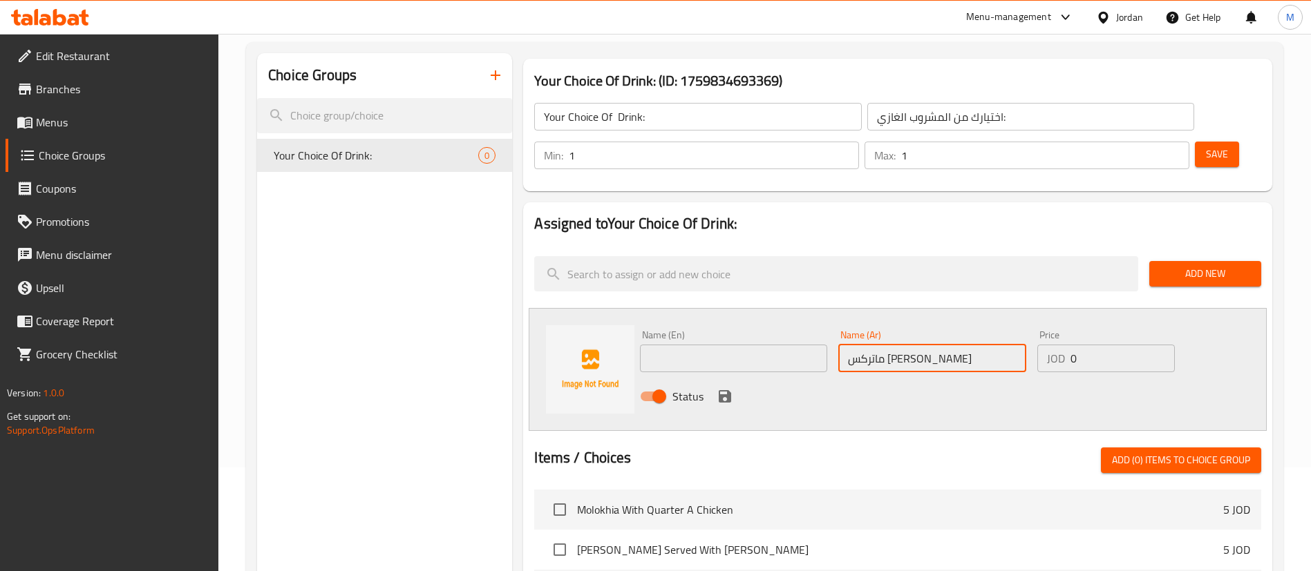
type input "ماتركس [PERSON_NAME]"
click at [796, 345] on input "text" at bounding box center [733, 359] width 187 height 28
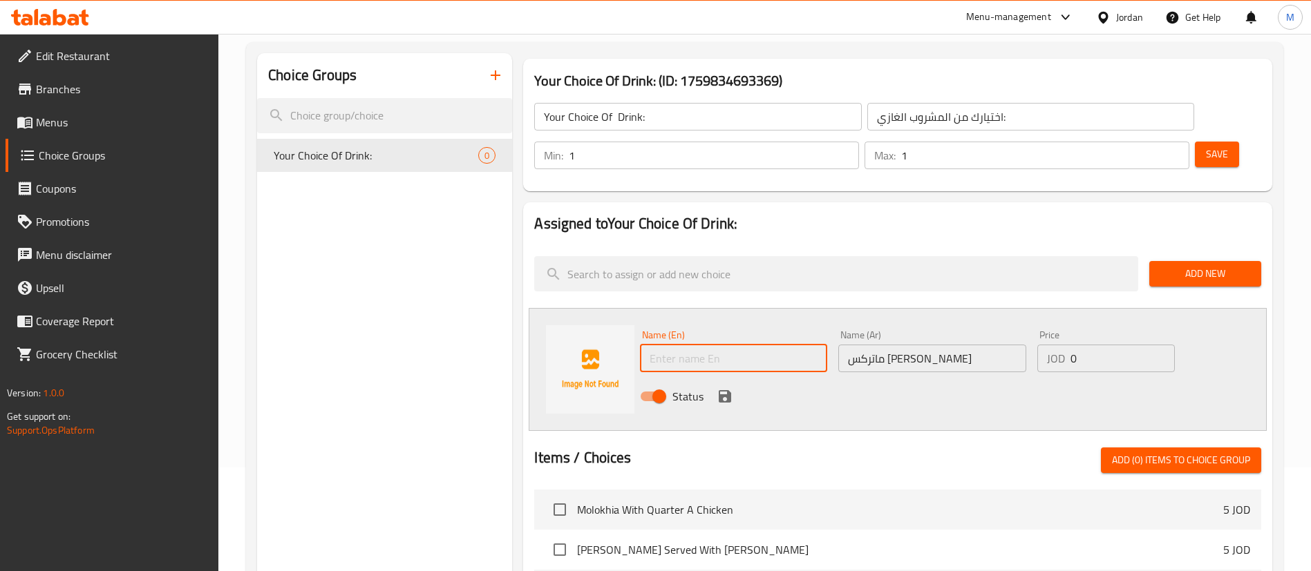
type input "Matrix Cola"
click at [723, 390] on icon "save" at bounding box center [724, 396] width 12 height 12
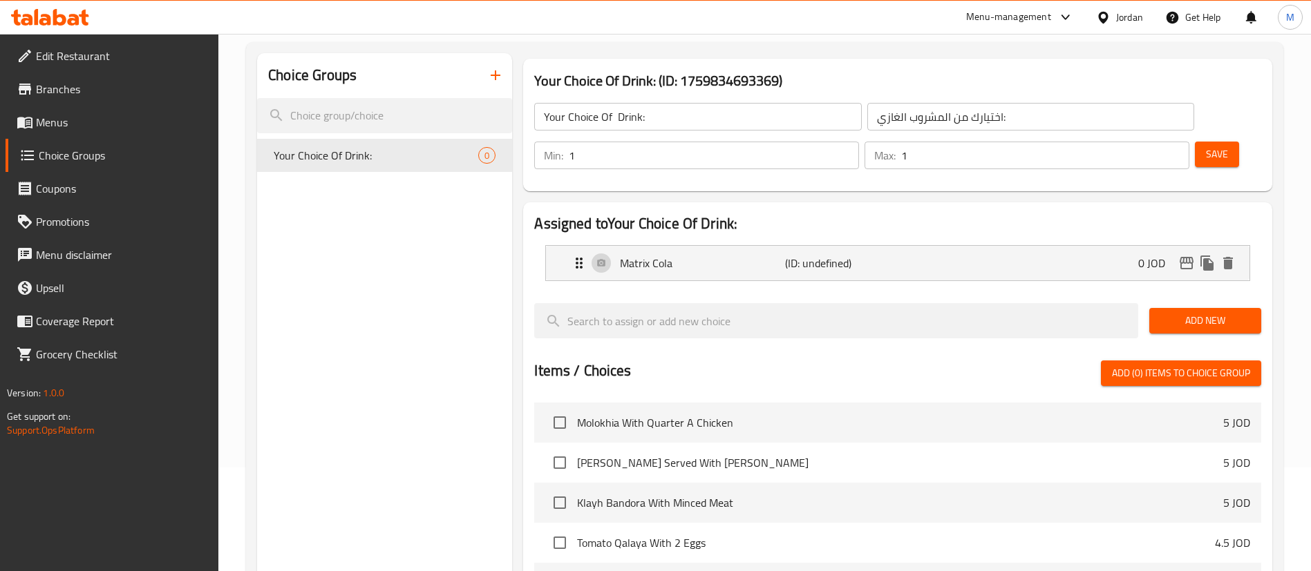
click at [1171, 312] on span "Add New" at bounding box center [1205, 320] width 90 height 17
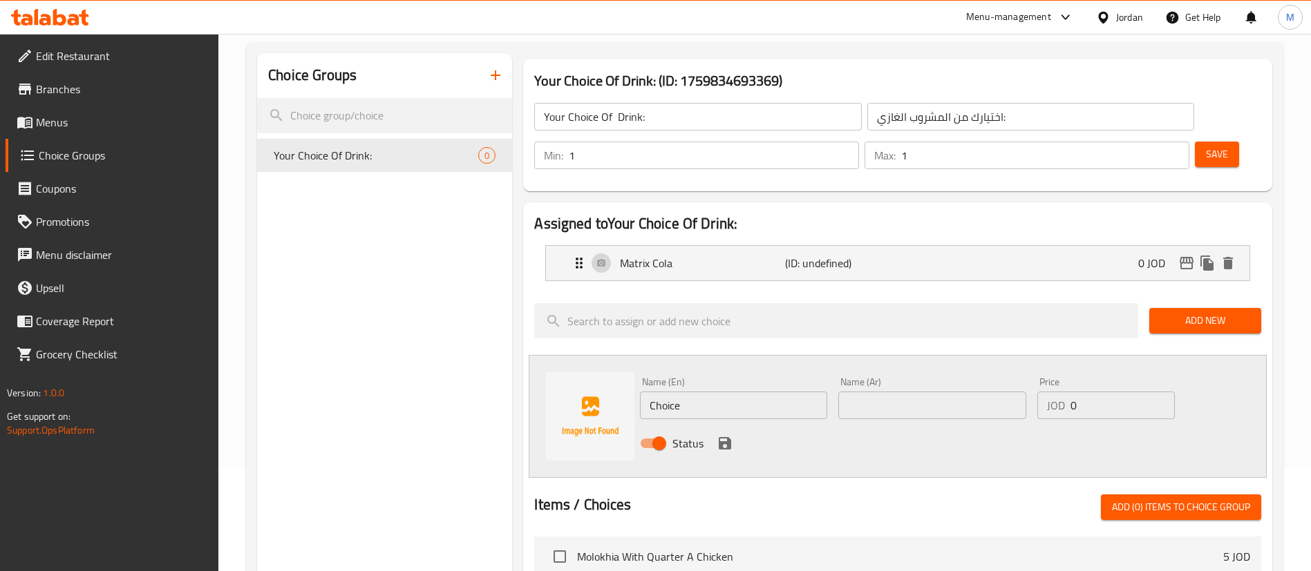
click at [929, 392] on input "text" at bounding box center [931, 406] width 187 height 28
type input "ماتركس برتقال"
click at [710, 392] on input "Choice" at bounding box center [733, 406] width 187 height 28
click at [710, 392] on input "text" at bounding box center [733, 406] width 187 height 28
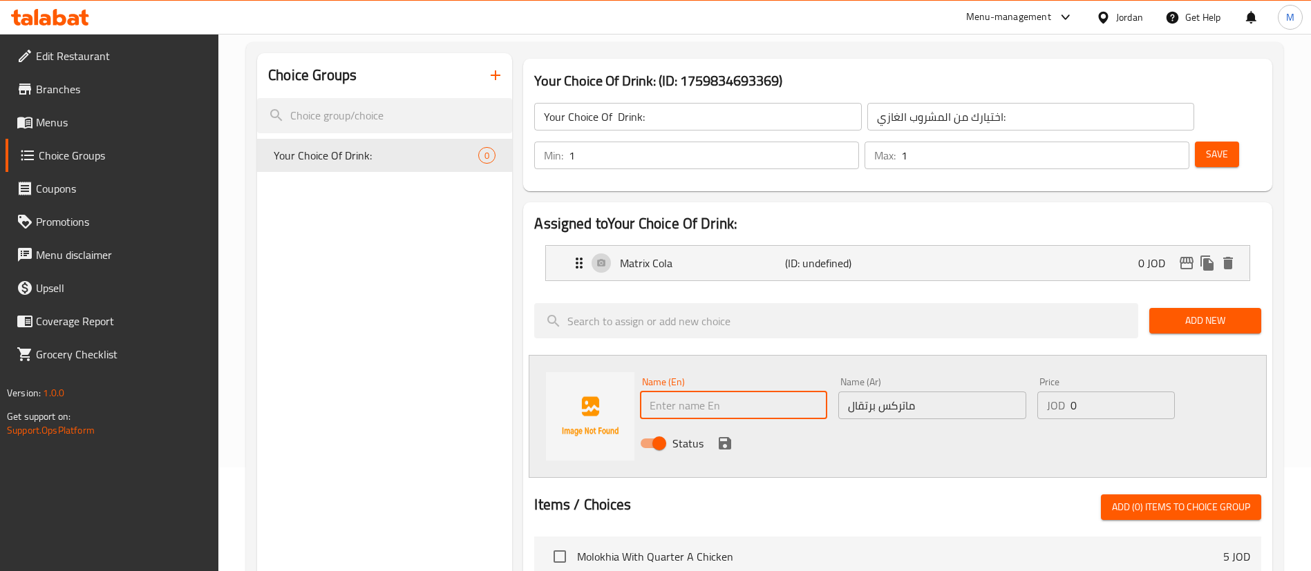
type input "Matrix orange"
click at [727, 437] on icon "save" at bounding box center [724, 443] width 12 height 12
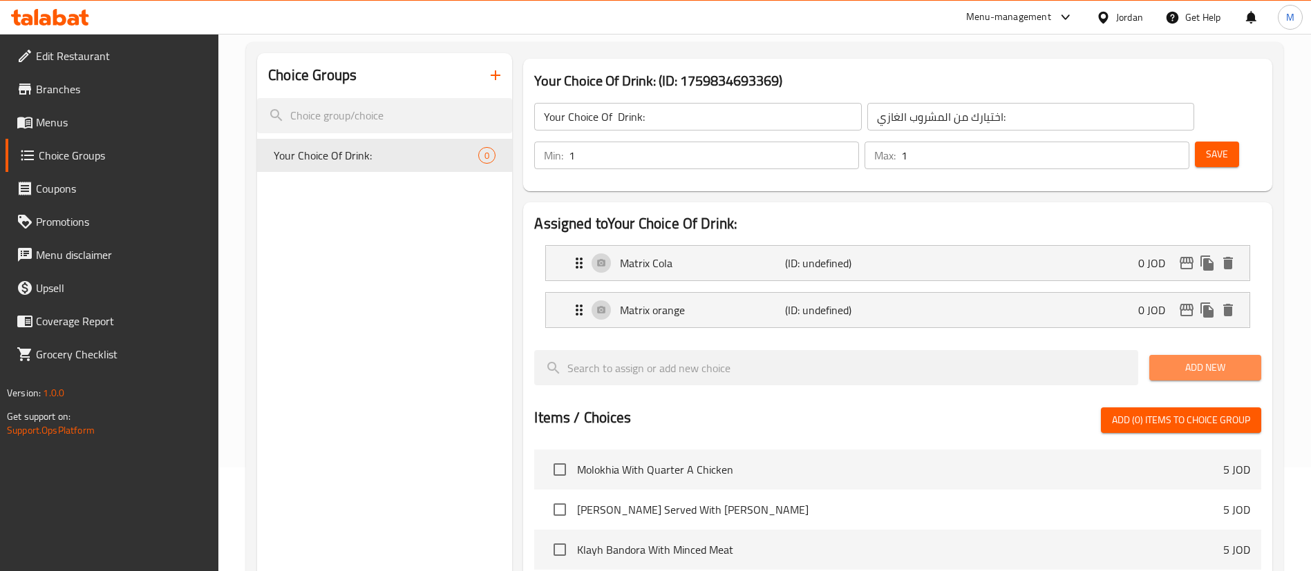
click at [1175, 355] on button "Add New" at bounding box center [1205, 368] width 112 height 26
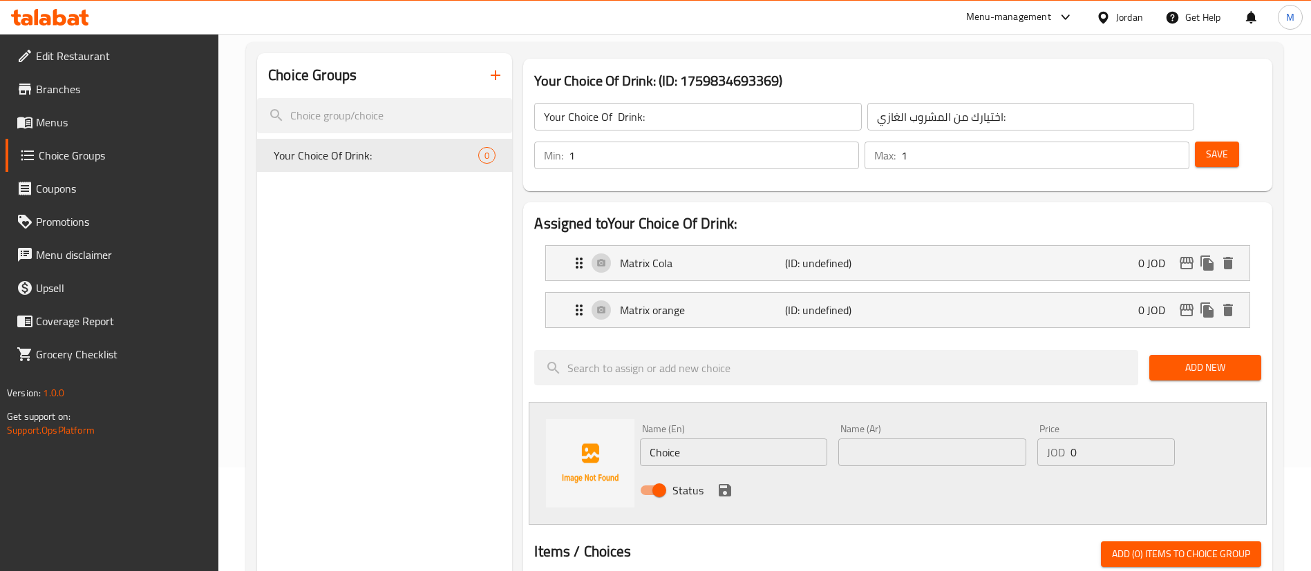
click at [786, 439] on input "Choice" at bounding box center [733, 453] width 187 height 28
click at [903, 439] on input "text" at bounding box center [931, 453] width 187 height 28
type input "ماتركس اب"
click at [722, 439] on input "Choice" at bounding box center [733, 453] width 187 height 28
click at [723, 439] on input "Choice" at bounding box center [733, 453] width 187 height 28
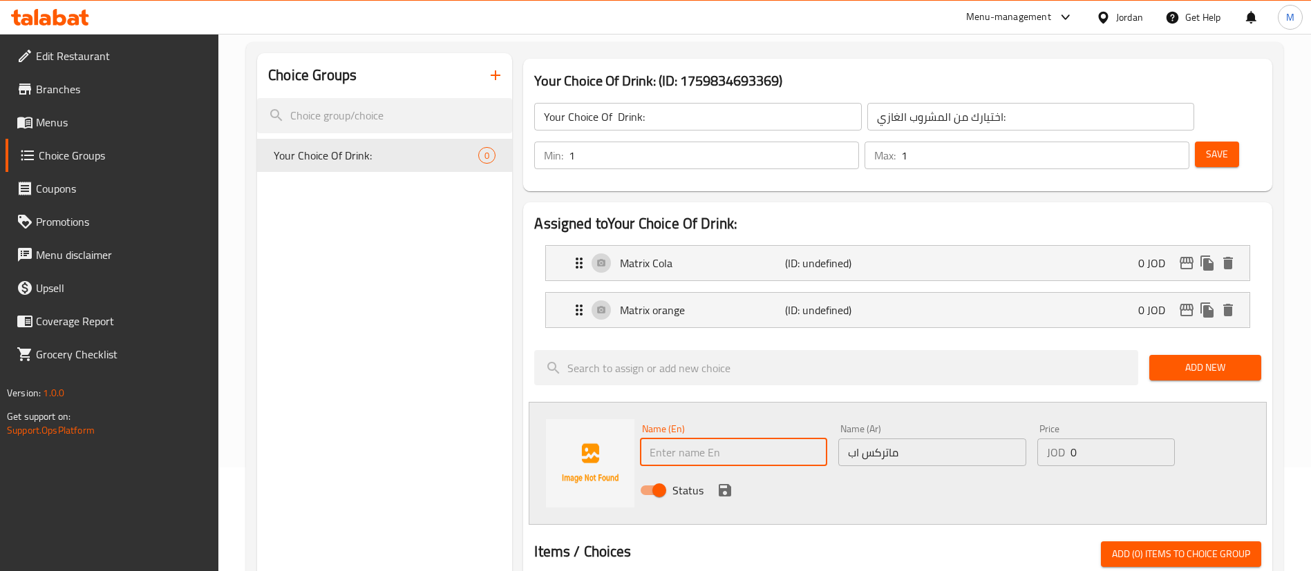
click at [723, 439] on input "text" at bounding box center [733, 453] width 187 height 28
type input "Matrix Up"
click at [723, 484] on icon "save" at bounding box center [724, 490] width 12 height 12
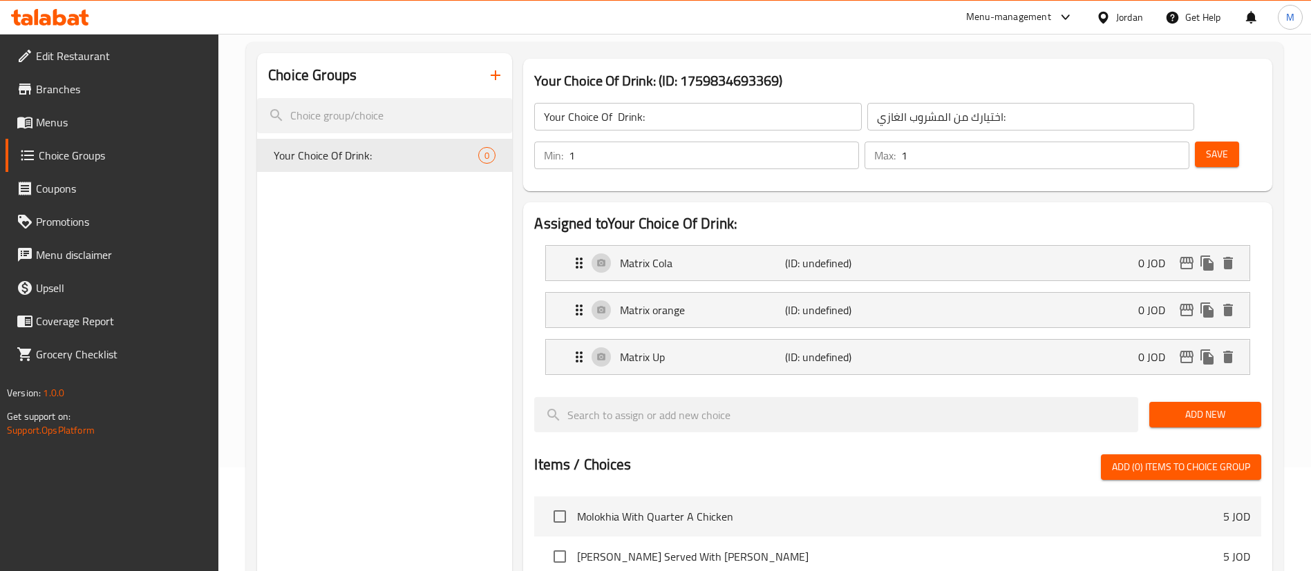
click at [1197, 406] on span "Add New" at bounding box center [1205, 414] width 90 height 17
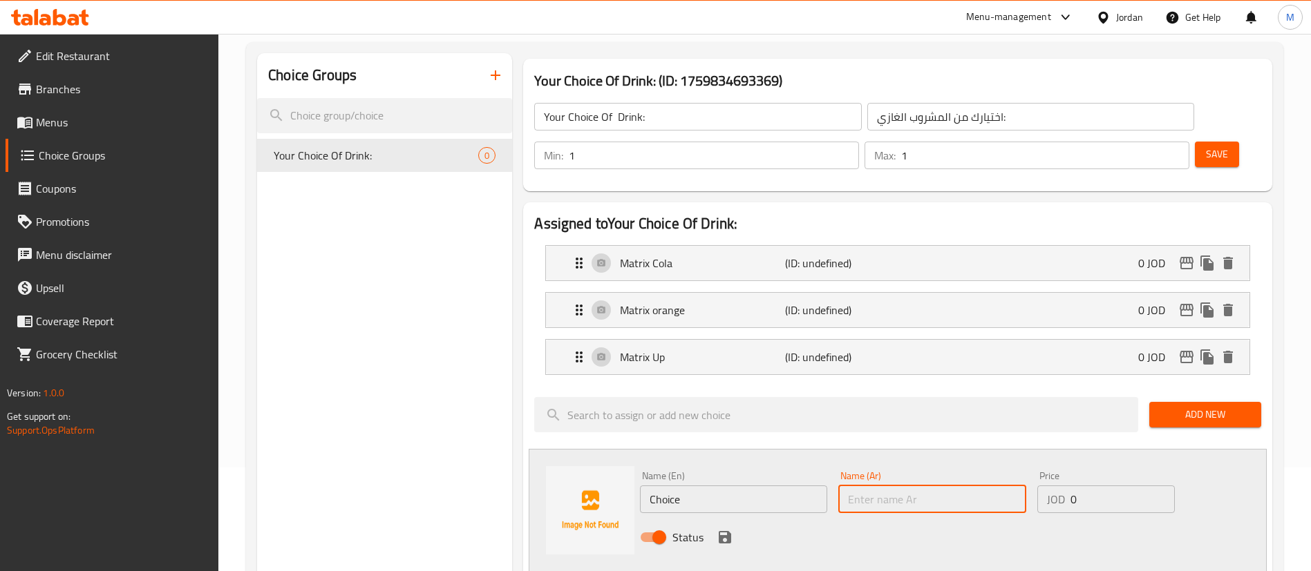
click at [904, 486] on input "text" at bounding box center [931, 500] width 187 height 28
type input "ماتركس [PERSON_NAME]"
click at [811, 486] on input "Choice" at bounding box center [733, 500] width 187 height 28
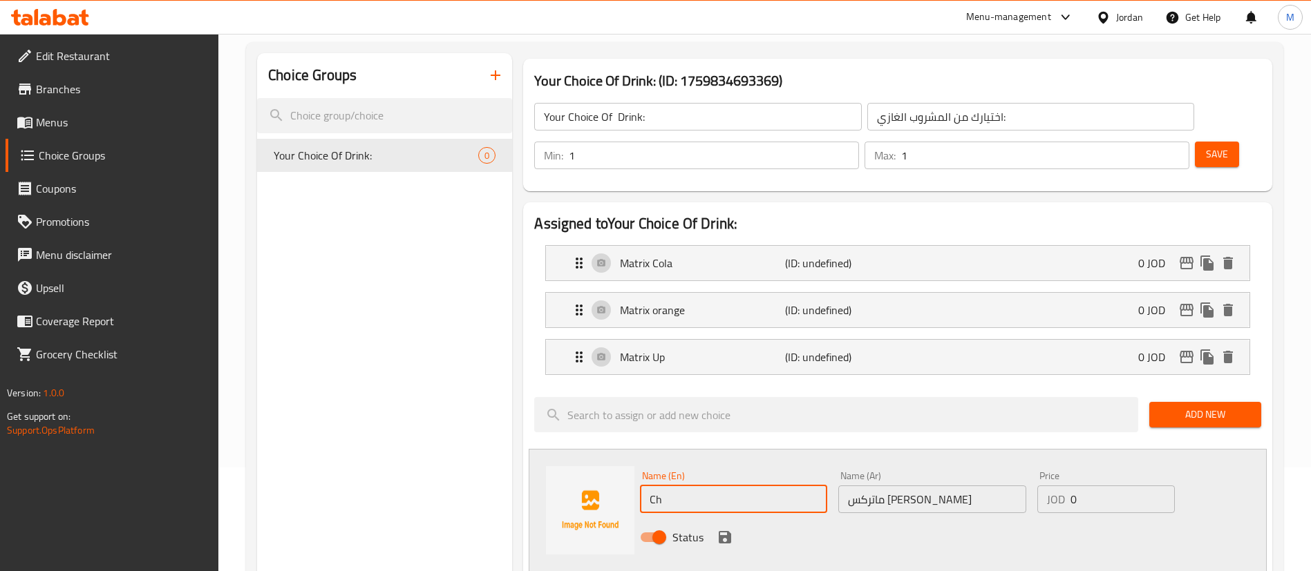
type input "C"
click at [811, 486] on input "text" at bounding box center [733, 500] width 187 height 28
type input "Matrix Cola Dite"
click at [724, 531] on icon "save" at bounding box center [724, 537] width 12 height 12
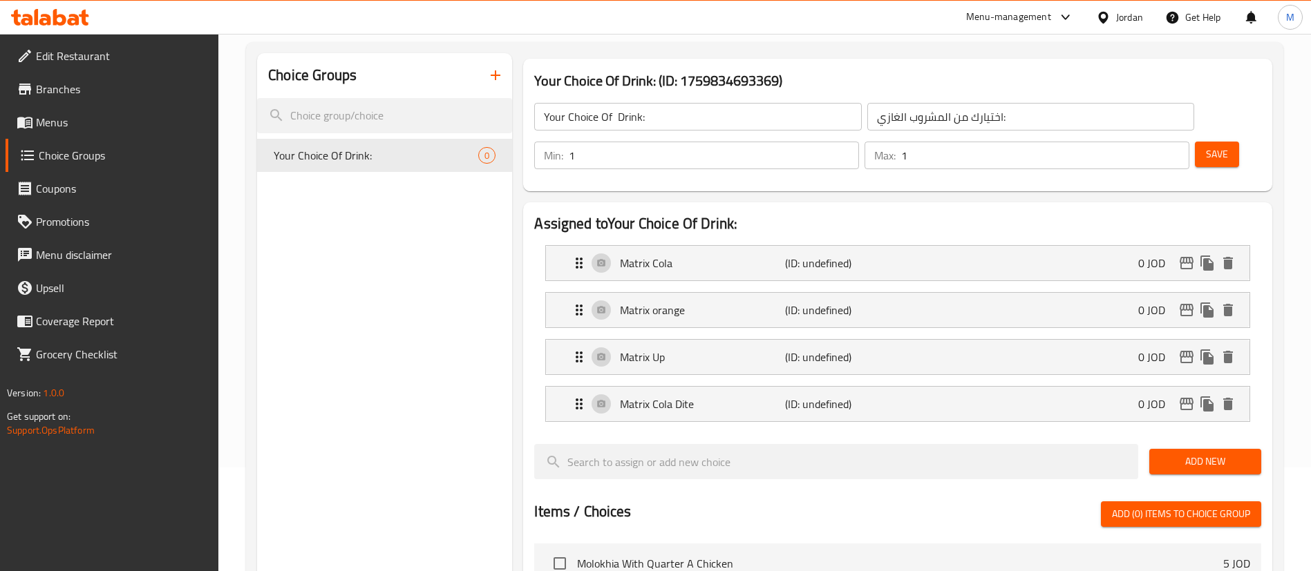
click at [1198, 453] on span "Add New" at bounding box center [1205, 461] width 90 height 17
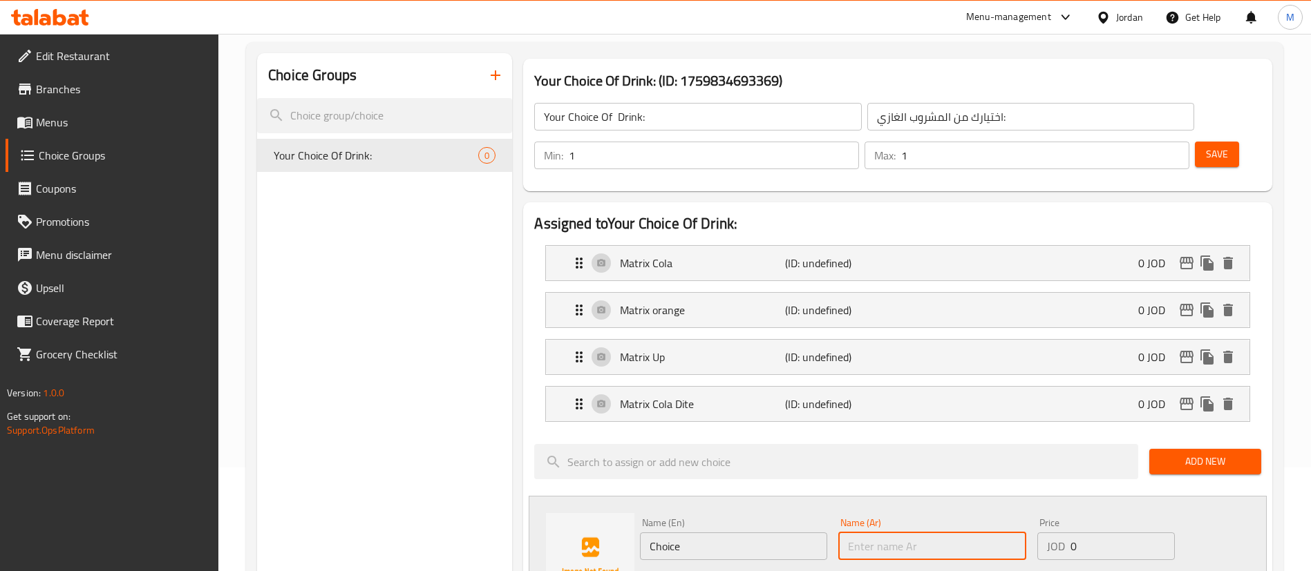
click at [933, 533] on input "text" at bounding box center [931, 547] width 187 height 28
type input "ماتركس اب دايت"
click at [763, 533] on input "Choice" at bounding box center [733, 547] width 187 height 28
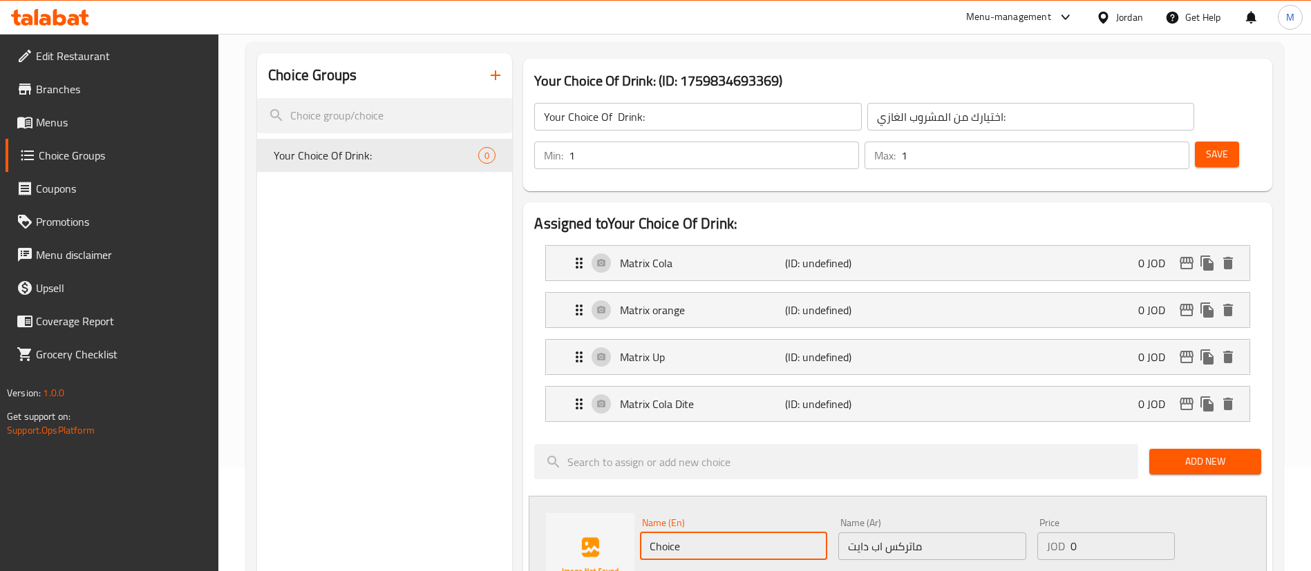
click at [761, 533] on input "Choice" at bounding box center [733, 547] width 187 height 28
click at [761, 533] on input "text" at bounding box center [733, 547] width 187 height 28
type input "Matrix Up Dite"
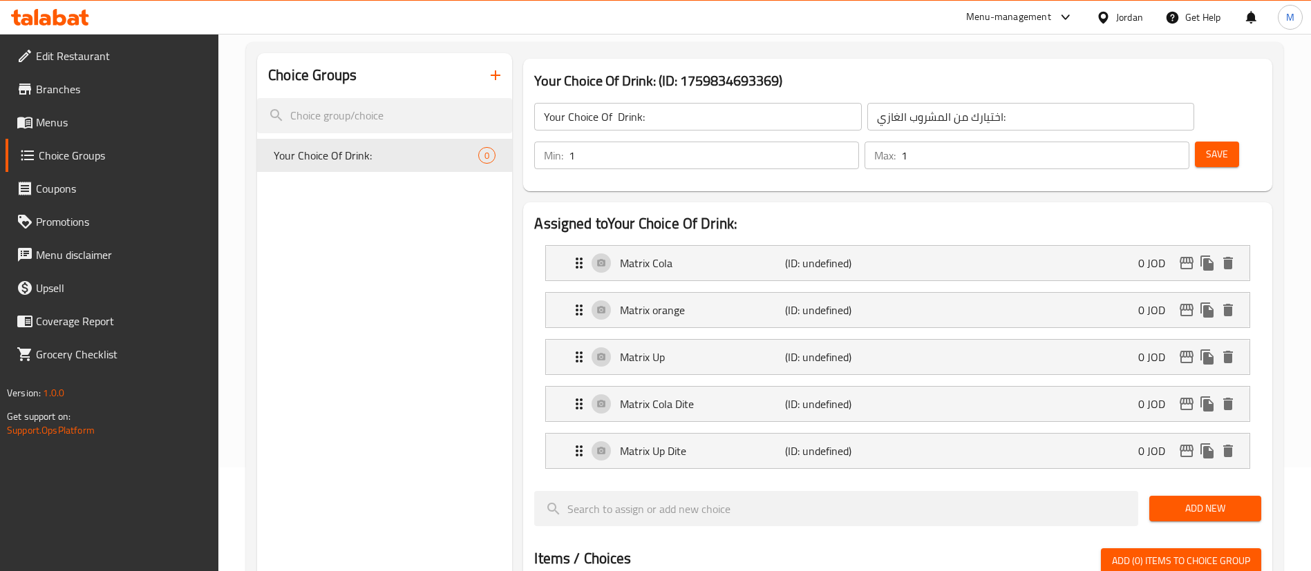
click at [1206, 146] on span "Save" at bounding box center [1217, 154] width 22 height 17
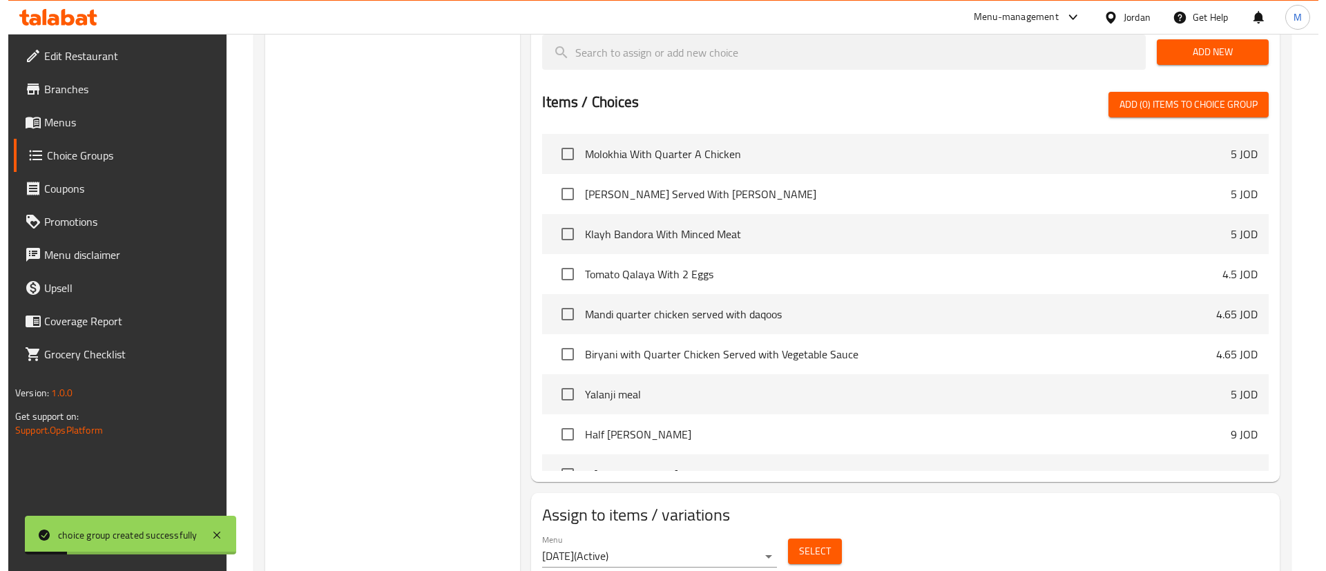
scroll to position [573, 0]
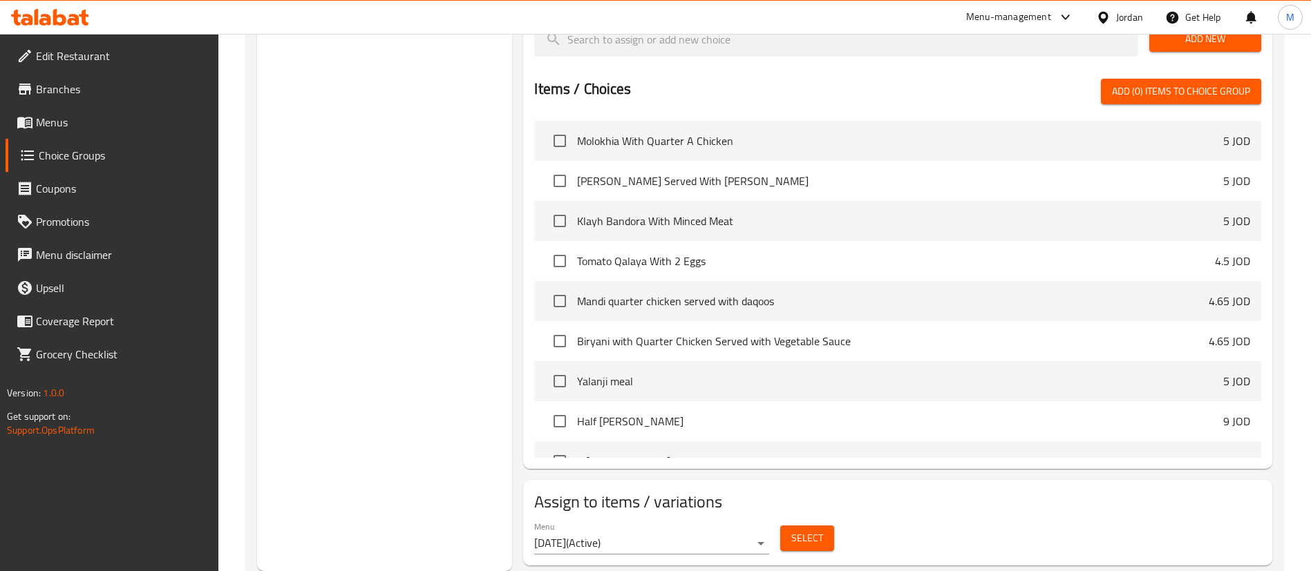
click at [794, 530] on span "Select" at bounding box center [807, 538] width 32 height 17
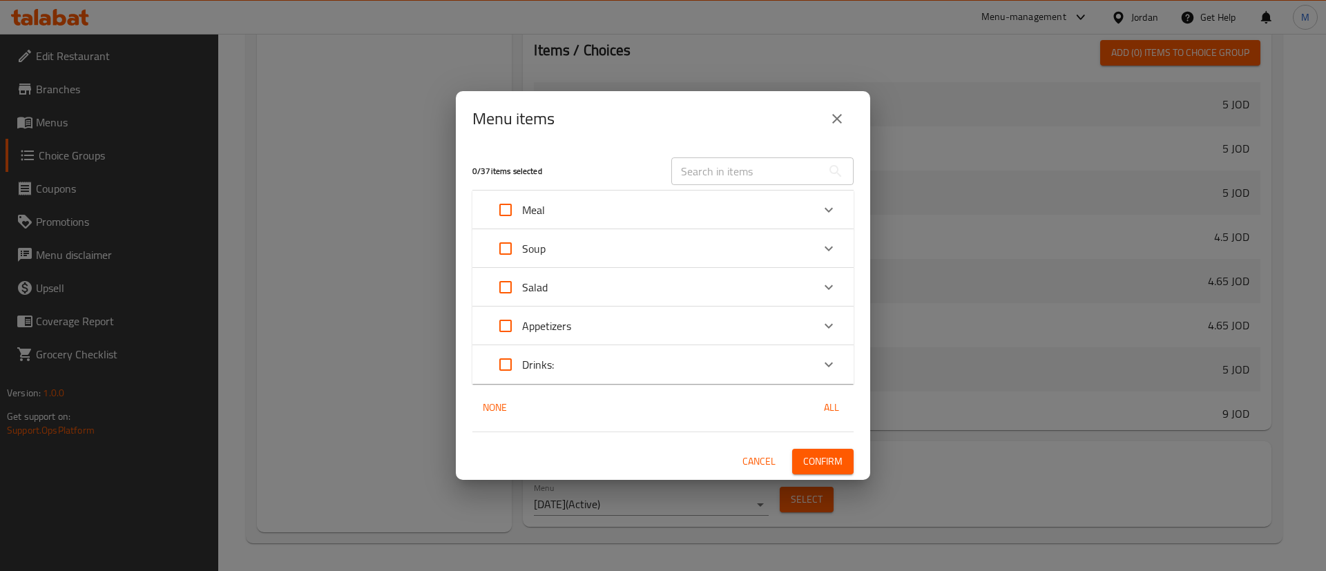
click at [696, 361] on div "Drinks:" at bounding box center [650, 364] width 323 height 33
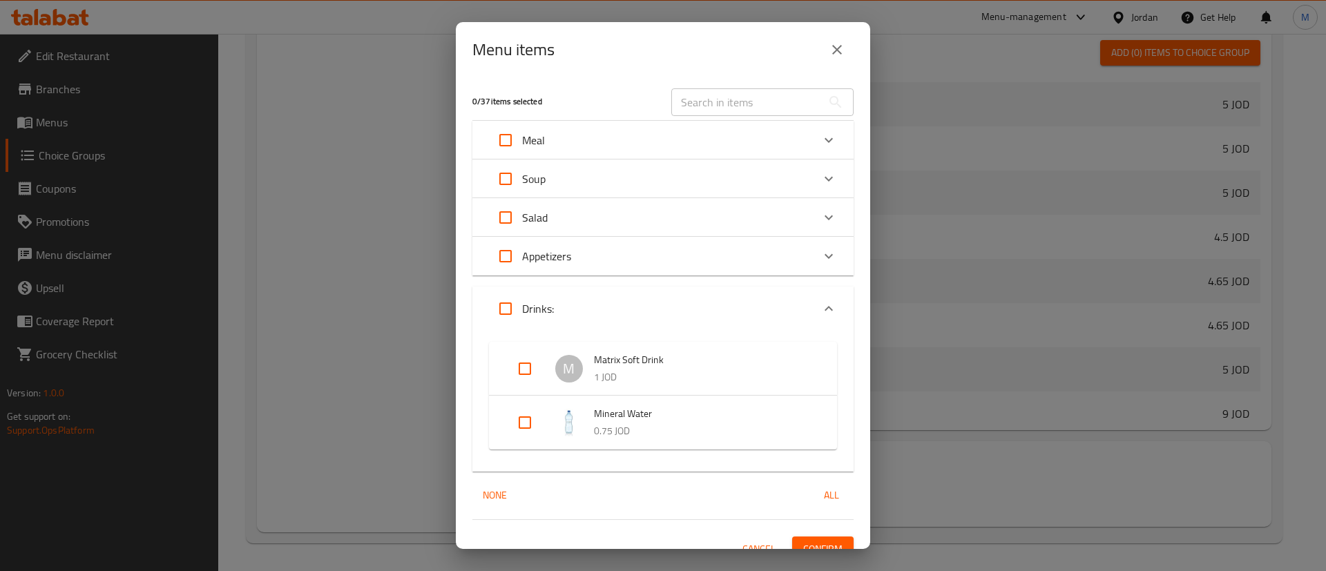
click at [526, 370] on input "Expand" at bounding box center [524, 368] width 33 height 33
checkbox input "true"
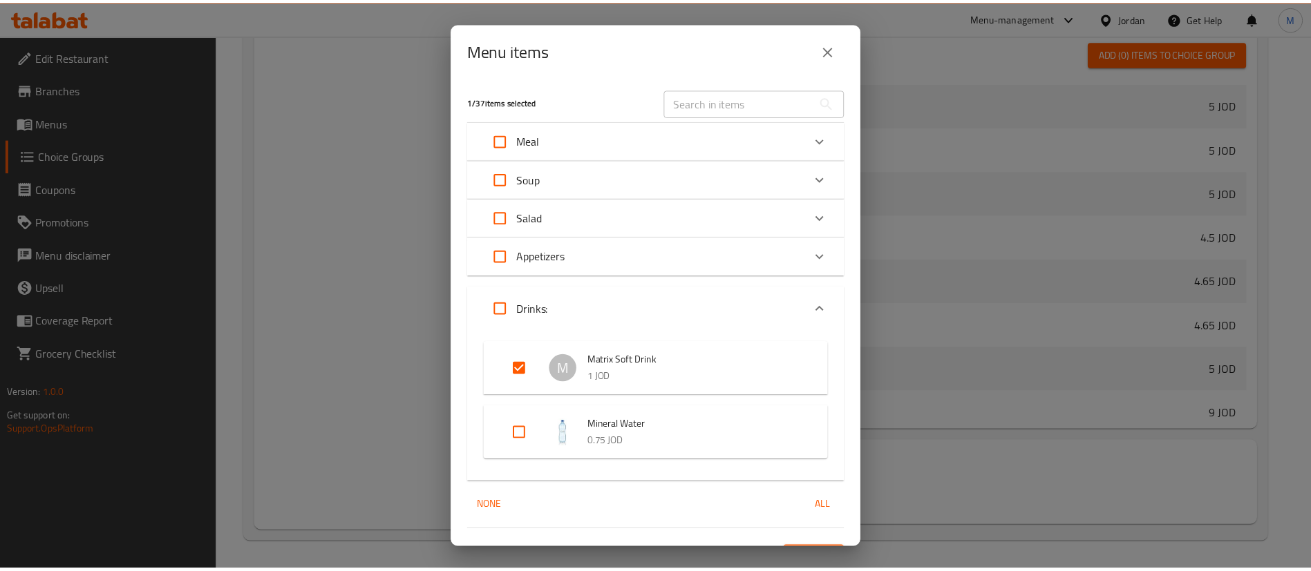
scroll to position [30, 0]
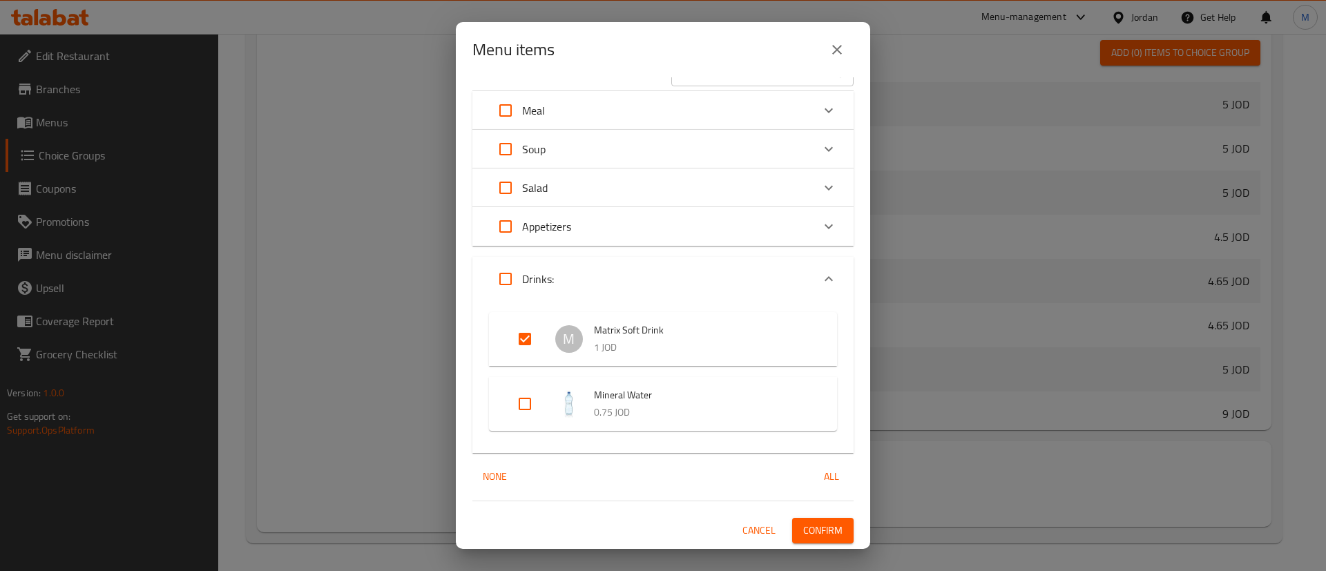
click at [814, 526] on span "Confirm" at bounding box center [822, 530] width 39 height 17
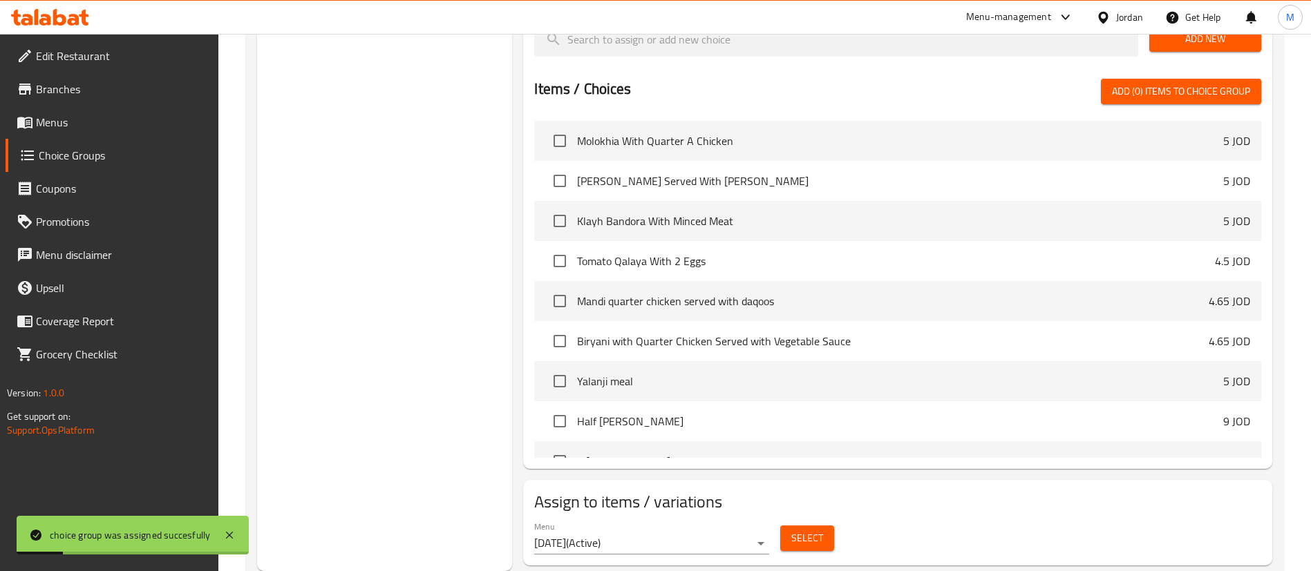
click at [139, 126] on span "Menus" at bounding box center [122, 122] width 172 height 17
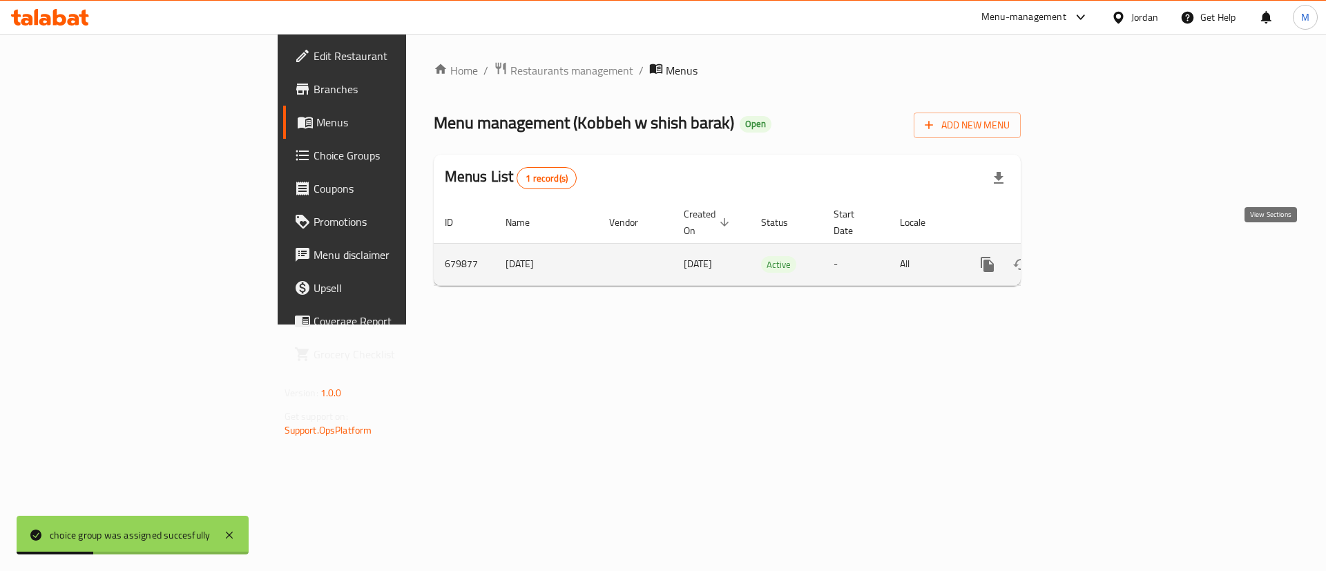
click at [1096, 256] on icon "enhanced table" at bounding box center [1087, 264] width 17 height 17
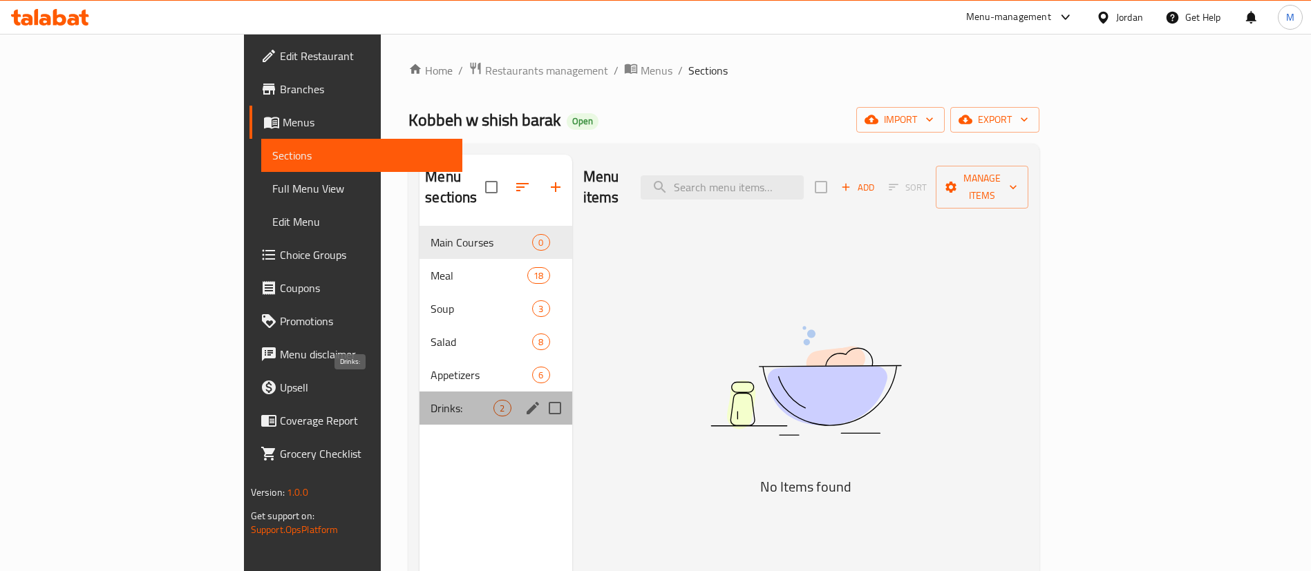
click at [430, 400] on span "Drinks:" at bounding box center [461, 408] width 63 height 17
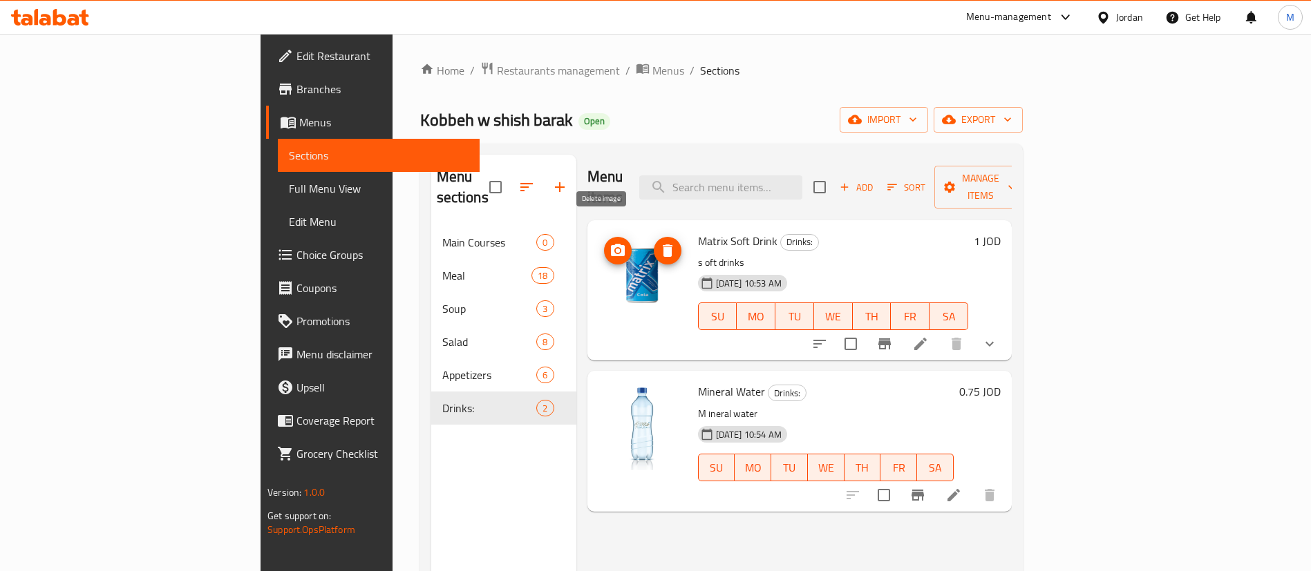
click at [659, 242] on icon "delete image" at bounding box center [667, 250] width 17 height 17
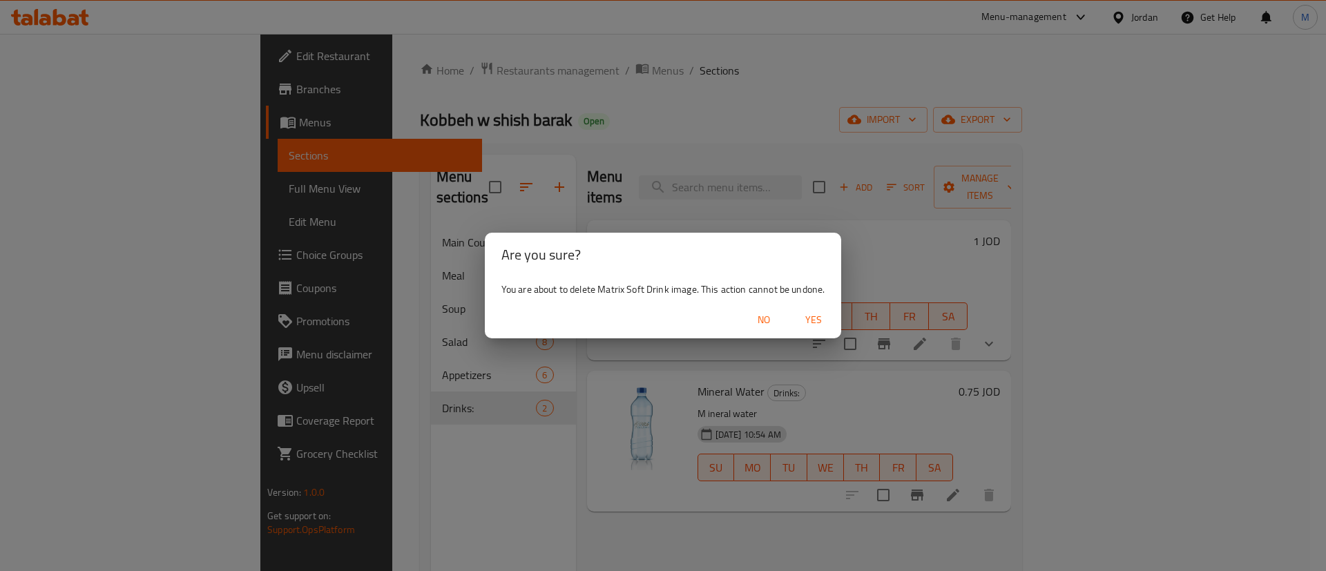
click at [820, 319] on span "Yes" at bounding box center [813, 320] width 33 height 17
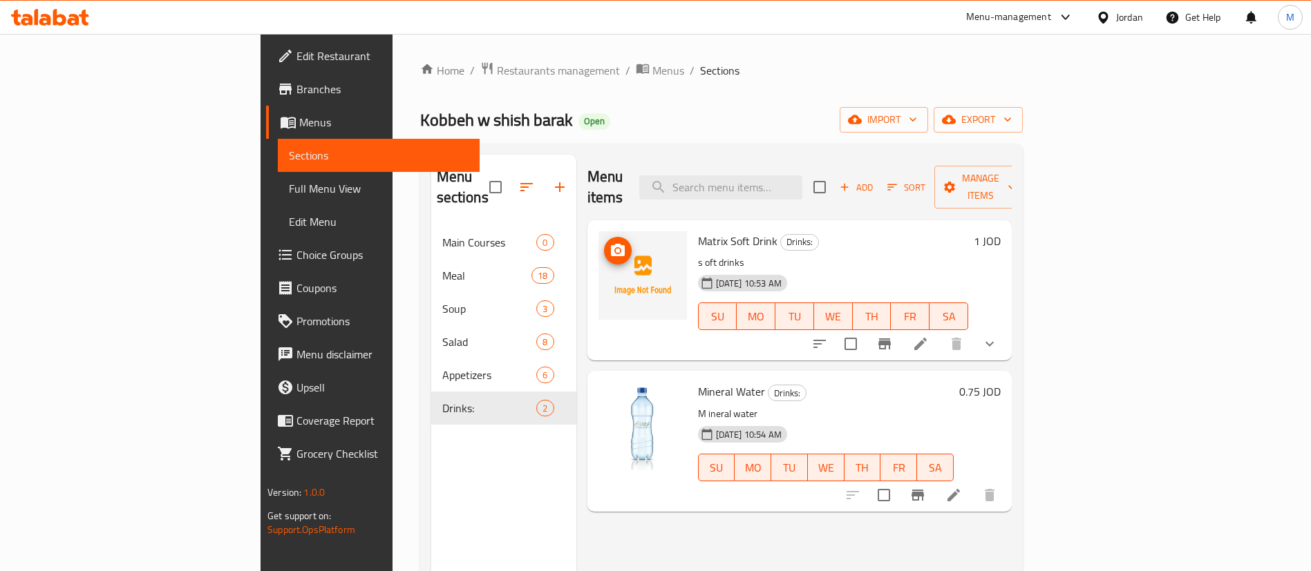
click at [611, 244] on icon "upload picture" at bounding box center [618, 250] width 14 height 12
click at [926, 338] on icon at bounding box center [920, 344] width 12 height 12
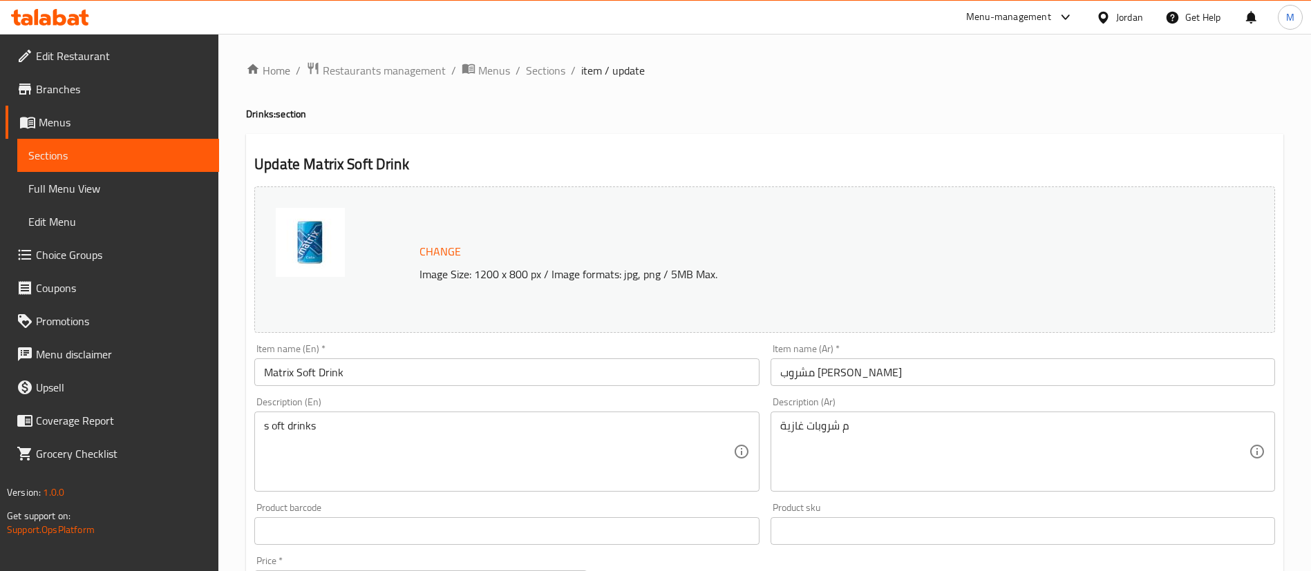
click at [366, 257] on div at bounding box center [345, 260] width 138 height 104
click at [426, 251] on span "Change" at bounding box center [439, 252] width 41 height 20
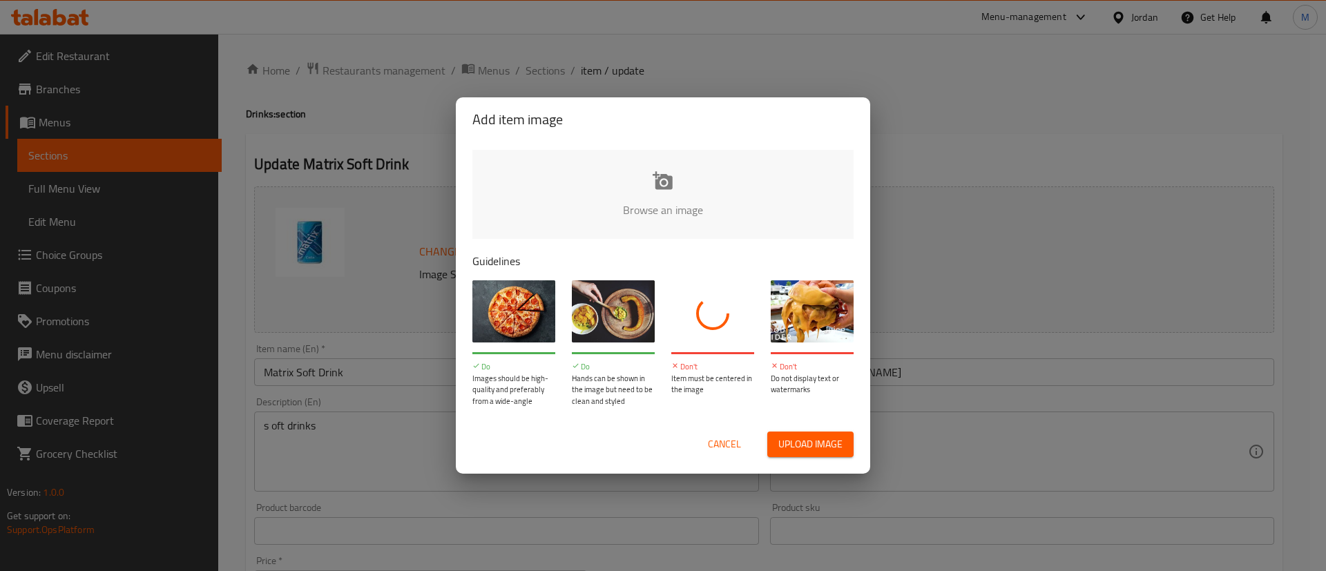
click at [692, 195] on input "file" at bounding box center [1130, 214] width 1315 height 129
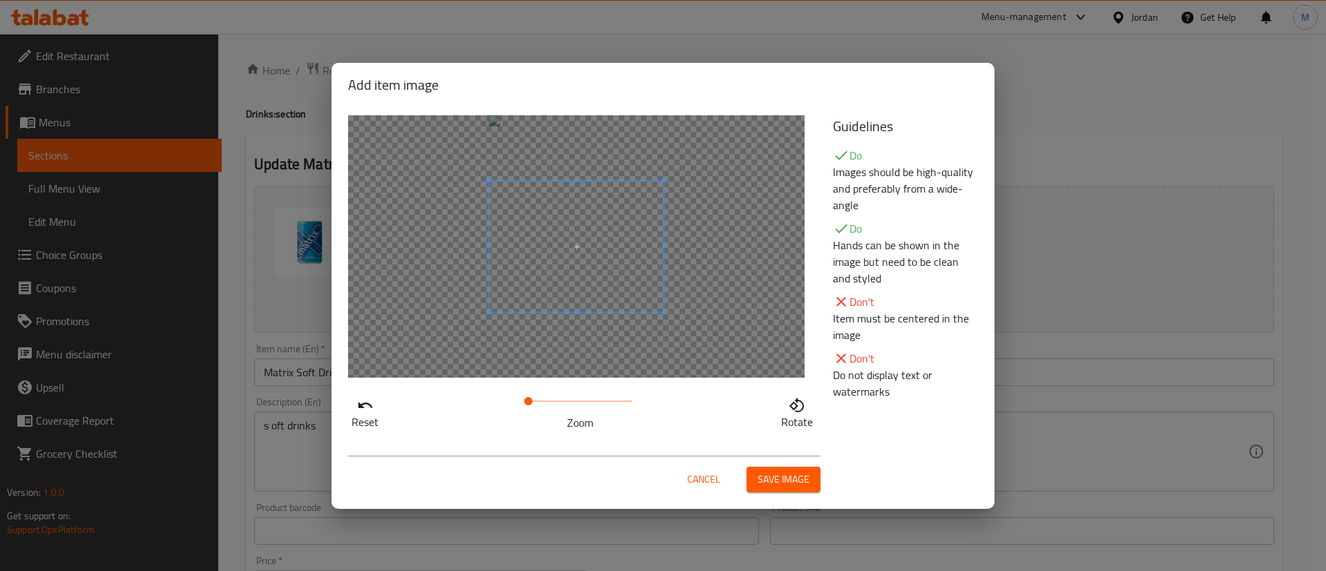
click at [578, 329] on div at bounding box center [576, 246] width 457 height 263
click at [577, 321] on span at bounding box center [576, 262] width 175 height 131
click at [581, 244] on span at bounding box center [576, 232] width 175 height 131
click at [776, 477] on span "Save image" at bounding box center [784, 479] width 52 height 17
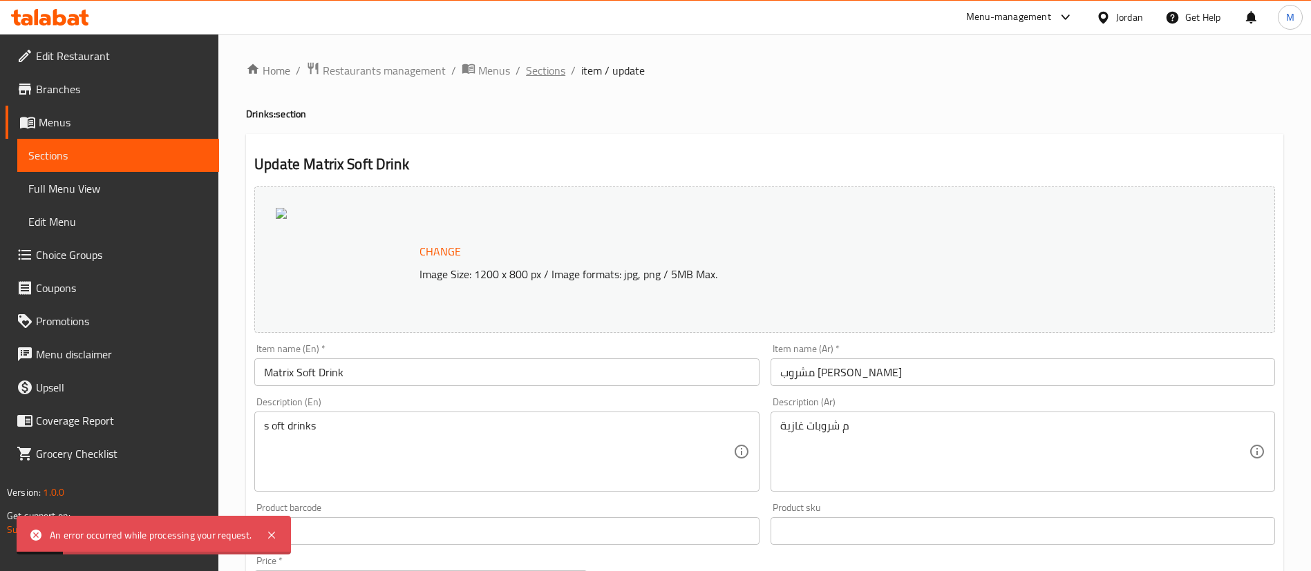
click at [535, 66] on span "Sections" at bounding box center [545, 70] width 39 height 17
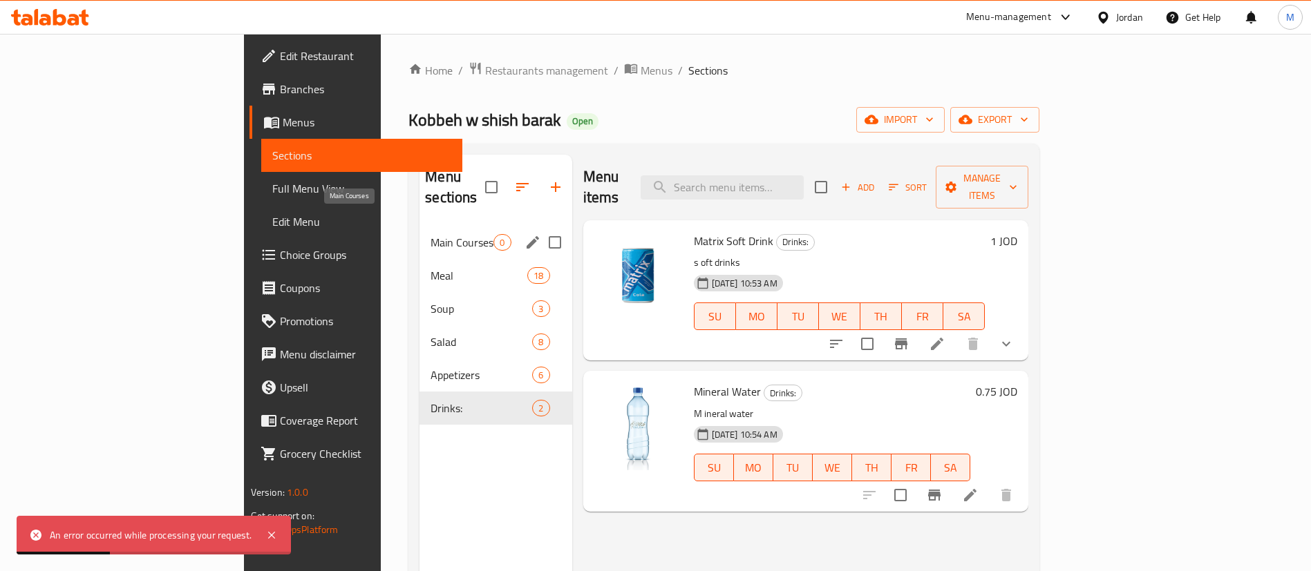
click at [430, 234] on span "Main Courses" at bounding box center [461, 242] width 63 height 17
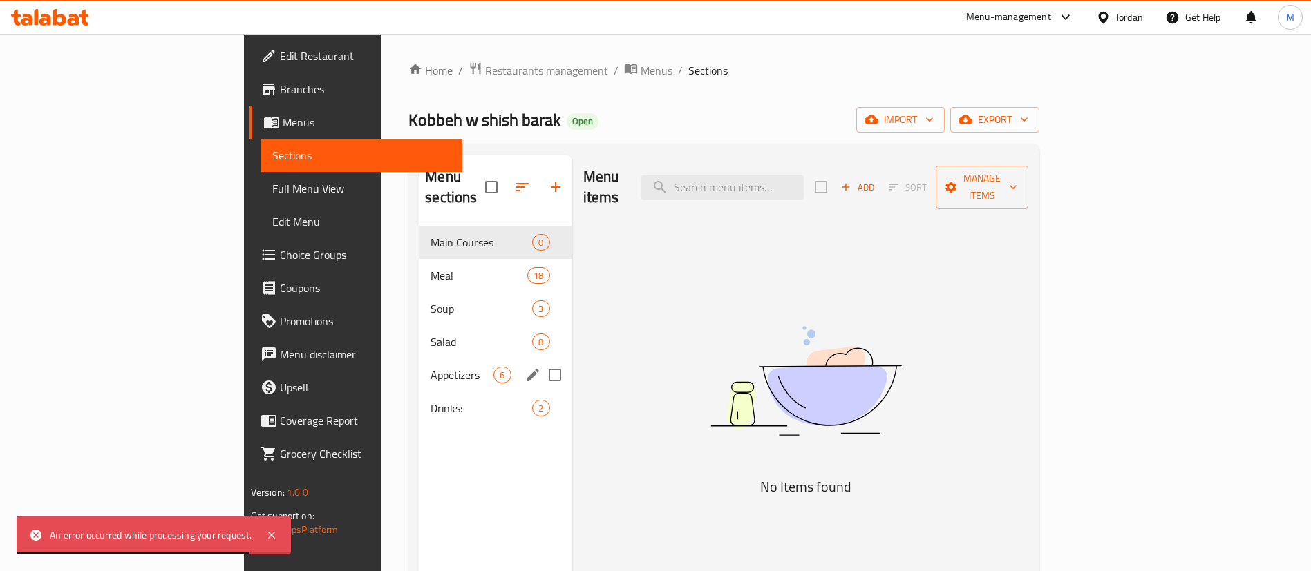
click at [419, 359] on div "Appetizers 6" at bounding box center [495, 375] width 152 height 33
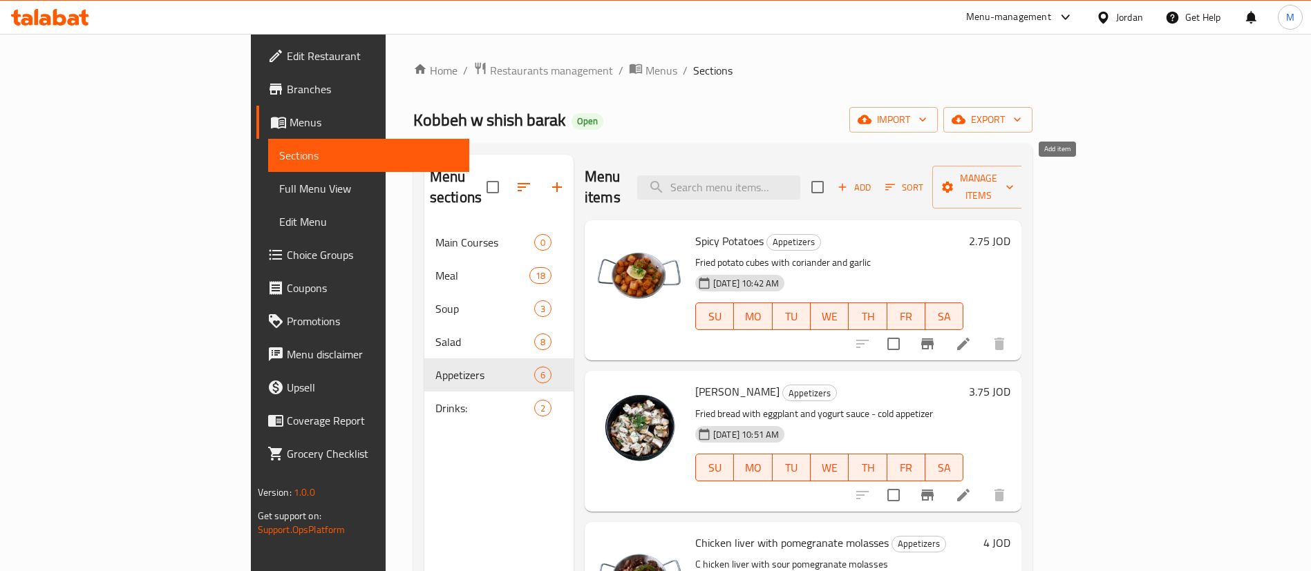
click at [873, 180] on span "Add" at bounding box center [853, 188] width 37 height 16
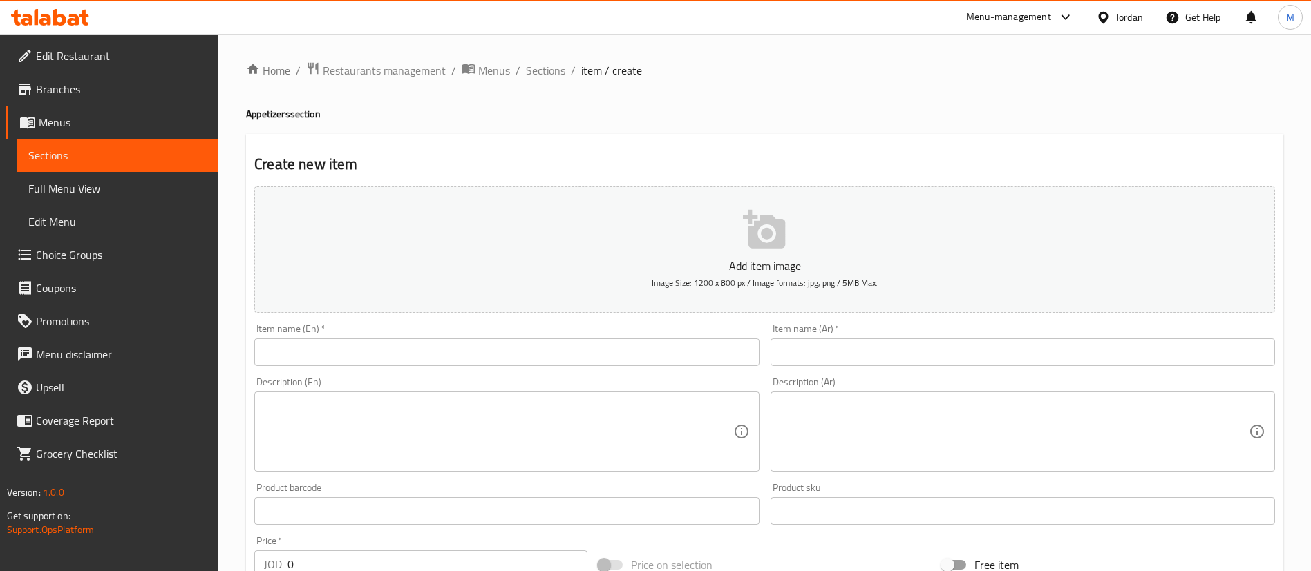
click at [878, 359] on input "text" at bounding box center [1022, 353] width 504 height 28
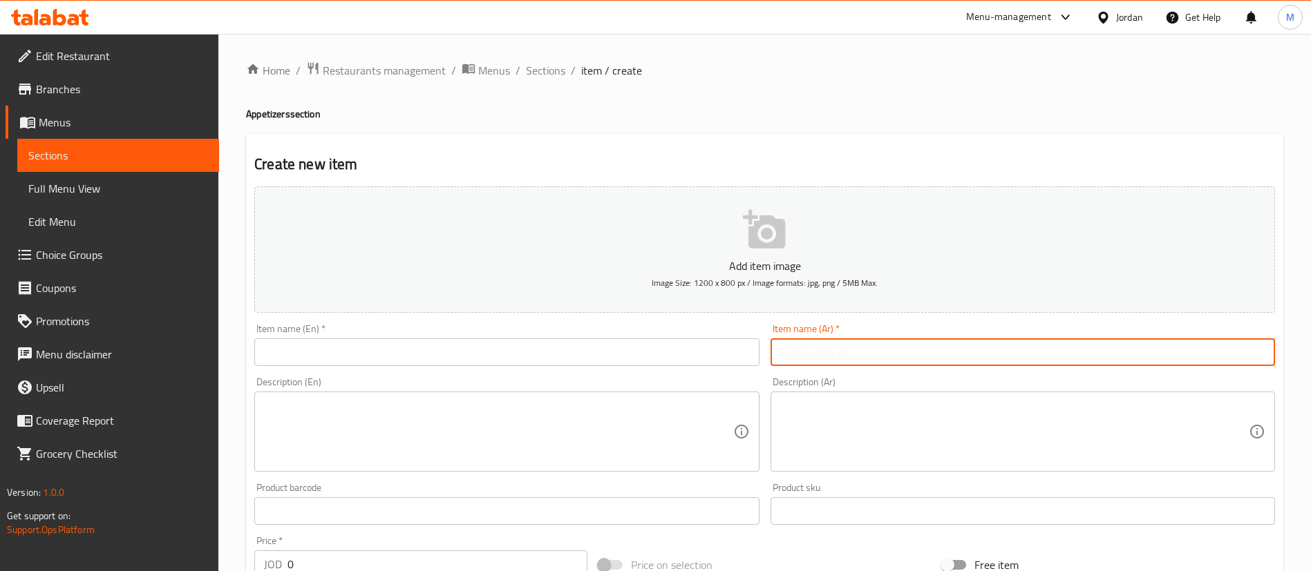
paste input "[PERSON_NAME] وجبة لشخص"
type input "[PERSON_NAME] وجبة لشخص"
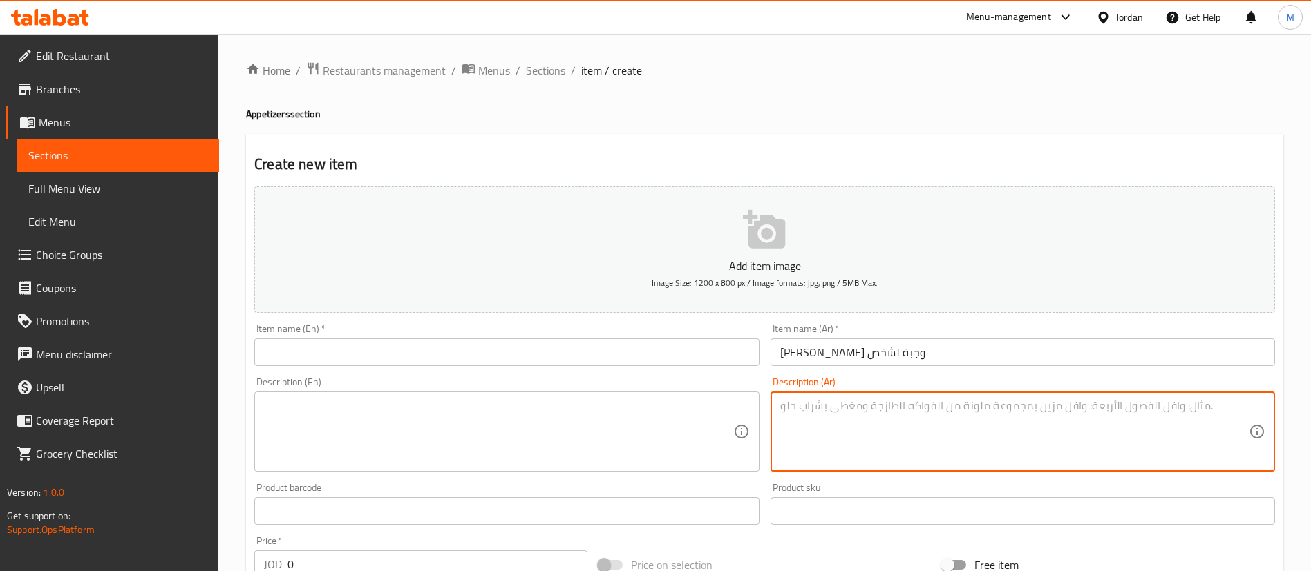
click at [962, 399] on textarea at bounding box center [1014, 432] width 468 height 66
paste textarea "ورق عنب ملفوف بالحم وأرز"
type textarea "ورق عنب ملفوف بالحم وأرز"
click at [576, 352] on input "text" at bounding box center [506, 353] width 504 height 28
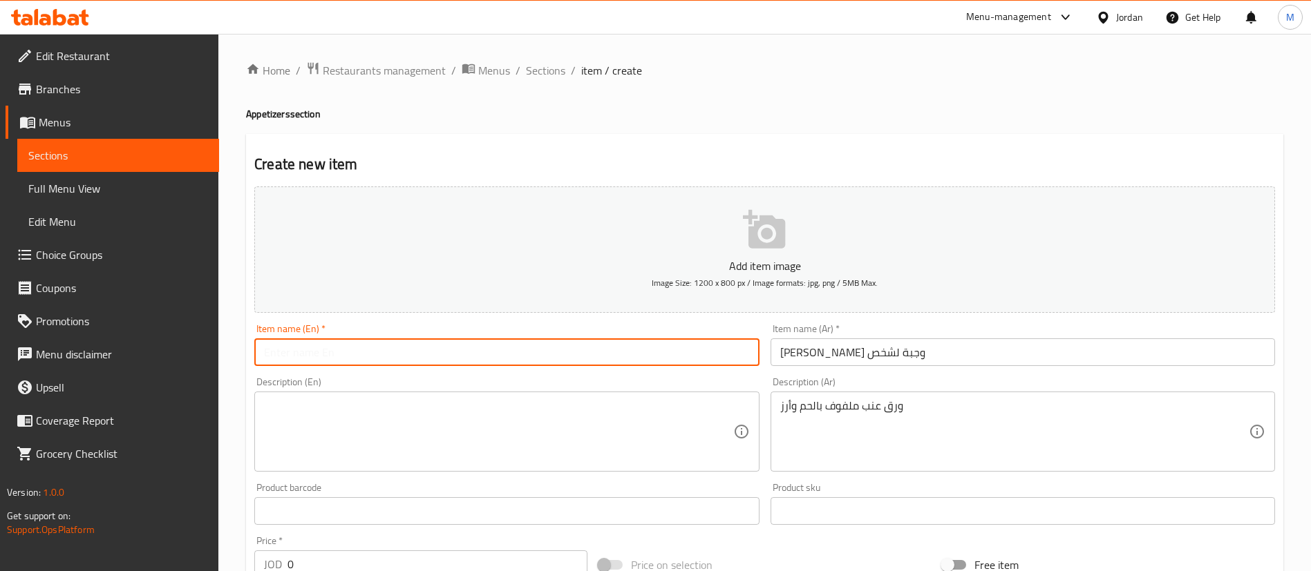
paste input "Yalanji Meal for 1 Person"
type input "Yalanji Meal for 1 Person"
click at [459, 399] on div "Description (En)" at bounding box center [506, 432] width 504 height 80
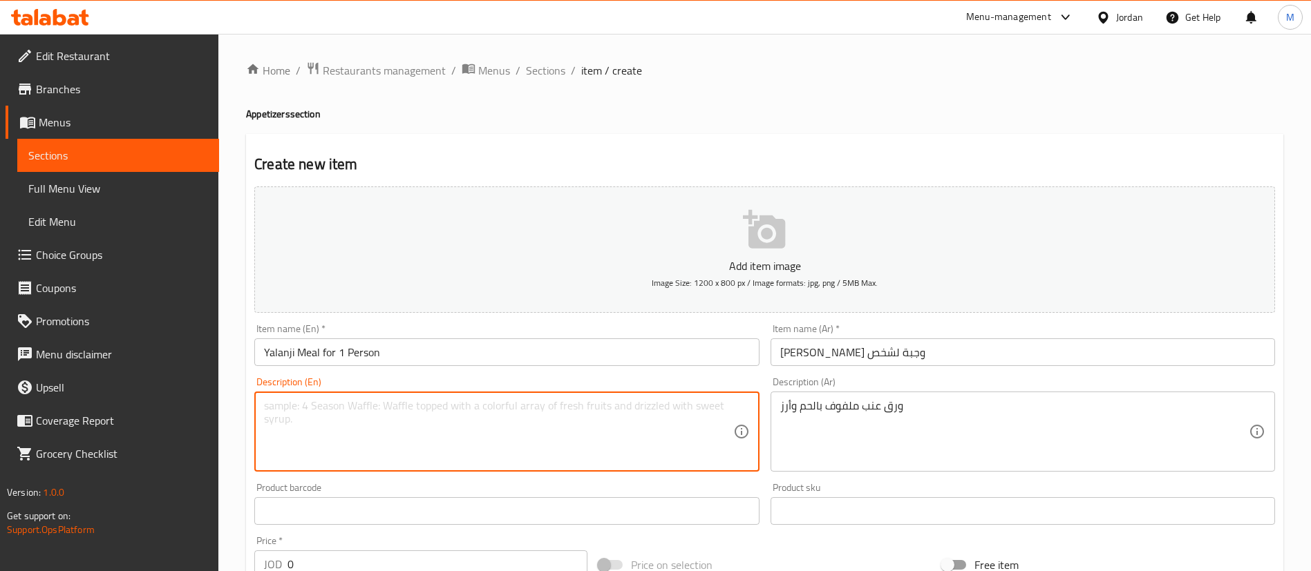
paste textarea "Vine leaves wrapped with meat and rice"
type textarea "Vine leaves wrapped with meat and rice"
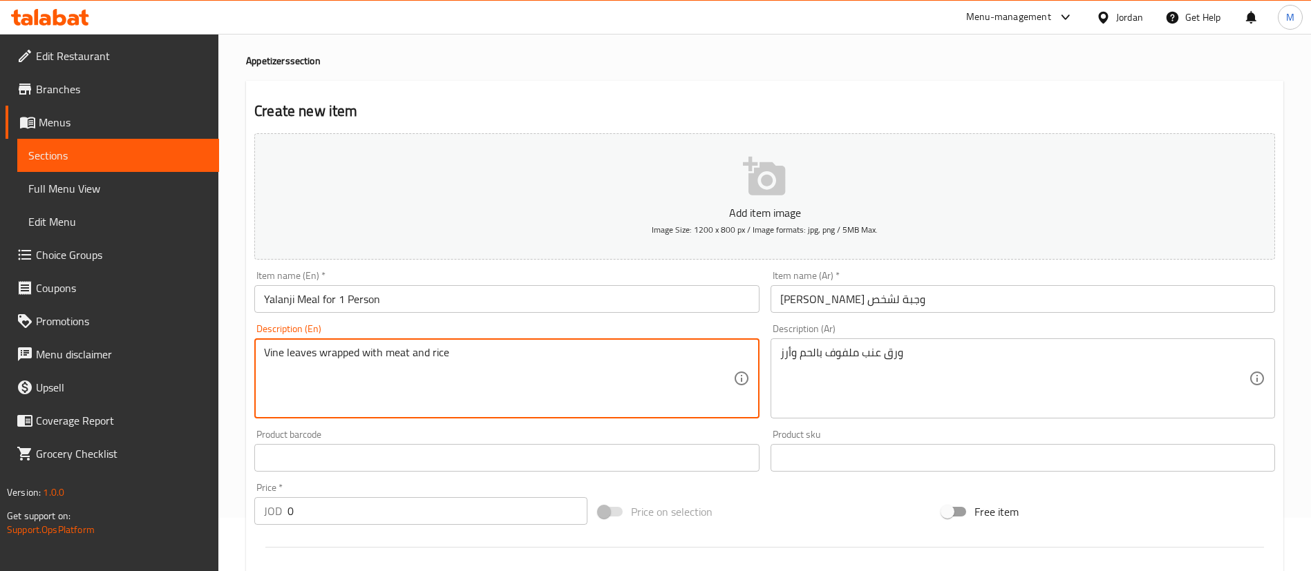
scroll to position [207, 0]
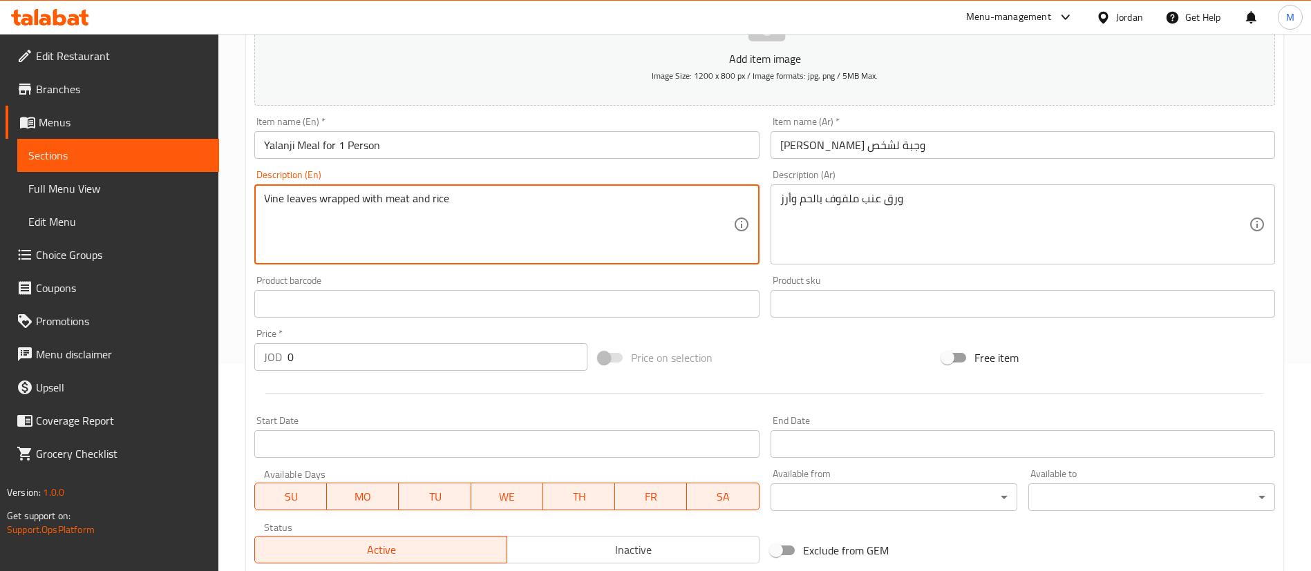
click at [396, 364] on input "0" at bounding box center [437, 357] width 300 height 28
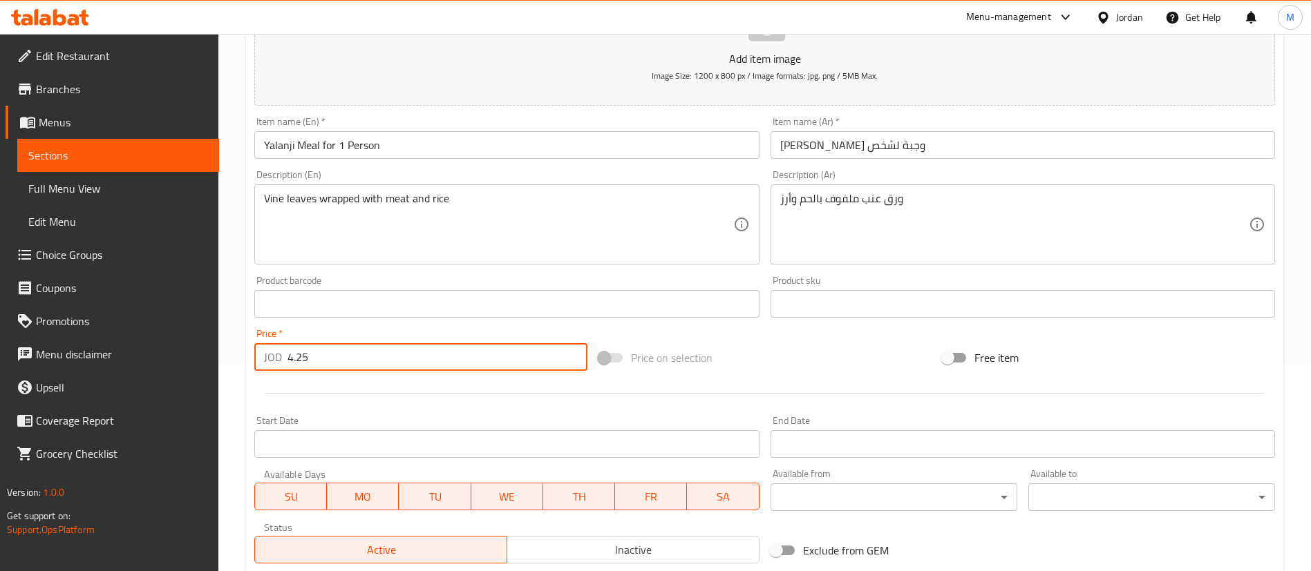
type input "4.25"
click at [415, 409] on div at bounding box center [764, 394] width 1031 height 34
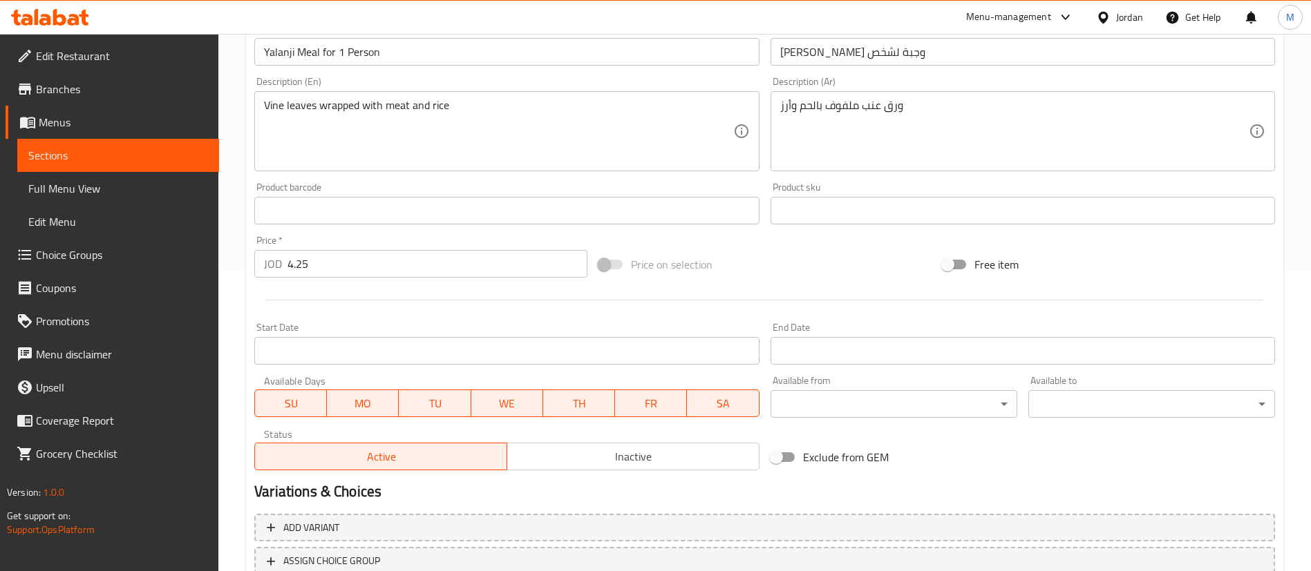
scroll to position [405, 0]
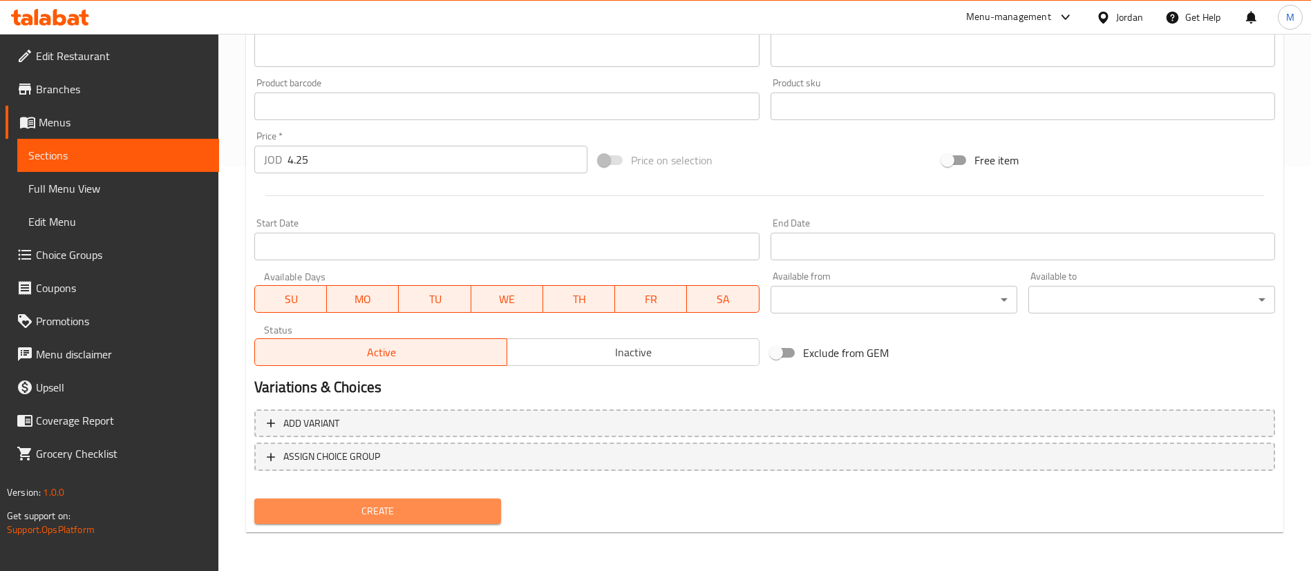
click at [448, 516] on span "Create" at bounding box center [377, 511] width 225 height 17
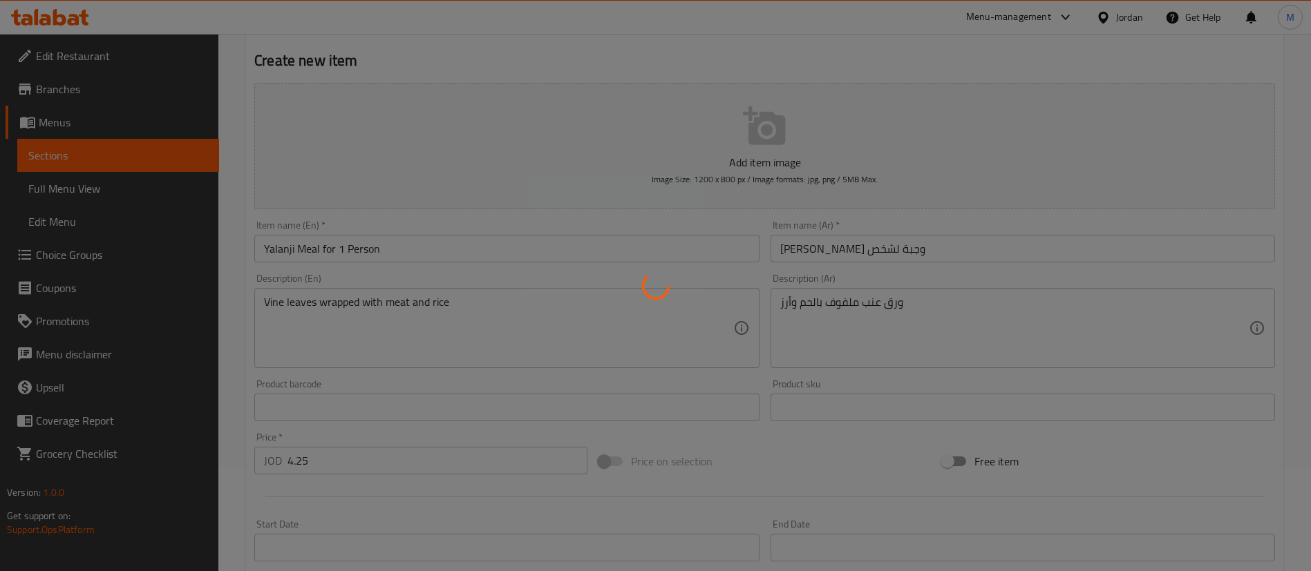
type input "0"
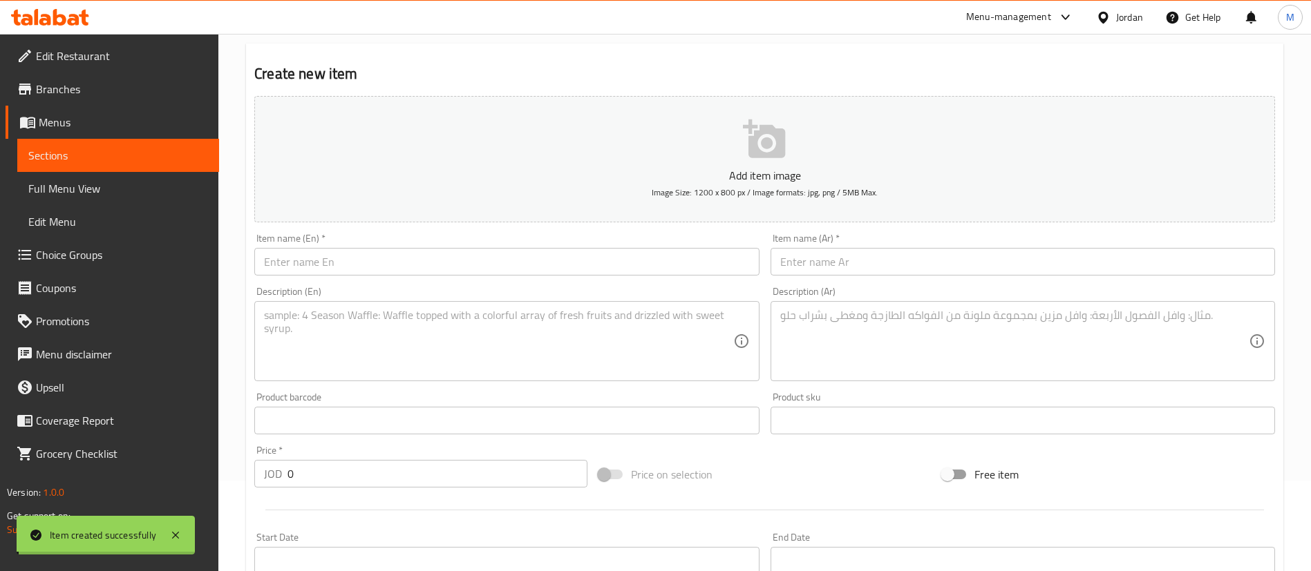
scroll to position [0, 0]
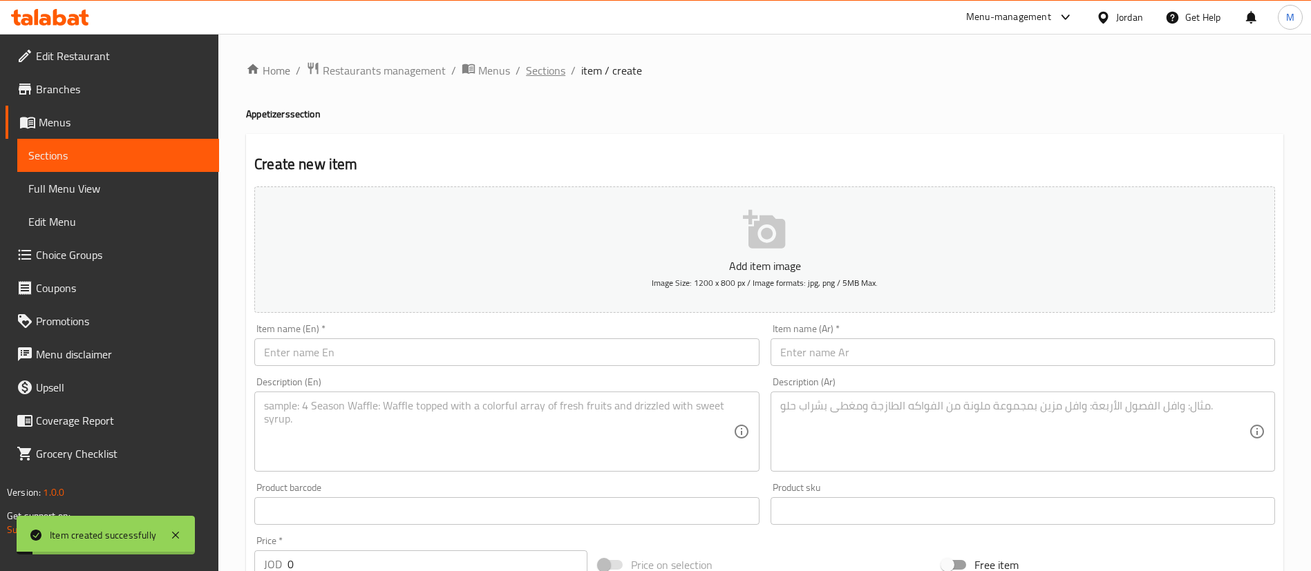
click at [549, 73] on span "Sections" at bounding box center [545, 70] width 39 height 17
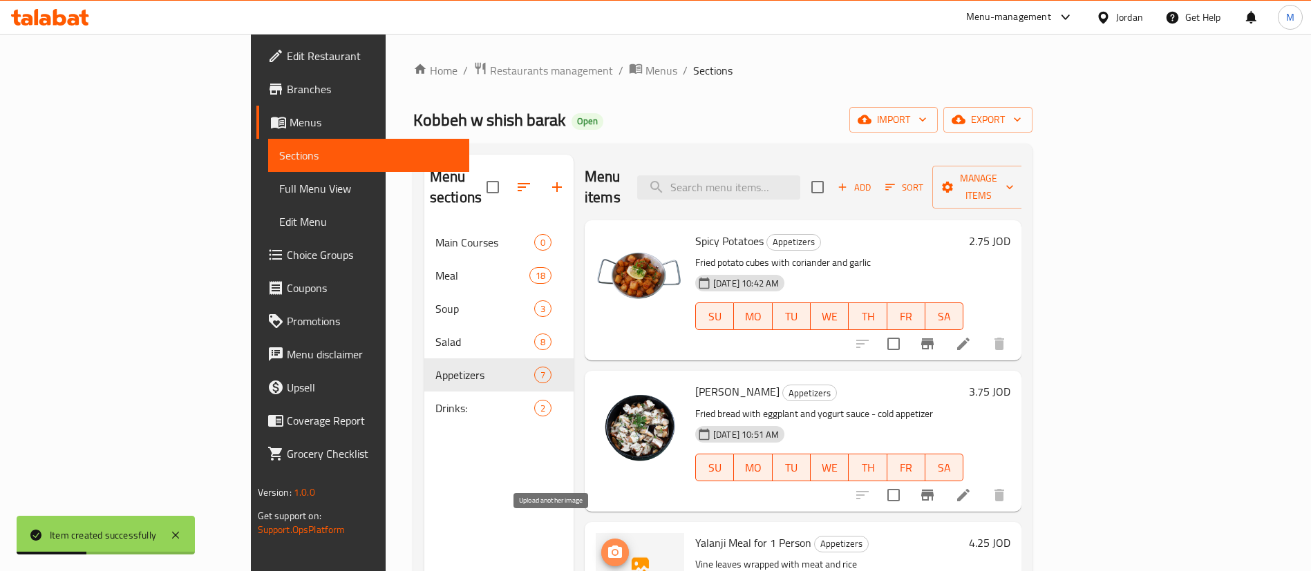
click at [608, 546] on icon "upload picture" at bounding box center [615, 552] width 14 height 12
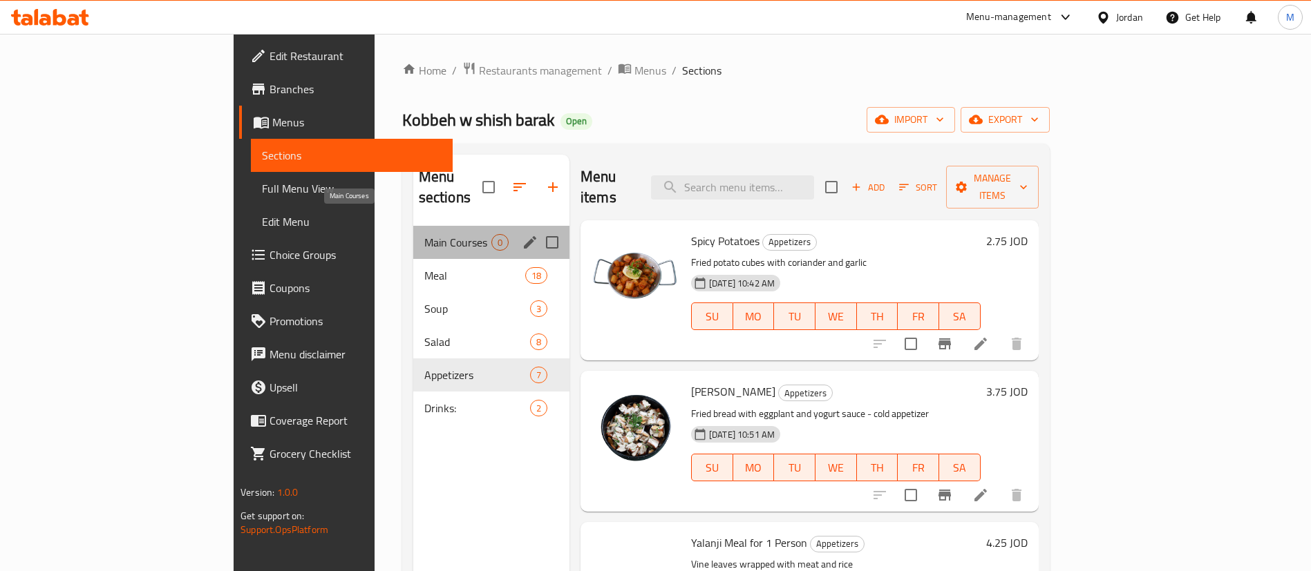
click at [424, 234] on span "Main Courses" at bounding box center [457, 242] width 67 height 17
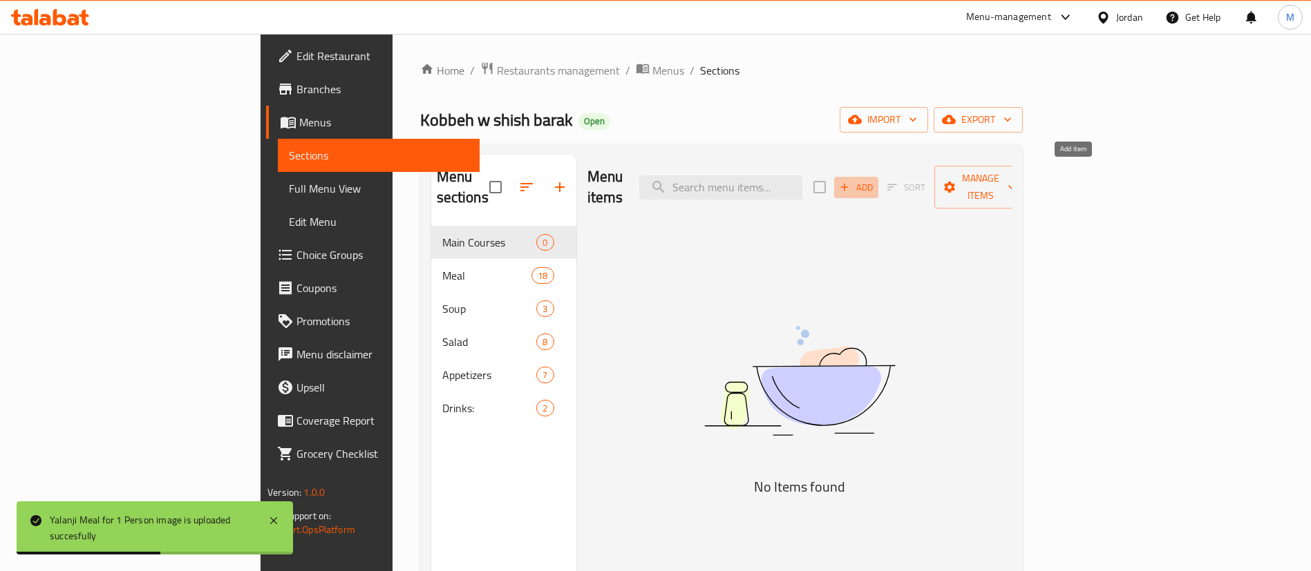
click at [875, 180] on span "Add" at bounding box center [855, 188] width 37 height 16
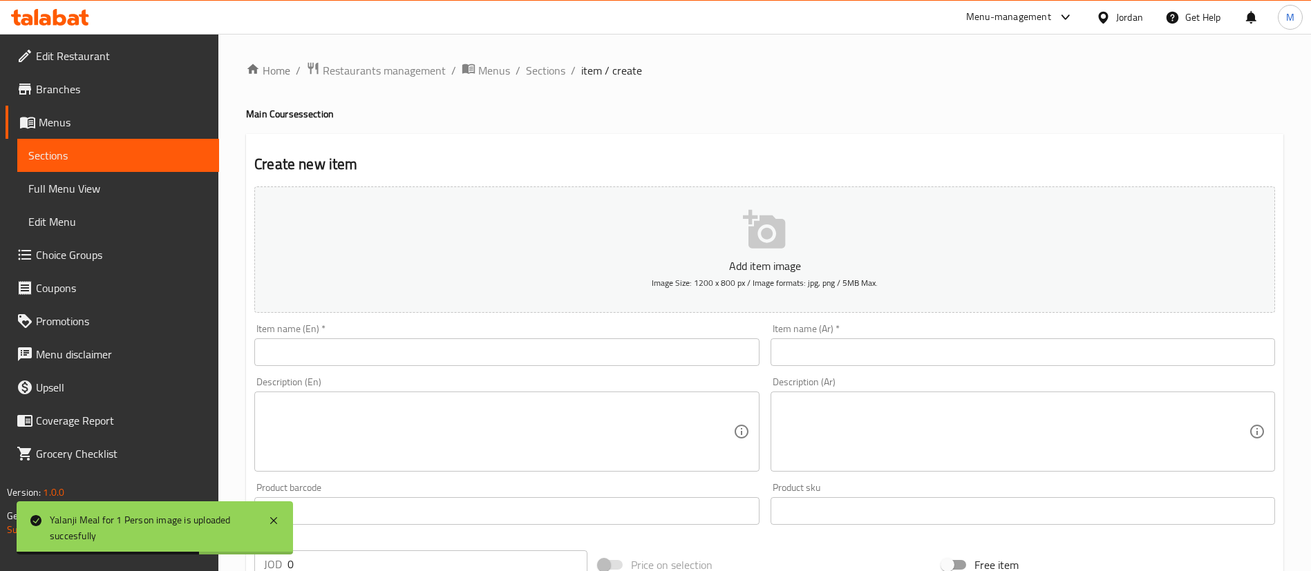
click at [882, 354] on input "text" at bounding box center [1022, 353] width 504 height 28
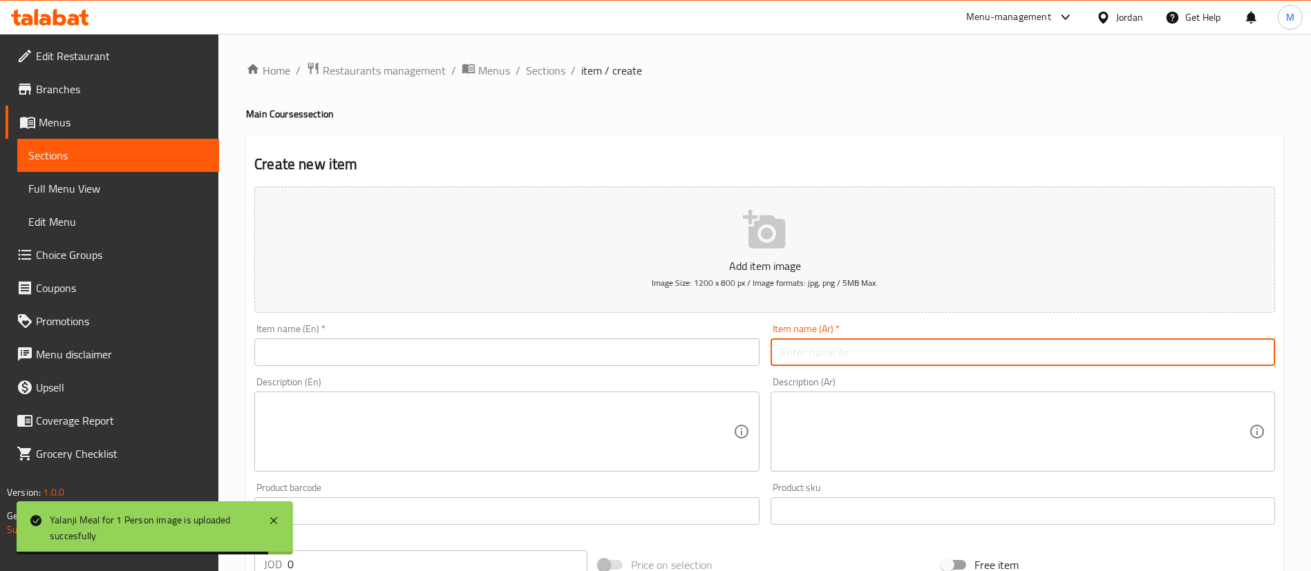
paste input "مقلوبة دجاج"
type input "مقلوبة دجاج"
click at [922, 432] on textarea at bounding box center [1014, 432] width 468 height 66
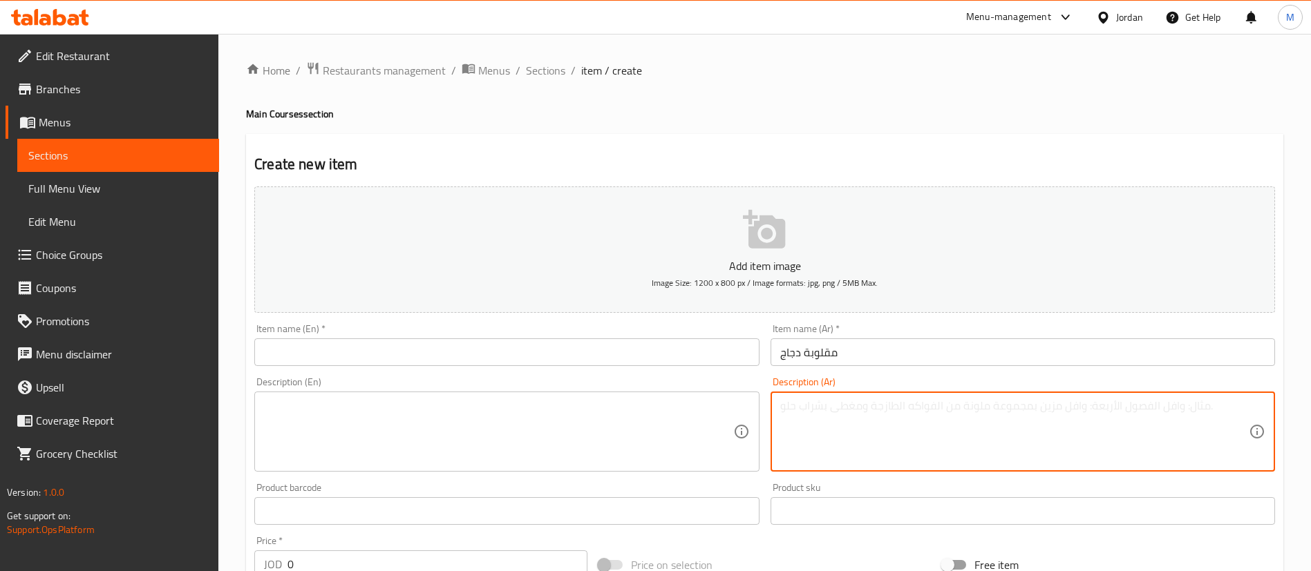
paste textarea "أرز مع باذنجان ودجاج مطهو على الطريقة التقليدية"
type textarea "أرز مع باذنجان ودجاج مطهو على الطريقة التقليدية"
click at [634, 426] on textarea at bounding box center [498, 432] width 468 height 66
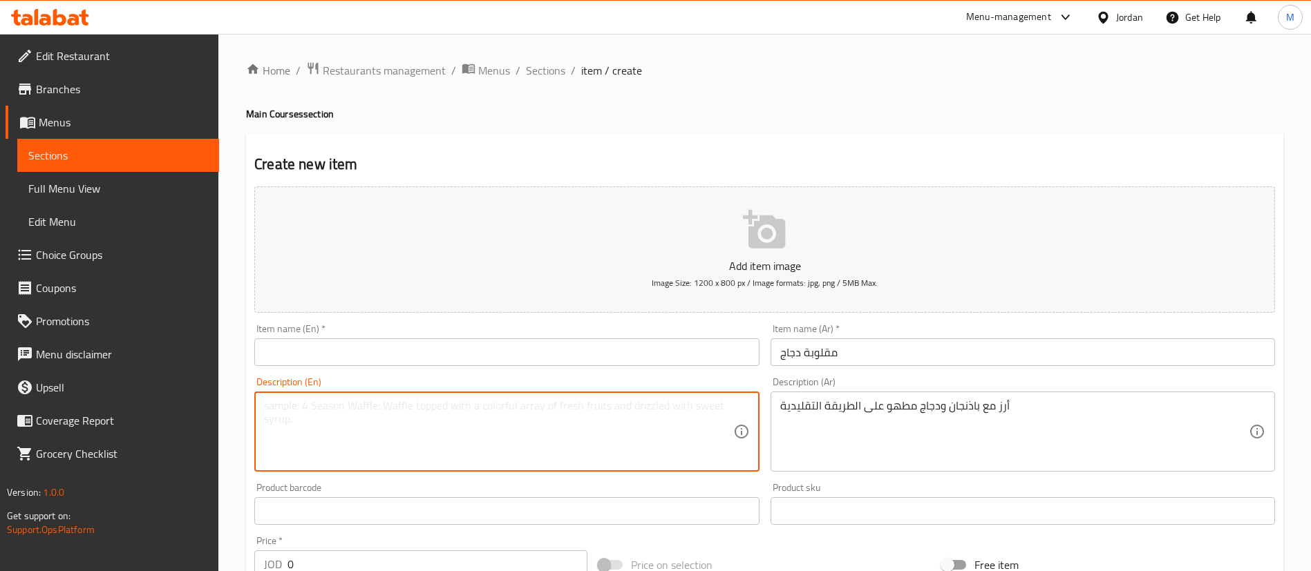
paste textarea "Rice with eggplant and chicken cooked in the traditional way"
type textarea "Rice with eggplant and chicken cooked in the traditional way"
click at [535, 350] on input "text" at bounding box center [506, 353] width 504 height 28
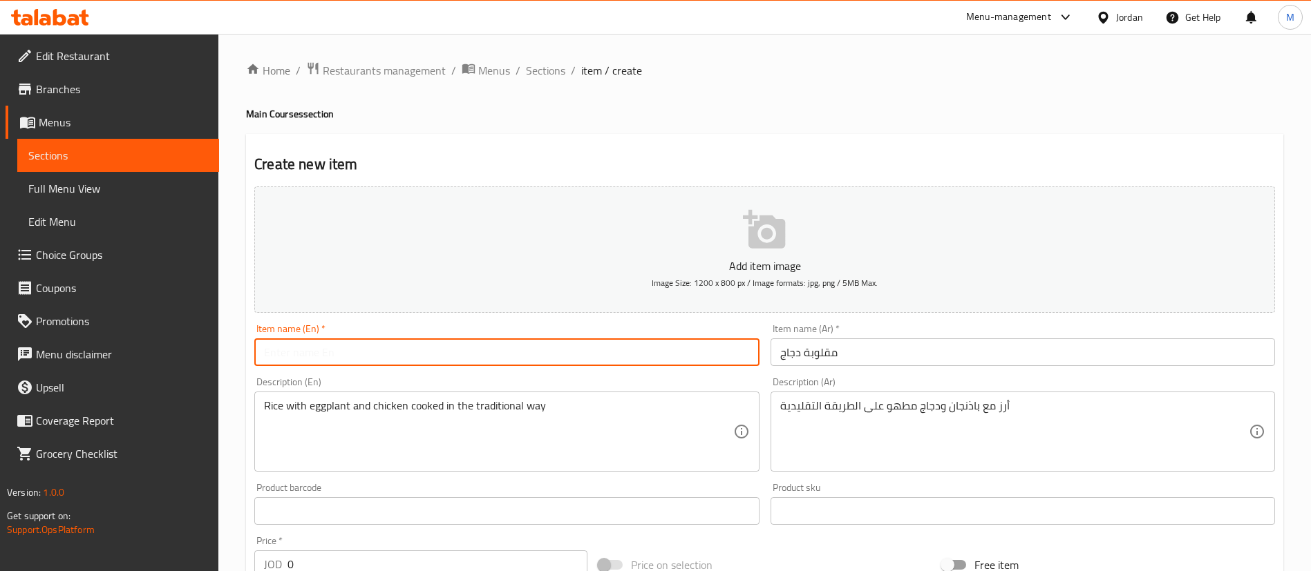
paste input "Chicken Maqluba"
type input "Chicken Maqluba"
click at [725, 129] on div "Home / Restaurants management / Menus / Sections / item / create Main Courses s…" at bounding box center [764, 504] width 1037 height 887
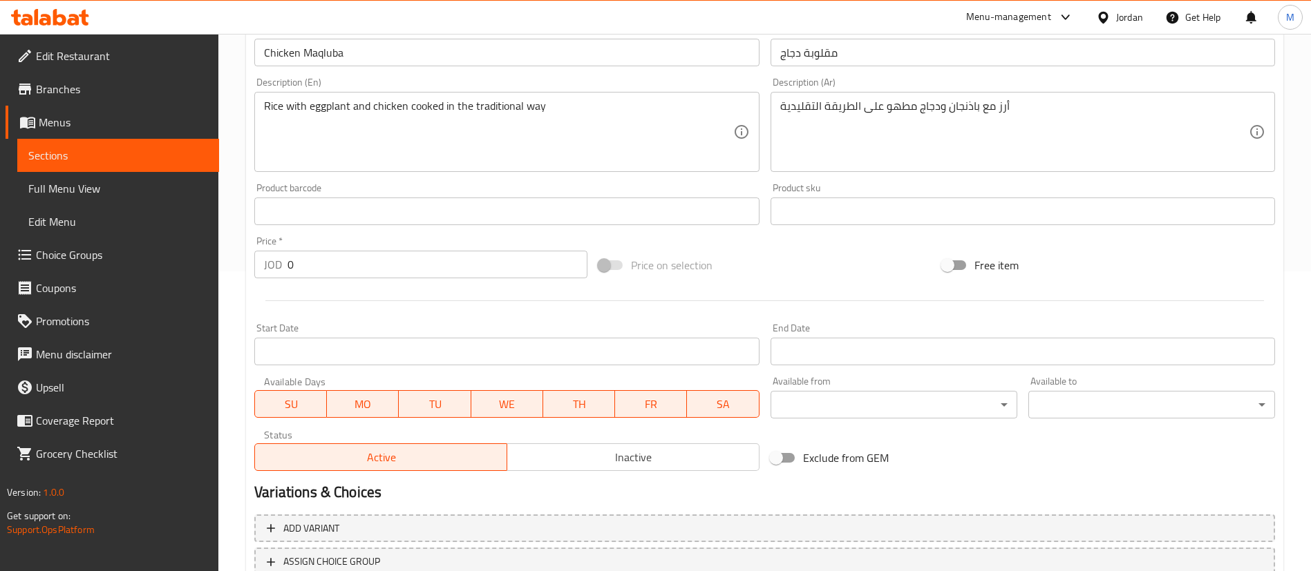
scroll to position [311, 0]
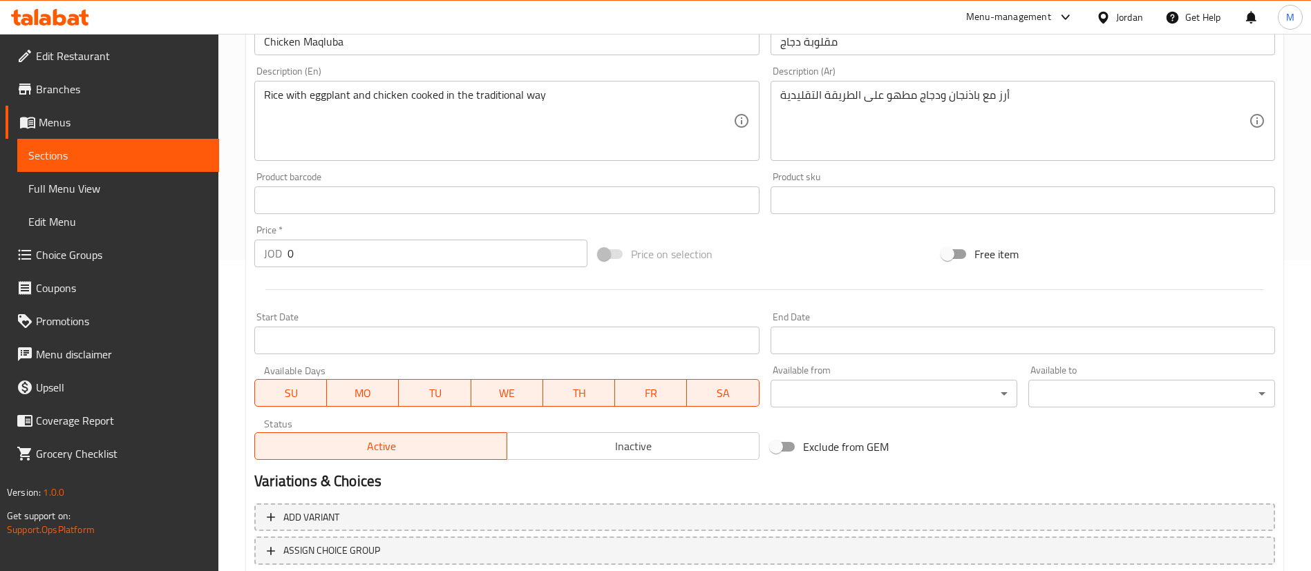
click at [447, 260] on input "0" at bounding box center [437, 254] width 300 height 28
type input "4.75"
click at [576, 318] on div "Start Date Start Date" at bounding box center [506, 333] width 504 height 42
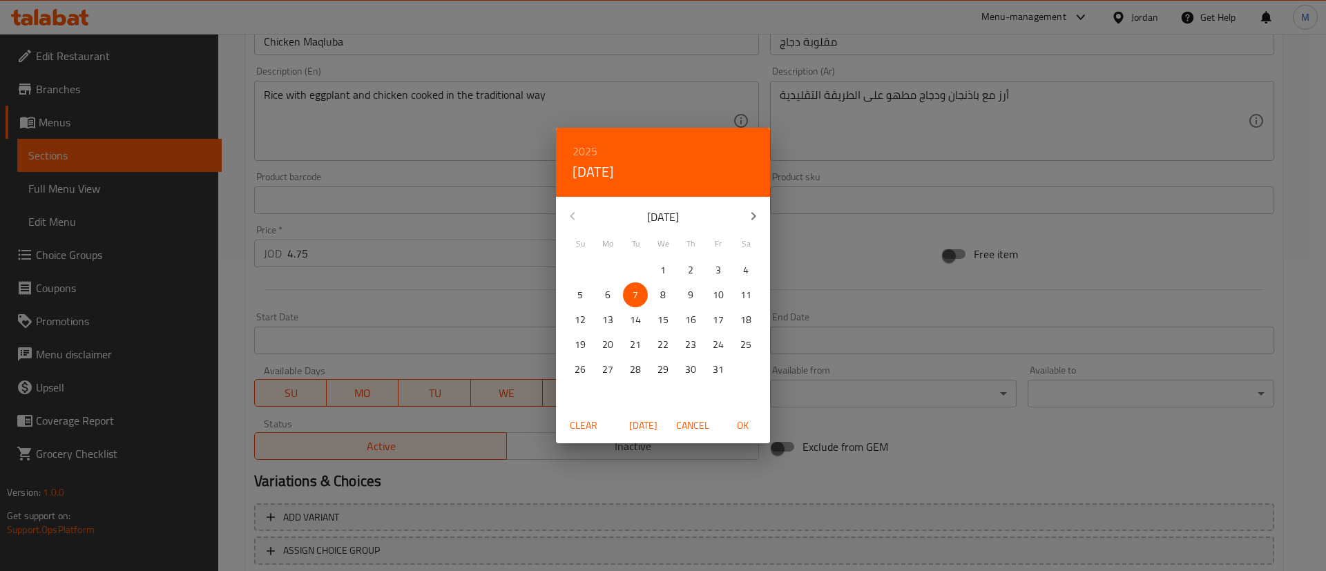
click at [459, 310] on div "2025 Tue, Oct [DATE] Mo Tu We Th Fr Sa 28 29 30 1 2 3 4 5 6 7 8 9 10 11 12 13 1…" at bounding box center [663, 285] width 1326 height 571
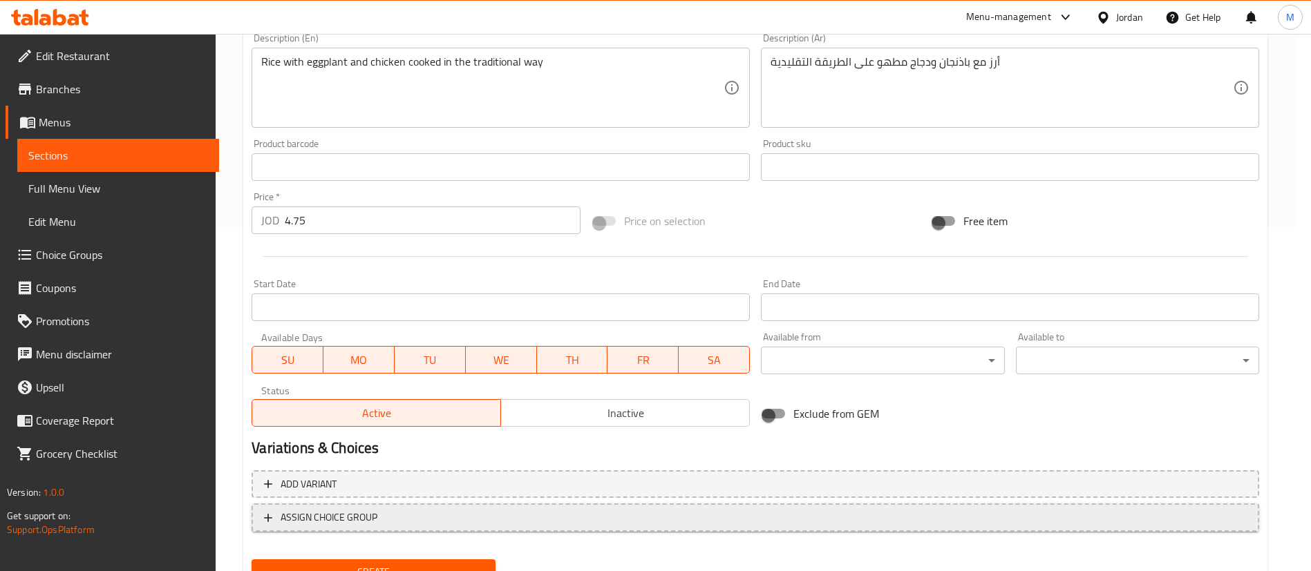
scroll to position [405, 0]
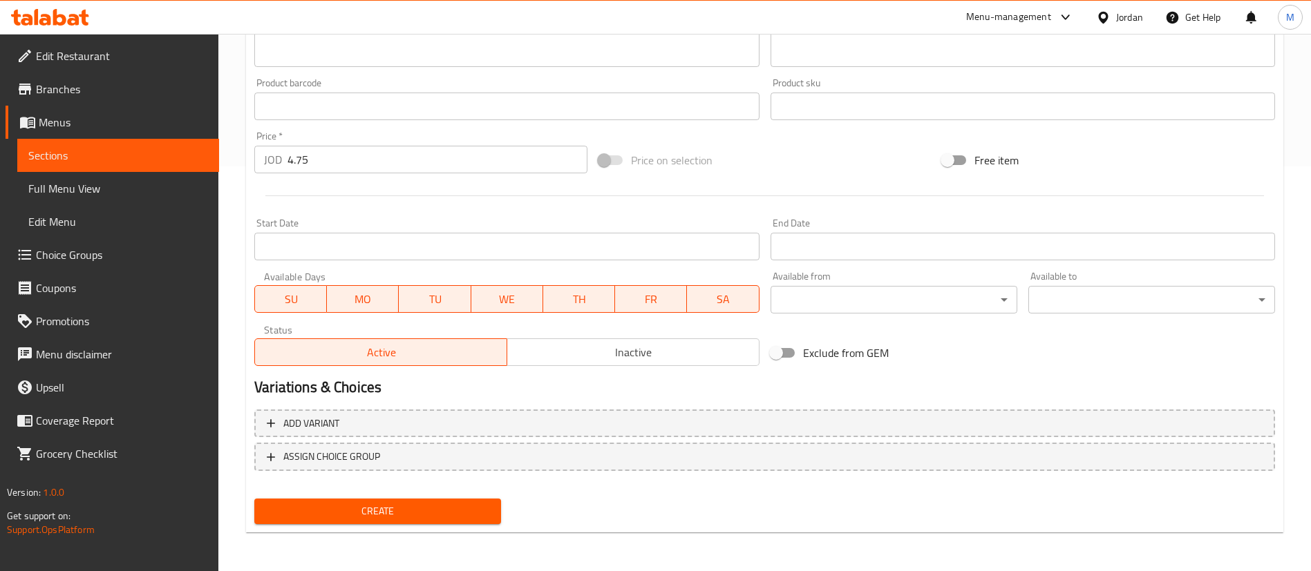
click at [415, 503] on span "Create" at bounding box center [377, 511] width 225 height 17
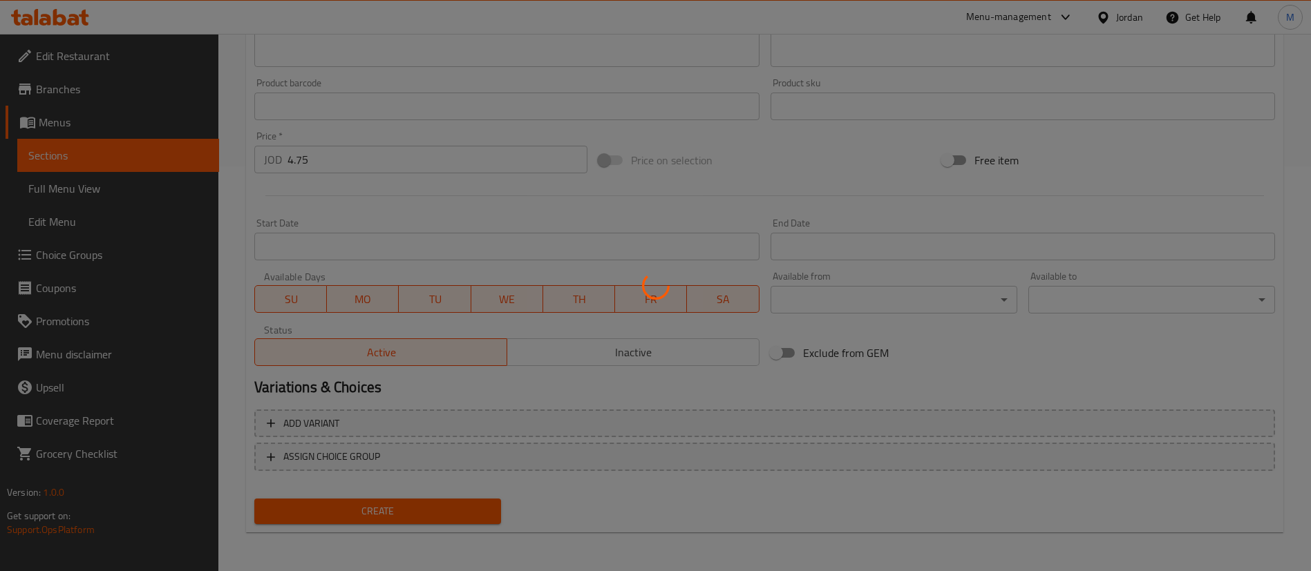
type input "0"
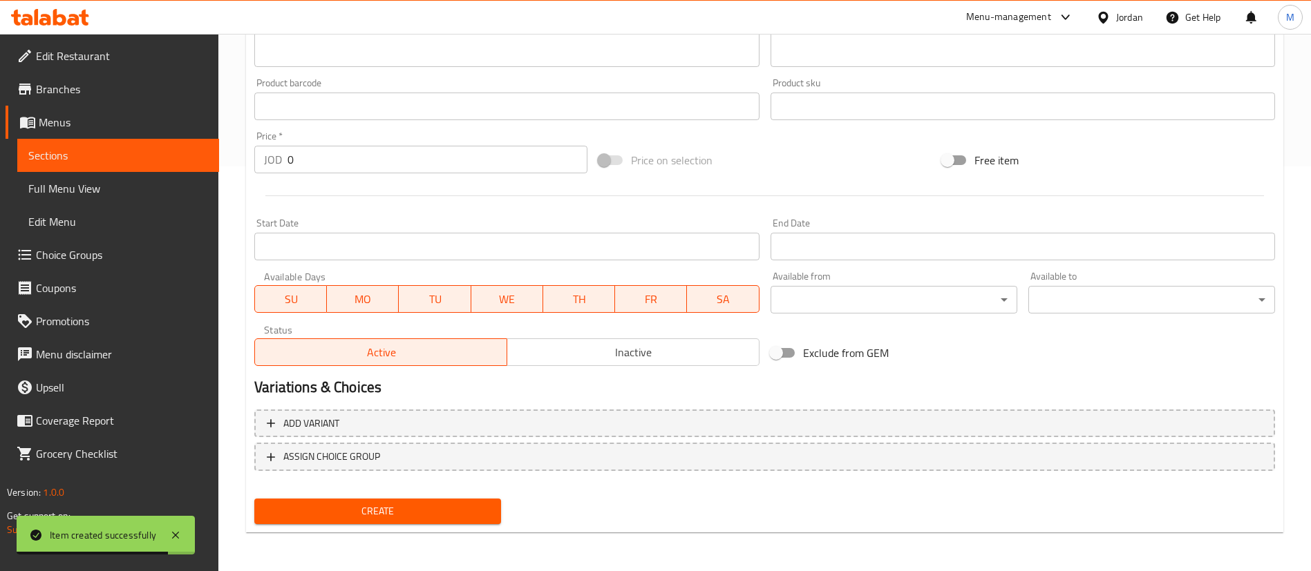
scroll to position [198, 0]
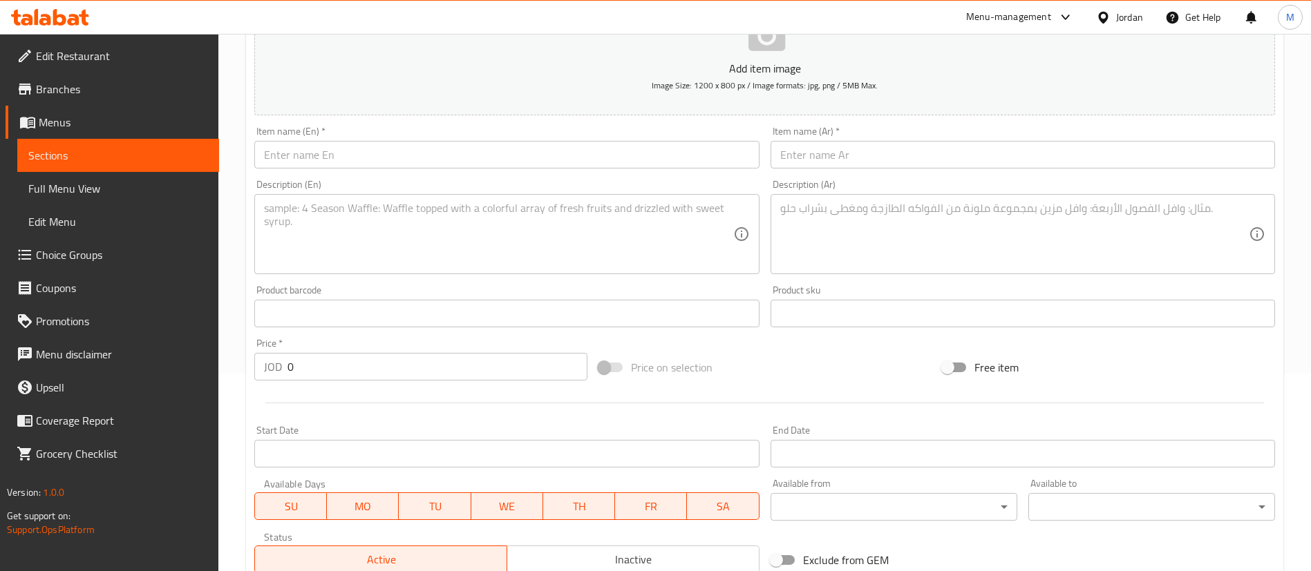
click at [848, 151] on input "text" at bounding box center [1022, 155] width 504 height 28
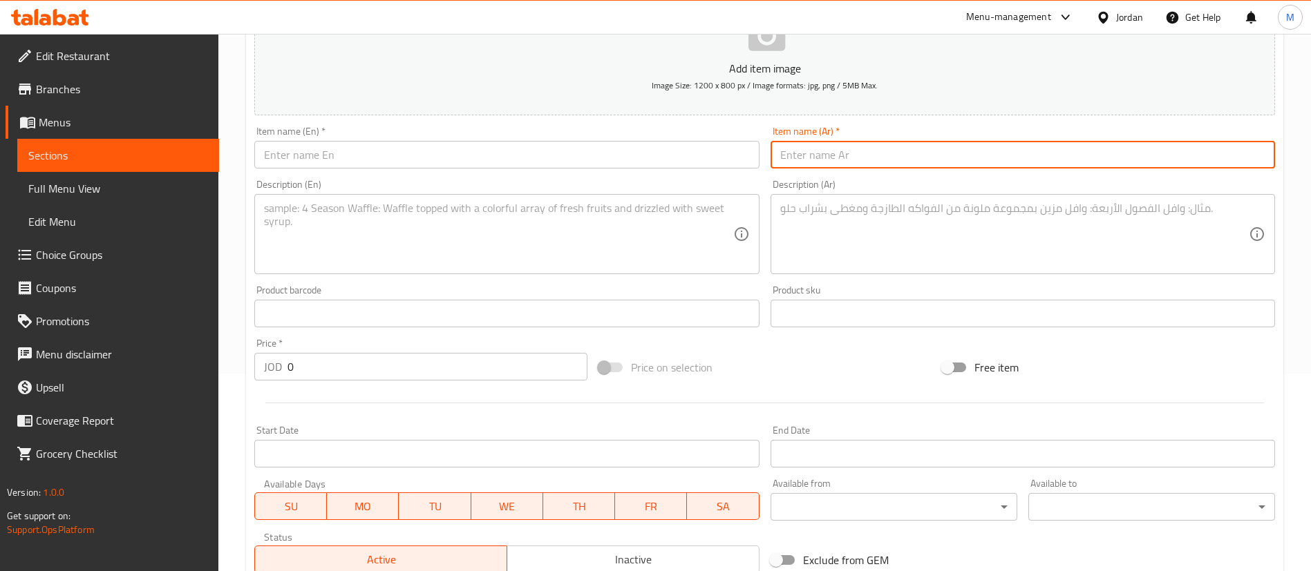
paste input "دوالي وكوسا مع ريش"
type input "دوالي وكوسا مع ريش"
click at [884, 258] on textarea at bounding box center [1014, 235] width 468 height 66
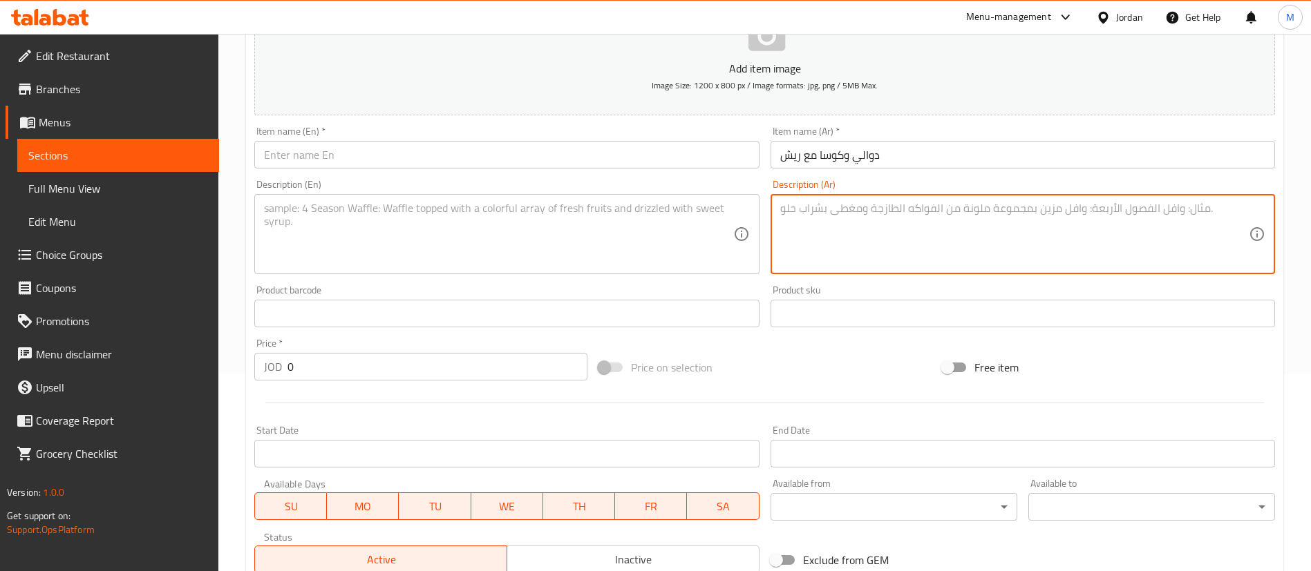
paste textarea "ورق عنب و[PERSON_NAME] يقدم مع لحم ريش"
type textarea "ورق عنب و[PERSON_NAME] يقدم مع لحم ريش"
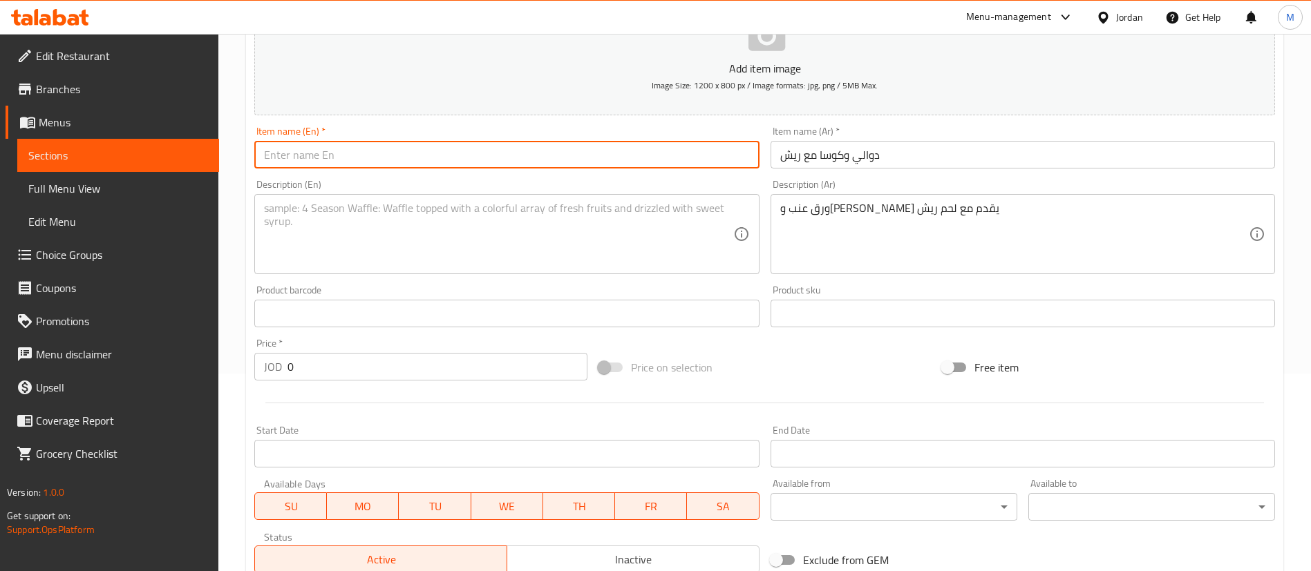
click at [462, 162] on input "text" at bounding box center [506, 155] width 504 height 28
paste input "Vine leaves and zucchini with feathers"
type input "Vine leaves and zucchini with feathers"
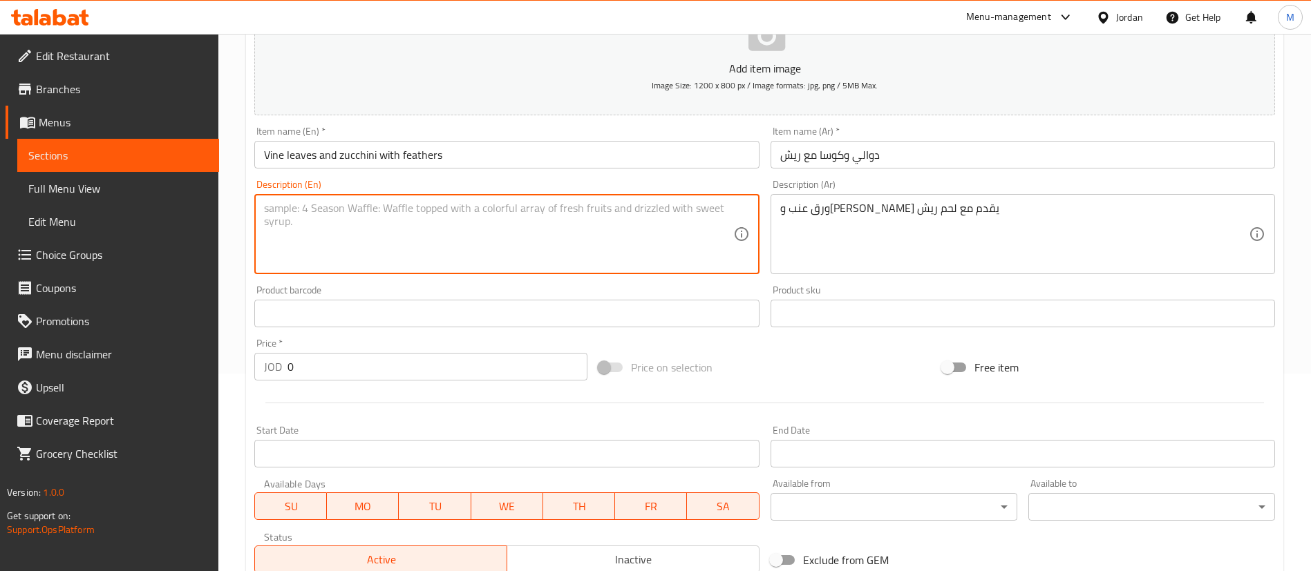
click at [487, 246] on textarea at bounding box center [498, 235] width 468 height 66
paste textarea "Stuffed grape leaves and [PERSON_NAME] served with feathered meat"
type textarea "Stuffed grape leaves and [PERSON_NAME] served with feathered meat"
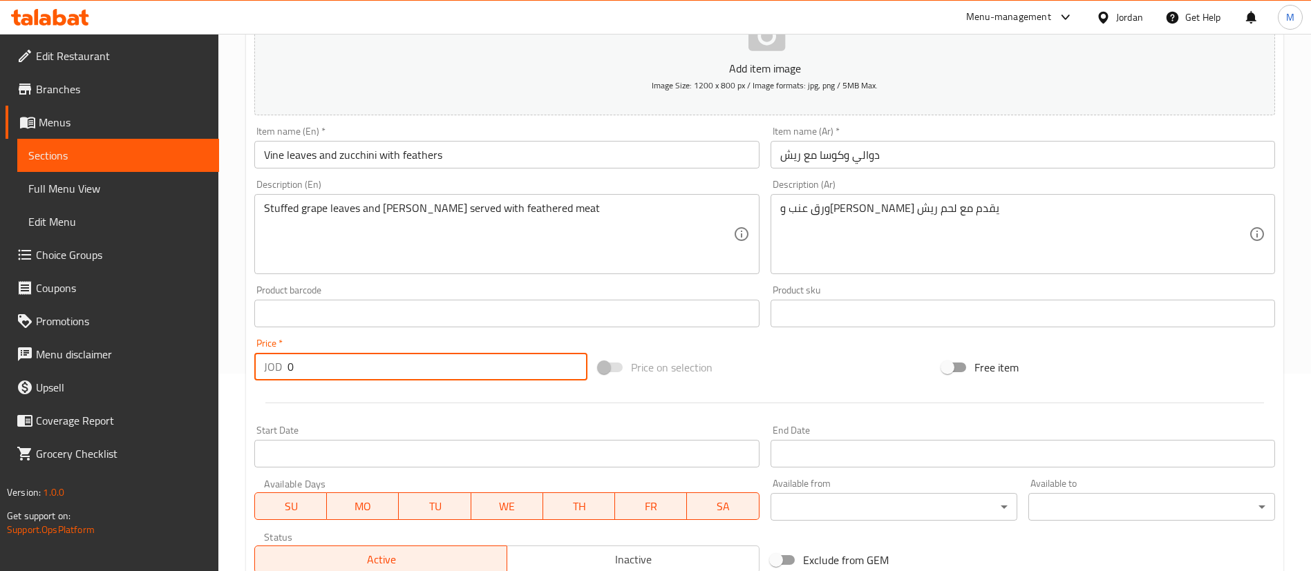
click at [374, 365] on input "0" at bounding box center [437, 367] width 300 height 28
type input "10"
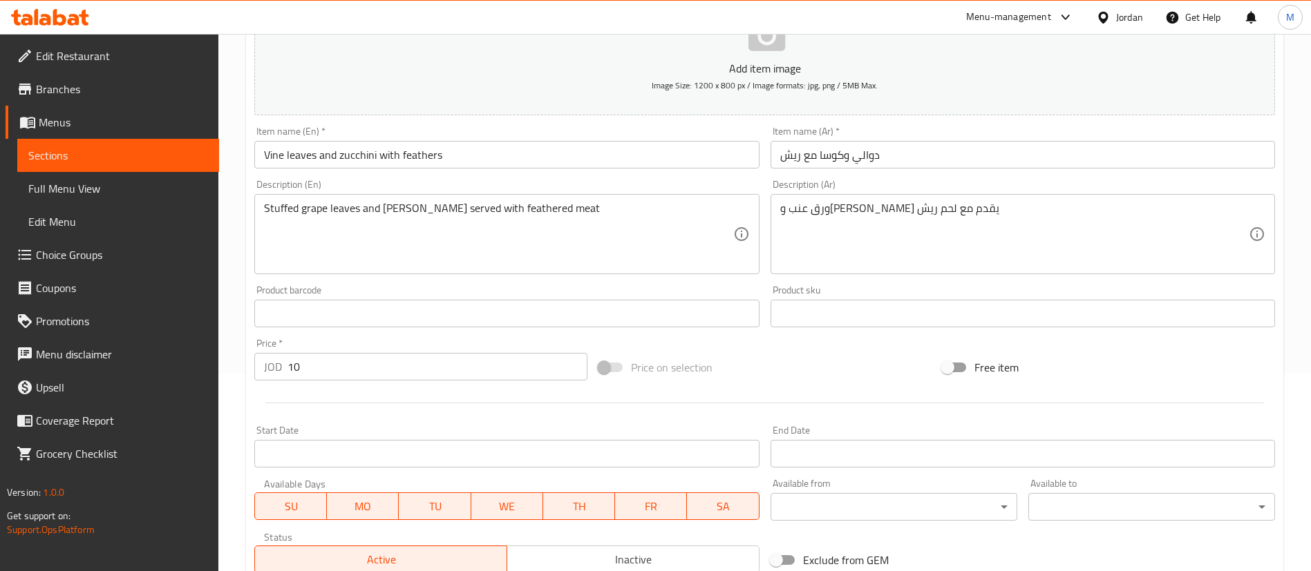
click at [401, 406] on div at bounding box center [764, 403] width 1031 height 34
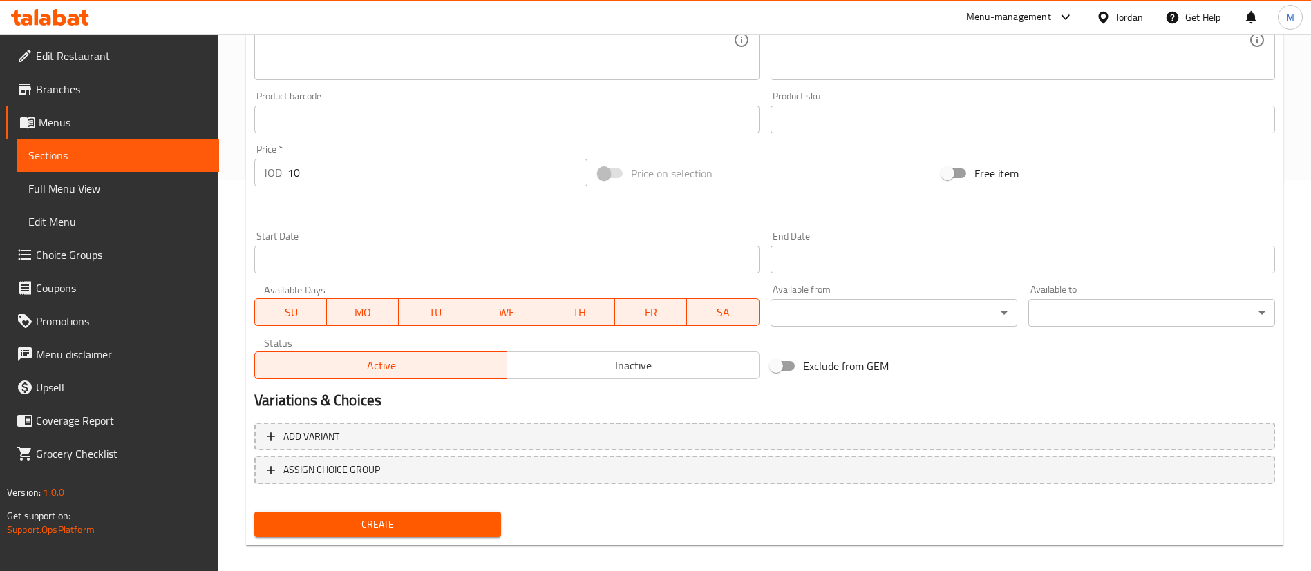
scroll to position [405, 0]
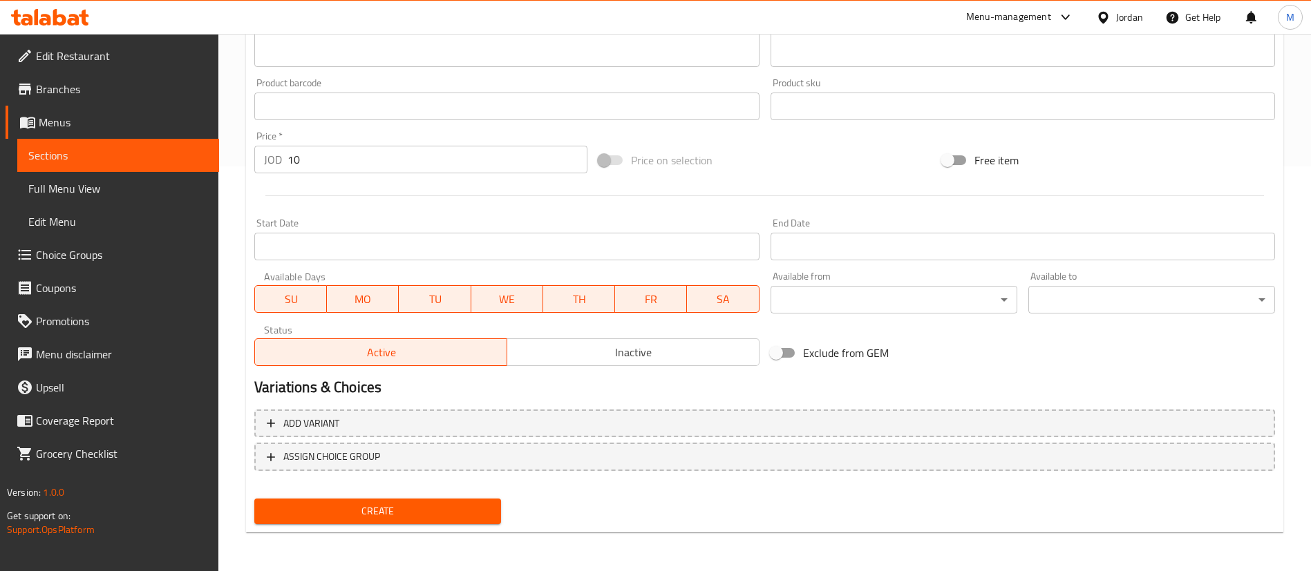
click at [442, 508] on span "Create" at bounding box center [377, 511] width 225 height 17
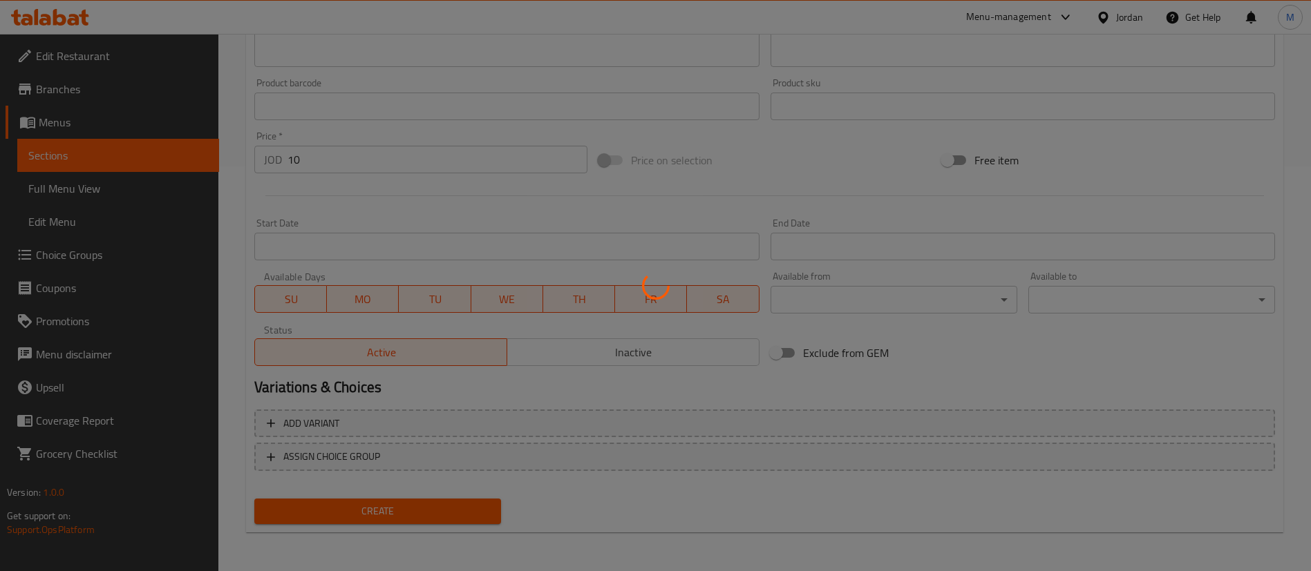
type input "0"
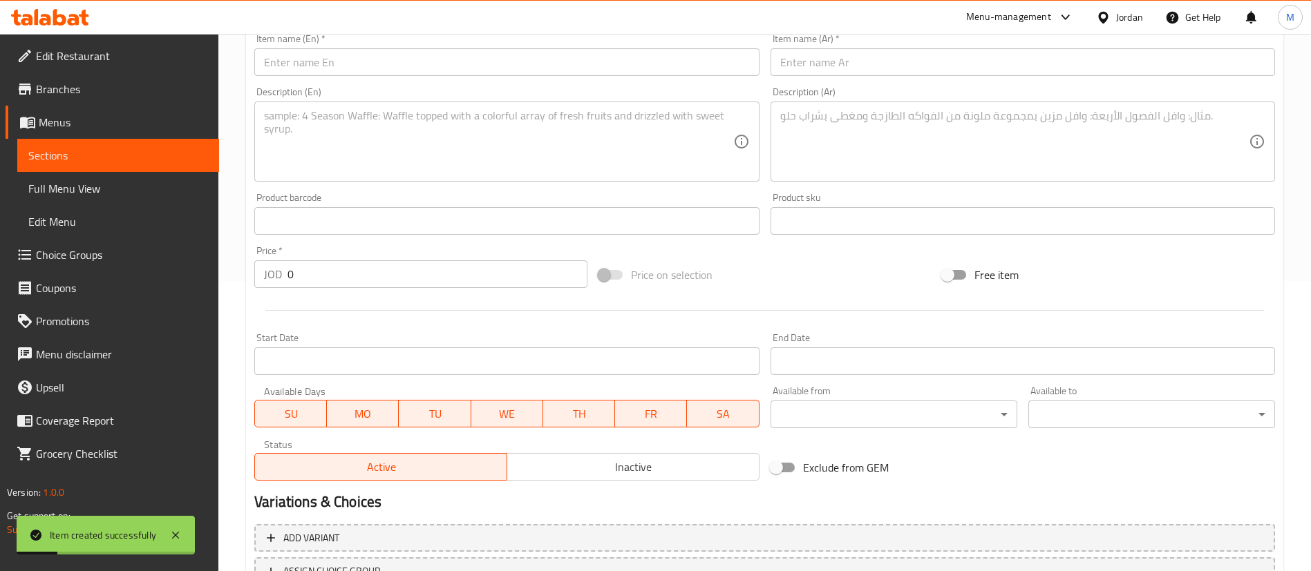
scroll to position [198, 0]
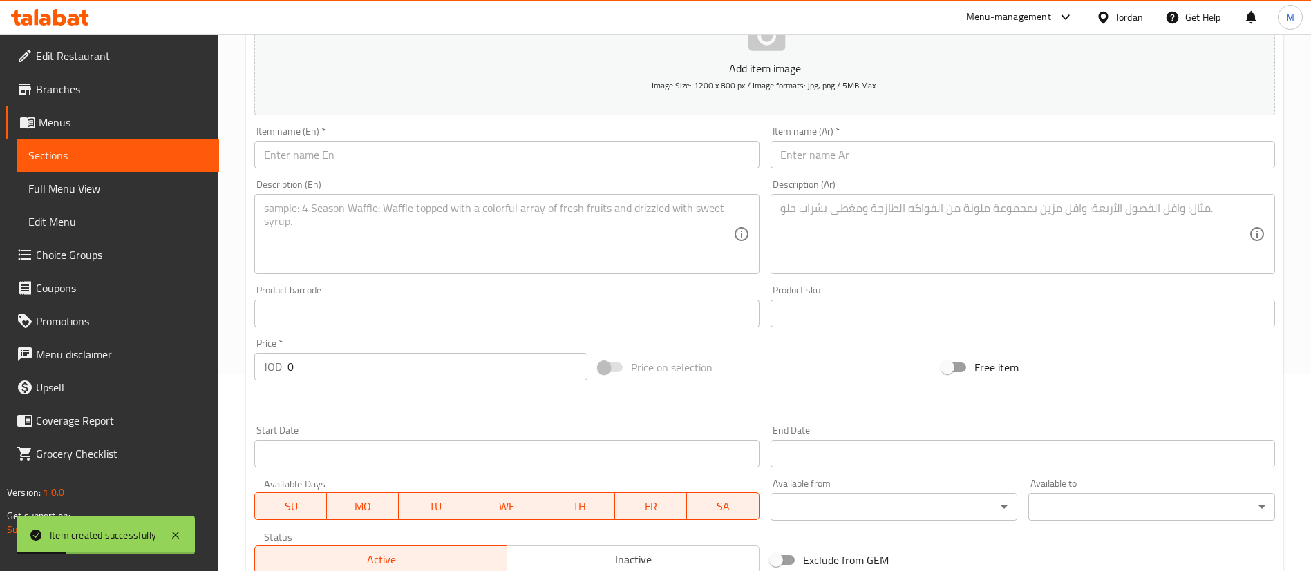
click at [904, 149] on input "text" at bounding box center [1022, 155] width 504 height 28
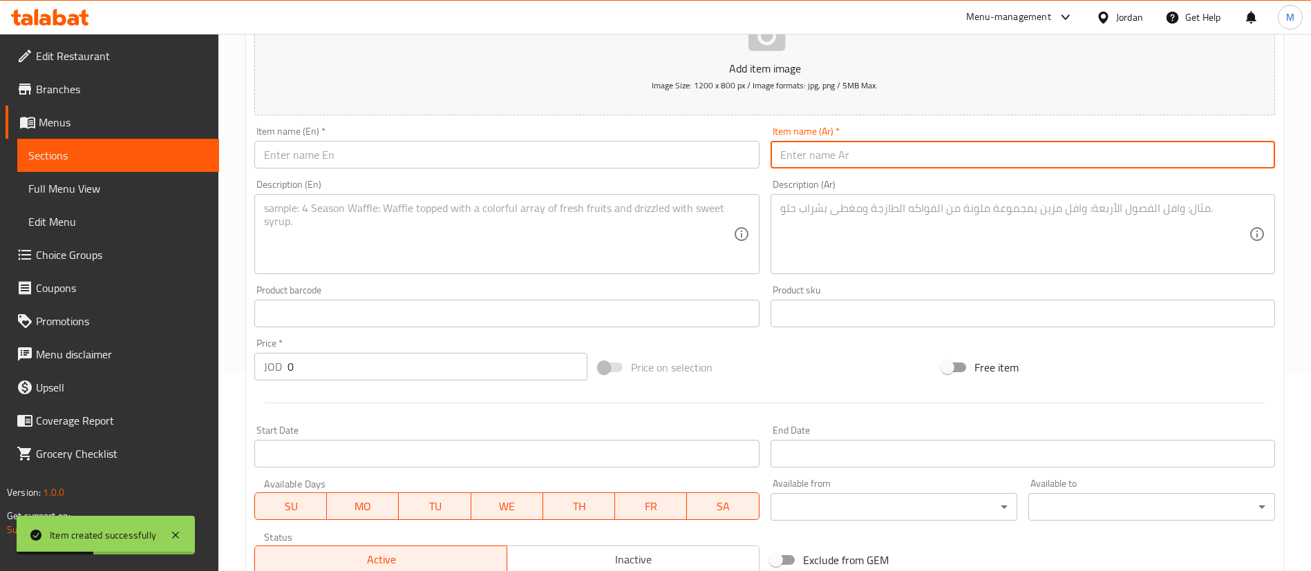
paste input "صينية كفتة بالطحينة"
type input "صينية كفتة بالطحينة"
click at [893, 240] on textarea at bounding box center [1014, 235] width 468 height 66
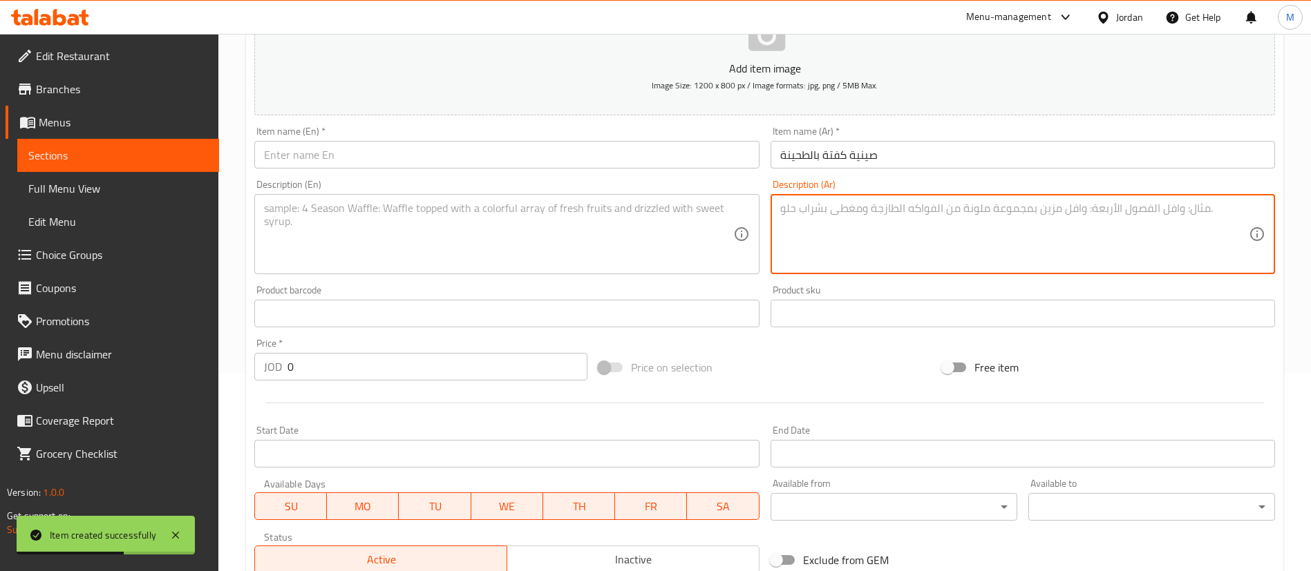
paste textarea "كفنة بالطحينية مع بطاطا مشوية"
type textarea "كفنة بالطحينية مع بطاطا مشوية"
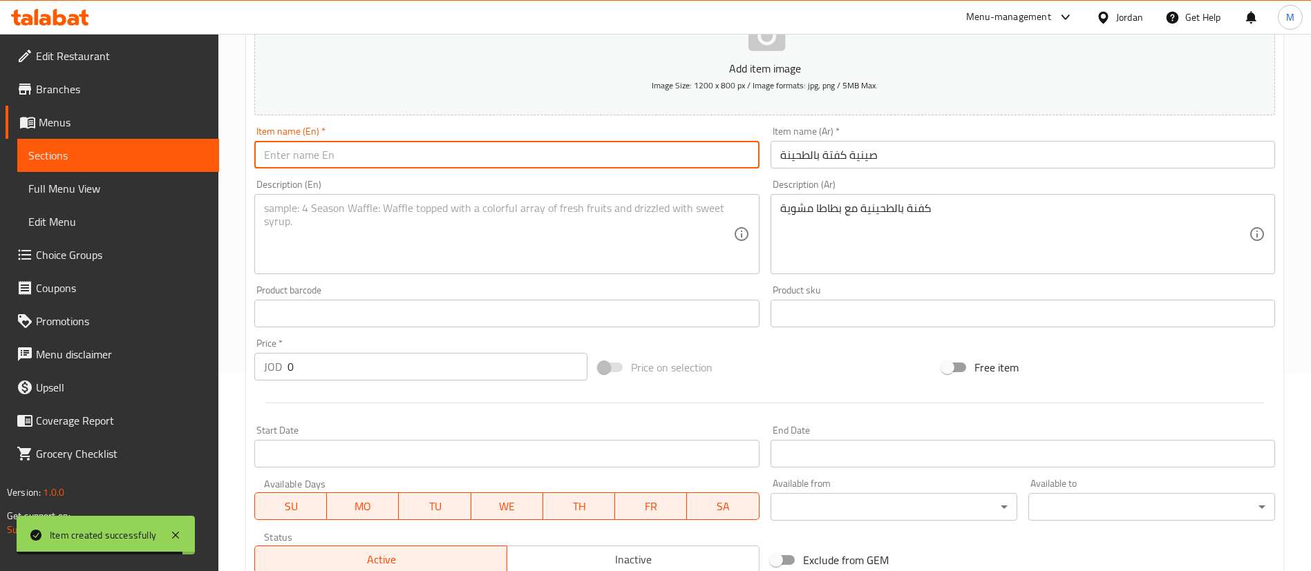
click at [604, 163] on input "text" at bounding box center [506, 155] width 504 height 28
paste input "Kofta with tahini tray"
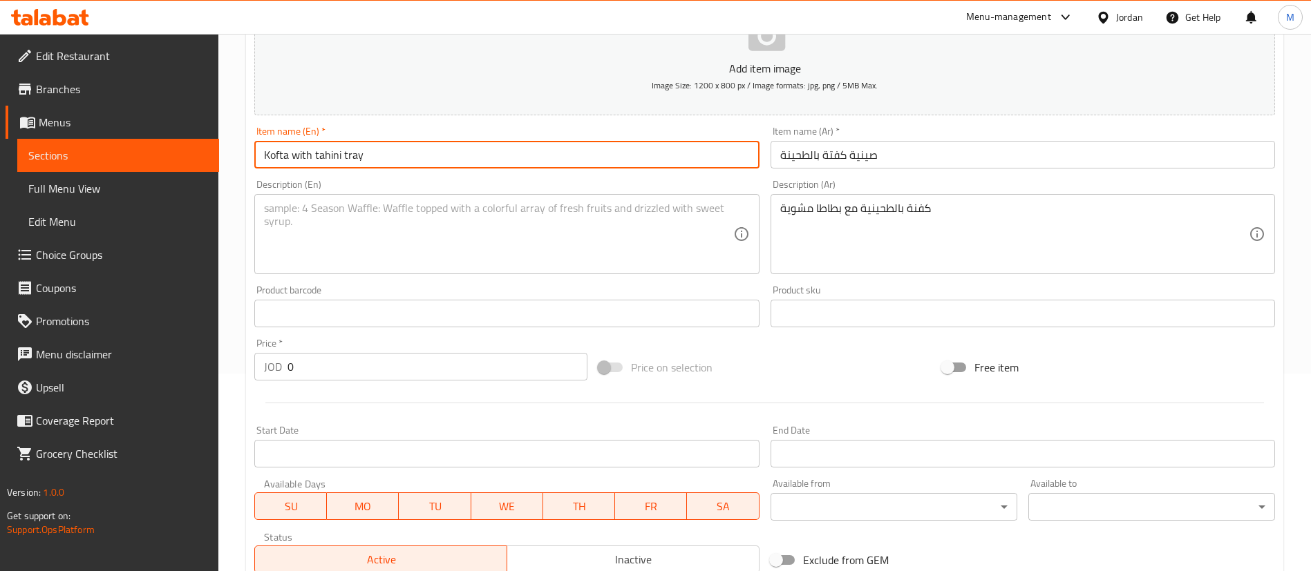
type input "Kofta with tahini tray"
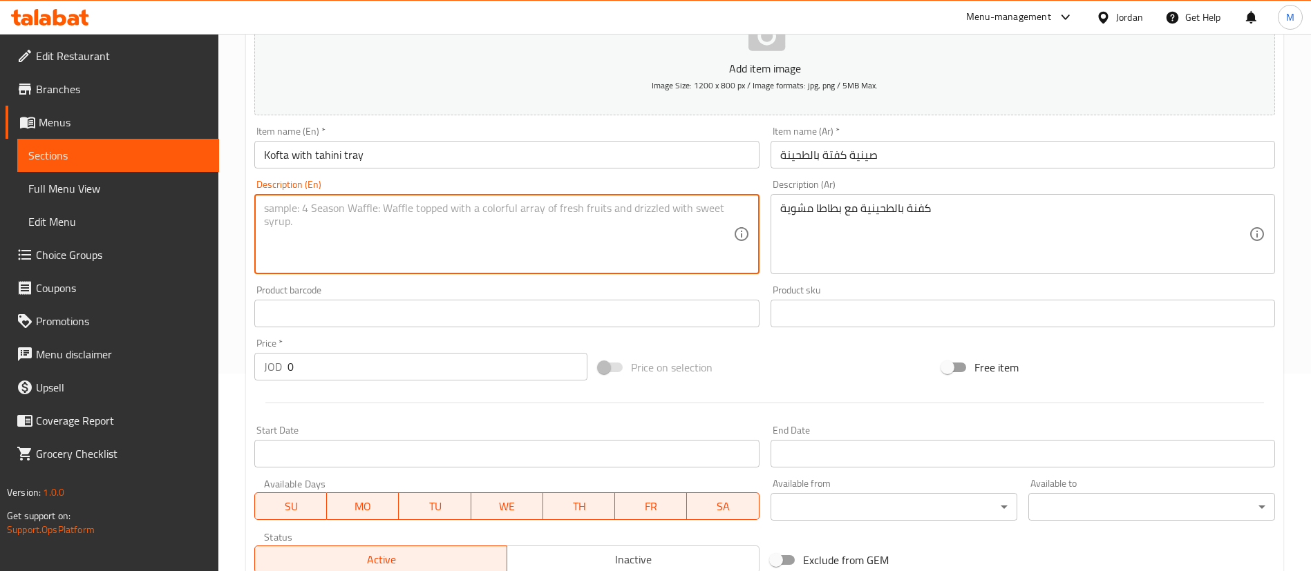
click at [489, 229] on textarea at bounding box center [498, 235] width 468 height 66
paste textarea "Kofta with tahini and roasted potatoes"
type textarea "Kofta with tahini and roasted potatoes"
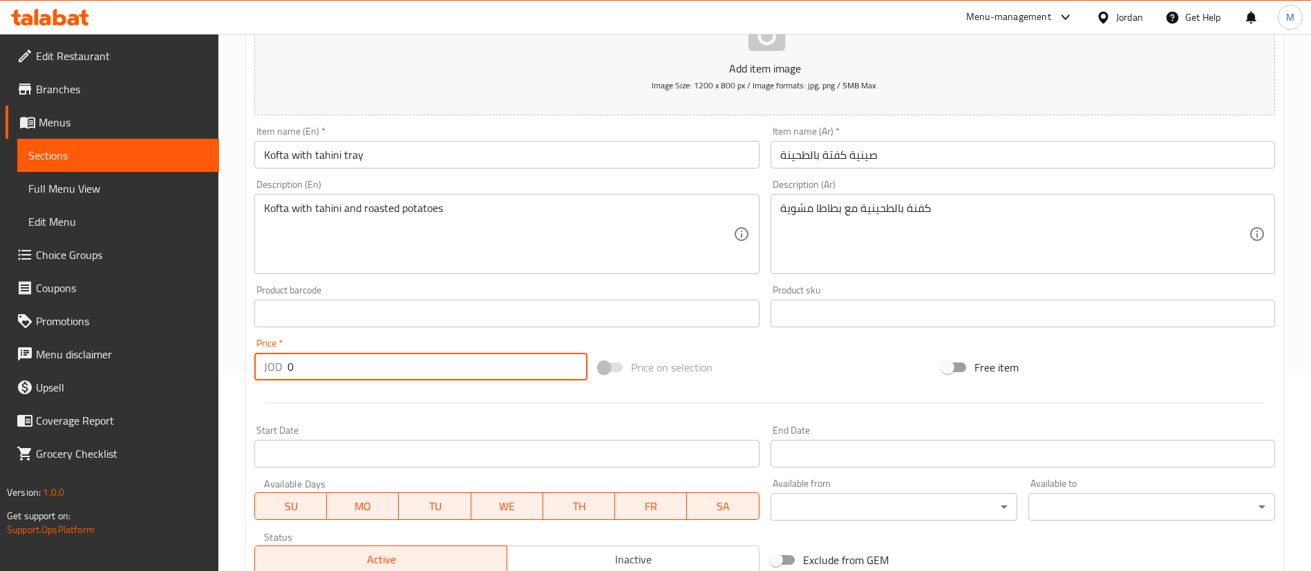
click at [354, 369] on input "0" at bounding box center [437, 367] width 300 height 28
type input "6"
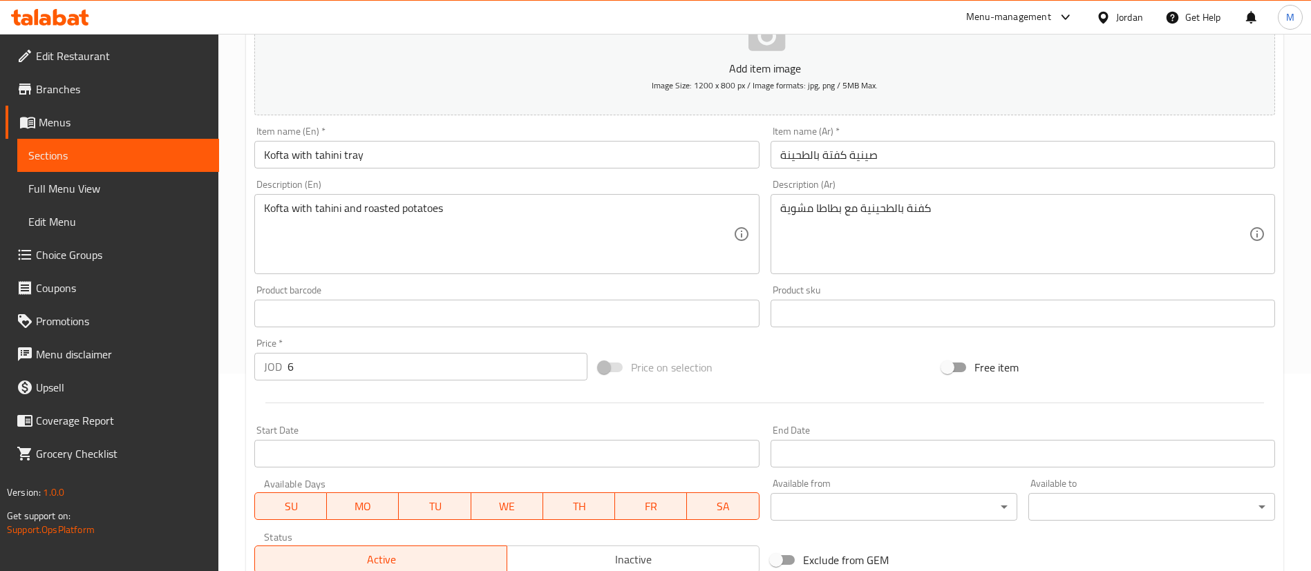
click at [358, 403] on hr at bounding box center [764, 403] width 998 height 1
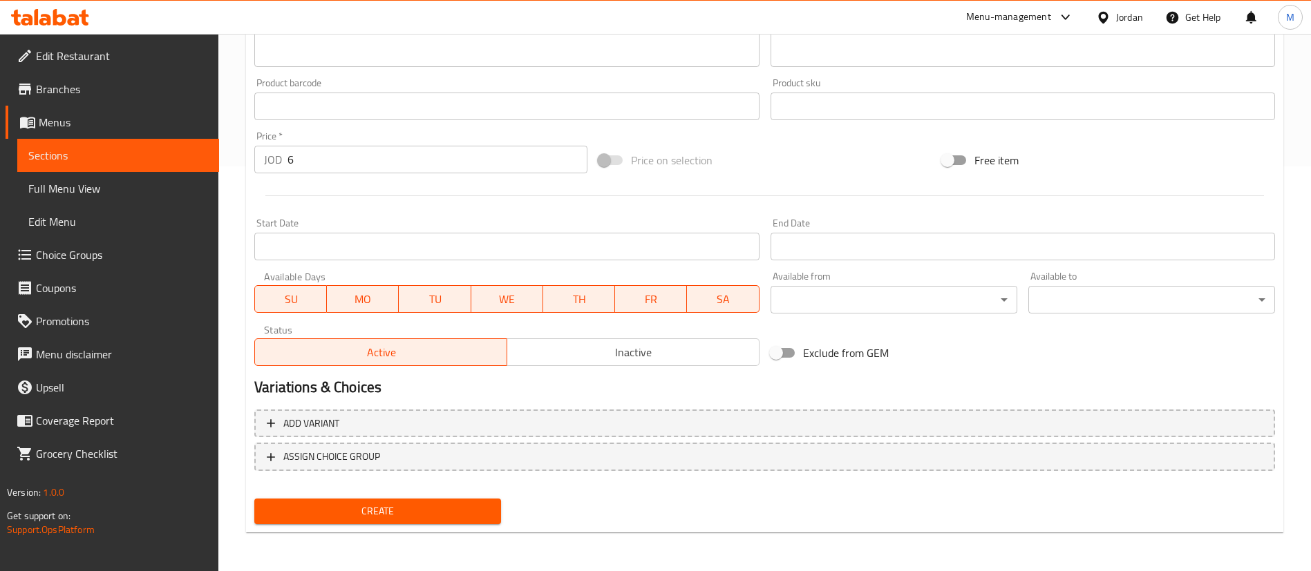
click at [418, 505] on span "Create" at bounding box center [377, 511] width 225 height 17
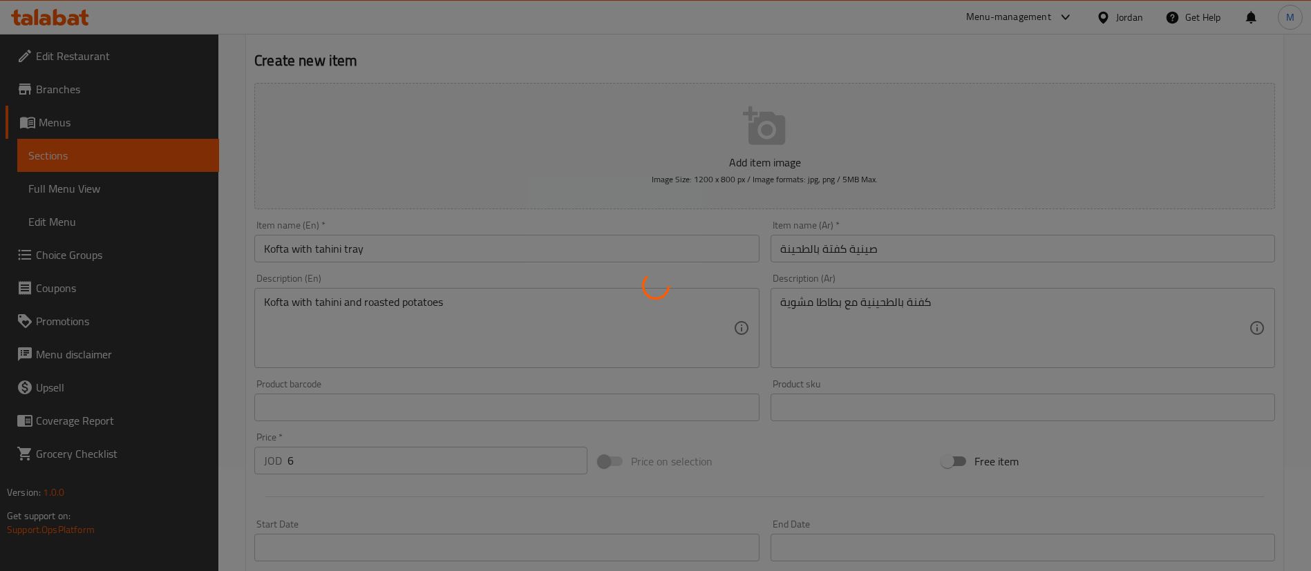
scroll to position [94, 0]
type input "0"
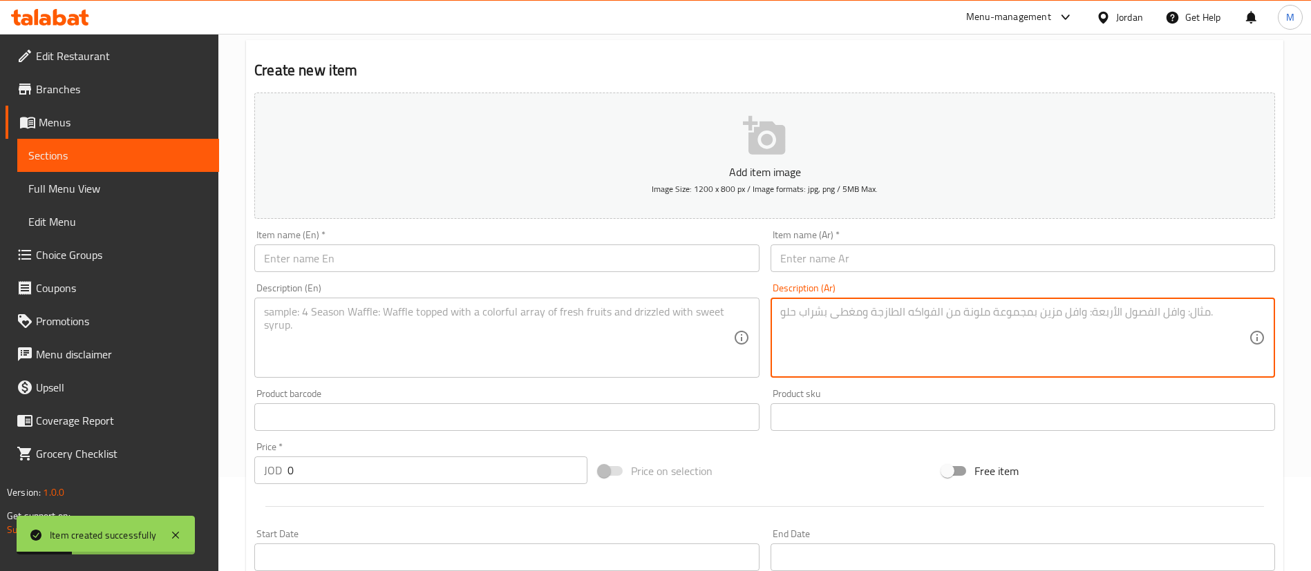
click at [862, 338] on textarea at bounding box center [1014, 338] width 468 height 66
paste textarea "صينية كفتة بالبندورة"
click at [915, 312] on textarea "صينية كفتة بالبندورة" at bounding box center [1014, 338] width 468 height 66
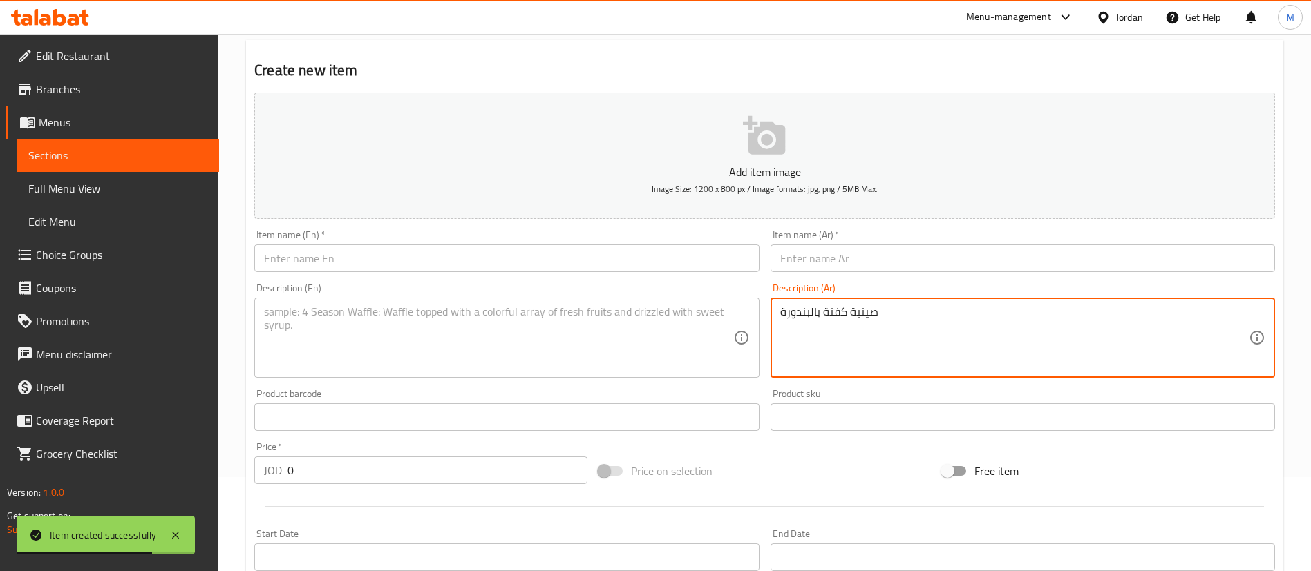
paste textarea "كفتة مشوية مع البندورة وبطاطا"
type textarea "كفتة مشوية مع البندورة وبطاطا"
click at [902, 261] on input "text" at bounding box center [1022, 259] width 504 height 28
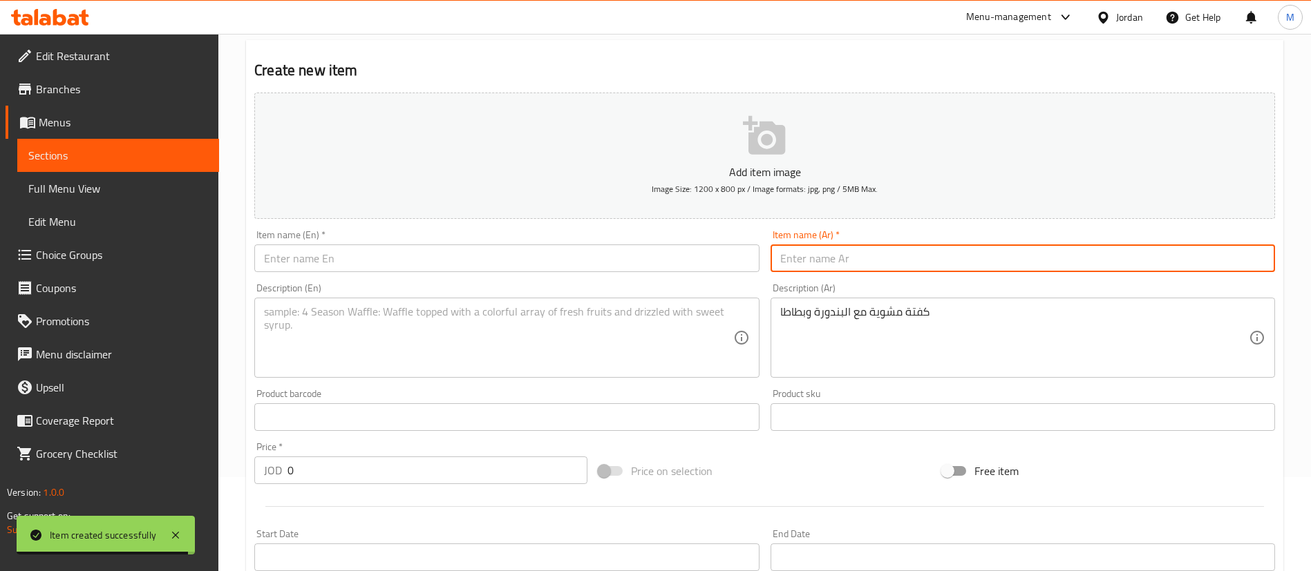
paste input "صينية كفتة بالبندورة"
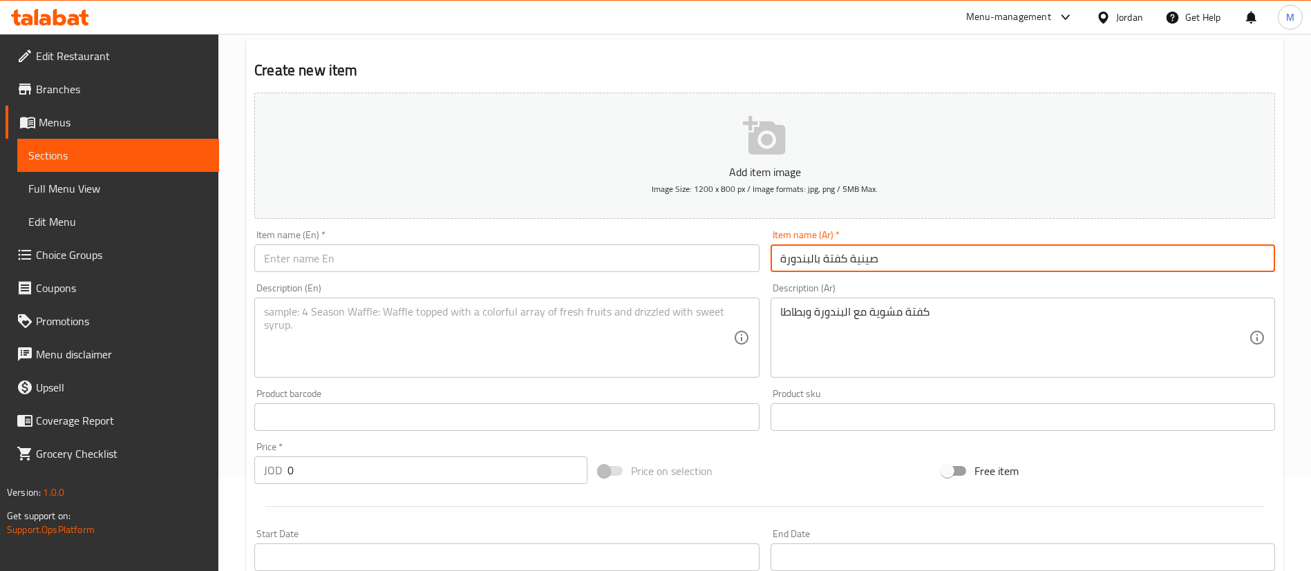
type input "صينية كفتة بالبندورة"
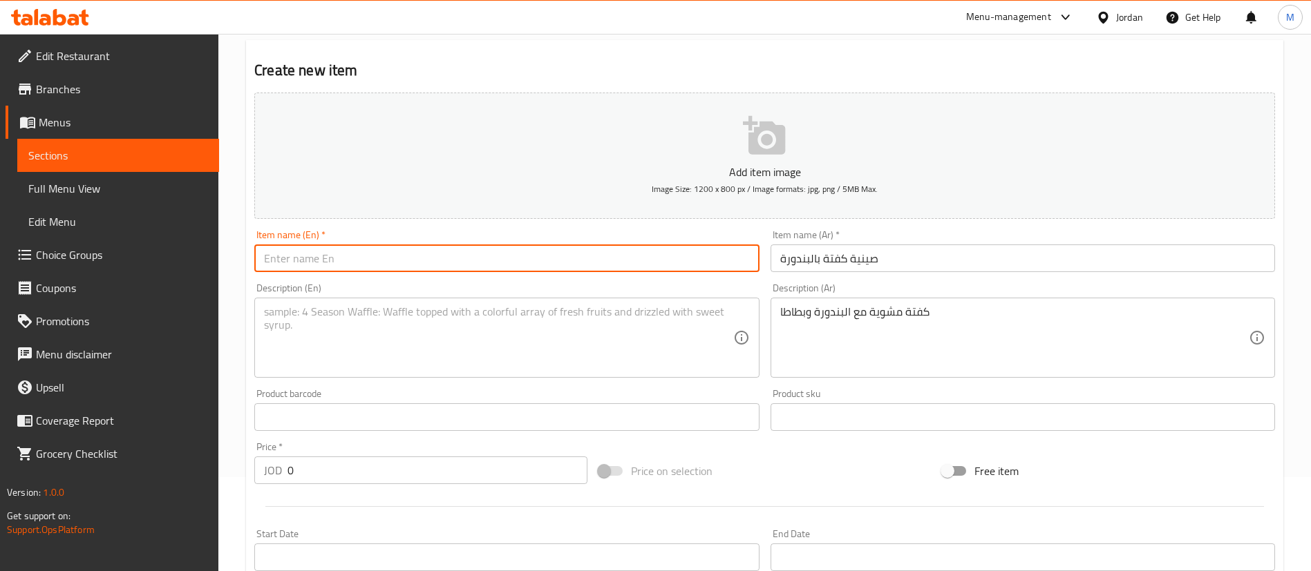
click at [466, 261] on input "text" at bounding box center [506, 259] width 504 height 28
paste input "Kofta with [PERSON_NAME]"
type input "Kofta with [PERSON_NAME]"
click at [497, 343] on textarea at bounding box center [498, 338] width 468 height 66
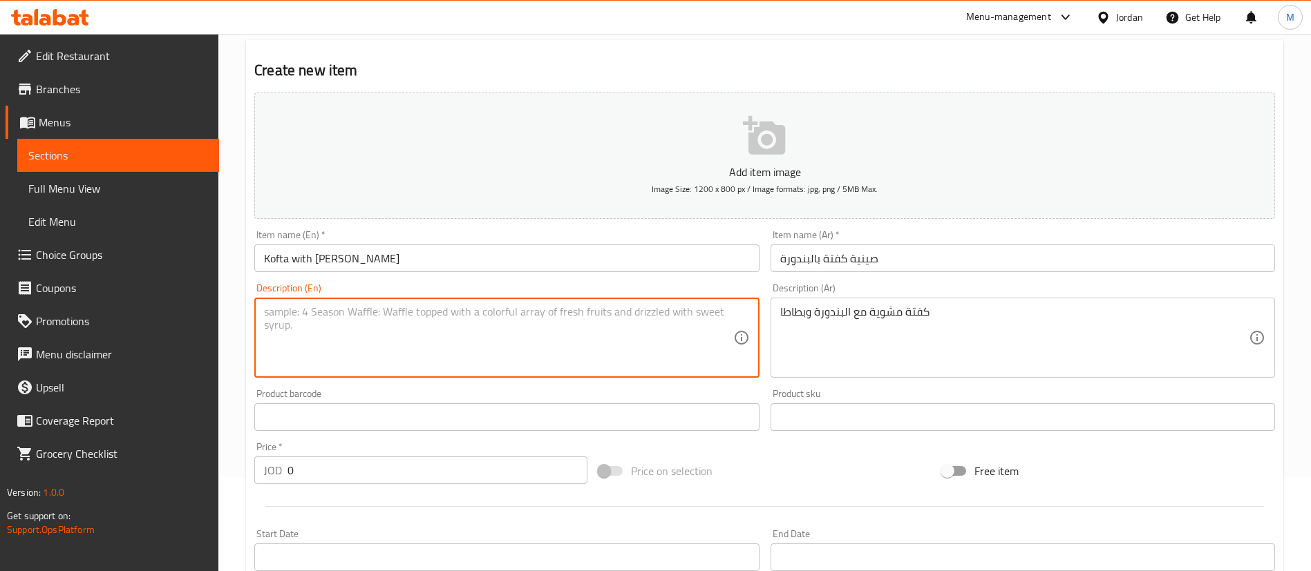
paste textarea "Grilled kofta with tomatoes and potatoes"
type textarea "Grilled kofta with tomatoes and potatoes"
click at [381, 482] on input "0" at bounding box center [437, 471] width 300 height 28
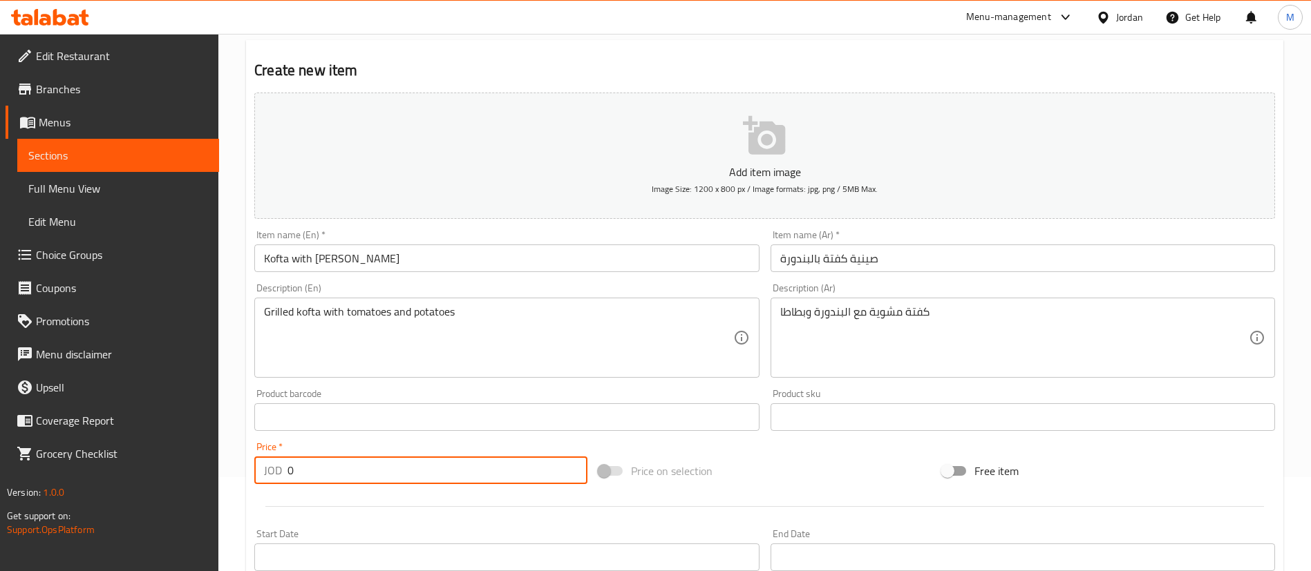
click at [381, 482] on input "0" at bounding box center [437, 471] width 300 height 28
type input "6"
click at [383, 513] on div at bounding box center [764, 507] width 1031 height 34
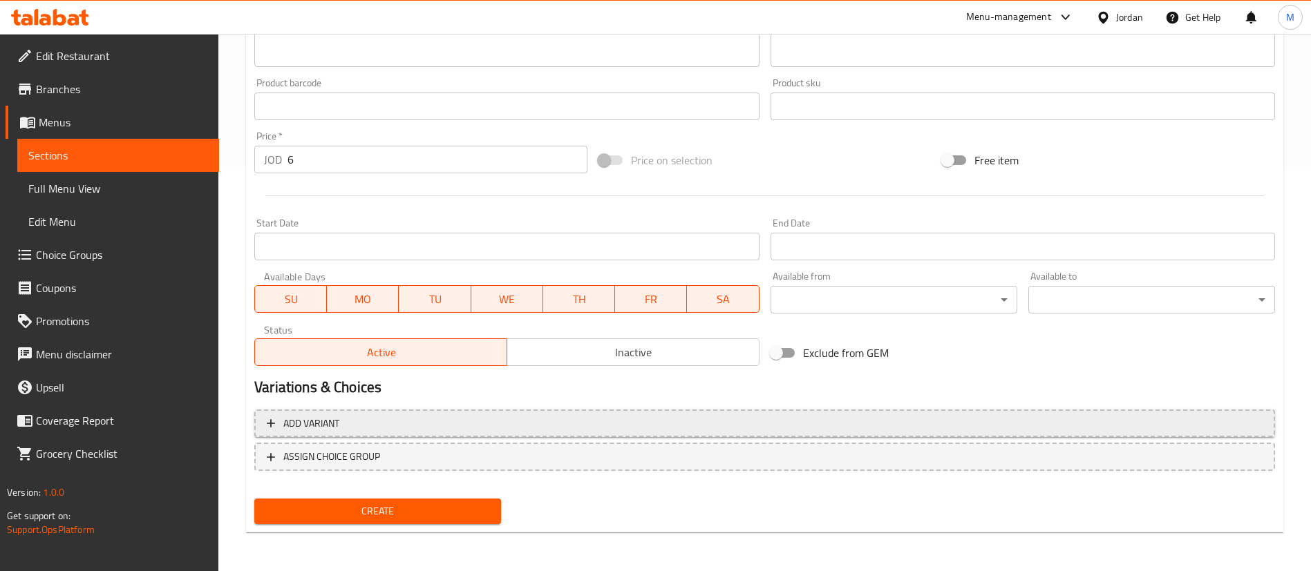
click at [385, 515] on span "Create" at bounding box center [377, 511] width 225 height 17
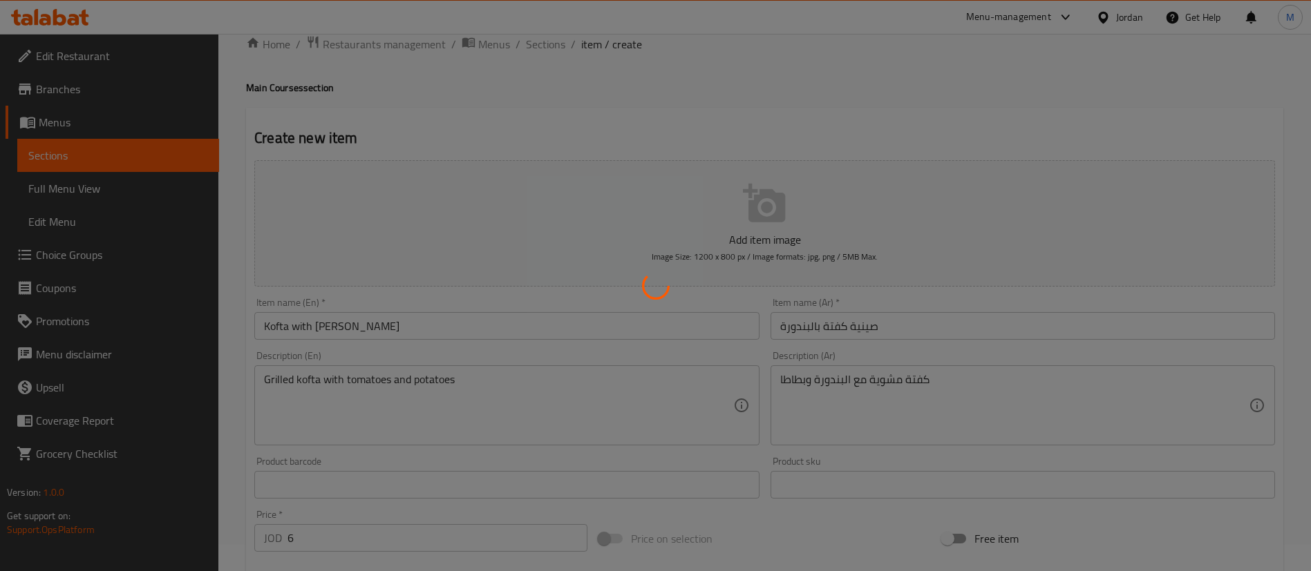
scroll to position [0, 0]
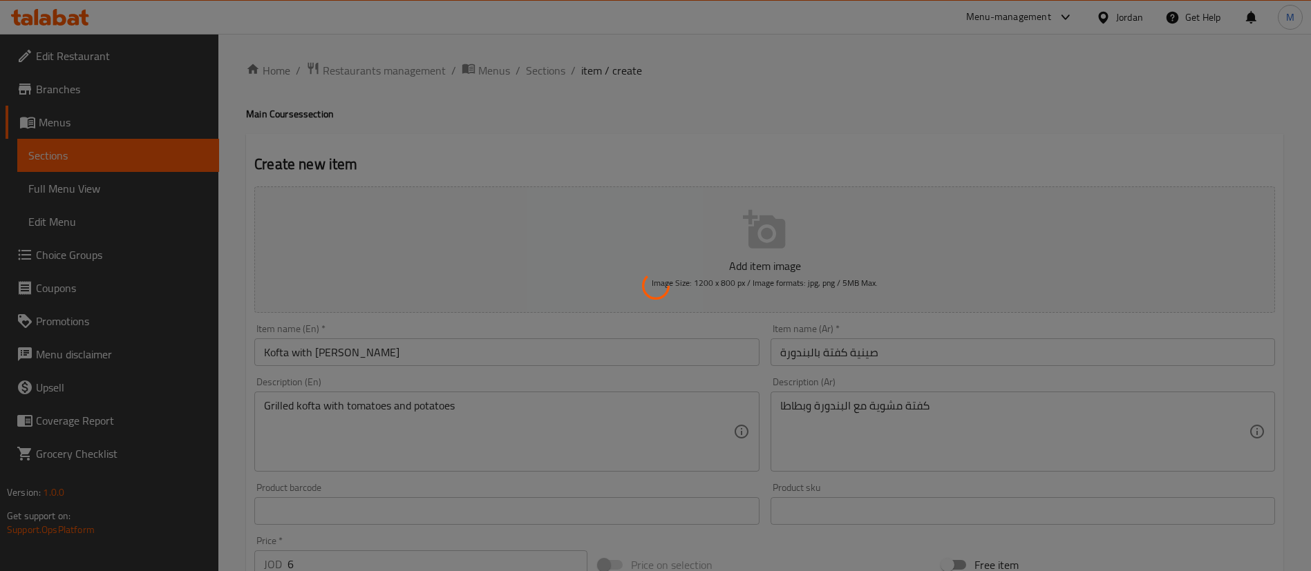
type input "0"
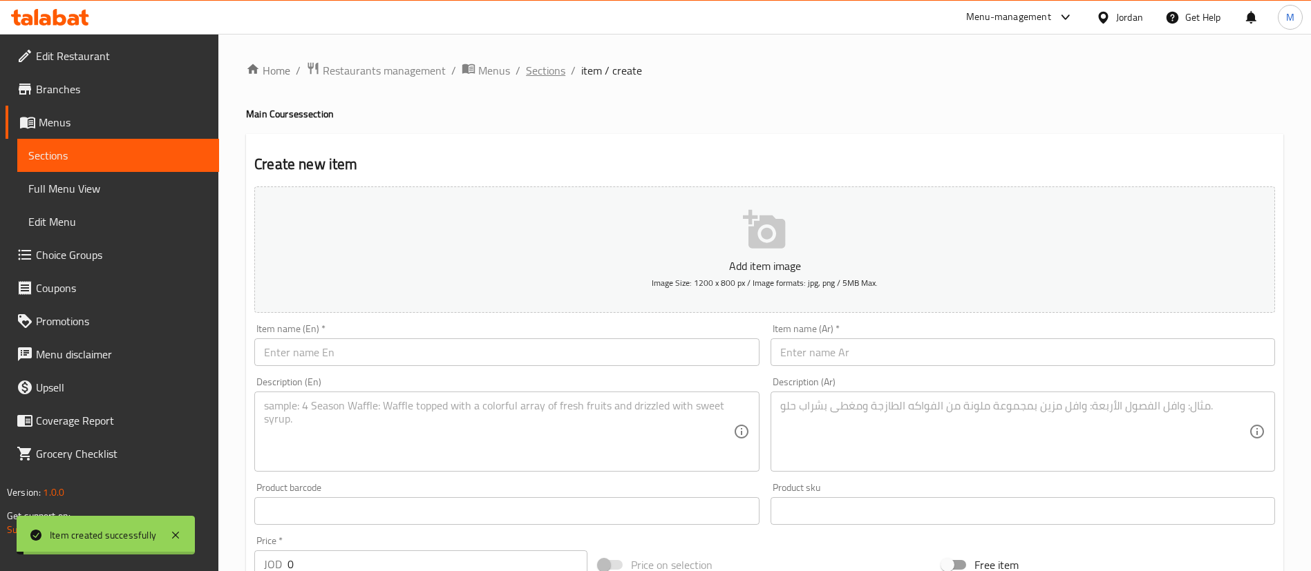
click at [549, 78] on span "Sections" at bounding box center [545, 70] width 39 height 17
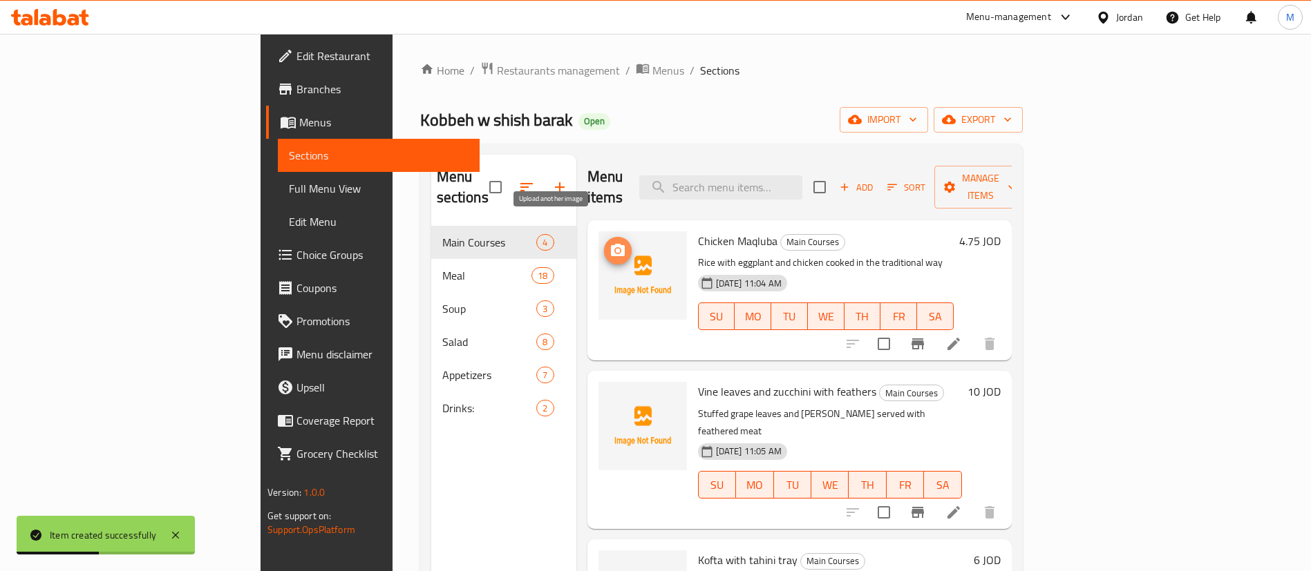
click at [611, 244] on icon "upload picture" at bounding box center [618, 250] width 14 height 12
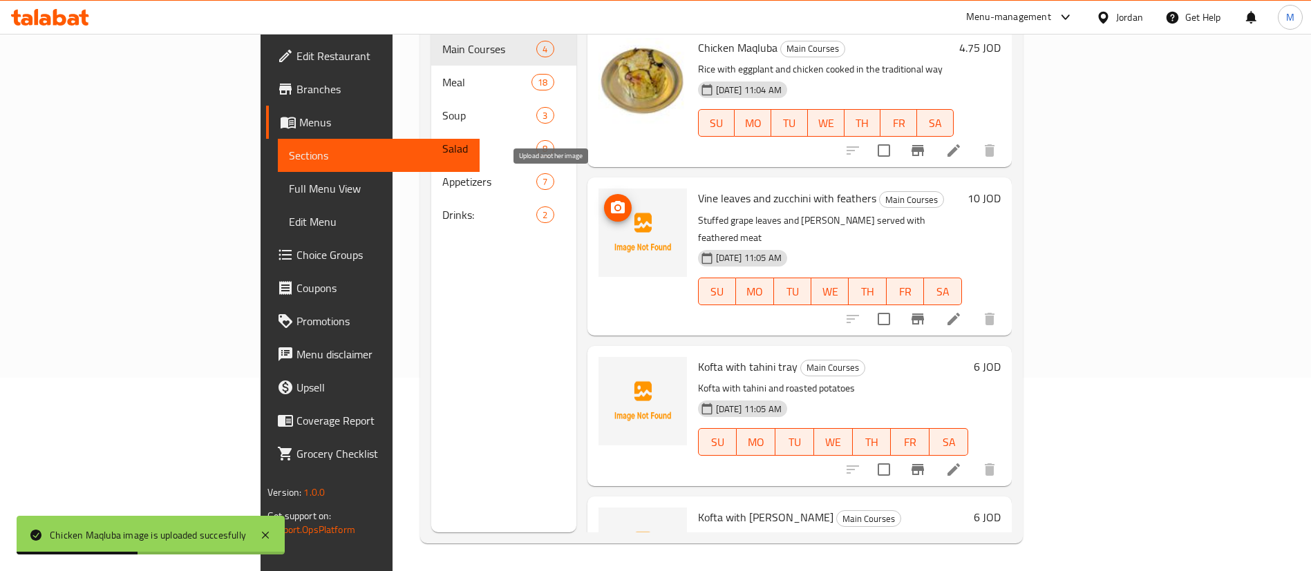
click at [609, 200] on icon "upload picture" at bounding box center [617, 208] width 17 height 17
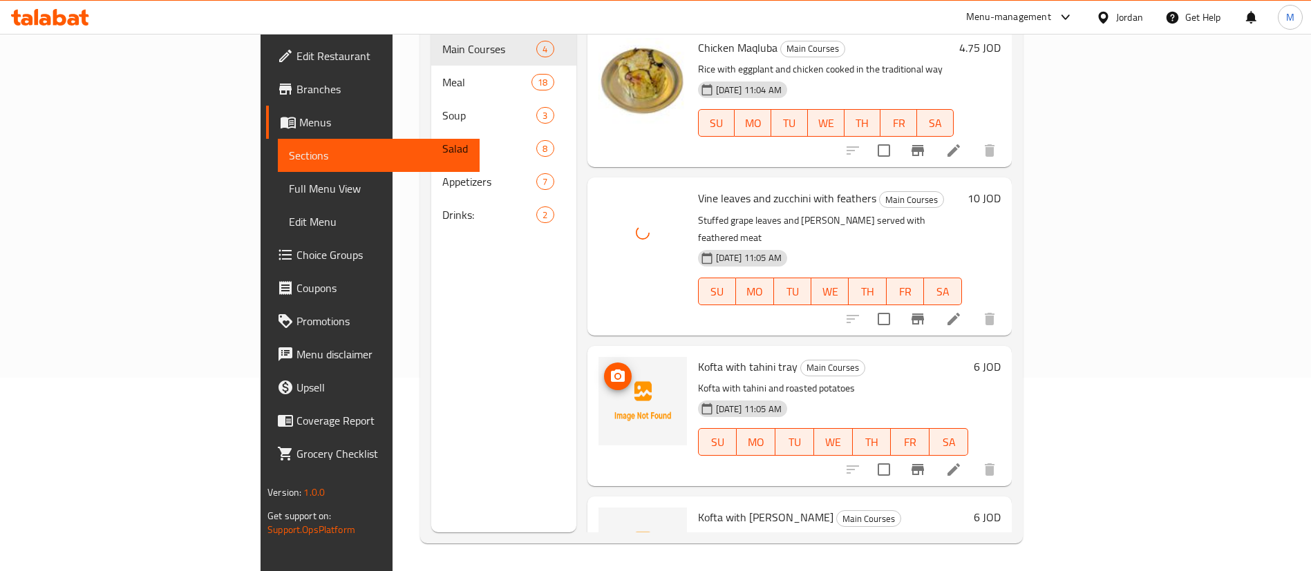
click at [598, 357] on img at bounding box center [642, 401] width 88 height 88
click at [609, 368] on icon "upload picture" at bounding box center [617, 376] width 17 height 17
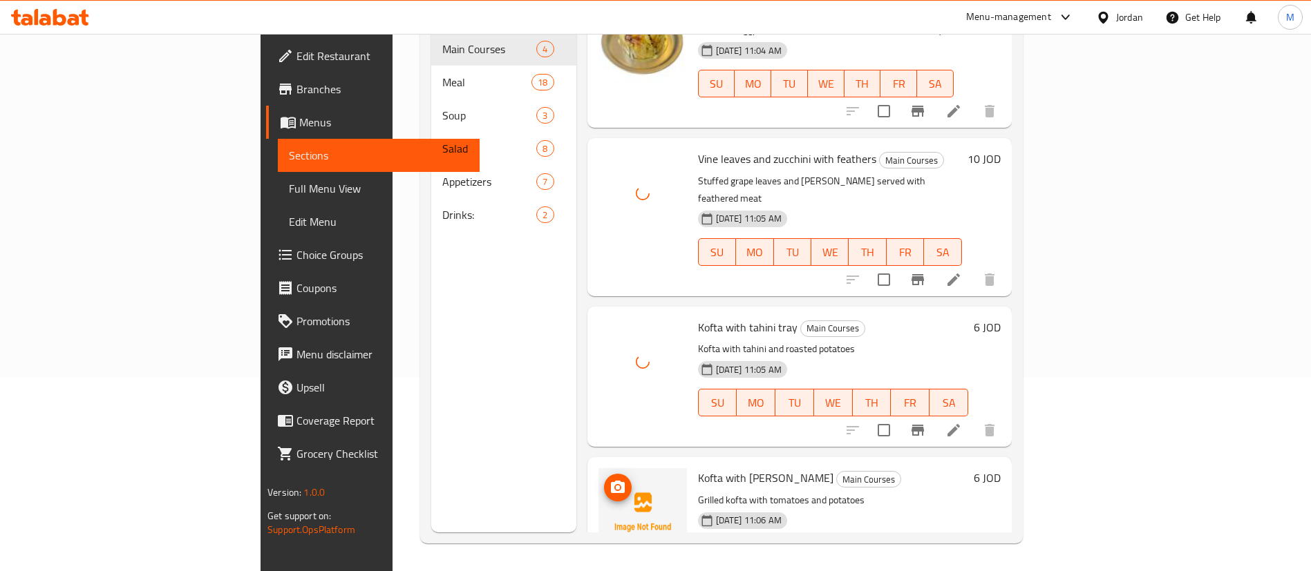
scroll to position [67, 0]
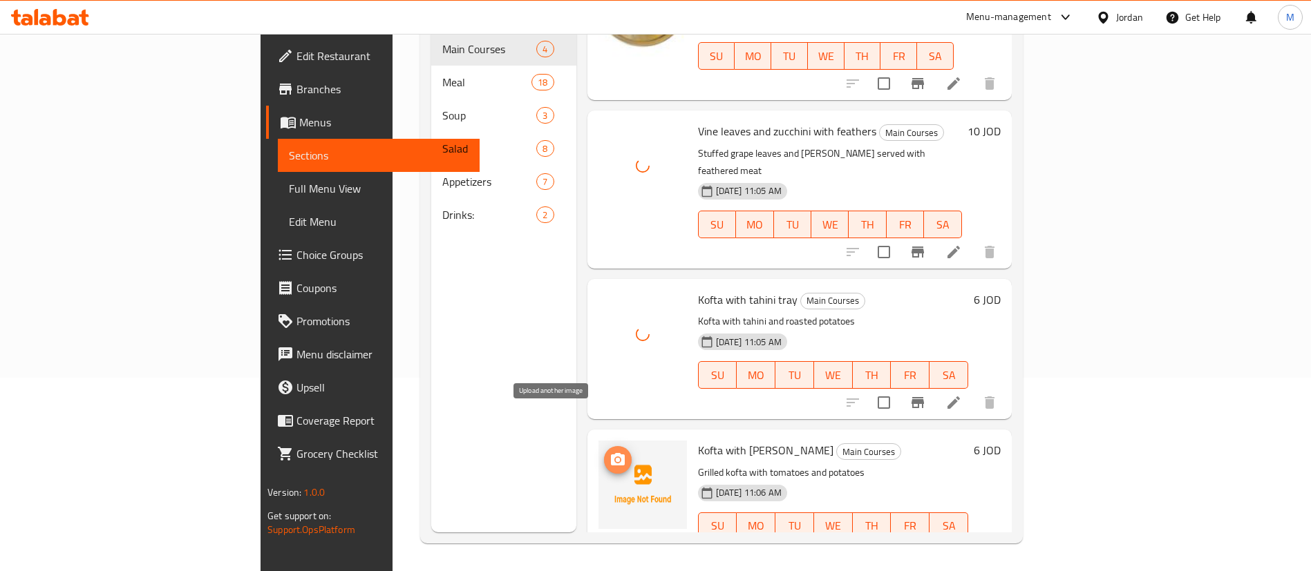
click at [609, 452] on icon "upload picture" at bounding box center [617, 460] width 17 height 17
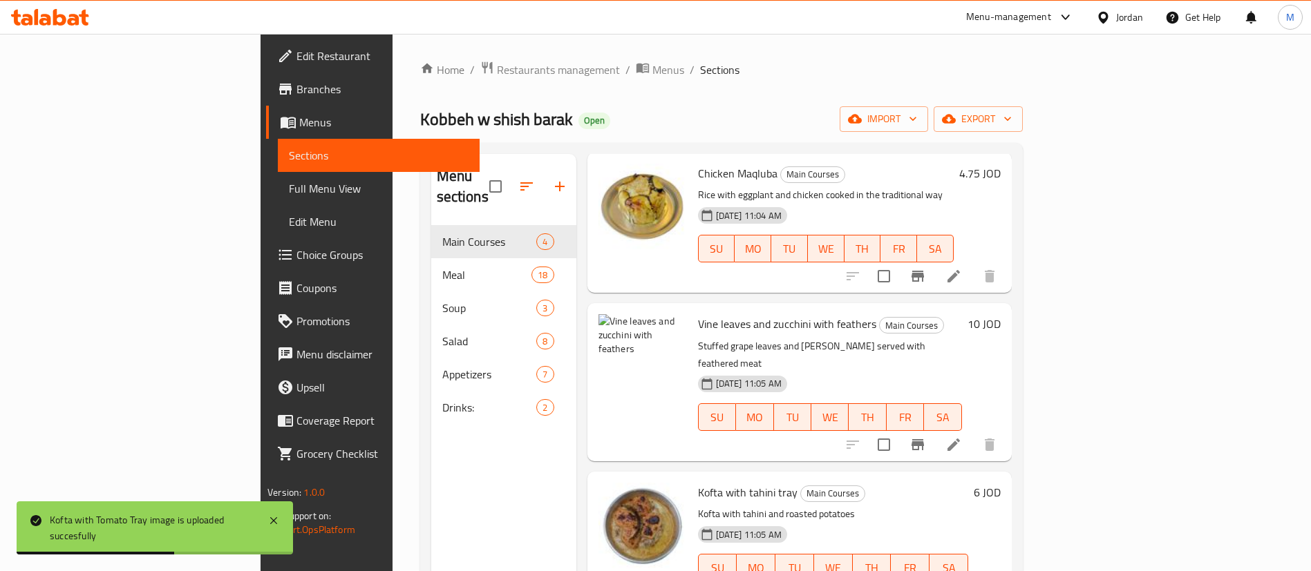
scroll to position [104, 0]
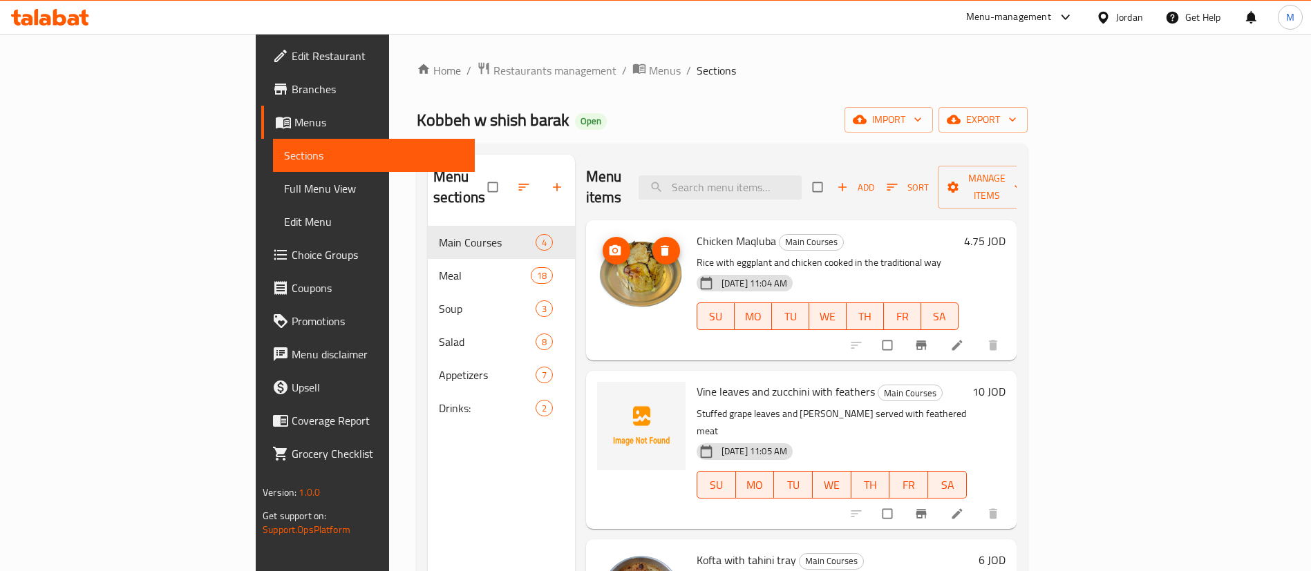
click at [658, 244] on icon "delete image" at bounding box center [665, 251] width 14 height 14
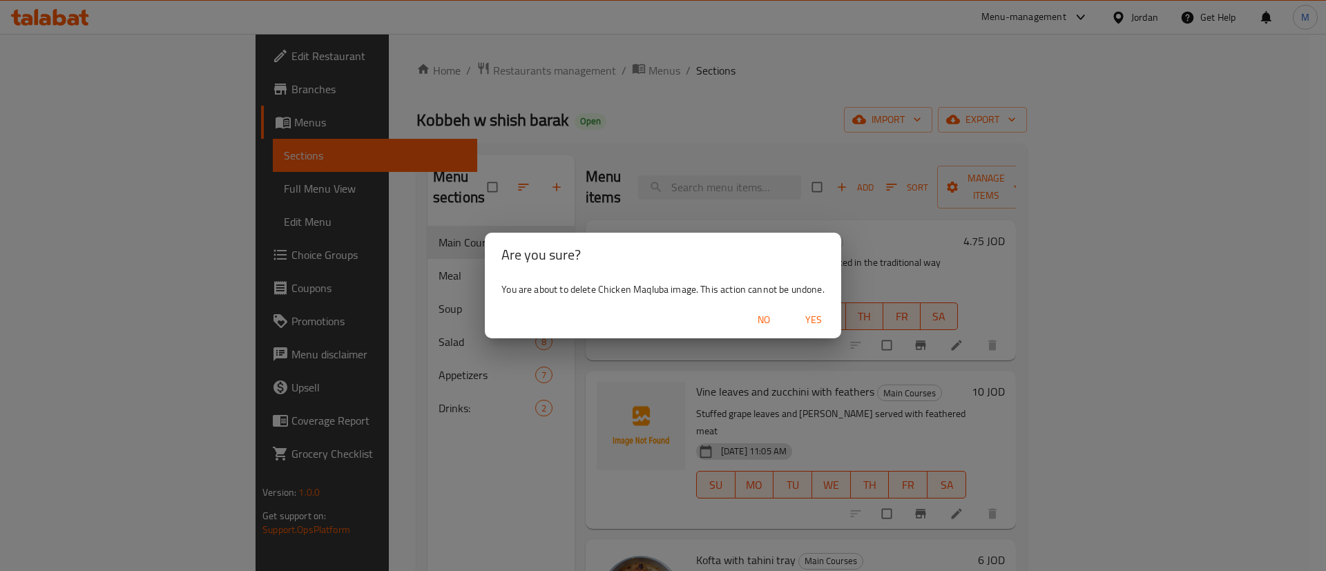
click at [824, 317] on span "Yes" at bounding box center [813, 320] width 33 height 17
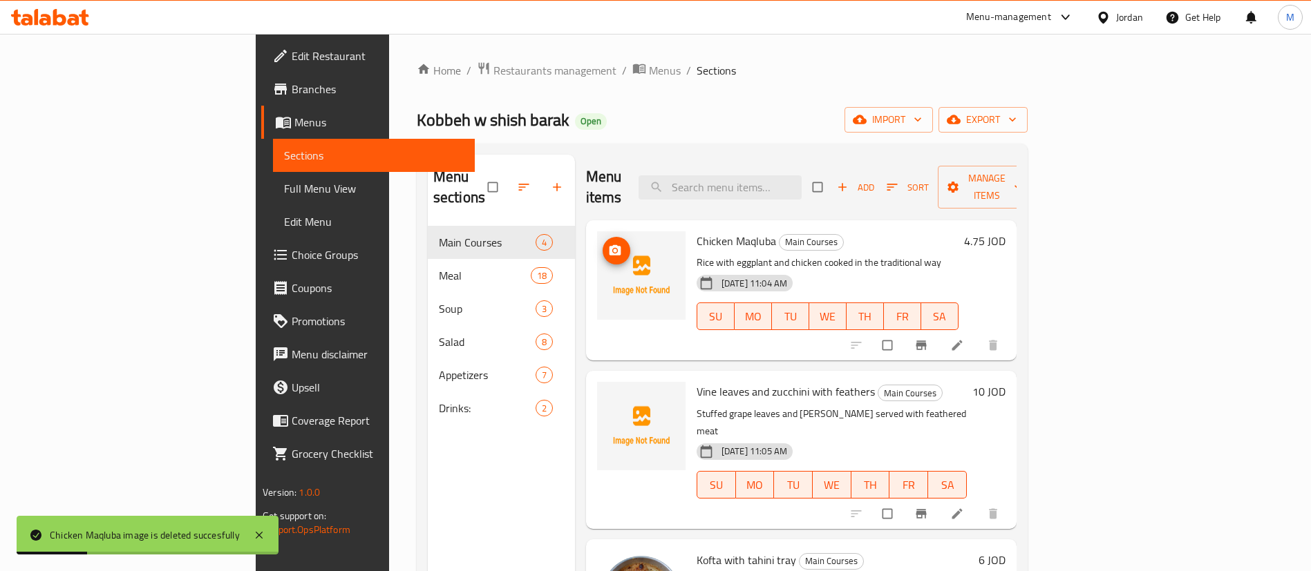
click at [608, 244] on icon "upload picture" at bounding box center [615, 251] width 14 height 14
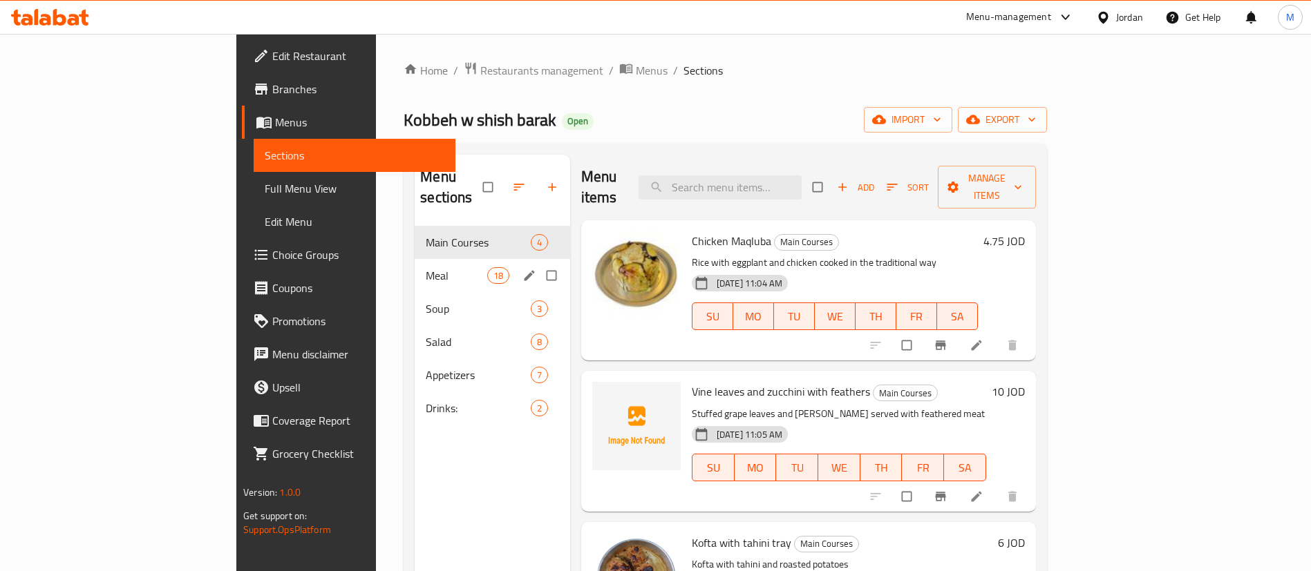
click at [426, 267] on span "Meal" at bounding box center [456, 275] width 61 height 17
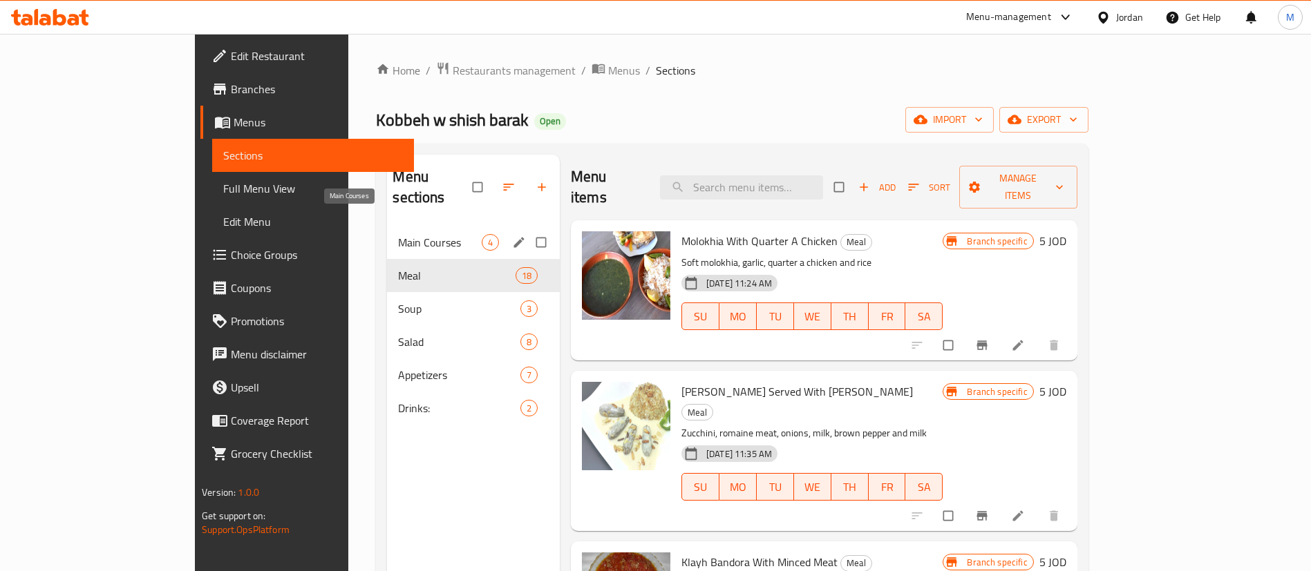
click at [398, 234] on span "Main Courses" at bounding box center [439, 242] width 83 height 17
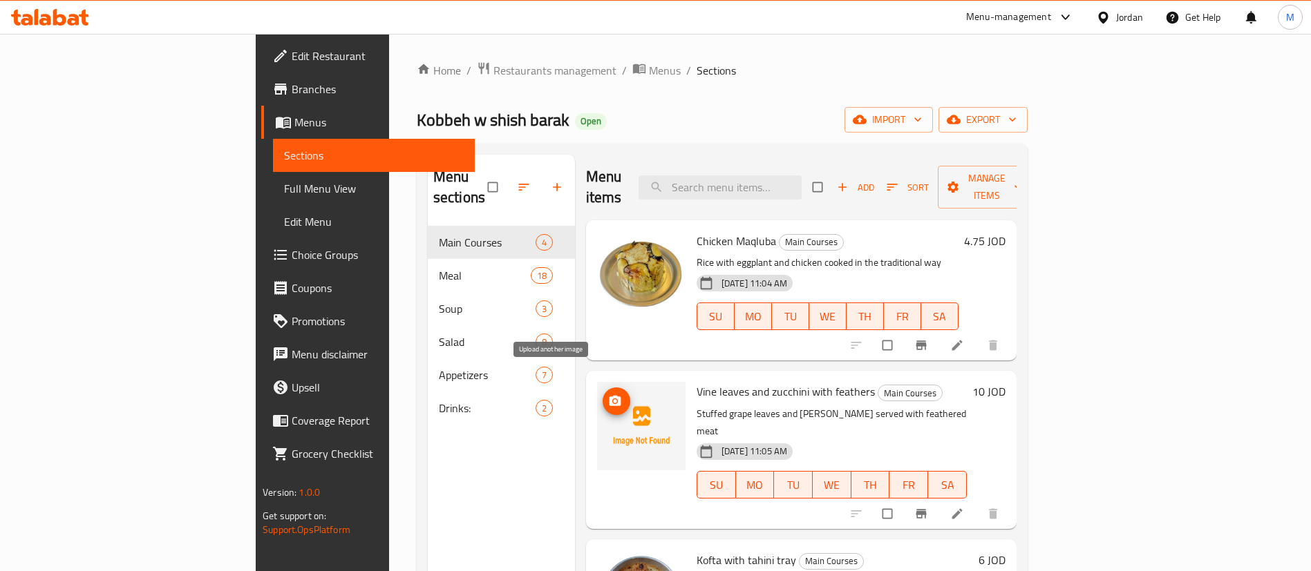
click at [602, 394] on span "upload picture" at bounding box center [616, 401] width 28 height 14
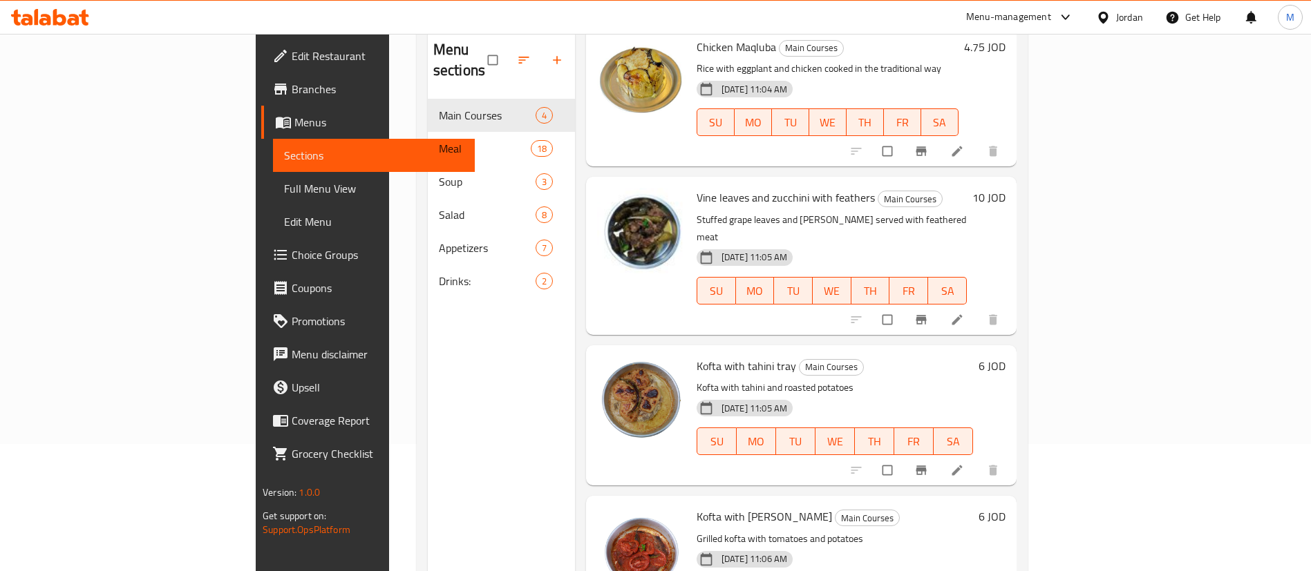
scroll to position [90, 0]
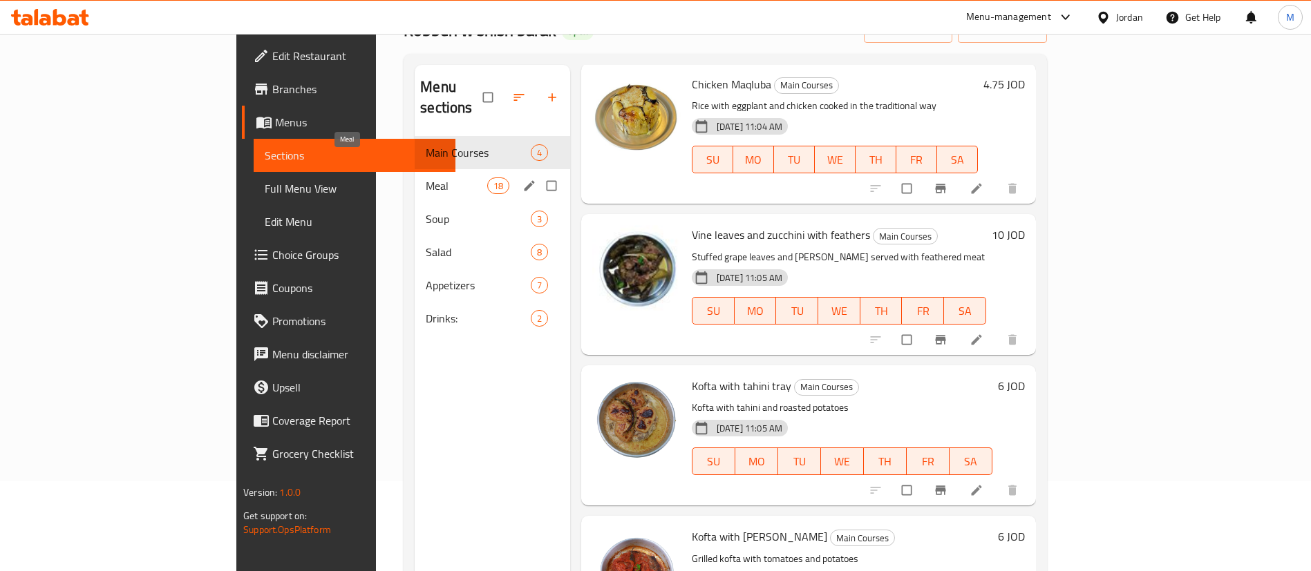
click at [426, 178] on span "Meal" at bounding box center [456, 186] width 61 height 17
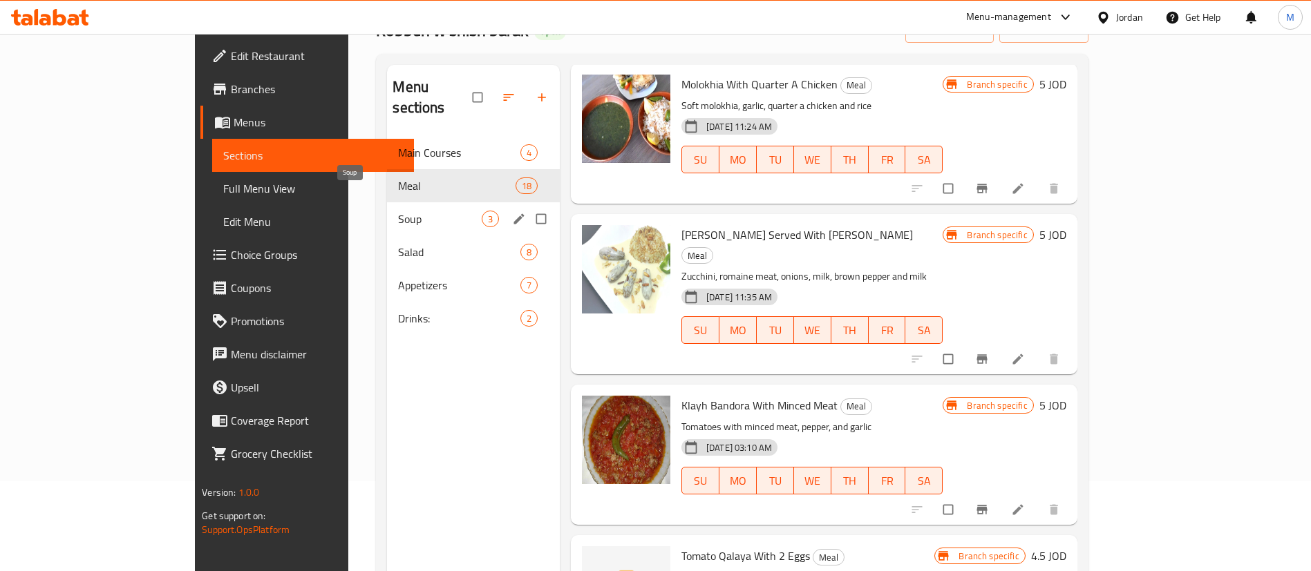
click at [398, 211] on span "Soup" at bounding box center [439, 219] width 83 height 17
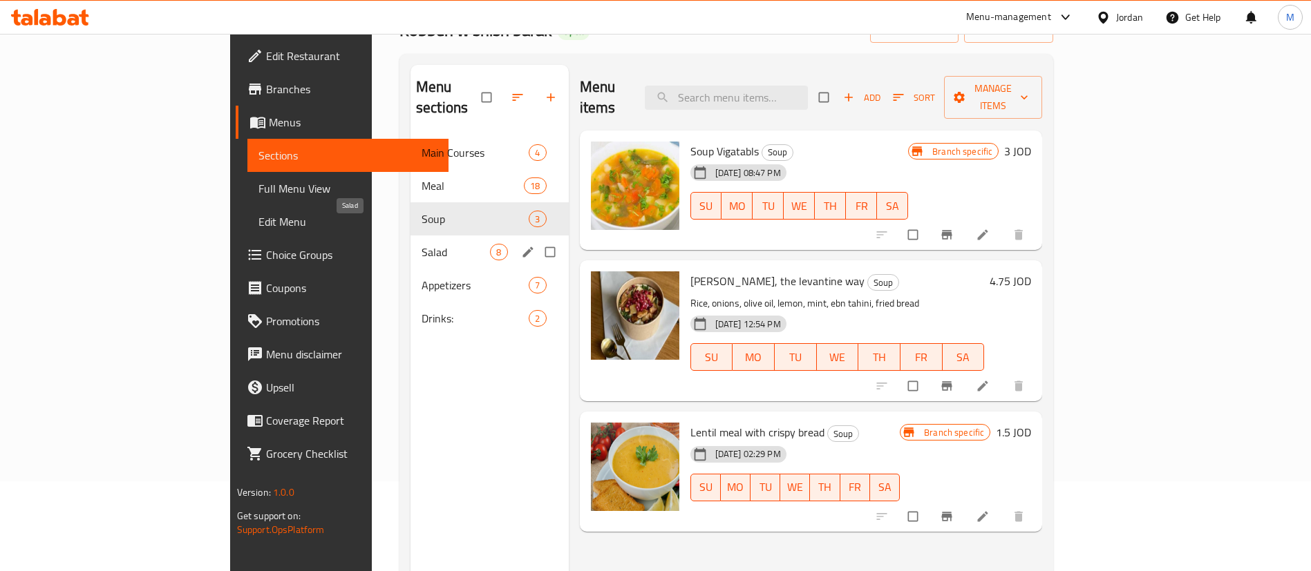
click at [421, 244] on span "Salad" at bounding box center [455, 252] width 68 height 17
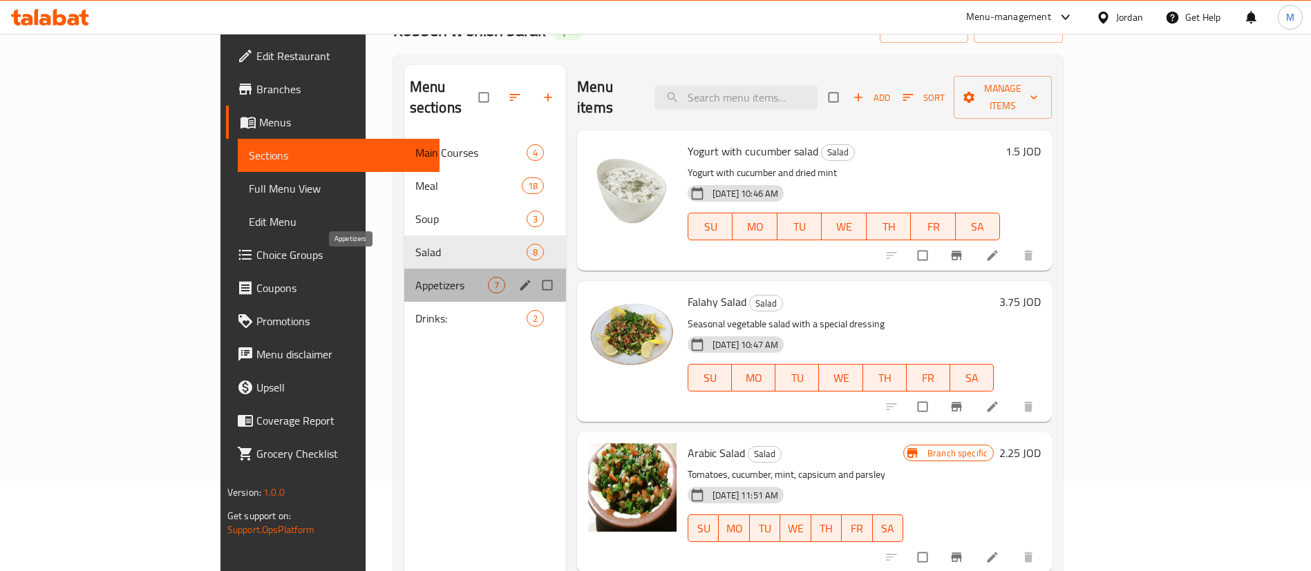
click at [415, 277] on span "Appetizers" at bounding box center [451, 285] width 73 height 17
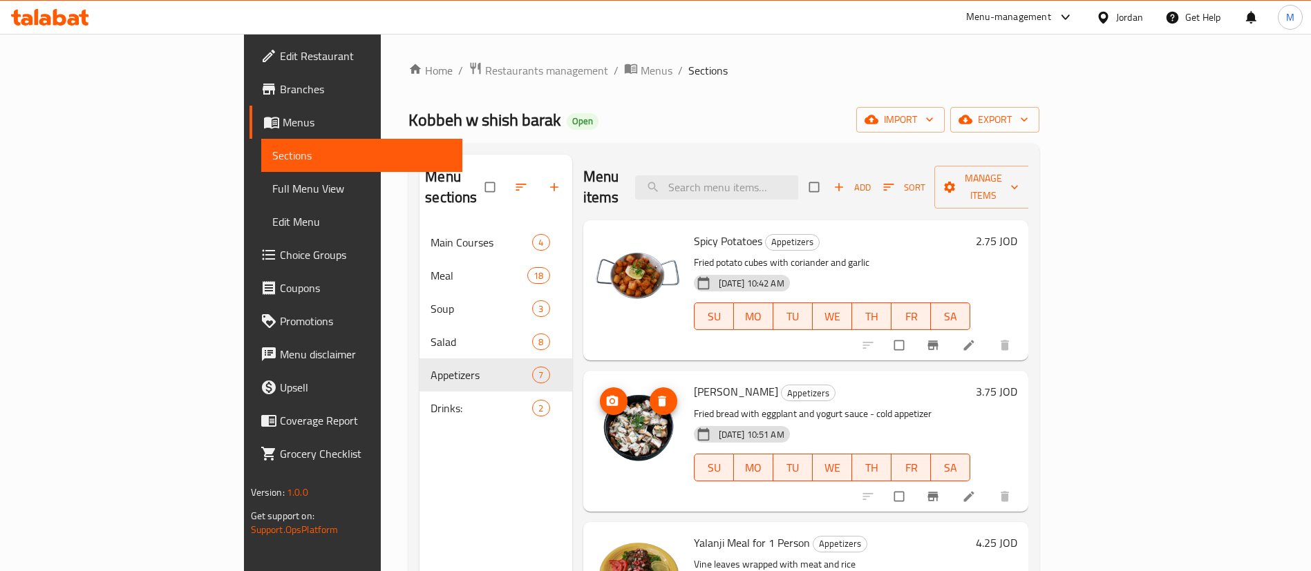
click at [649, 394] on span "delete image" at bounding box center [663, 401] width 28 height 14
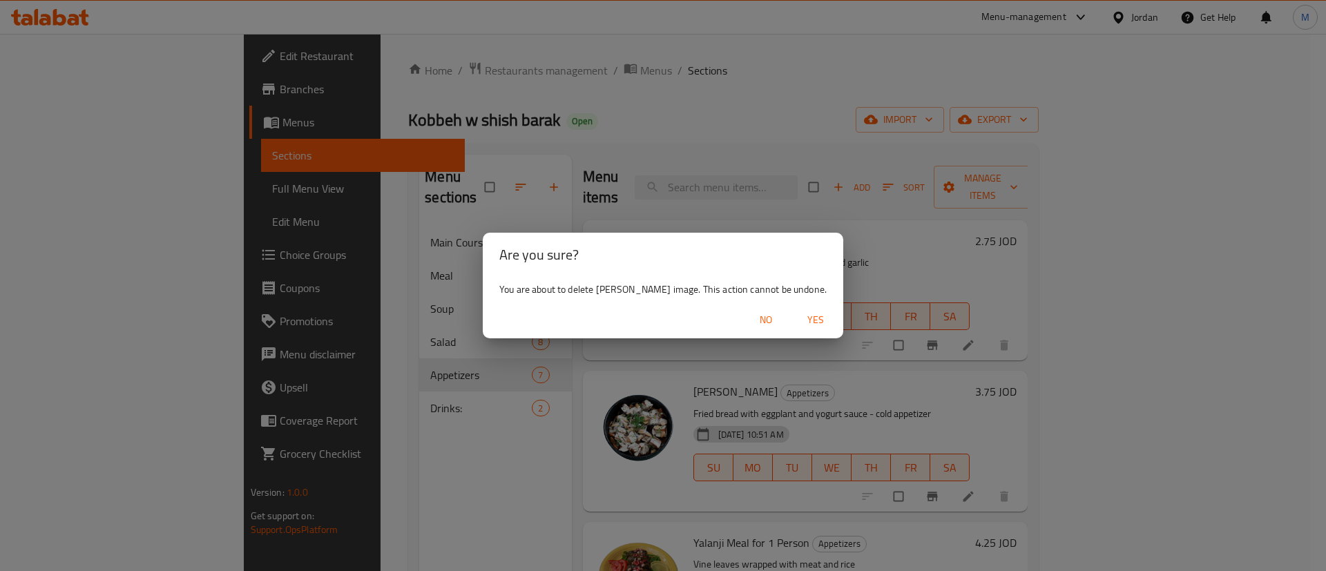
click at [806, 324] on span "Yes" at bounding box center [815, 320] width 33 height 17
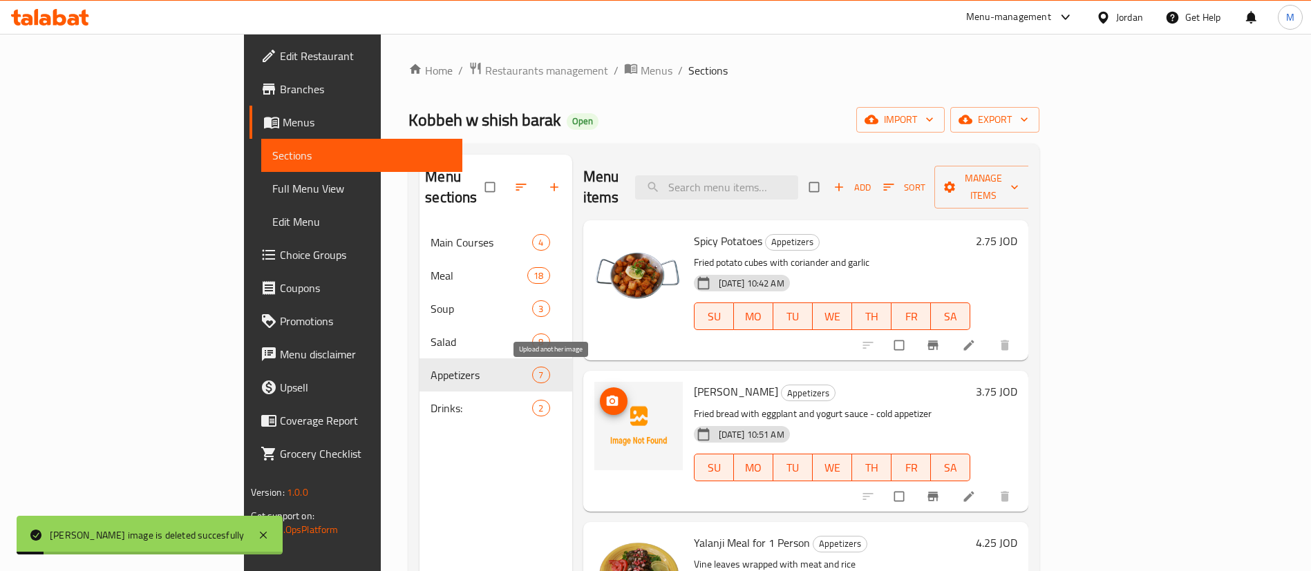
click at [600, 390] on button "upload picture" at bounding box center [614, 402] width 28 height 28
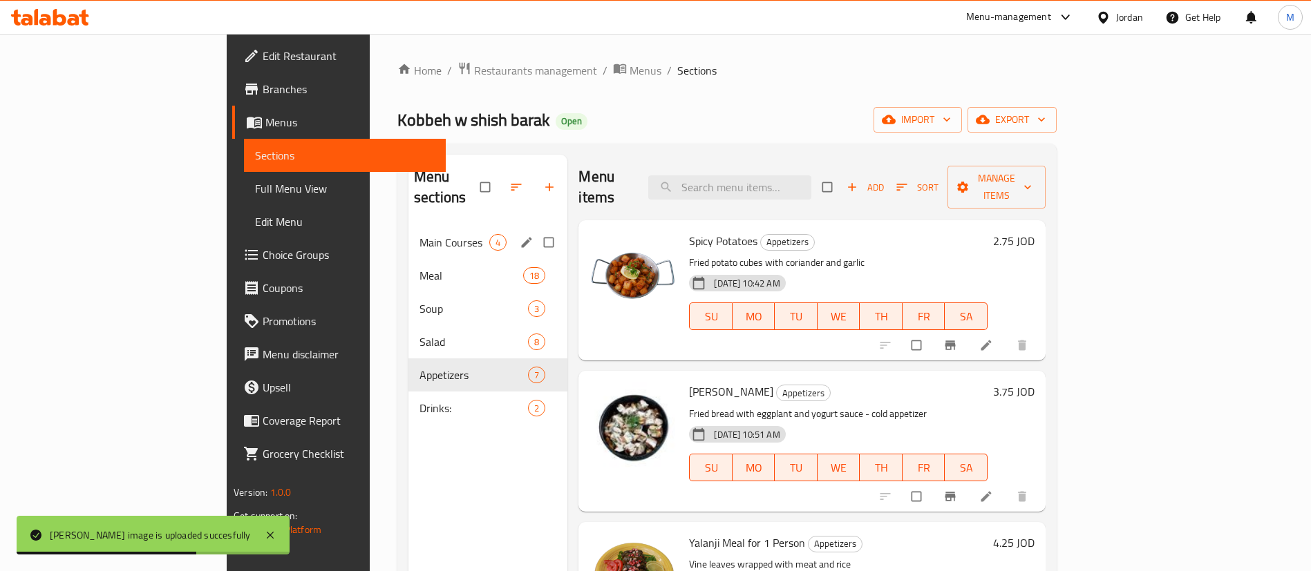
click at [419, 234] on span "Main Courses" at bounding box center [454, 242] width 70 height 17
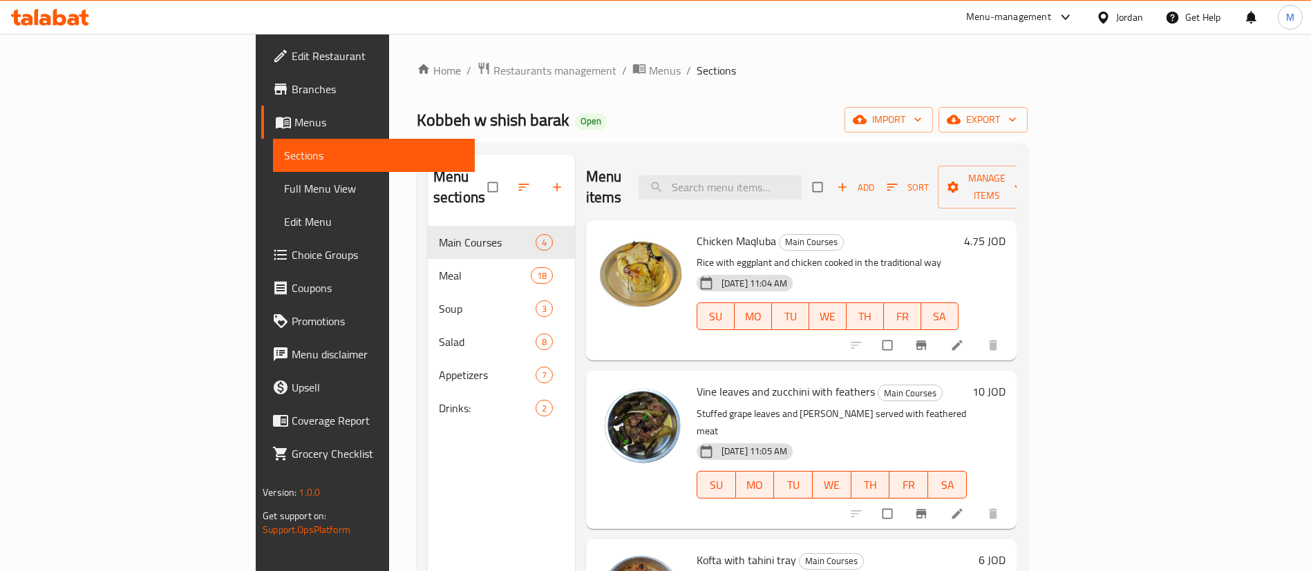
click at [292, 92] on span "Branches" at bounding box center [378, 89] width 172 height 17
